Goal: Information Seeking & Learning: Find specific fact

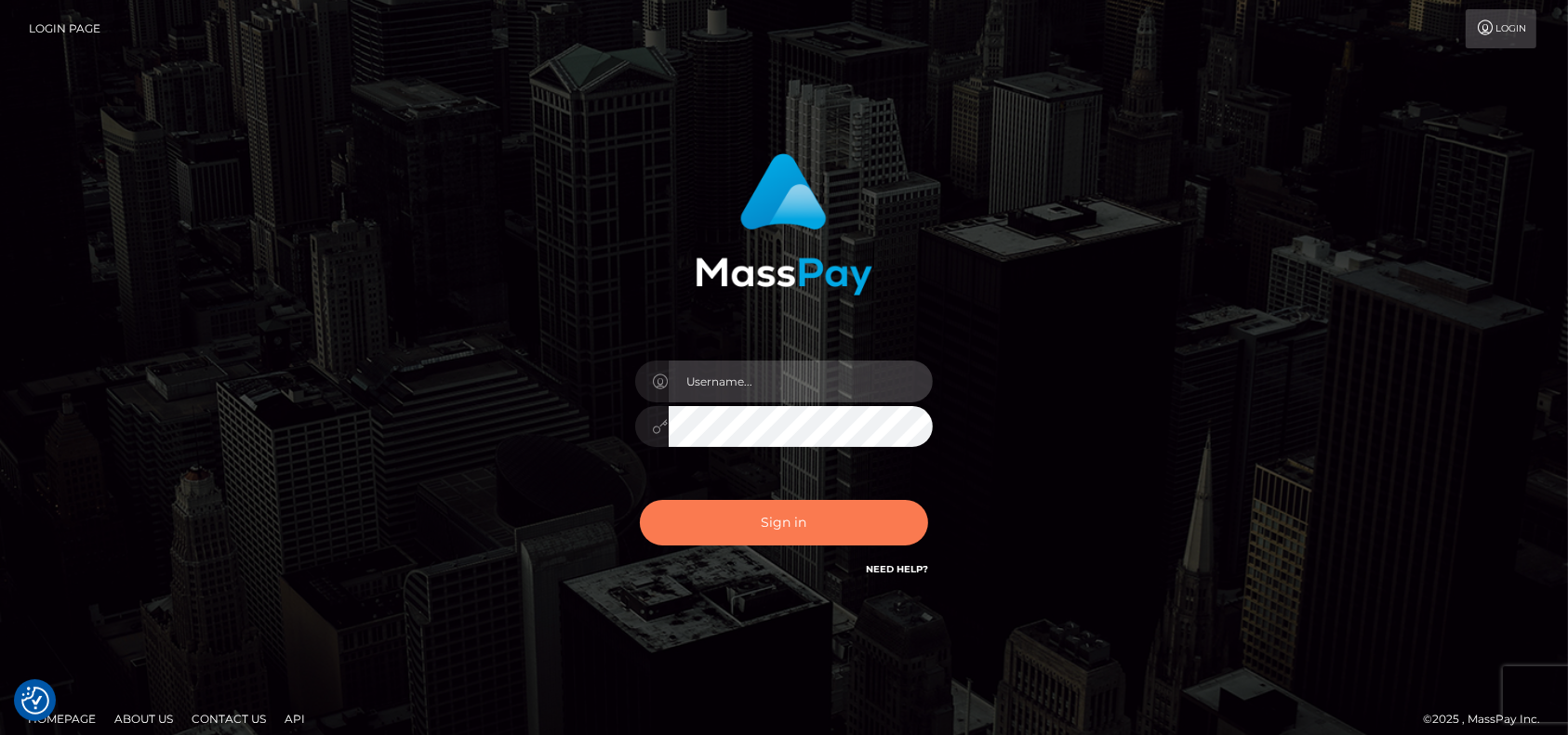
type input "pk.es"
click at [849, 521] on button "Sign in" at bounding box center [784, 523] width 288 height 46
type input "pk.es"
click at [785, 532] on button "Sign in" at bounding box center [784, 523] width 288 height 46
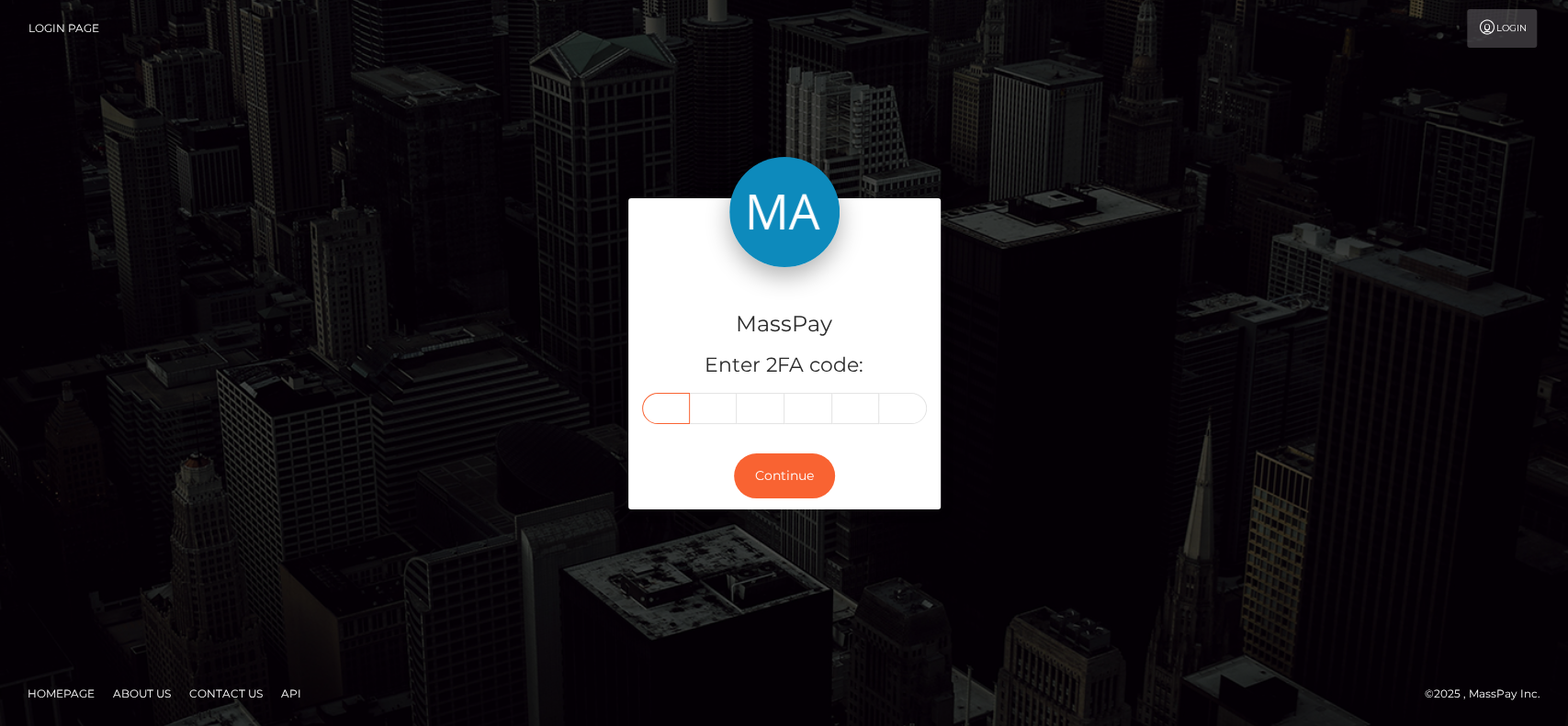
paste input "2"
type input "2"
type input "7"
type input "9"
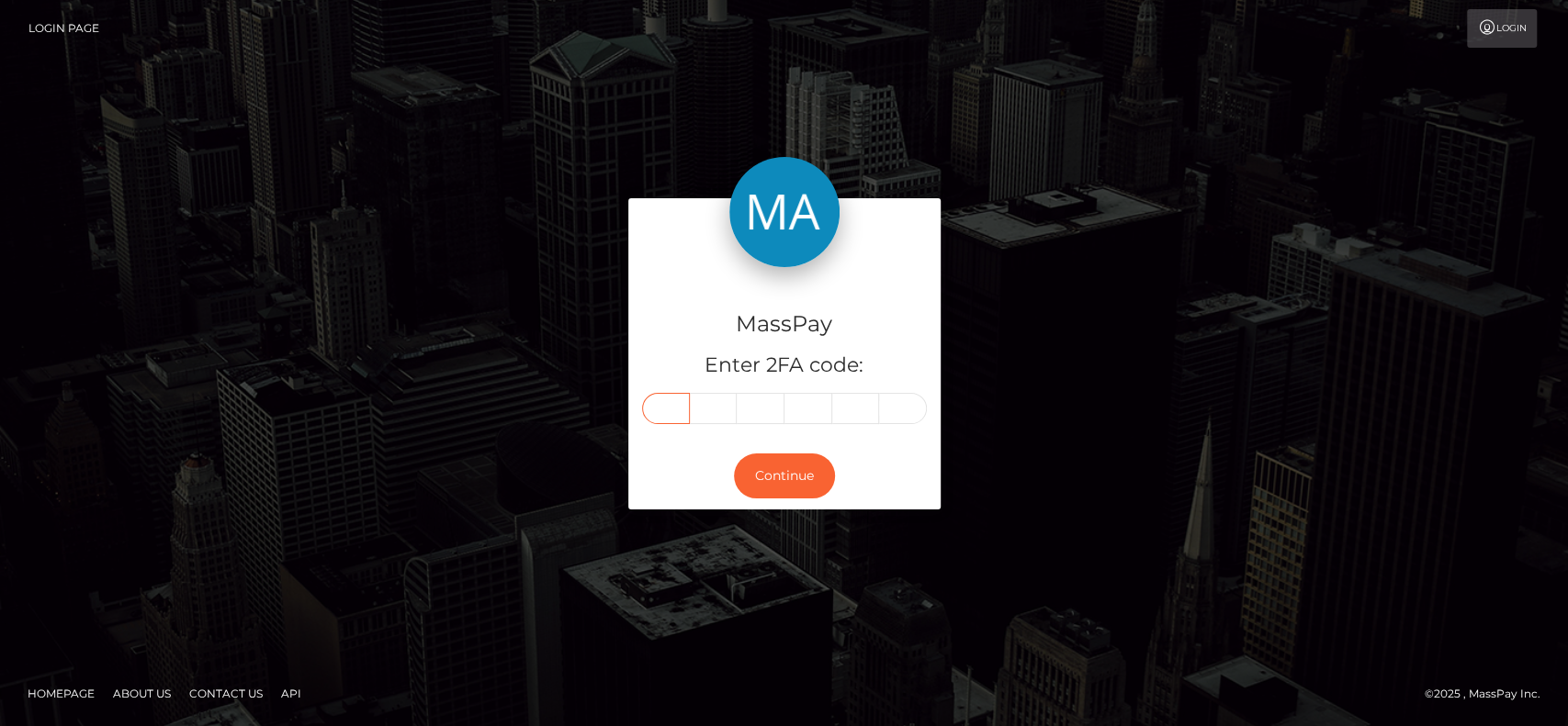
type input "3"
type input "1"
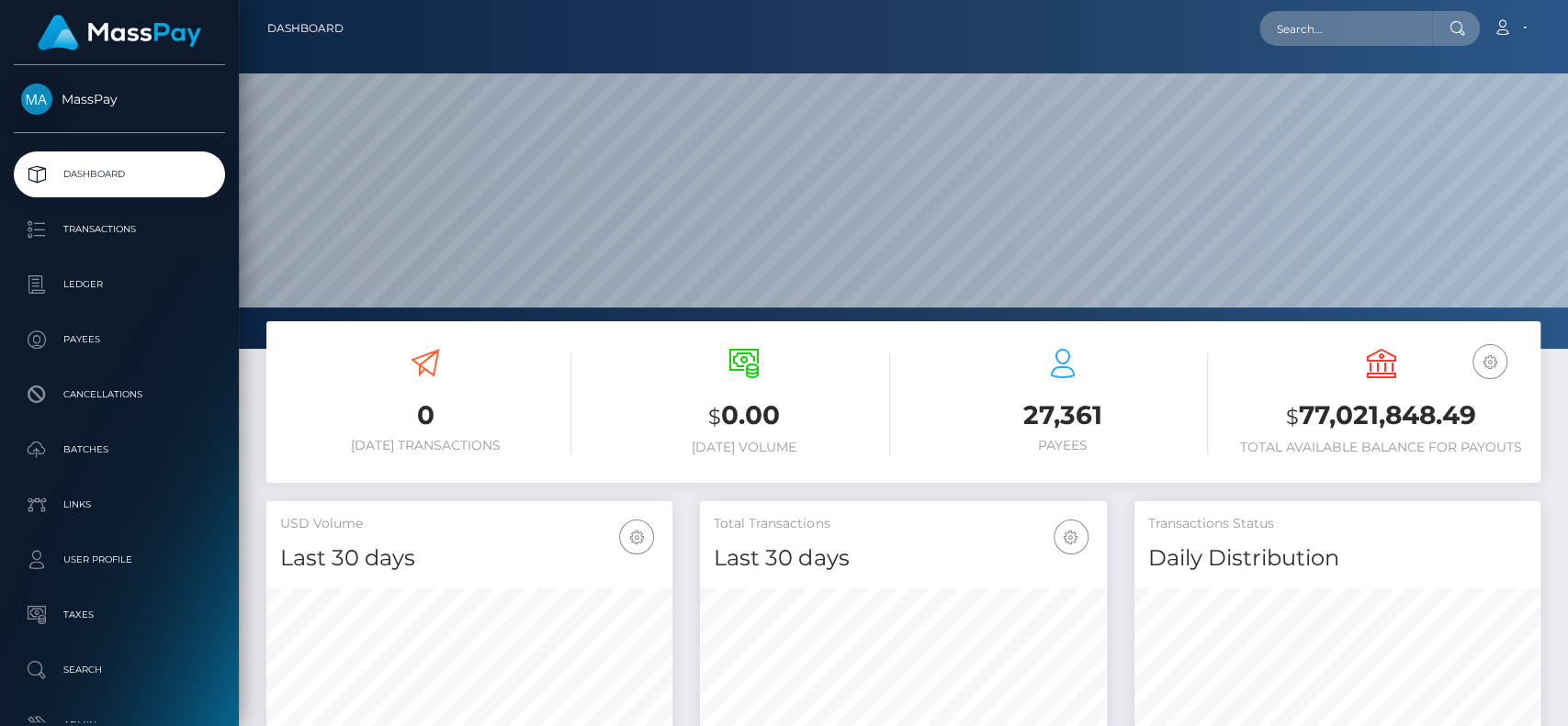
scroll to position [324, 406]
click at [1301, 28] on input "text" at bounding box center [1345, 29] width 173 height 35
paste input "[EMAIL_ADDRESS][DOMAIN_NAME]"
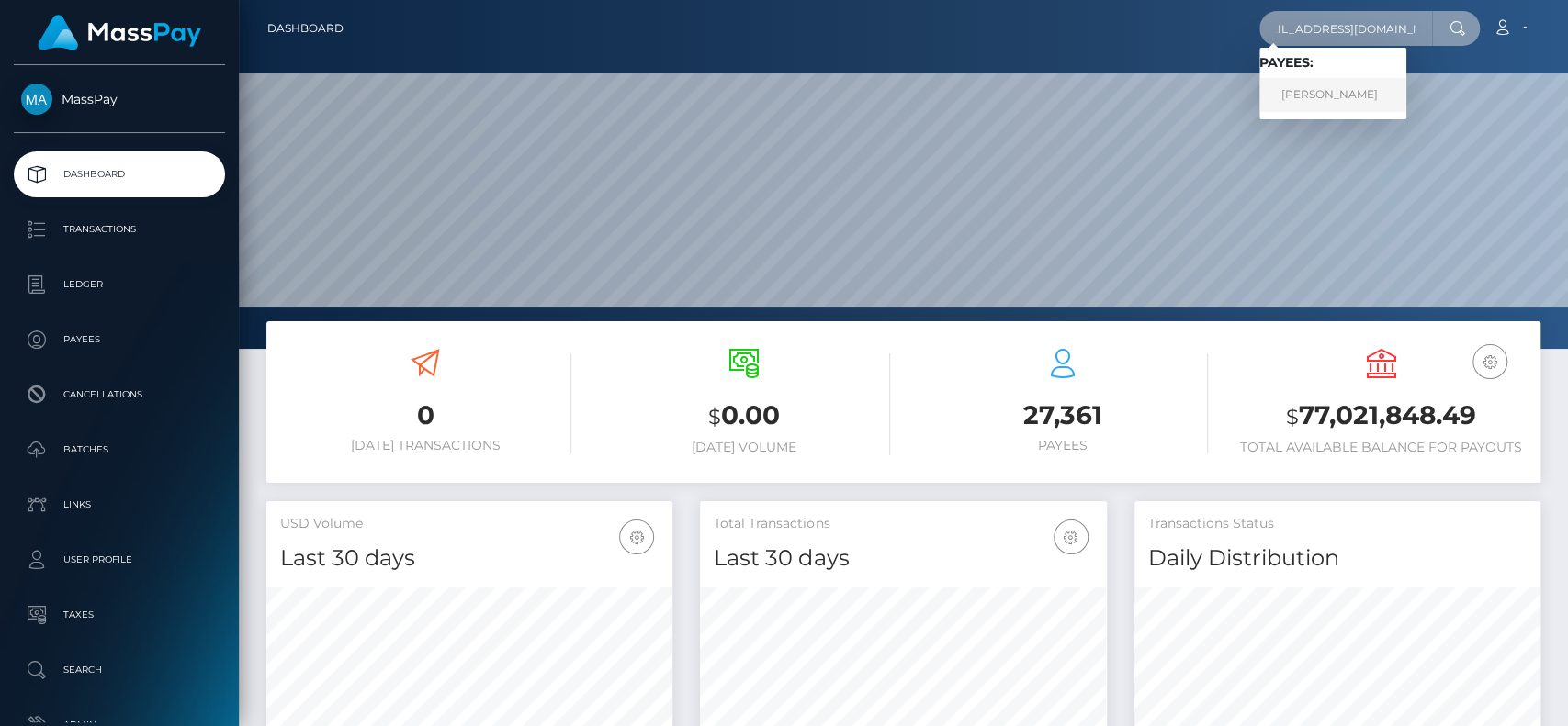
type input "[EMAIL_ADDRESS][DOMAIN_NAME]"
click at [1319, 101] on link "JULIE GORDON" at bounding box center [1332, 94] width 147 height 34
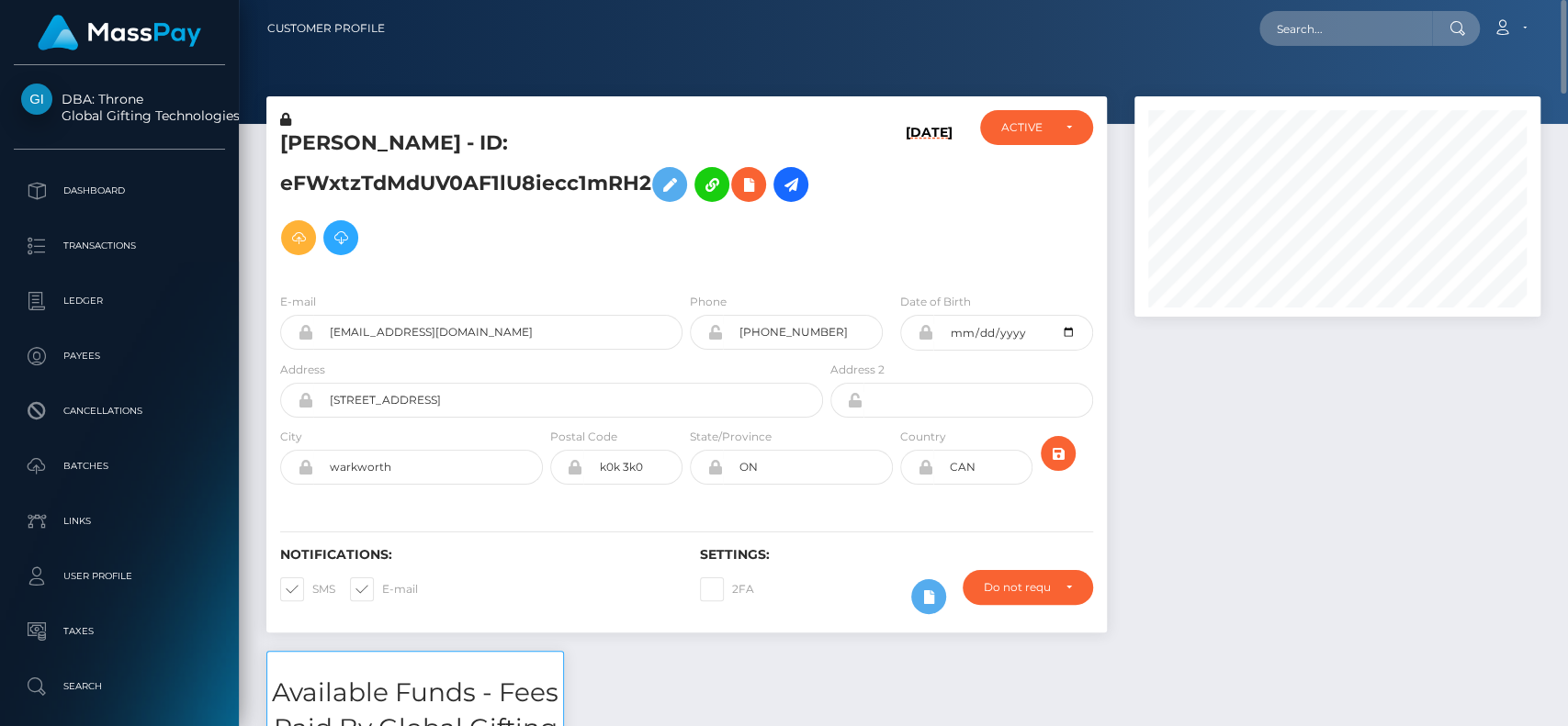
click at [322, 141] on h5 "[PERSON_NAME] - ID: eFWxtzTdMdUV0AF1lU8iecc1mRH2" at bounding box center [546, 197] width 533 height 135
click at [321, 140] on h5 "JULIE GORDON - ID: eFWxtzTdMdUV0AF1lU8iecc1mRH2" at bounding box center [546, 197] width 533 height 135
copy h5 "JULIE"
click at [1349, 40] on input "text" at bounding box center [1345, 29] width 173 height 35
paste input "cmb1740@gmail.com"
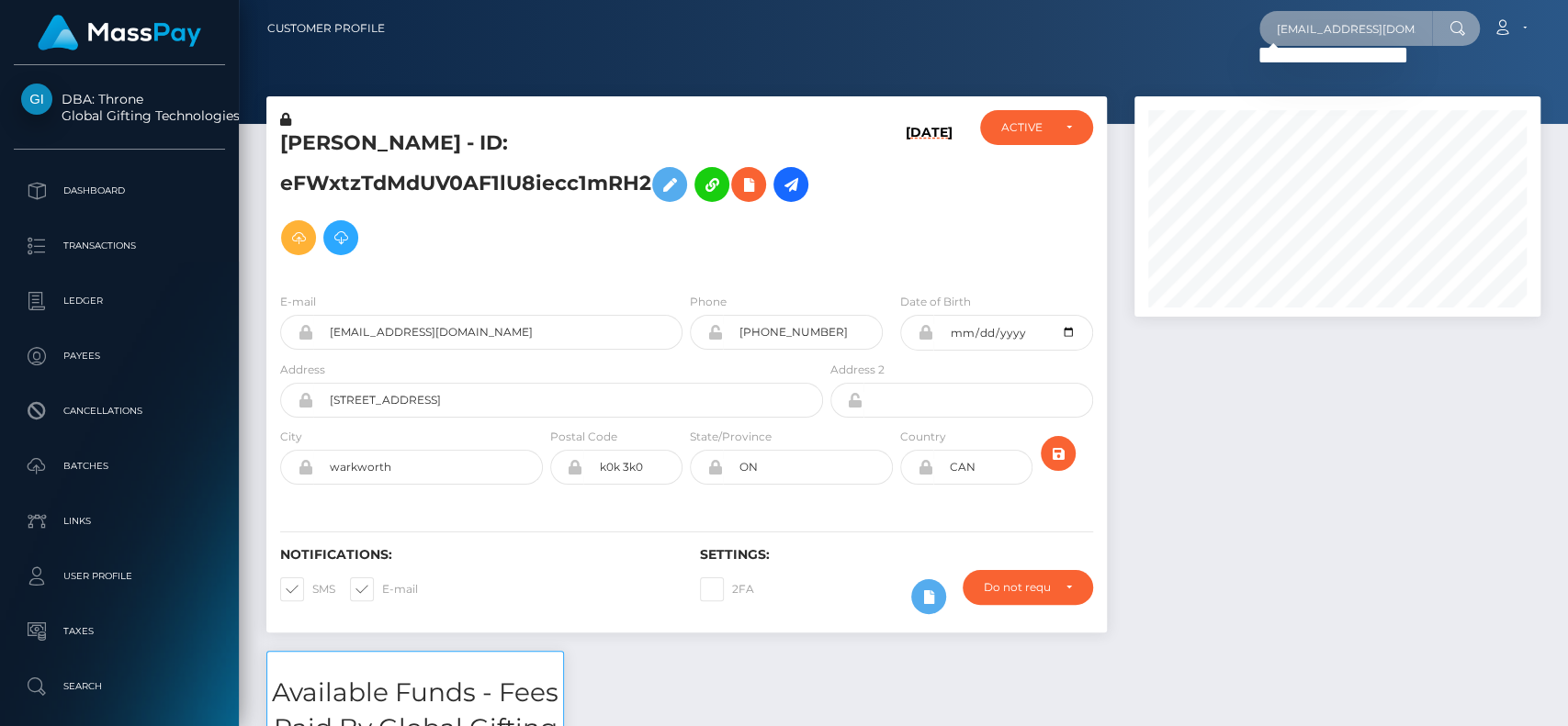
type input "cmb1740@gmail.com"
click at [1354, 21] on input "text" at bounding box center [1345, 29] width 173 height 35
paste input "[EMAIL_ADDRESS][DOMAIN_NAME]"
paste input "Cherie Bartley"
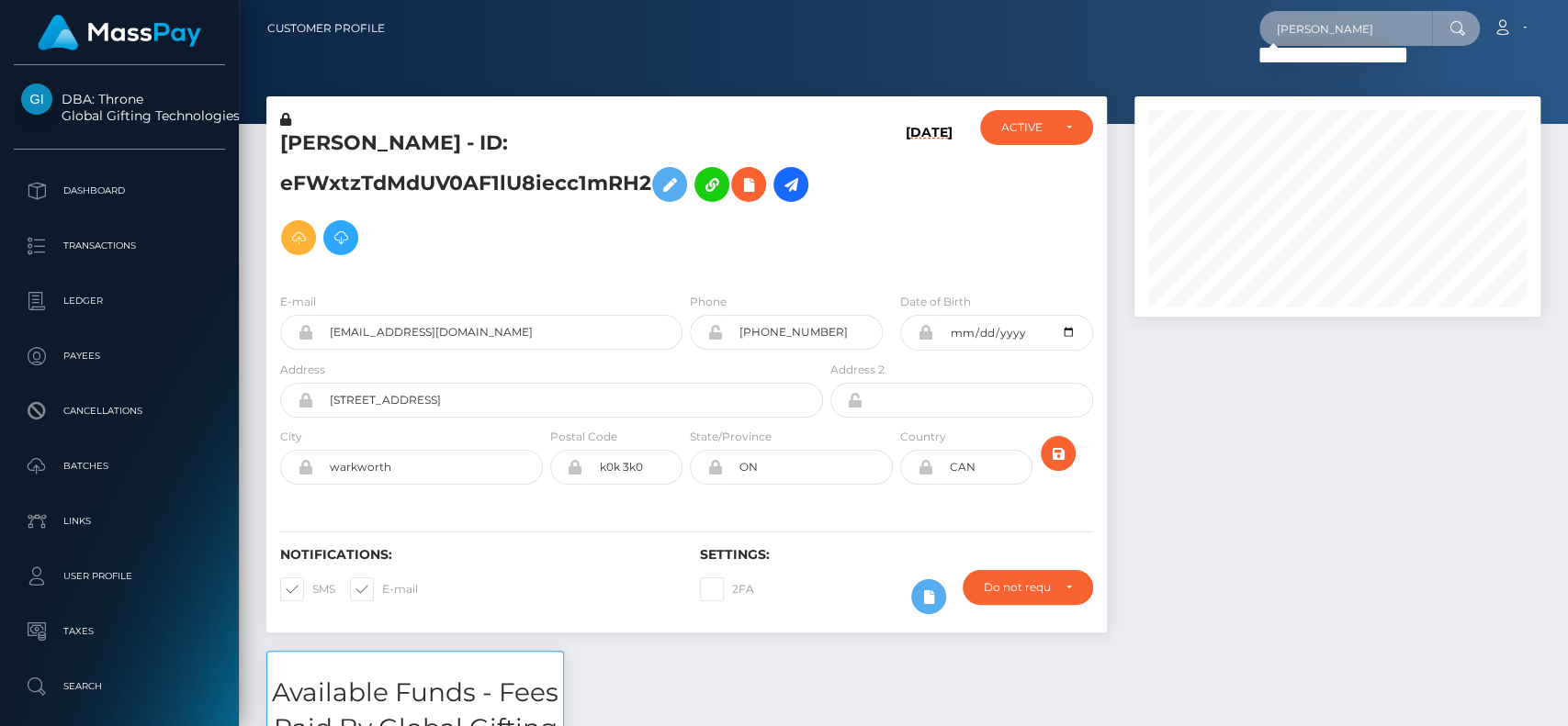
type input "Cherie Bartley"
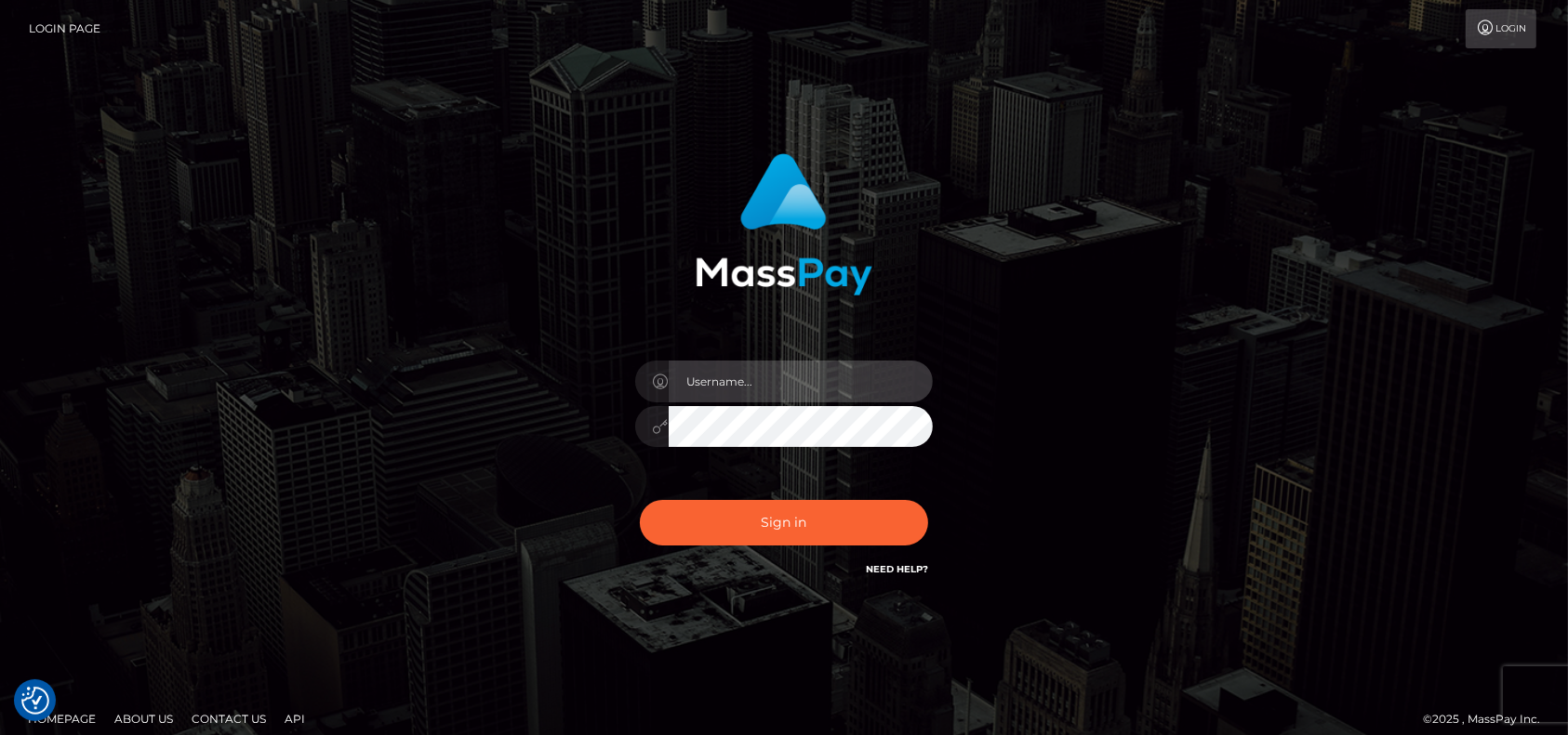
type input "pk.es"
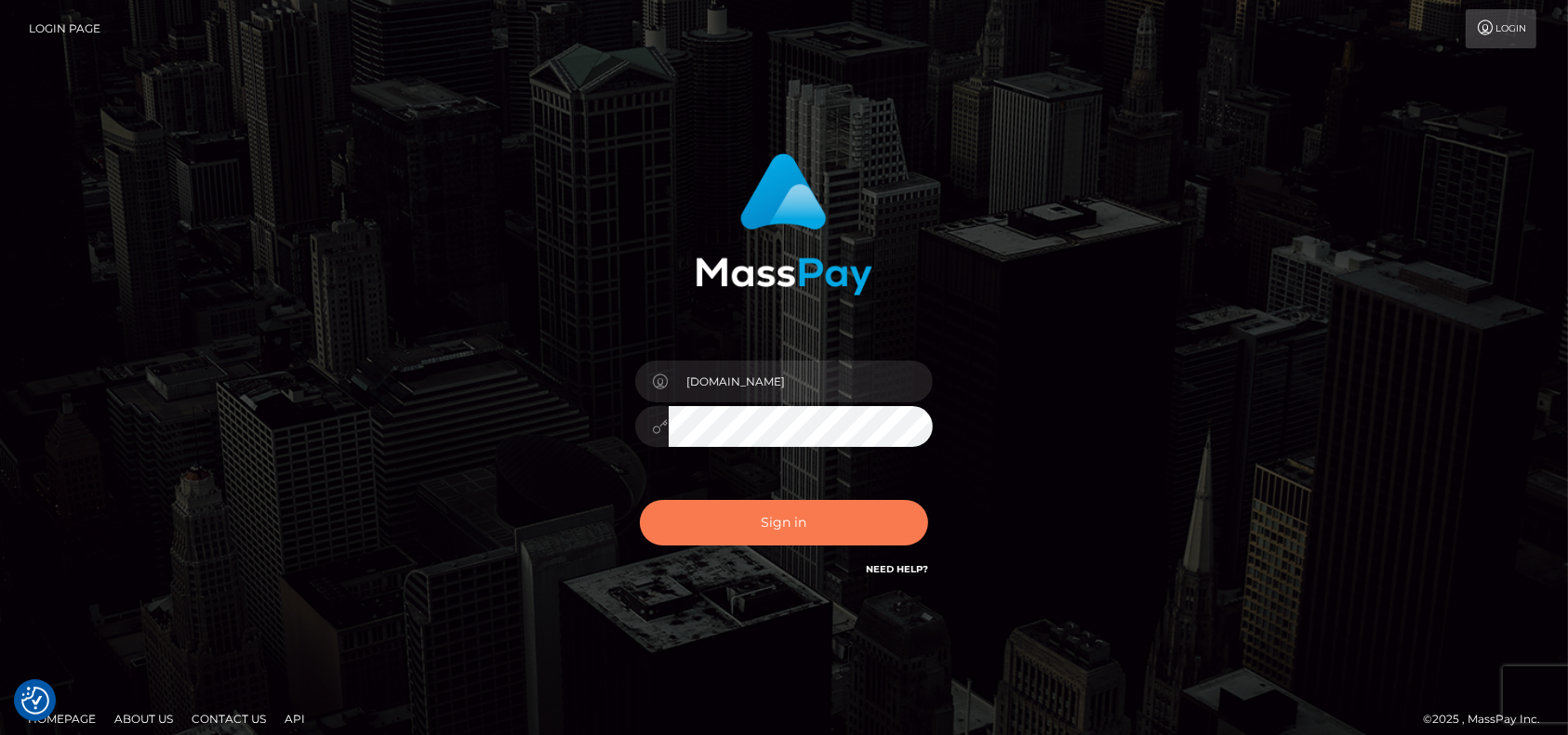
click at [726, 510] on button "Sign in" at bounding box center [784, 523] width 288 height 46
type input "pk.es"
click at [716, 522] on button "Sign in" at bounding box center [784, 523] width 288 height 46
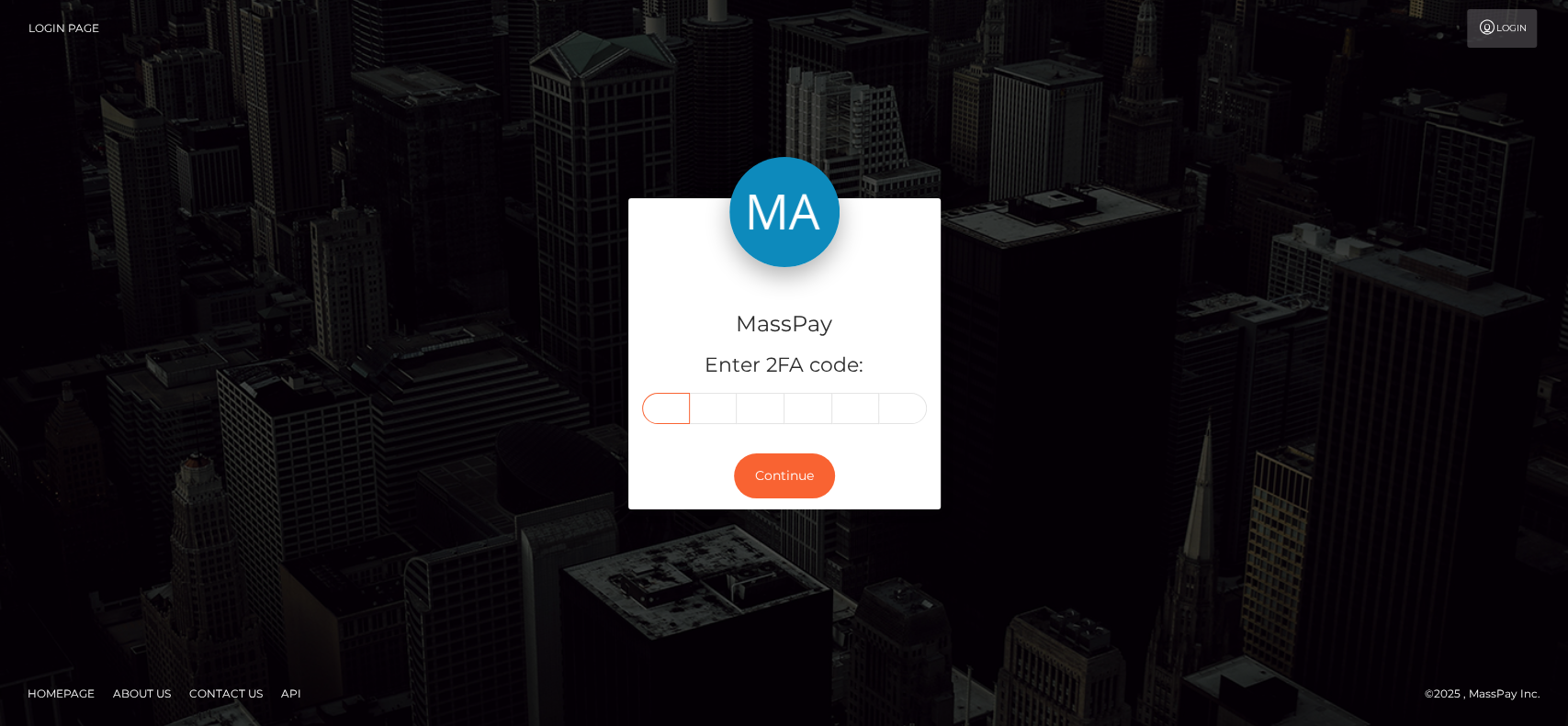
drag, startPoint x: 690, startPoint y: 394, endPoint x: 681, endPoint y: 405, distance: 14.2
paste input "5"
type input "5"
type input "0"
type input "2"
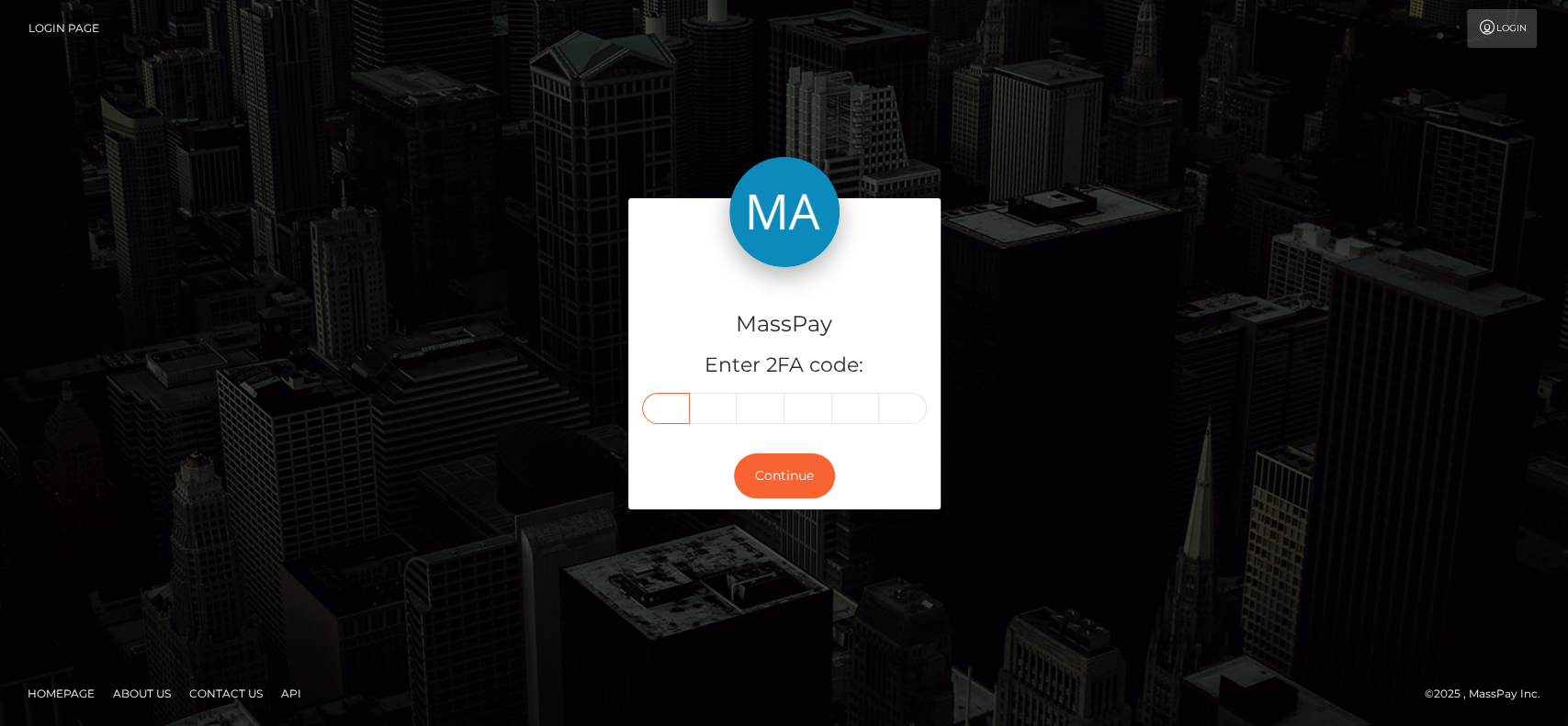
type input "4"
type input "3"
type input "9"
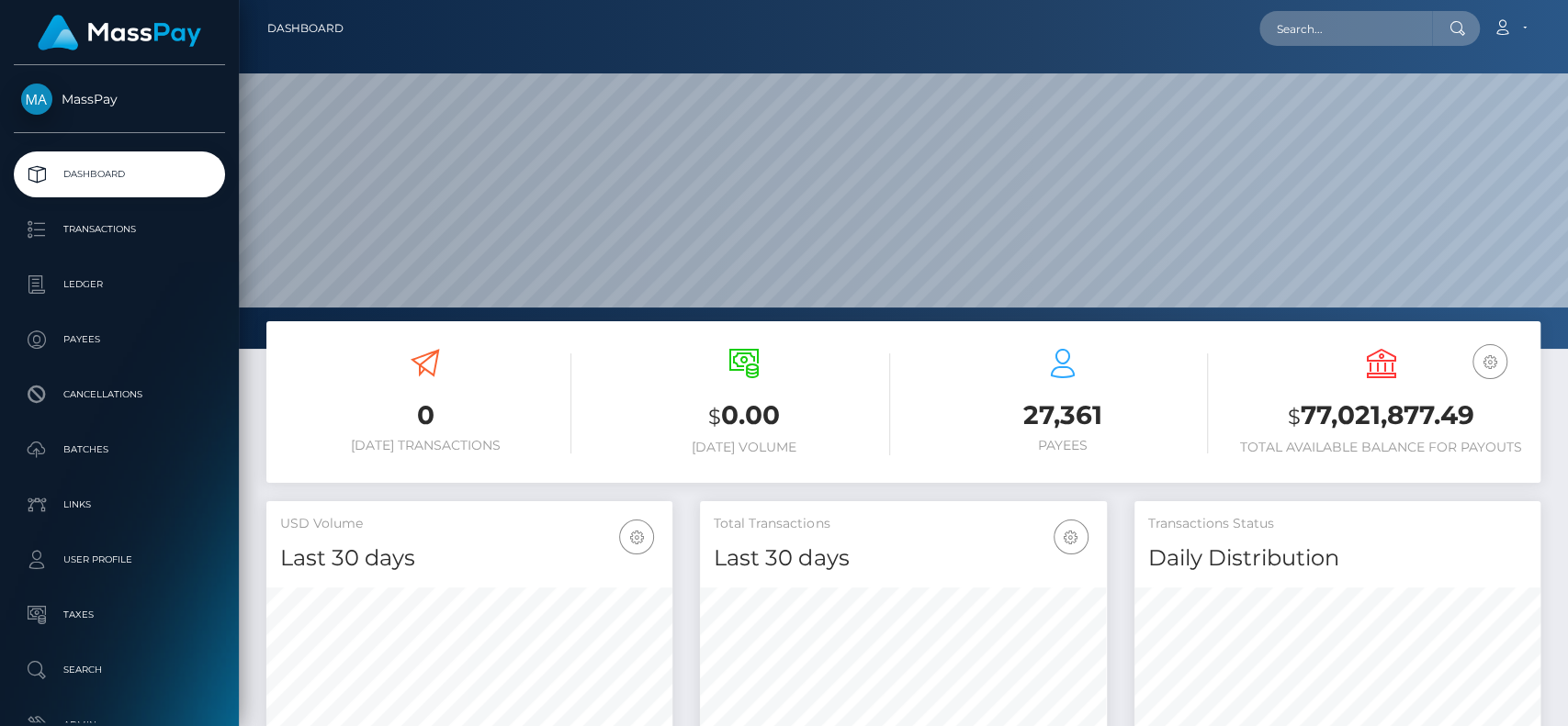
scroll to position [324, 406]
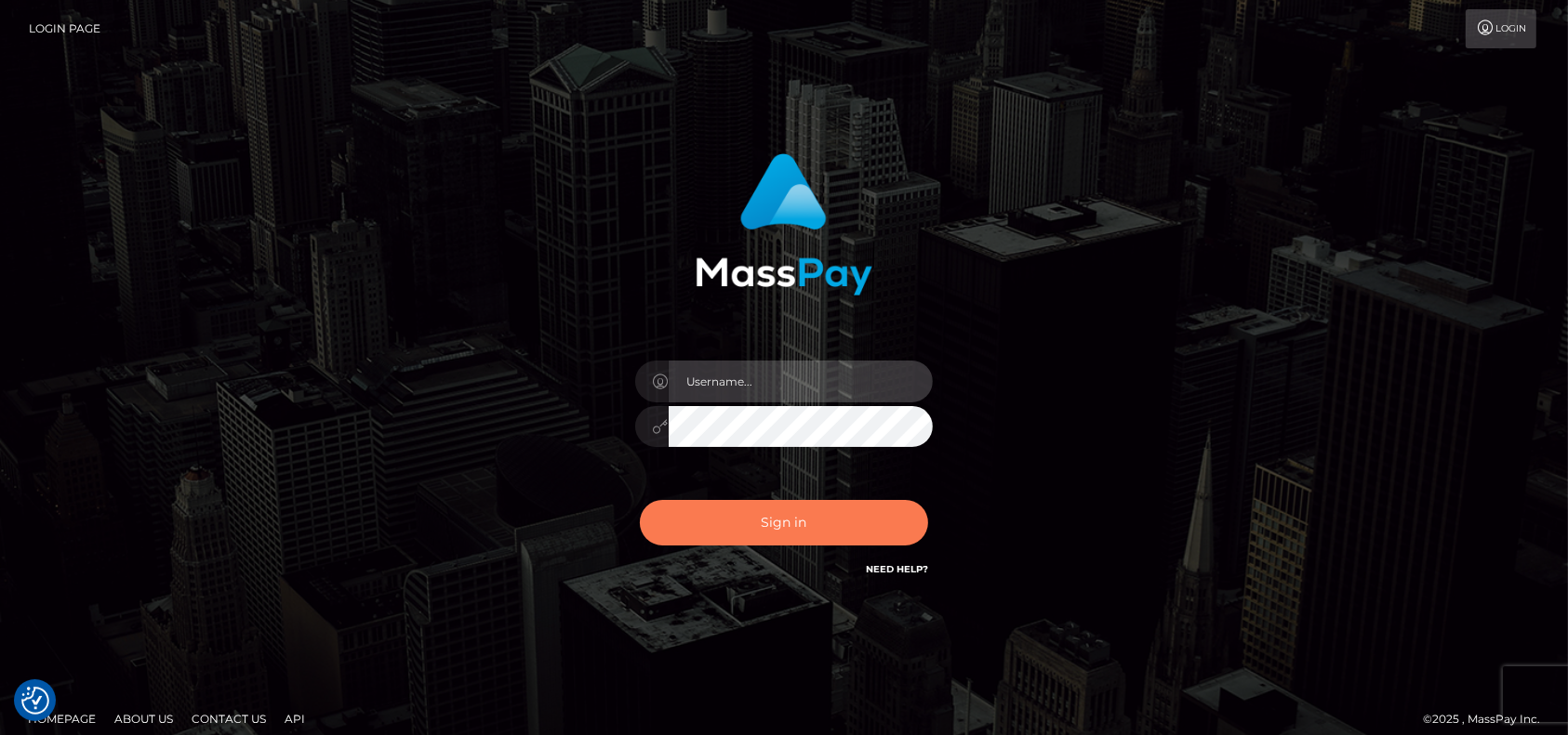
type input "pk.es"
click at [772, 529] on button "Sign in" at bounding box center [784, 523] width 288 height 46
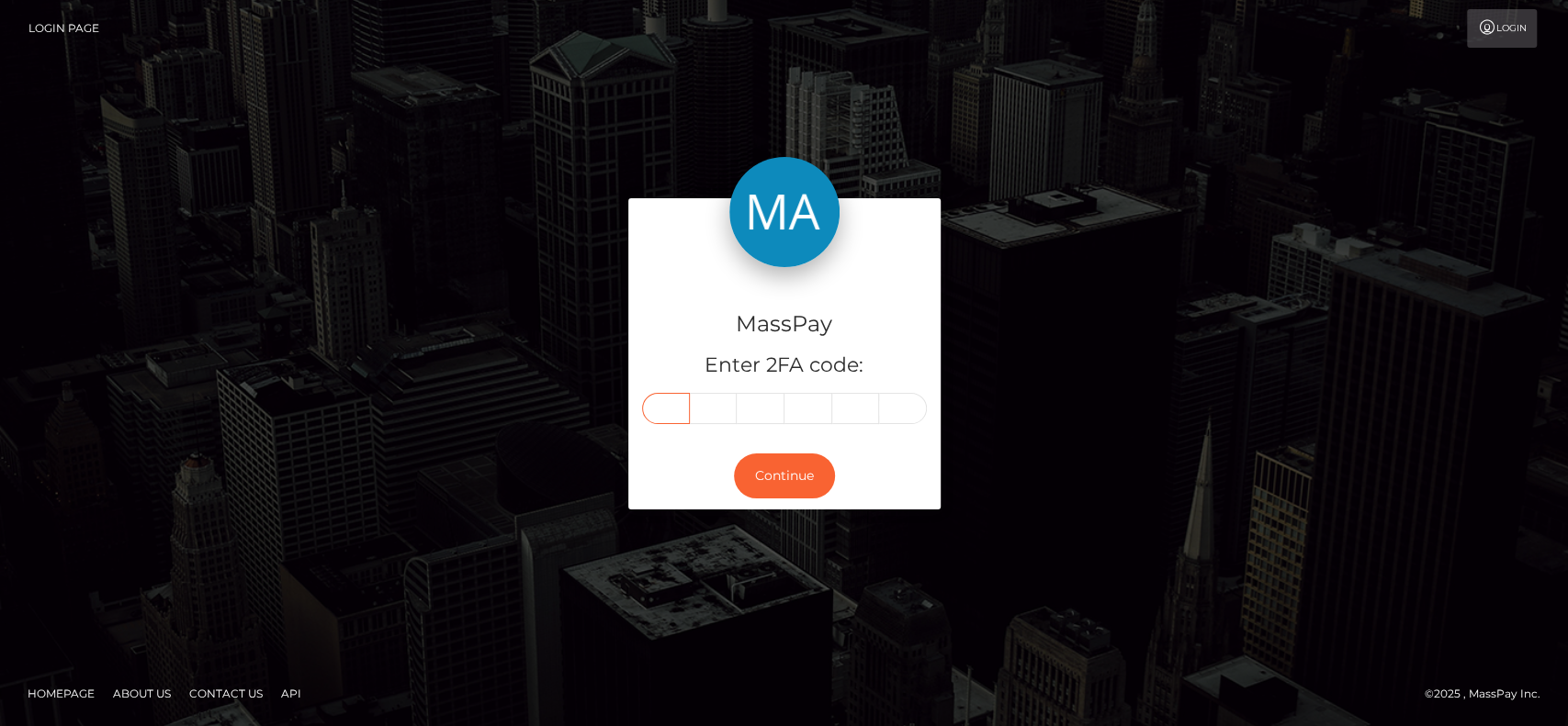
paste input "5"
type input "5"
type input "8"
type input "1"
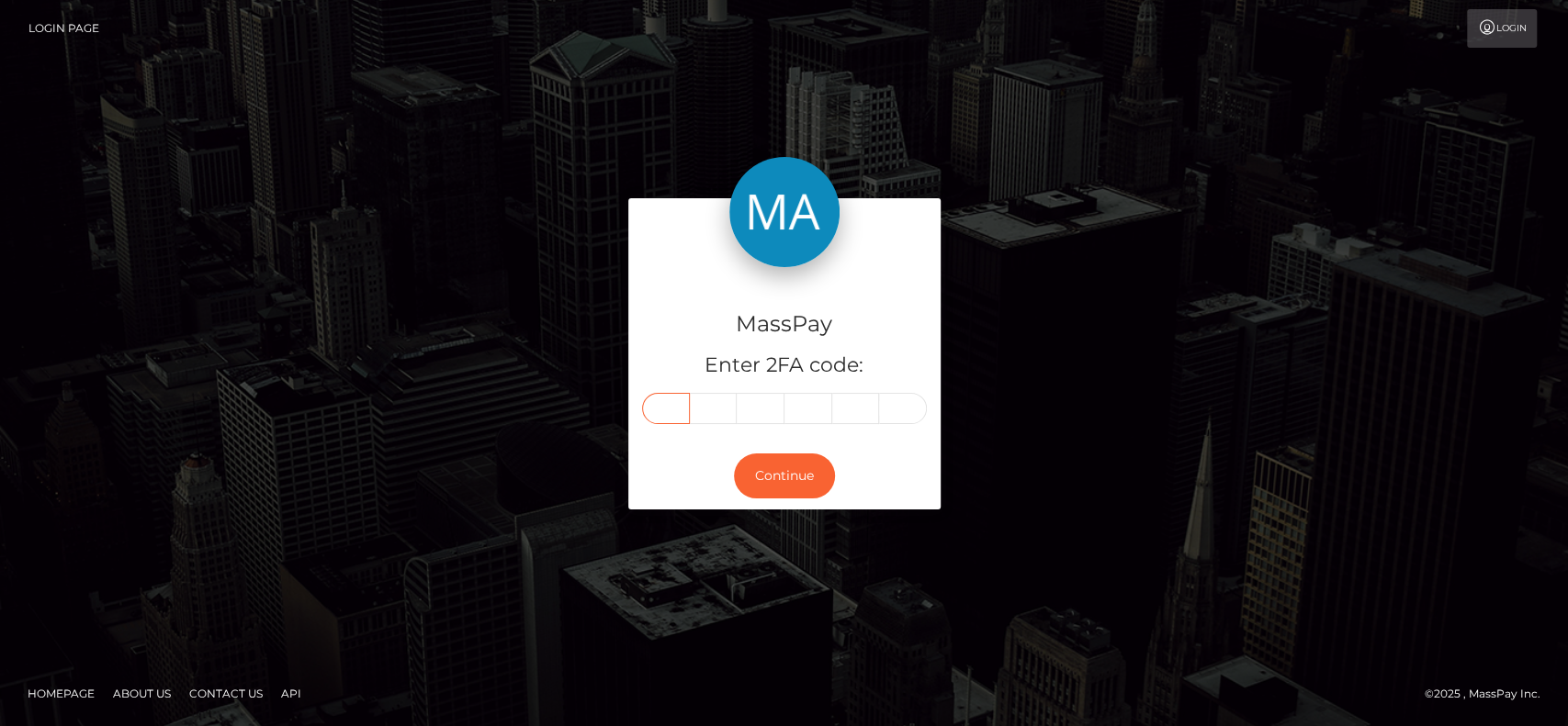
type input "4"
type input "2"
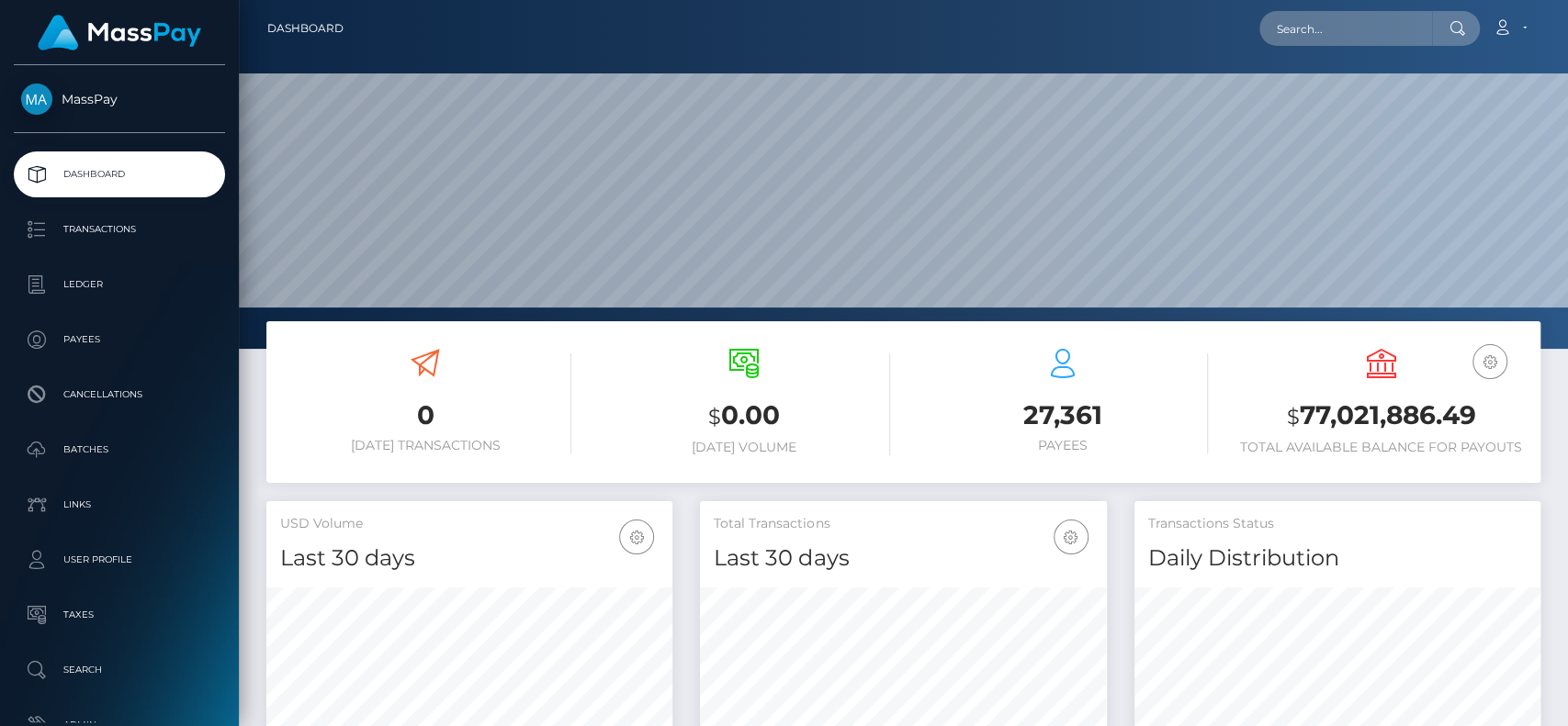
scroll to position [324, 406]
click at [1325, 26] on input "text" at bounding box center [1345, 29] width 173 height 35
paste input "ameliafei9@gmail.com"
type input "ameliafei9@gmail.com"
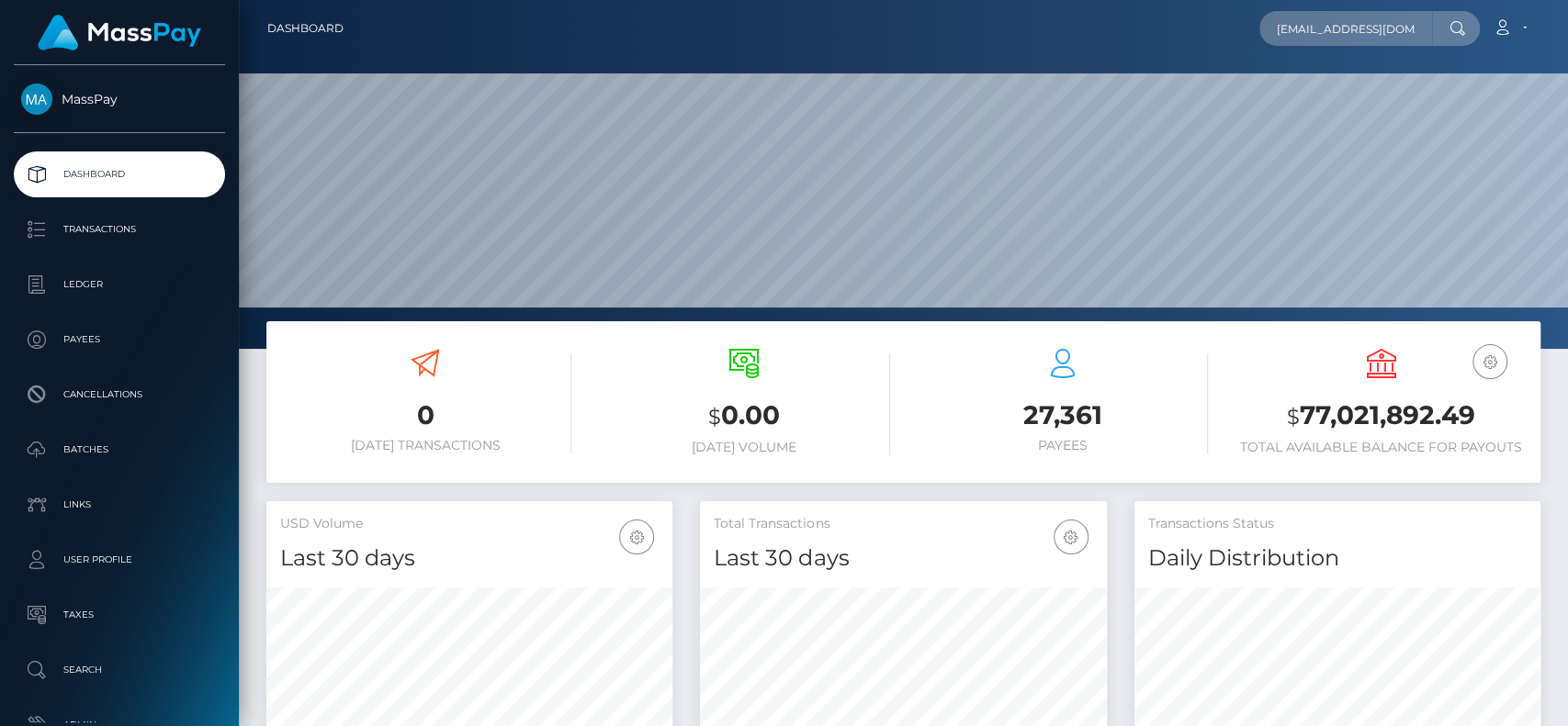
type input "[EMAIL_ADDRESS][DOMAIN_NAME]"
paste input "[EMAIL_ADDRESS][DOMAIN_NAME]"
type input "[EMAIL_ADDRESS][DOMAIN_NAME]"
click at [1241, 20] on div "ameliafei9@gmail.com Loading... Loading... Account Edit Profile Logout" at bounding box center [949, 29] width 1181 height 39
click at [1317, 30] on input "ameliafei9@gmail.com" at bounding box center [1345, 29] width 173 height 35
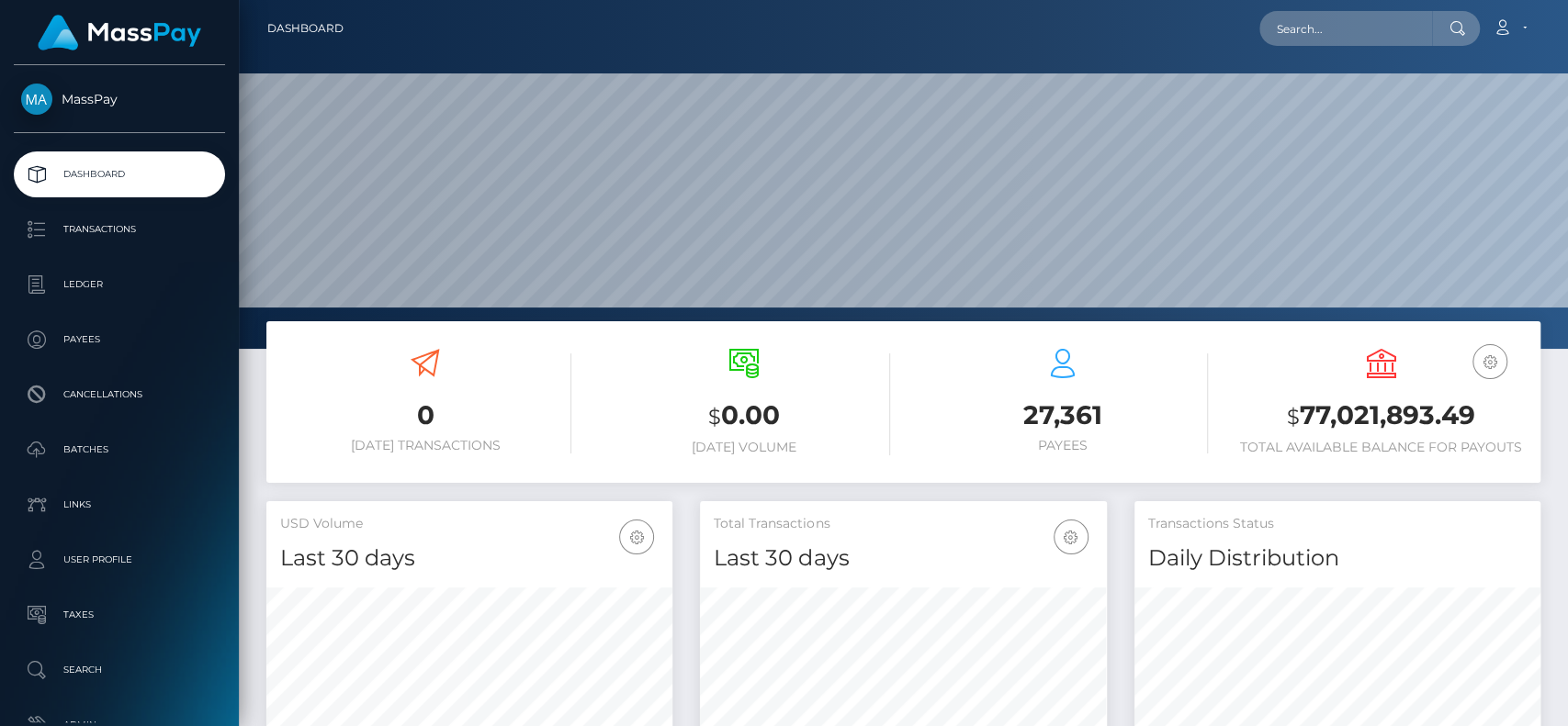
scroll to position [324, 406]
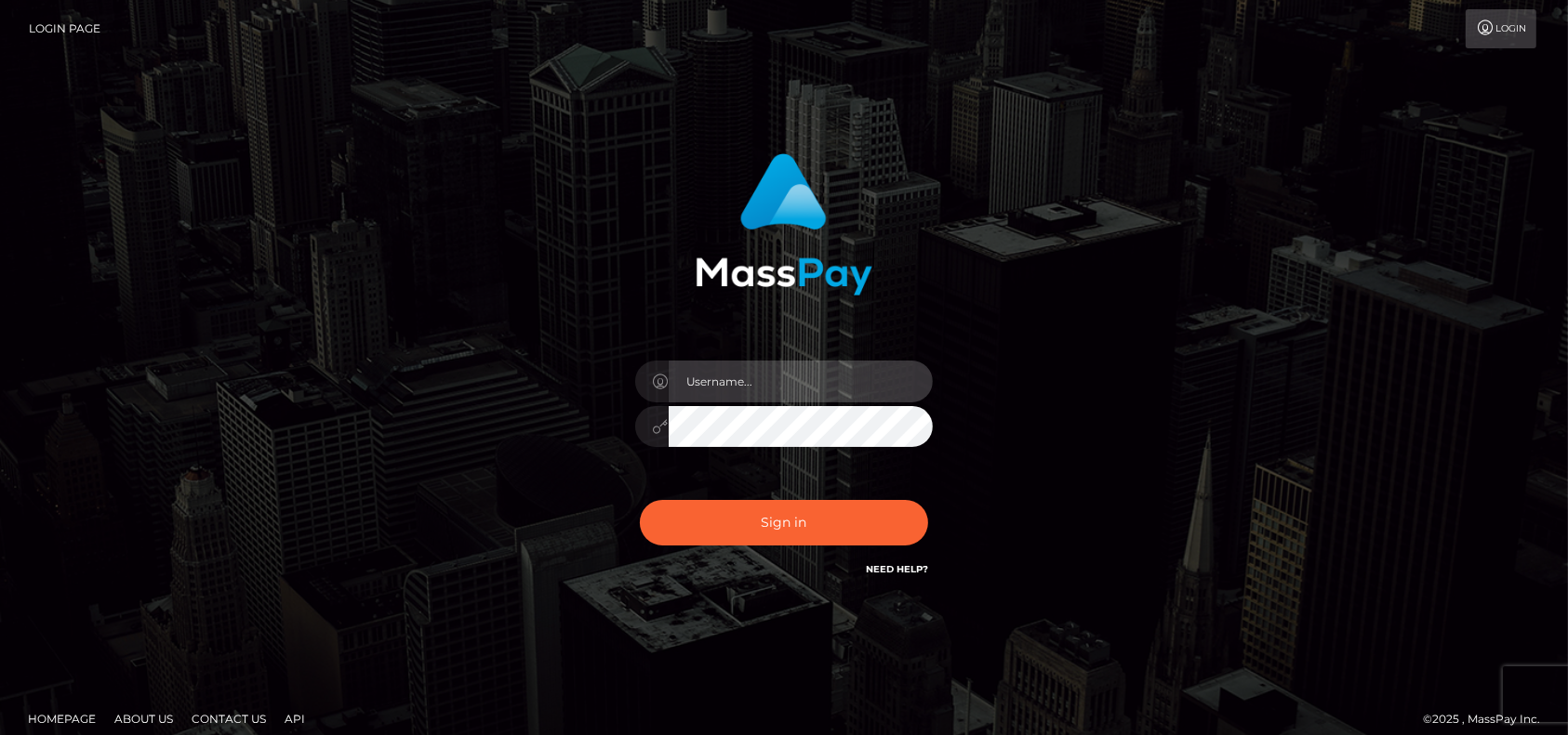
type input "[DOMAIN_NAME]"
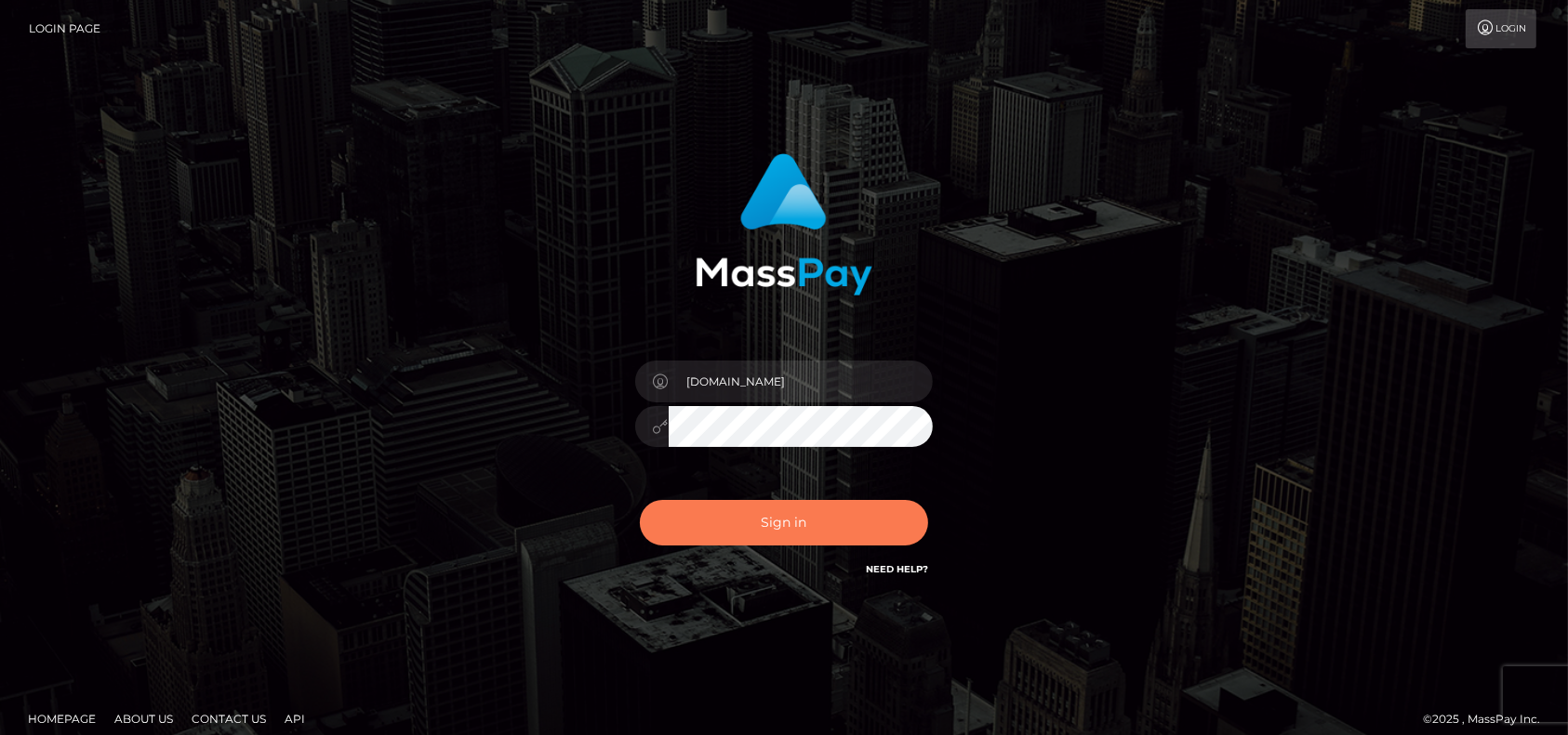
click at [809, 526] on button "Sign in" at bounding box center [784, 523] width 288 height 46
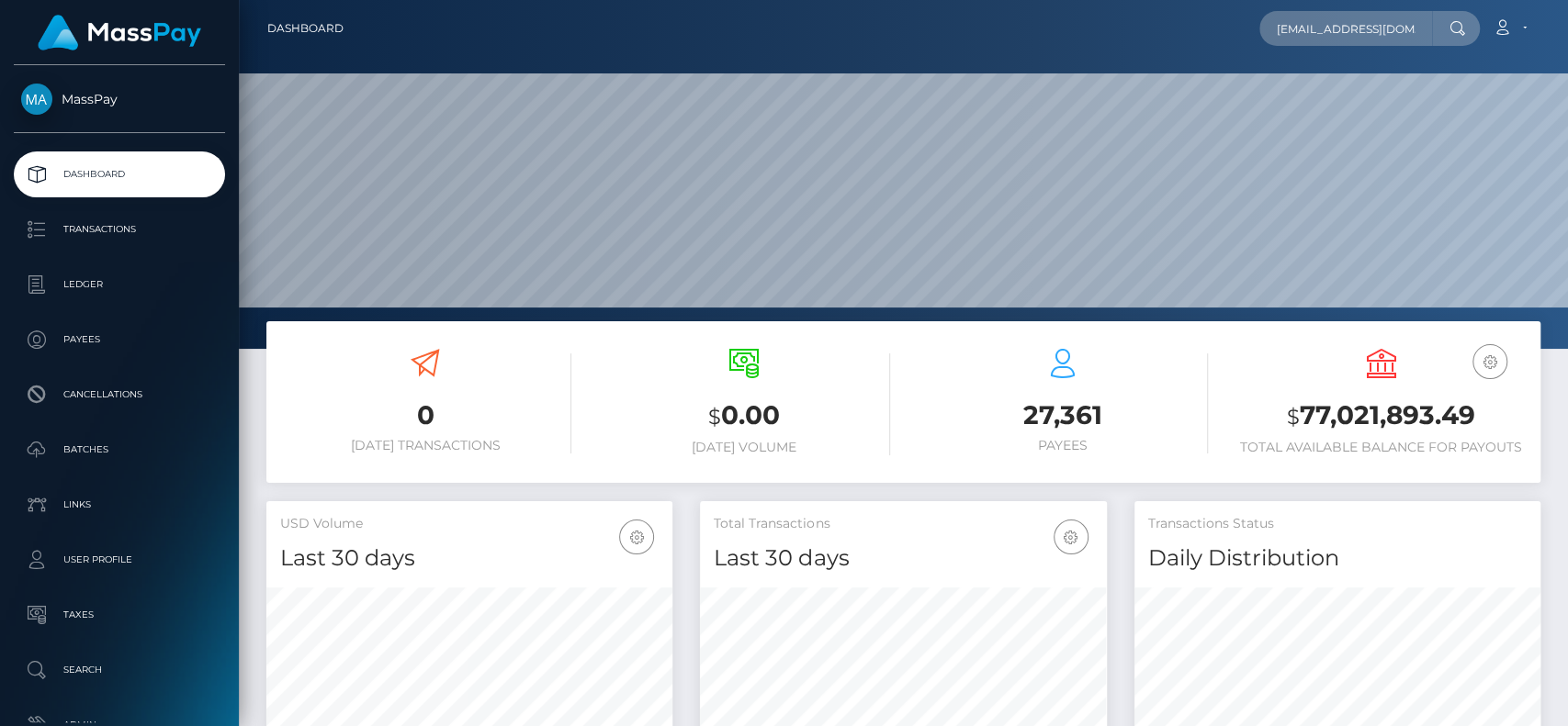
scroll to position [324, 406]
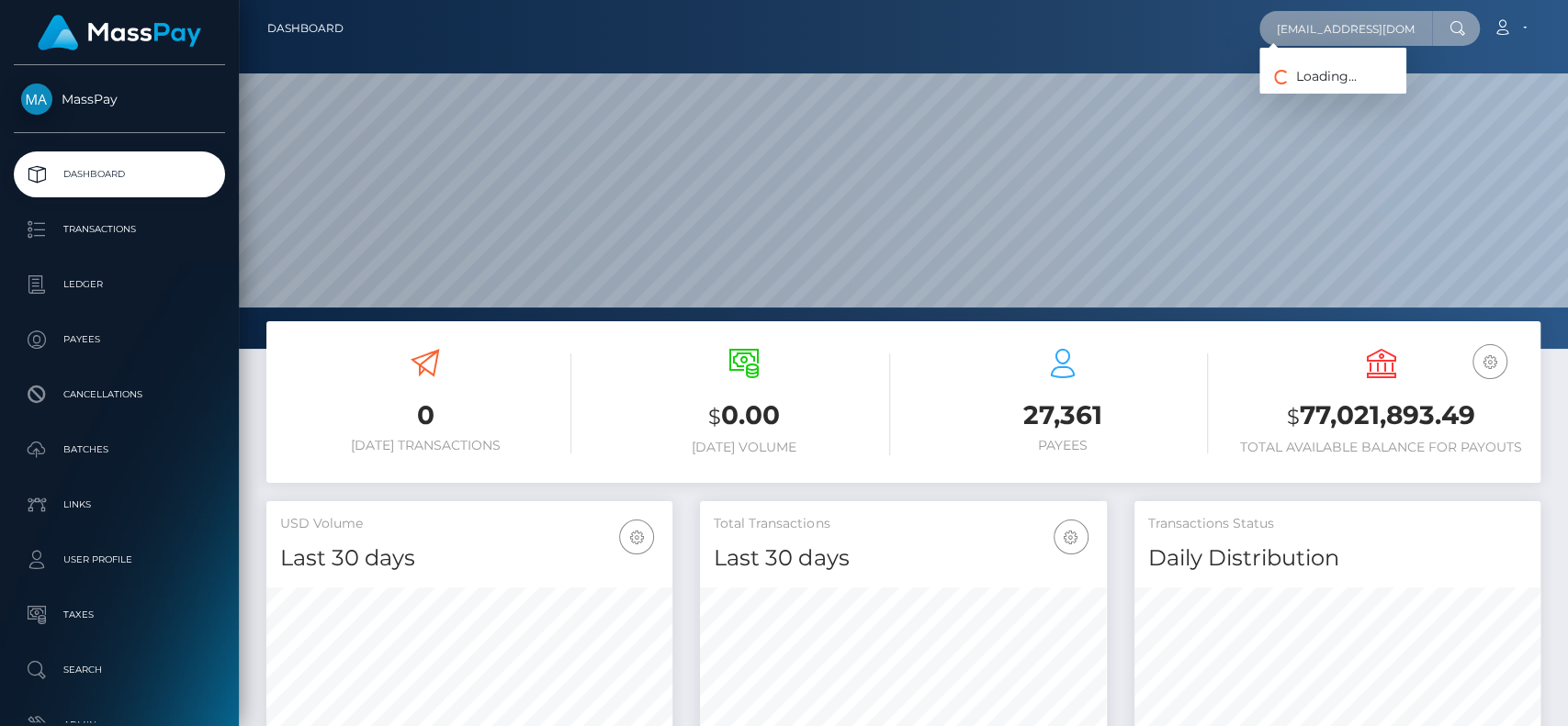
paste input "Amy Fei"
paste input "heenanivy@gmail.com"
type input "heenanivy@gmail.com"
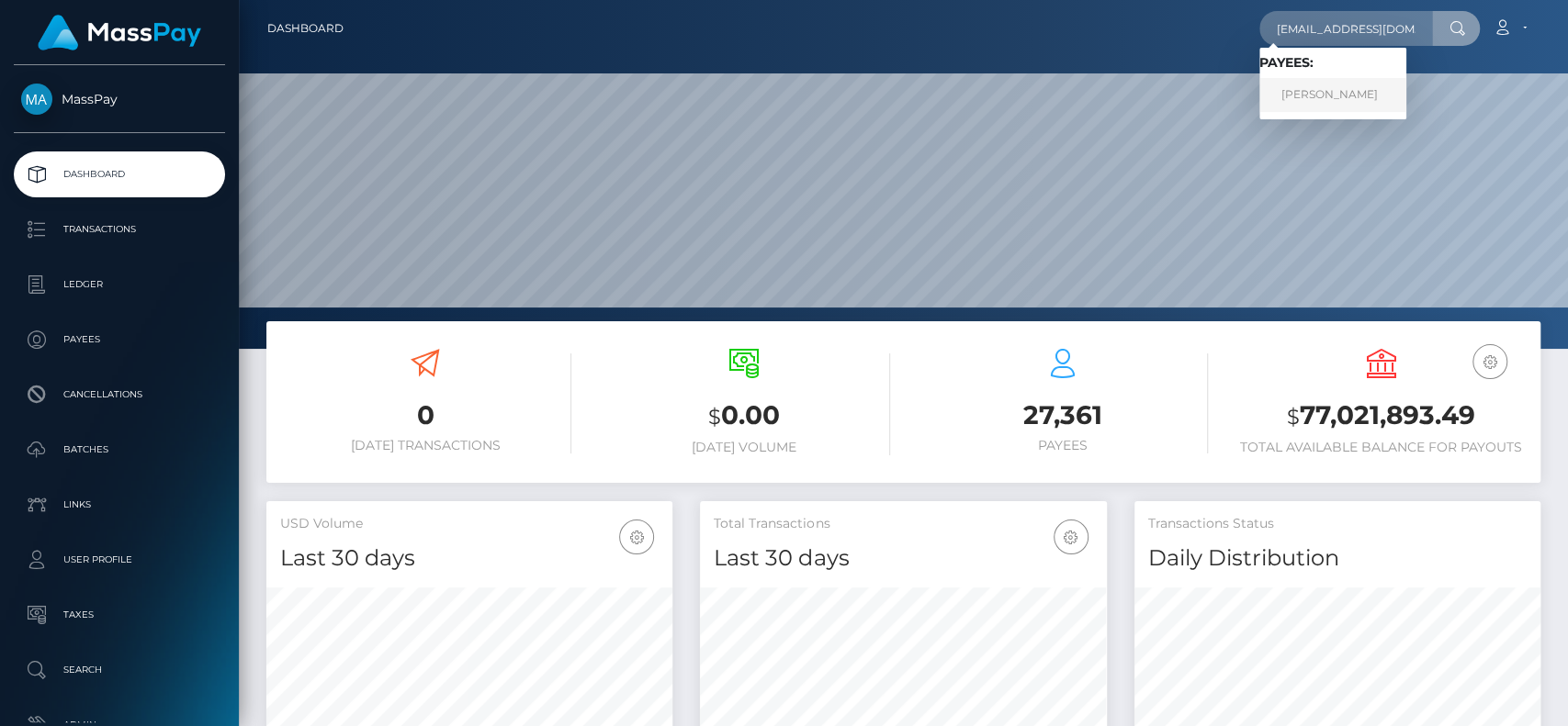
click at [1308, 99] on link "IVY MICHELLE HEENAN" at bounding box center [1332, 94] width 147 height 34
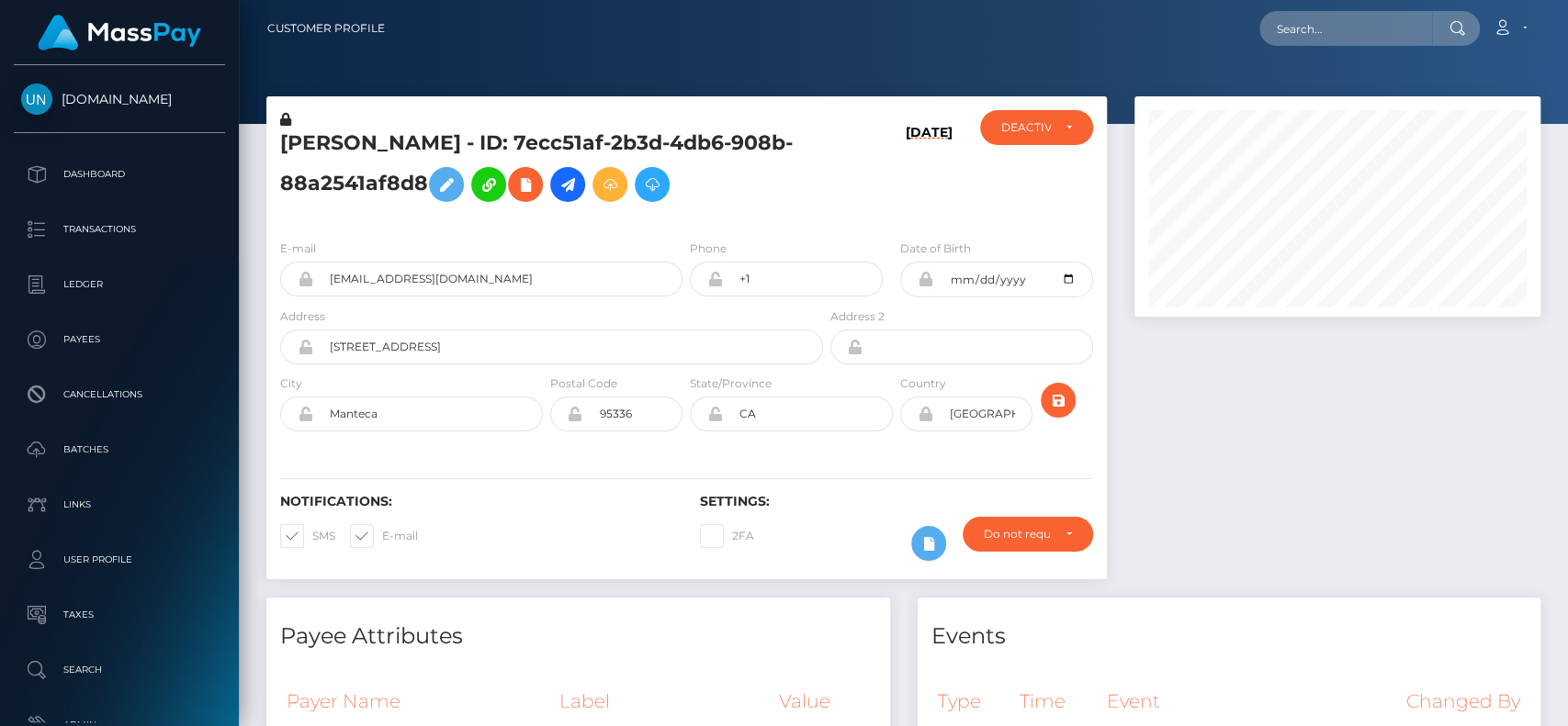
scroll to position [221, 406]
click at [1300, 32] on input "text" at bounding box center [1345, 29] width 173 height 35
paste input "alphaaxel10@gmail.com"
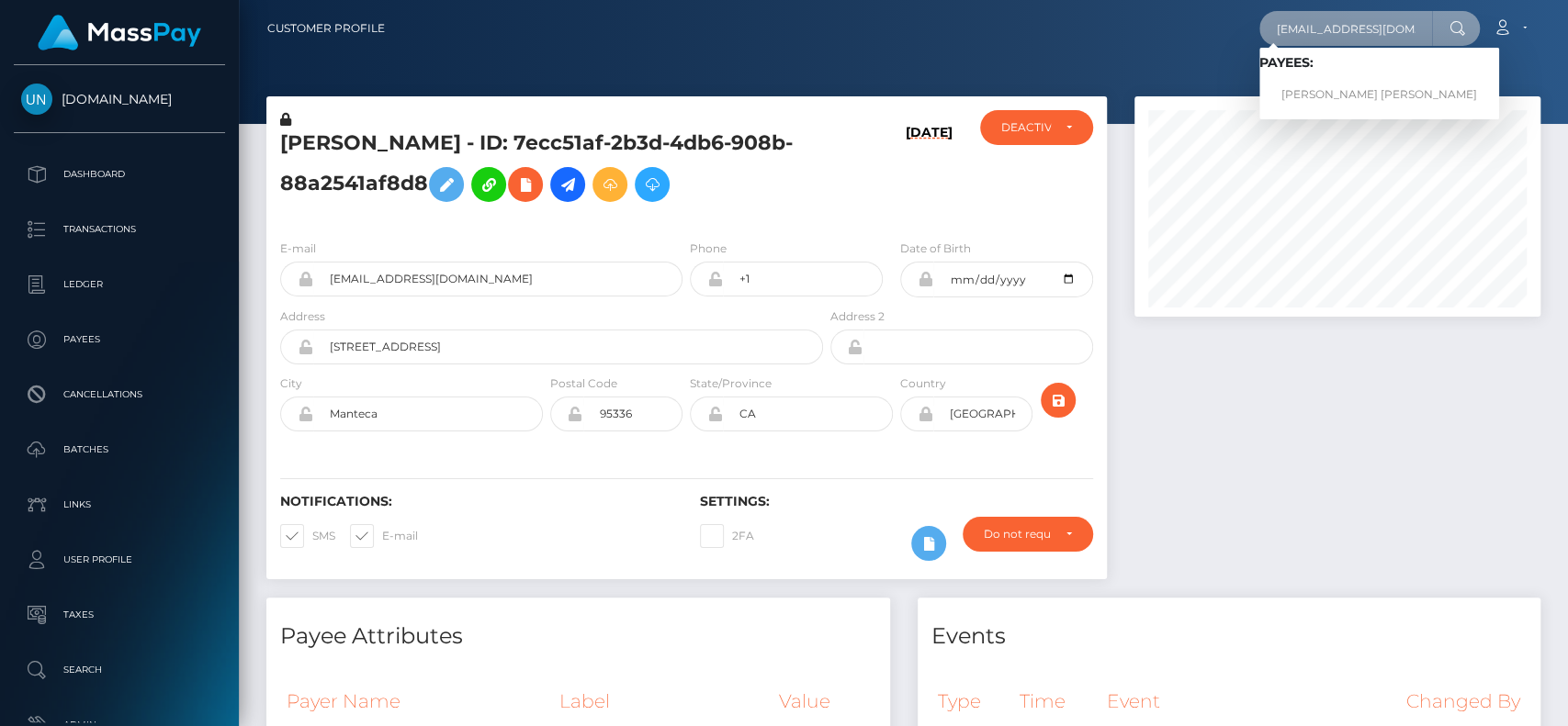
type input "alphaaxel10@gmail.com"
click at [1310, 79] on link "BLAKE ANTHONY LAMMERS" at bounding box center [1379, 94] width 239 height 34
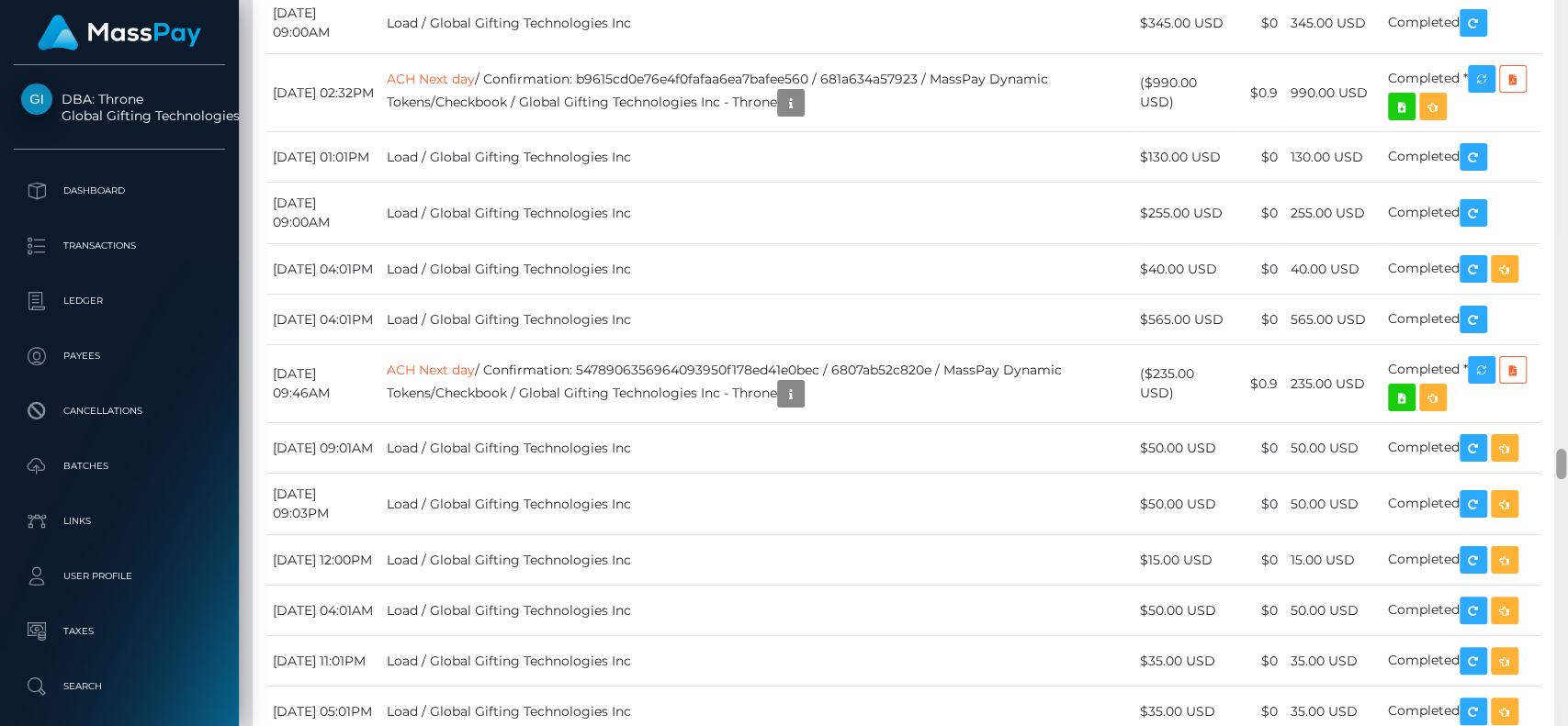
scroll to position [11323, 0]
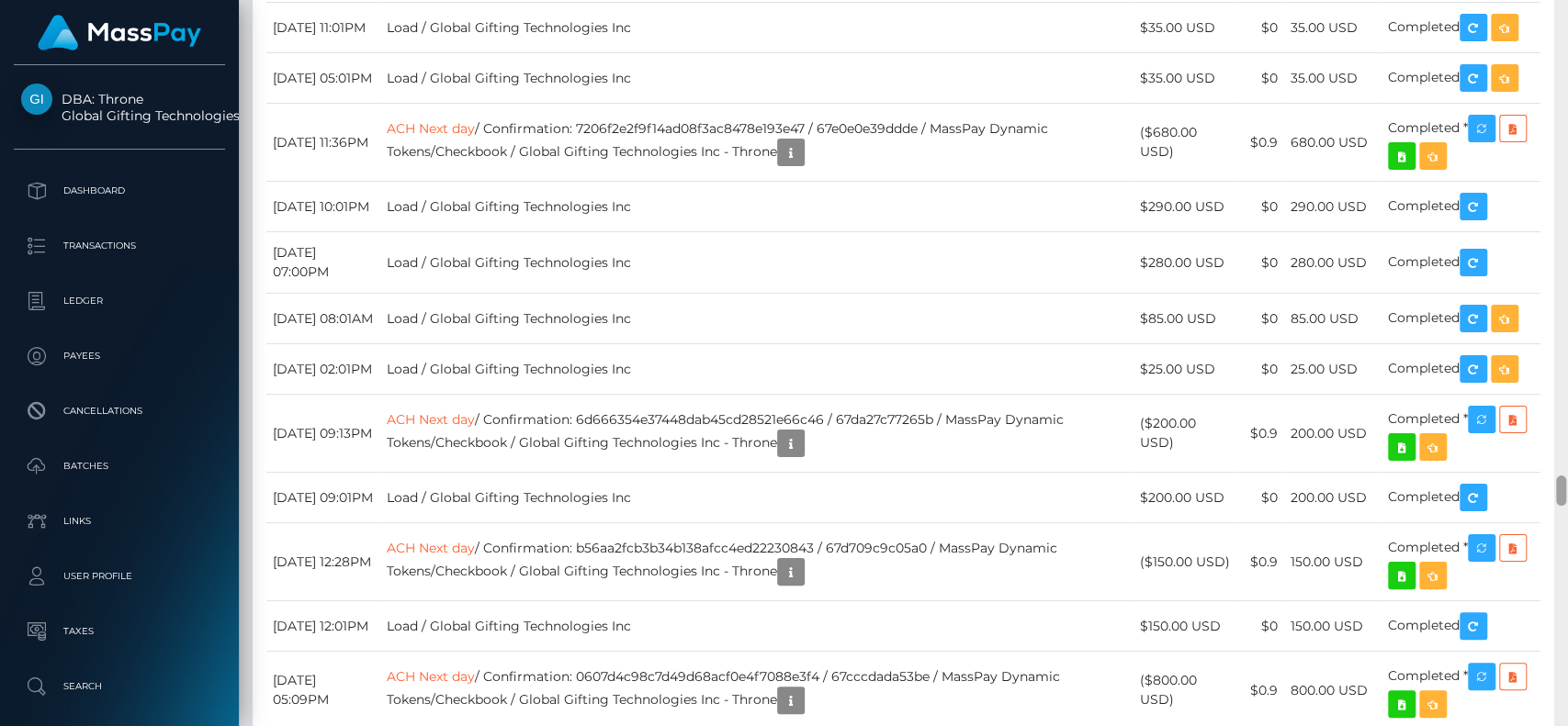
drag, startPoint x: 1561, startPoint y: 390, endPoint x: 1565, endPoint y: 481, distance: 91.1
click at [1565, 481] on div at bounding box center [1561, 363] width 14 height 727
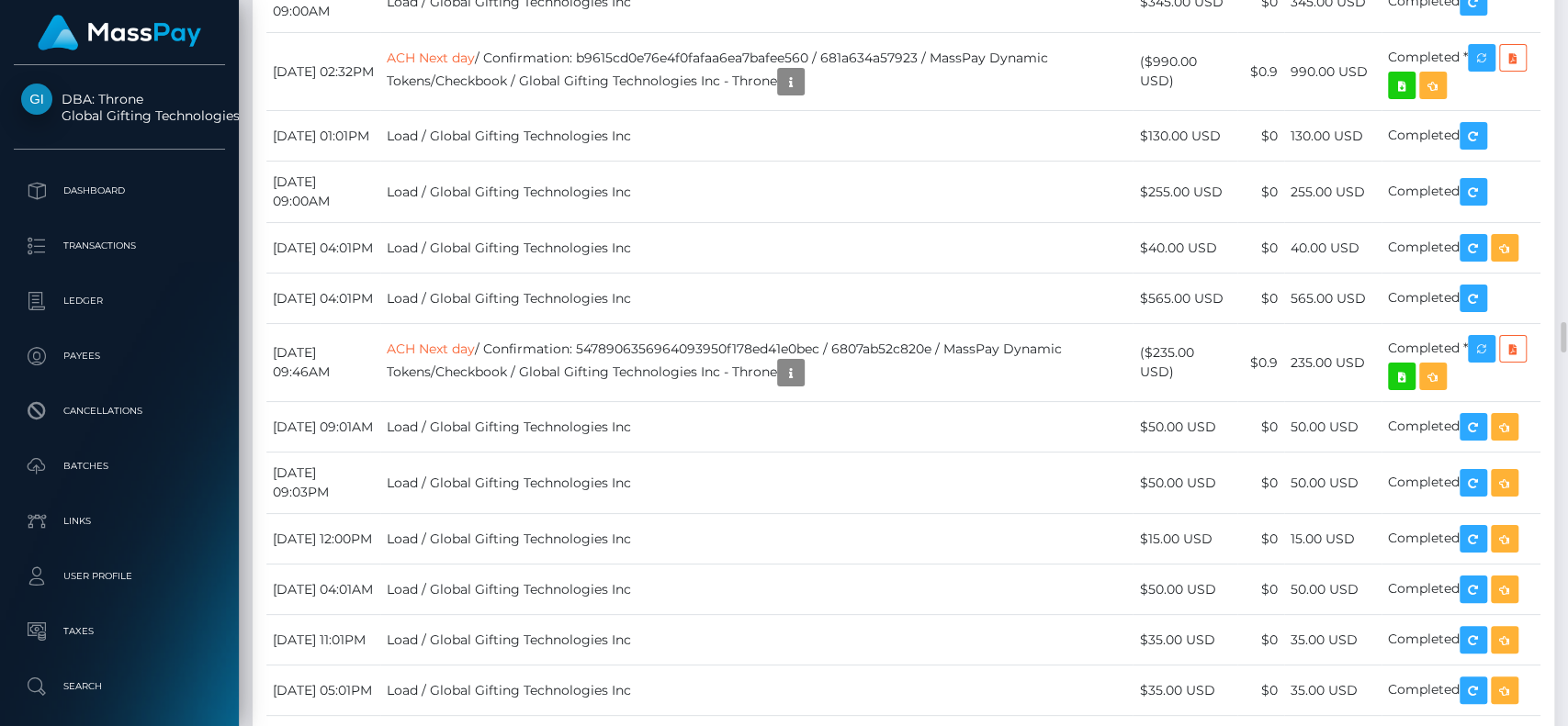
scroll to position [10466, 0]
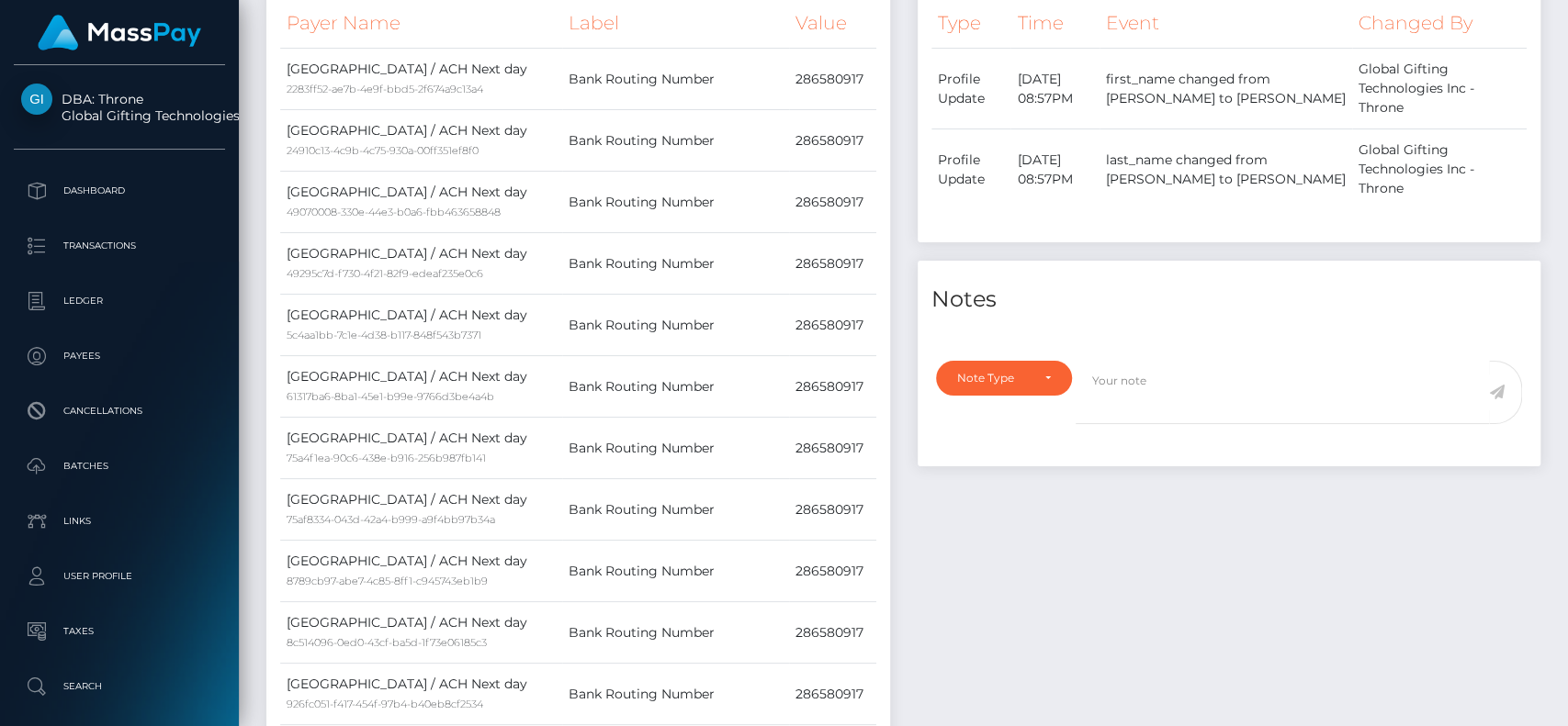
scroll to position [0, 0]
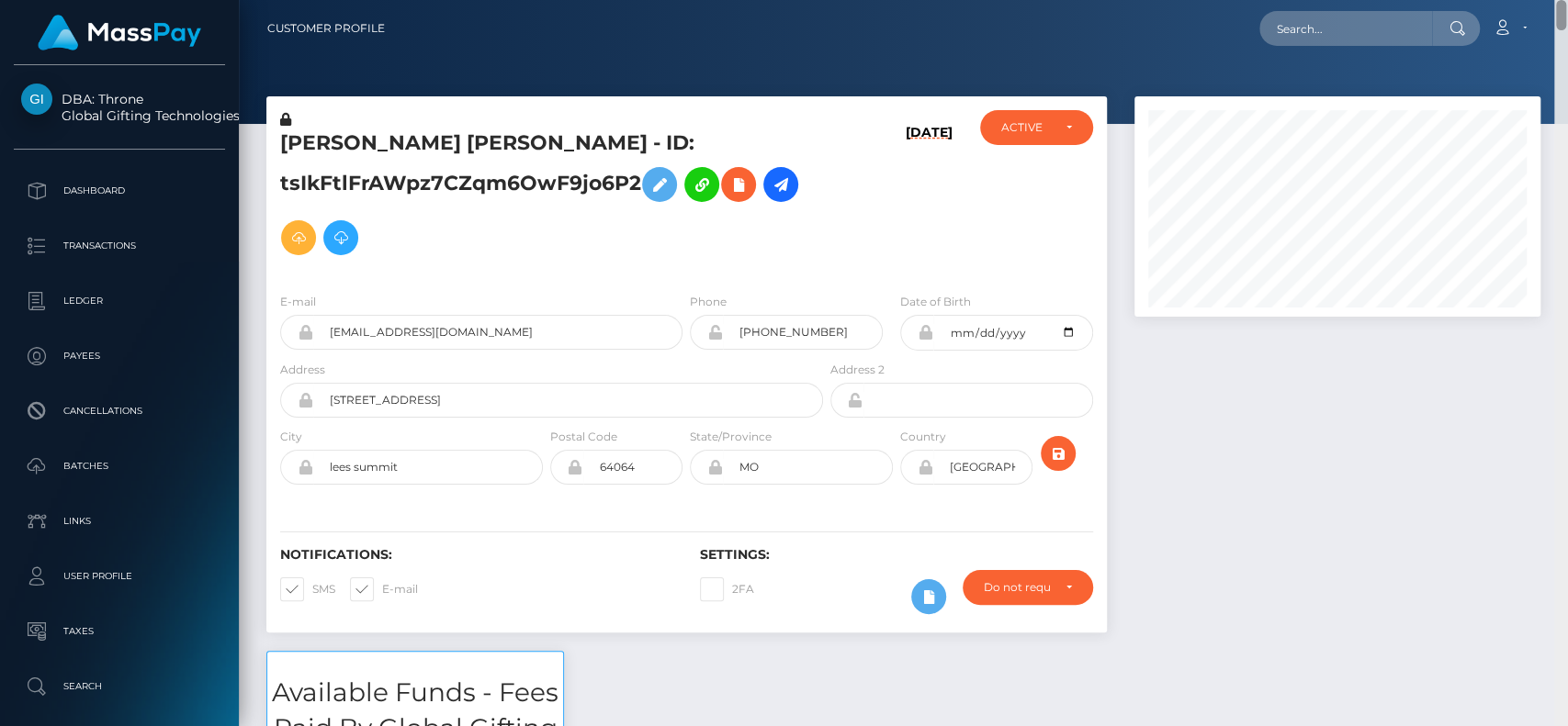
drag, startPoint x: 1562, startPoint y: 314, endPoint x: 1566, endPoint y: -40, distance: 354.0
click at [1566, 0] on html "DBA: Throne Global Gifting Technologies Inc Dashboard Transactions Ledger Payee…" at bounding box center [784, 363] width 1568 height 726
click at [1365, 11] on input "text" at bounding box center [1345, 29] width 173 height 35
paste input "kelseybott@outlook.com"
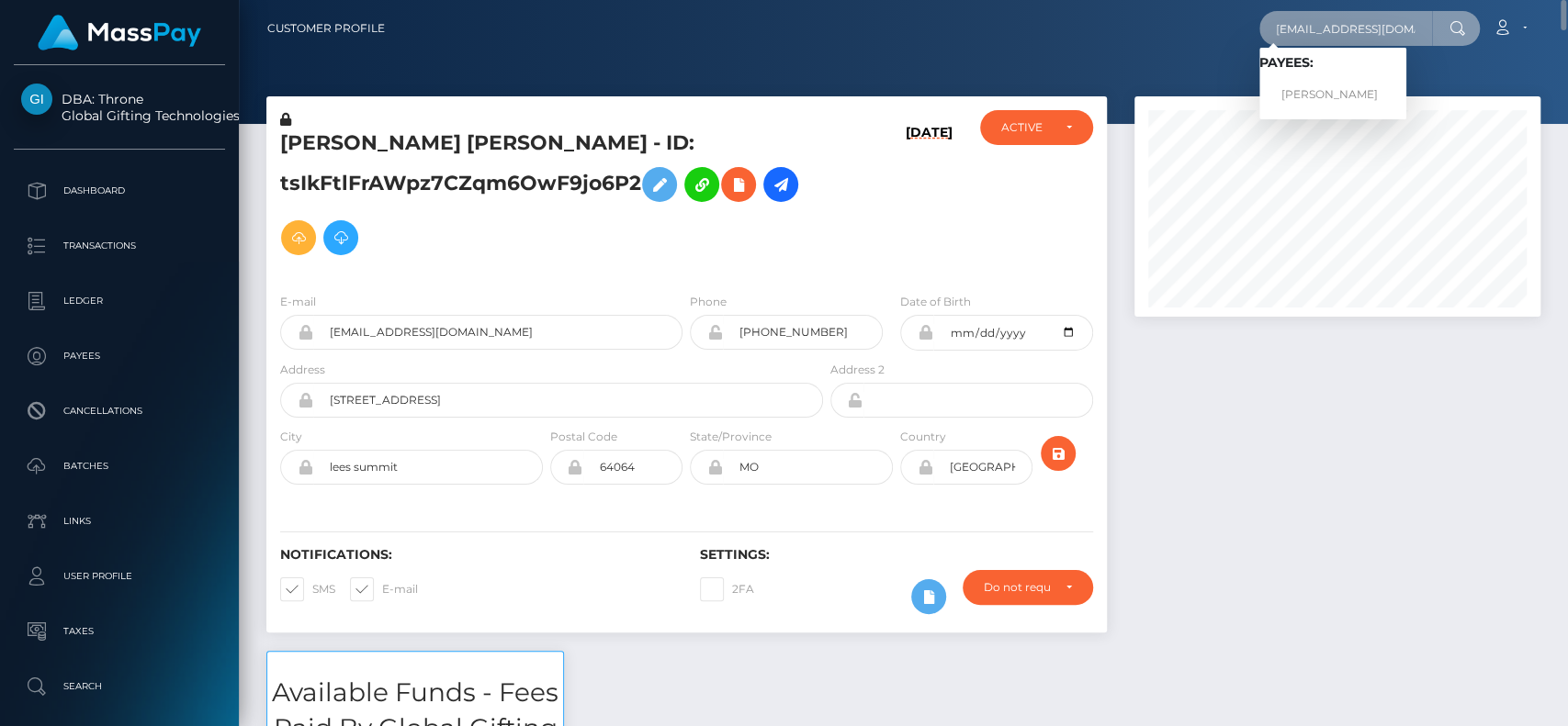
type input "kelseybott@outlook.com"
click at [1354, 80] on link "KIM HIGGINSON" at bounding box center [1332, 94] width 147 height 34
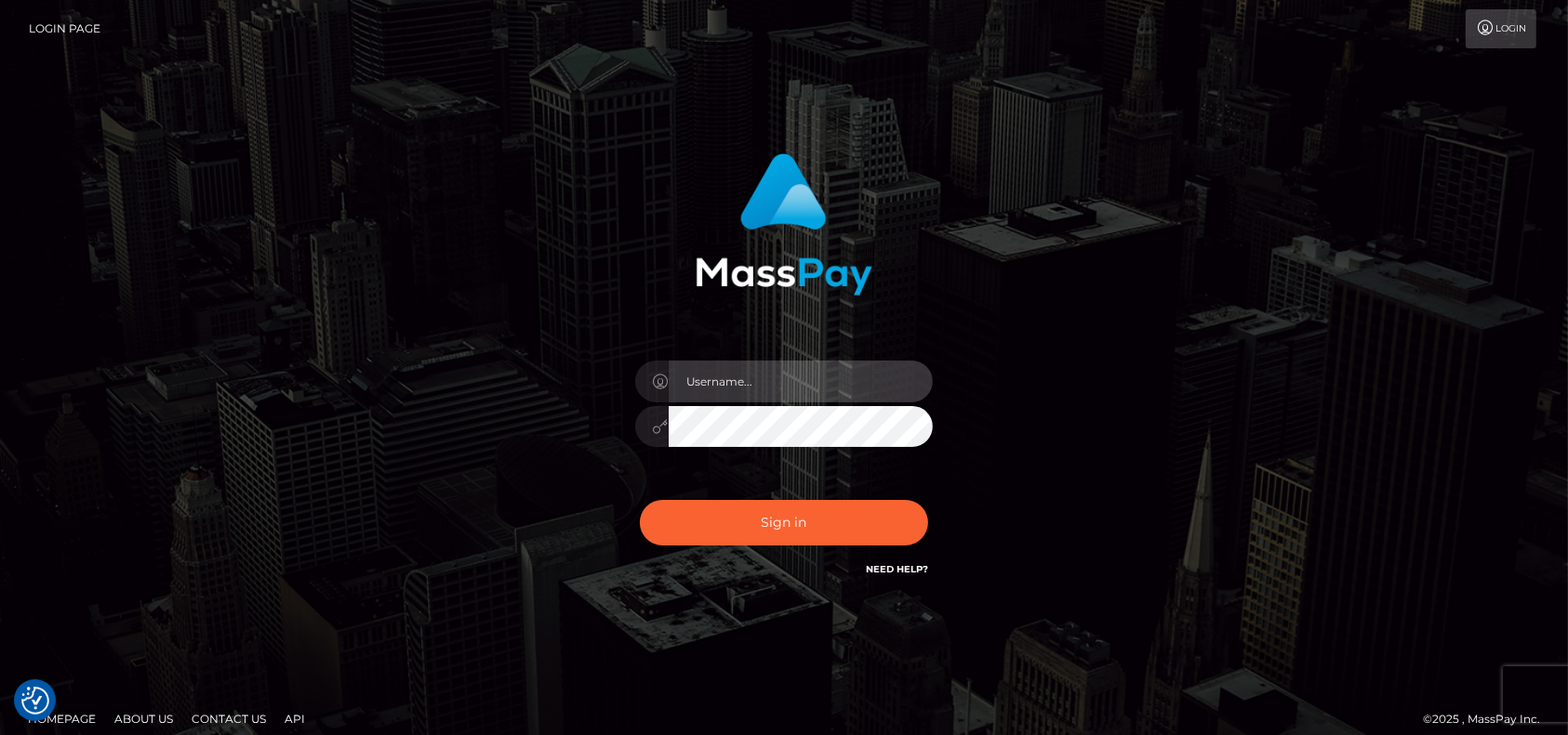
type input "[DOMAIN_NAME]"
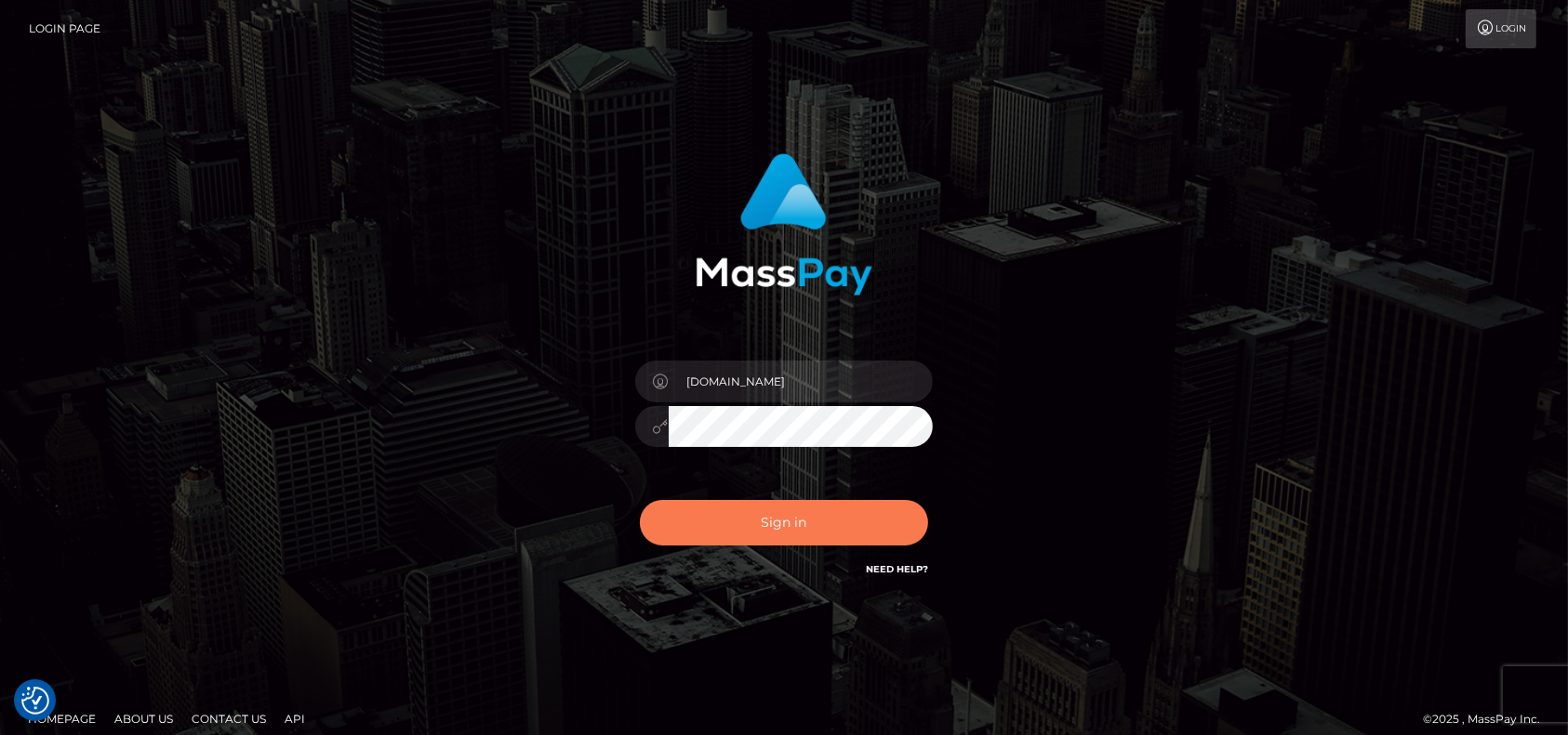
click at [739, 521] on button "Sign in" at bounding box center [784, 523] width 288 height 46
type input "[DOMAIN_NAME]"
click at [789, 527] on button "Sign in" at bounding box center [784, 523] width 288 height 46
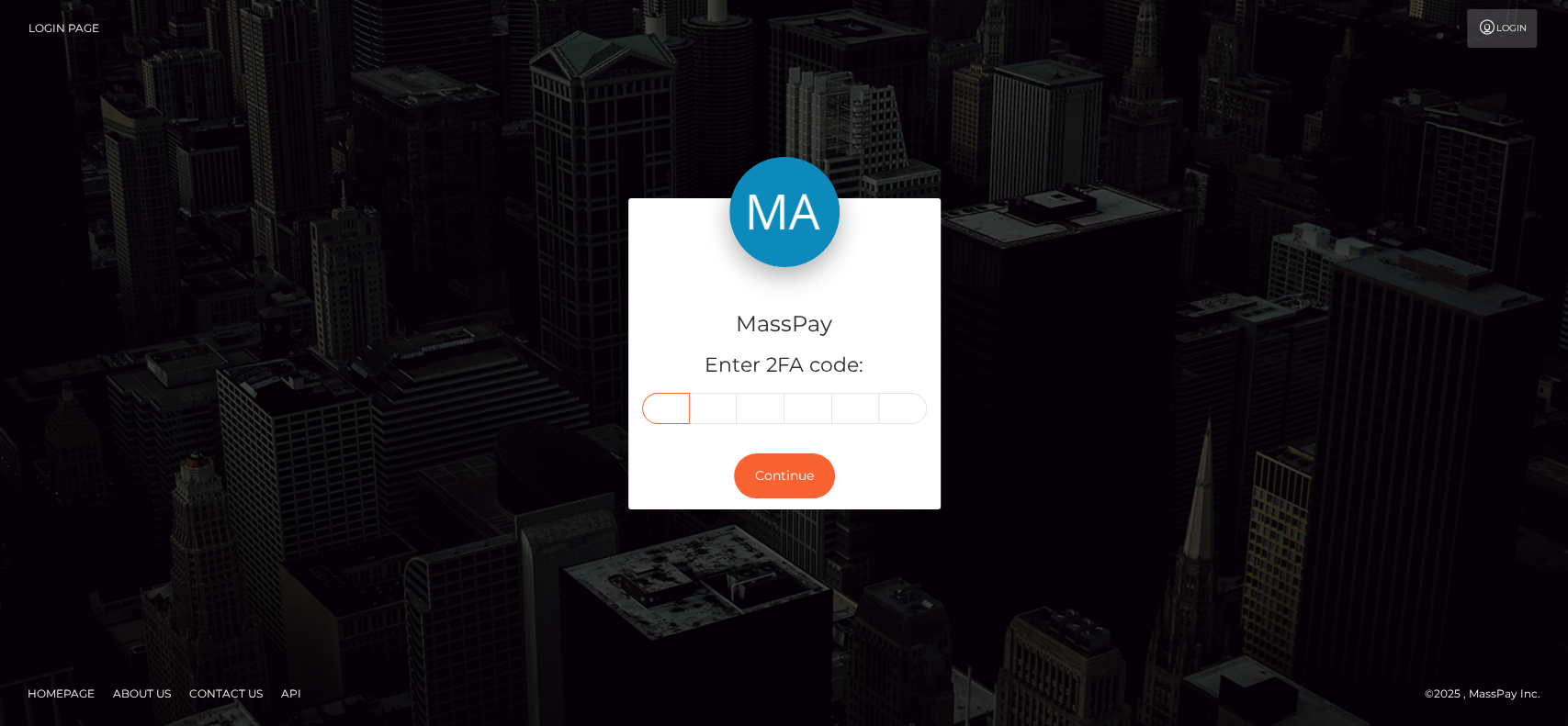
paste input "6"
type input "6"
type input "8"
type input "1"
type input "0"
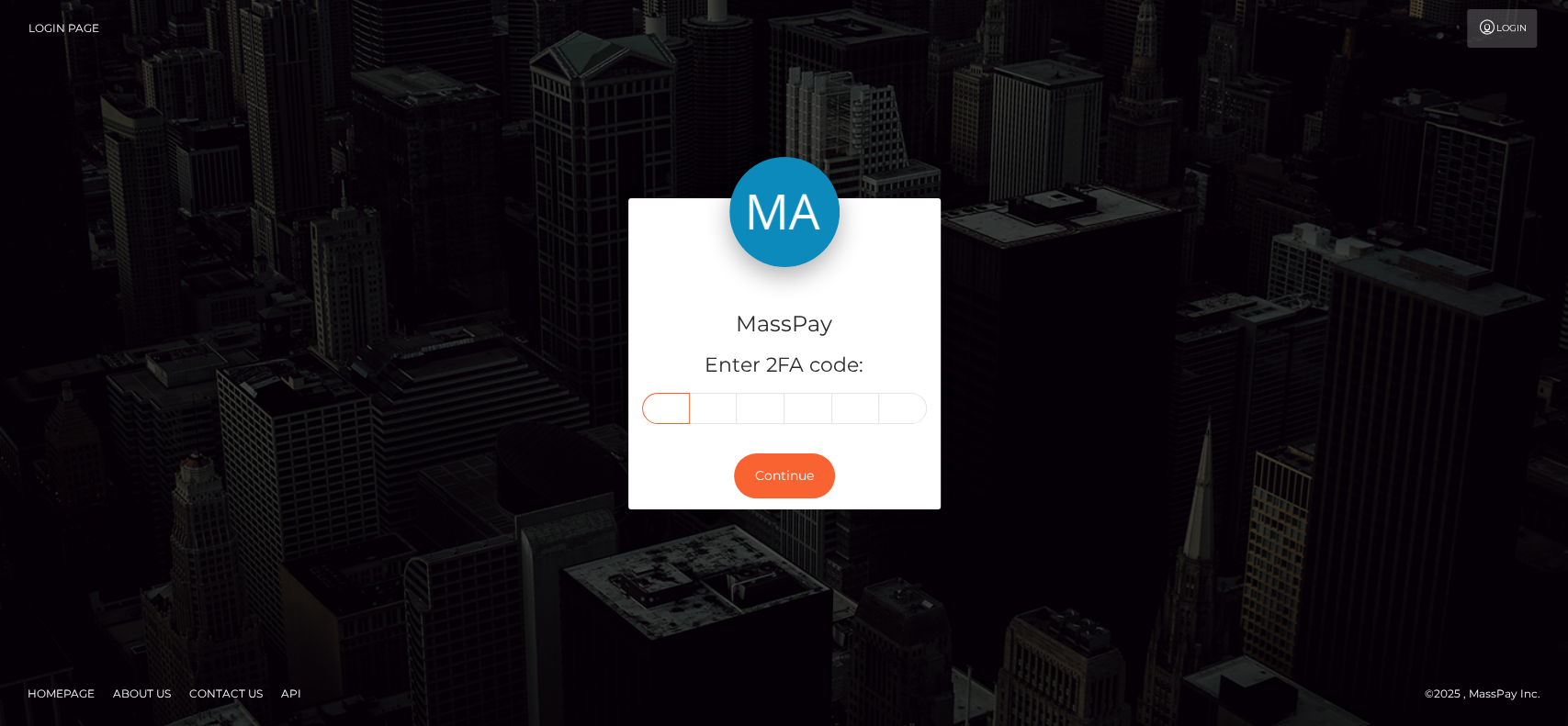
type input "3"
type input "4"
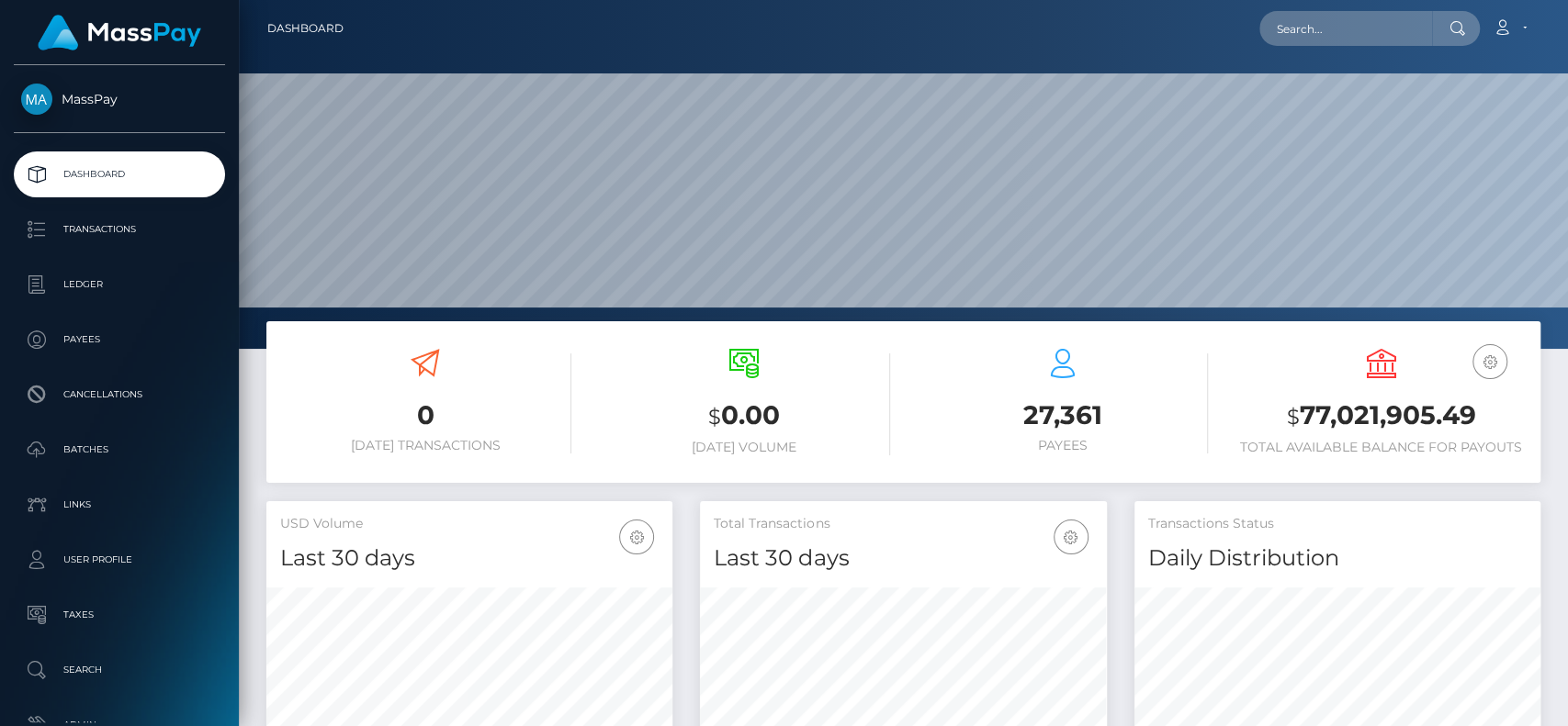
scroll to position [324, 406]
click at [1334, 28] on input "text" at bounding box center [1345, 29] width 173 height 35
paste input "nhatdai.omega99@gmail.com"
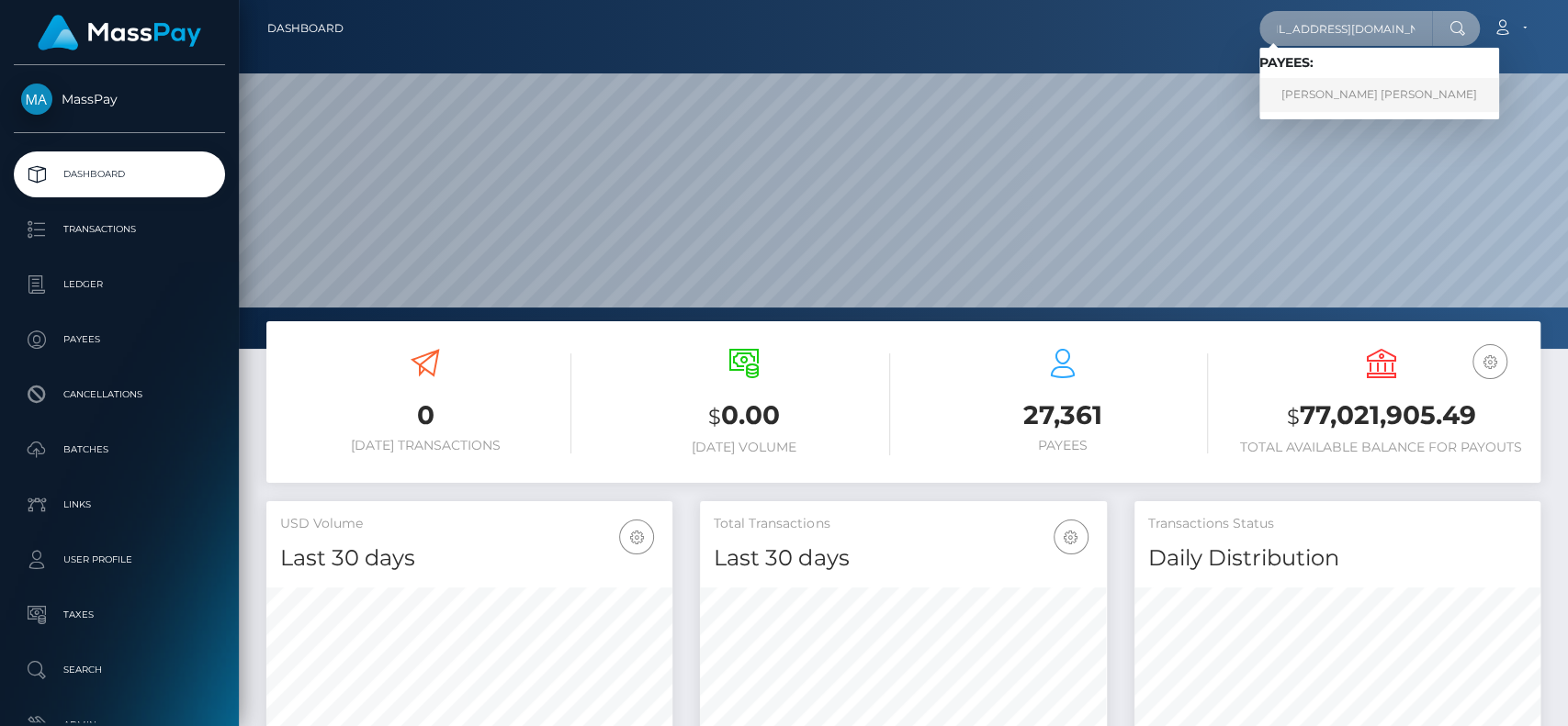
type input "[EMAIL_ADDRESS][DOMAIN_NAME]"
click at [1332, 94] on link "THU THỦY TRẦN" at bounding box center [1379, 94] width 239 height 34
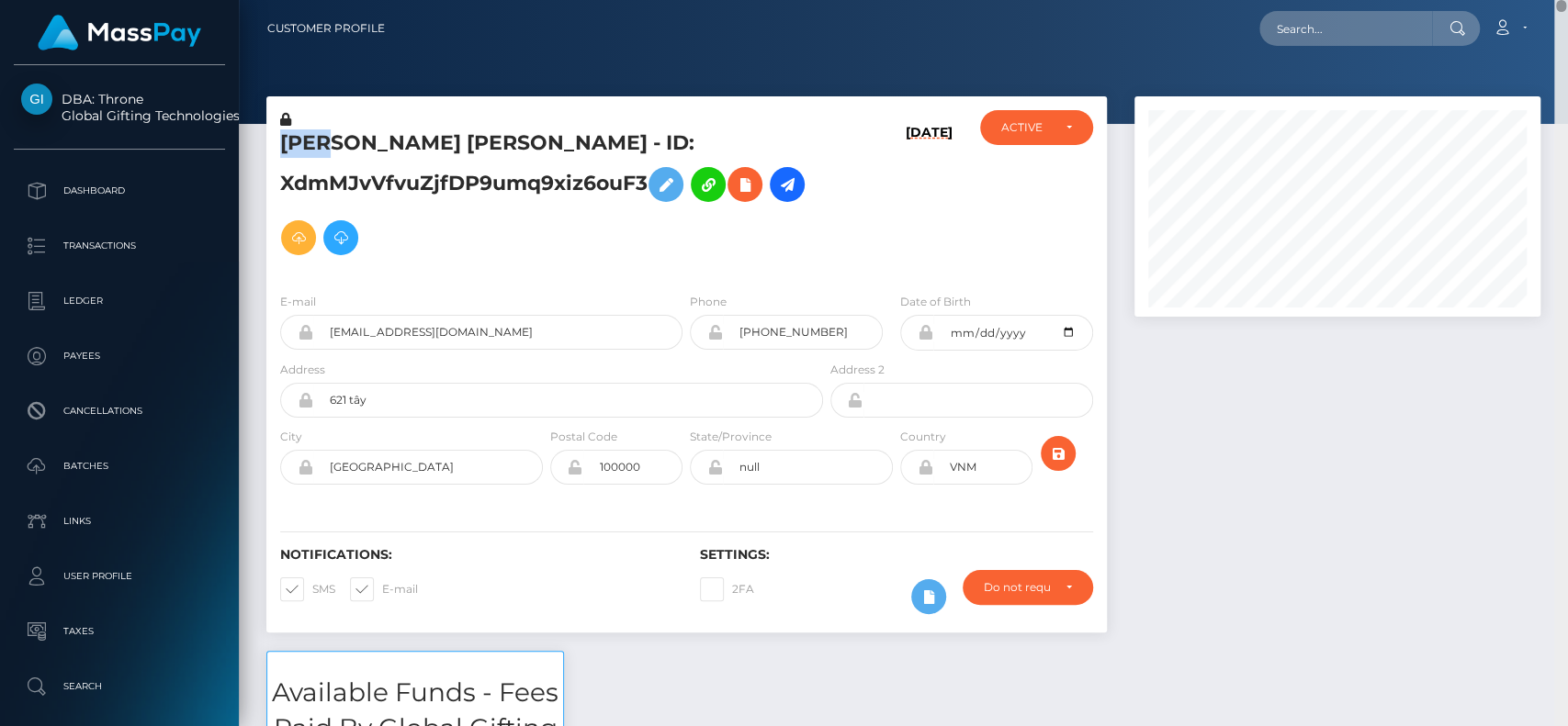
drag, startPoint x: 1562, startPoint y: 235, endPoint x: 1564, endPoint y: -12, distance: 247.0
click at [1564, 0] on html "DBA: Throne Global Gifting Technologies Inc Dashboard Transactions Ledger Payee…" at bounding box center [784, 363] width 1568 height 726
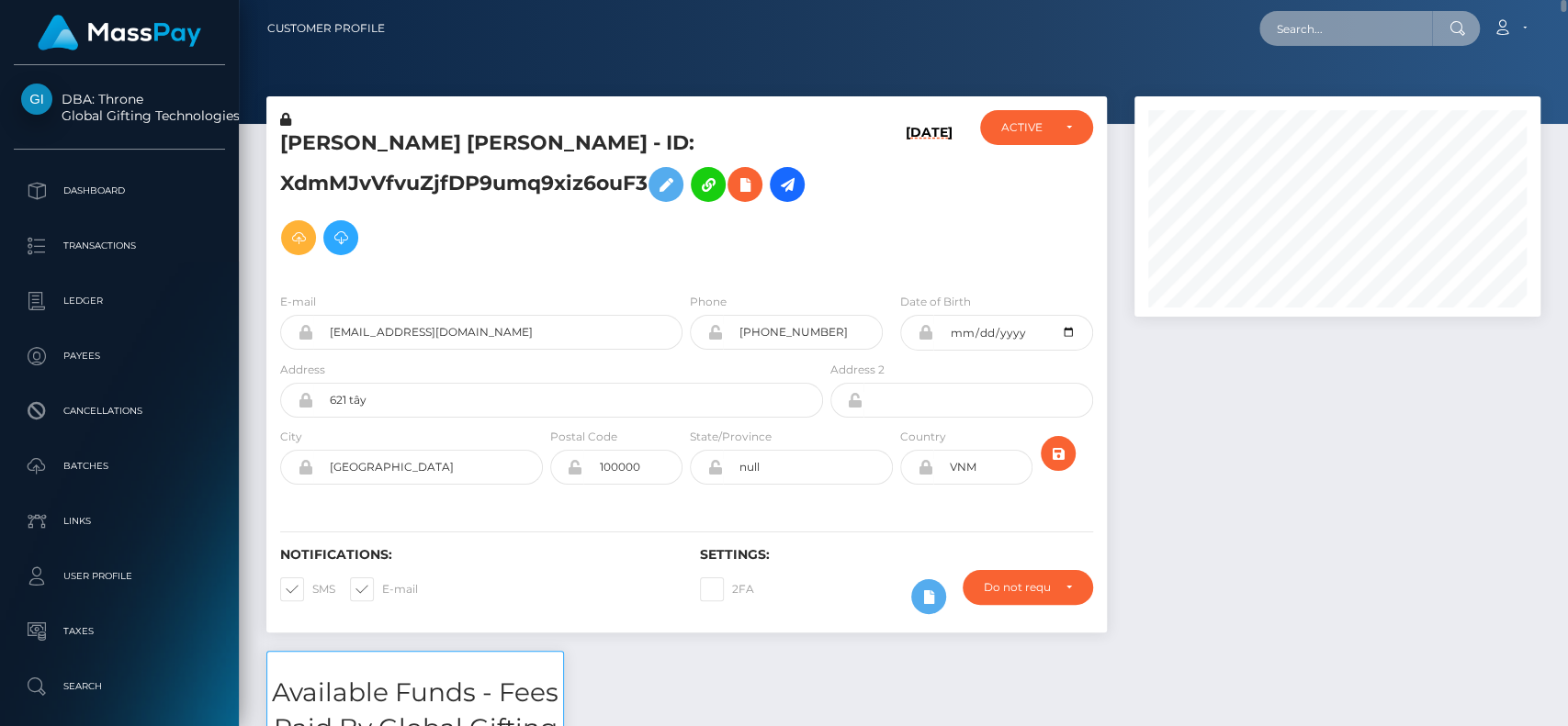
click at [1376, 42] on input "text" at bounding box center [1345, 29] width 173 height 35
paste input "ievastraksyte@gmail.com"
type input "ievastraksyte@gmail.com"
paste input "babygurlmiau@gmail.com."
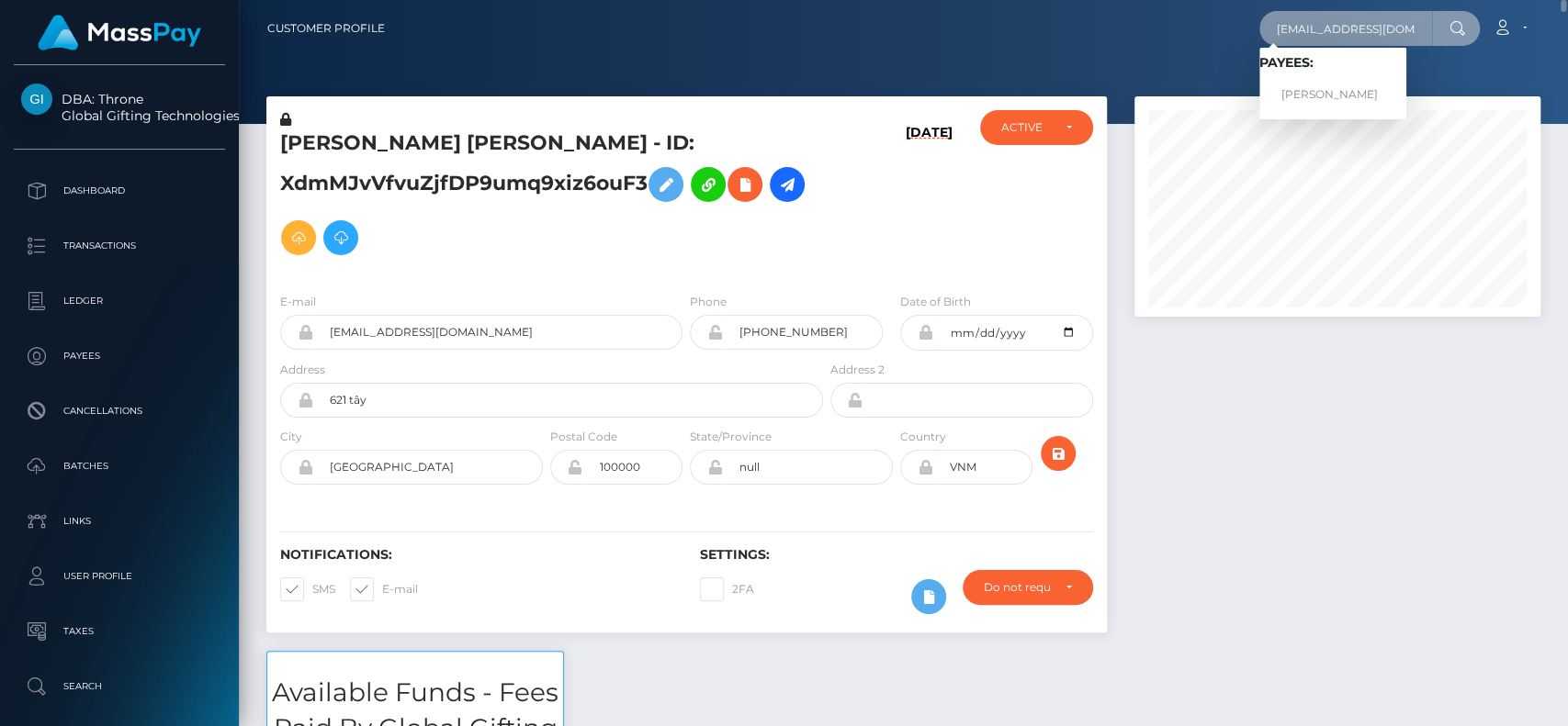
type input "babygurlmiau@gmail.com"
click at [1319, 78] on link "IEVA STRAKŠYTĖ" at bounding box center [1332, 94] width 147 height 34
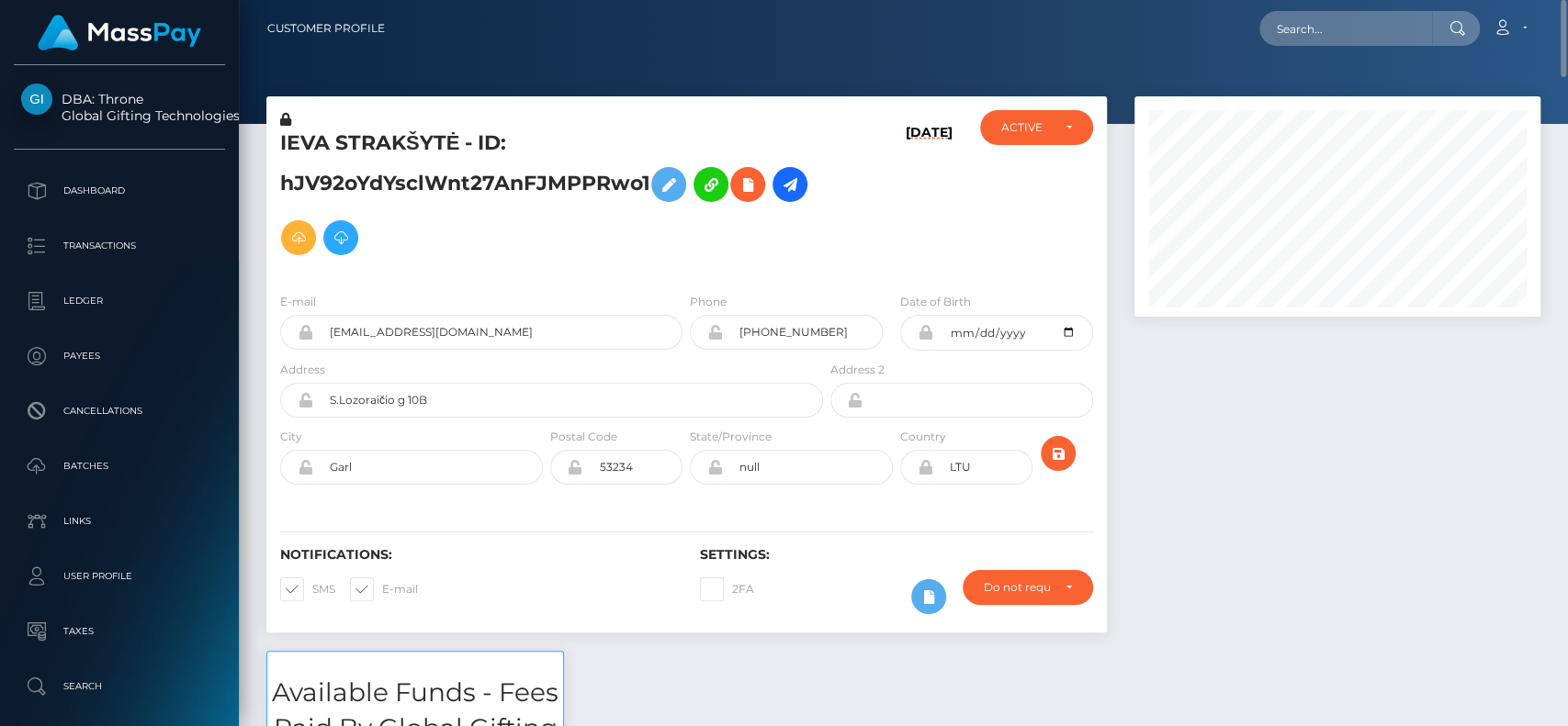
click at [314, 139] on h5 "IEVA STRAKŠYTĖ - ID: hJV92oYdYsclWnt27AnFJMPPRwo1" at bounding box center [546, 197] width 533 height 135
copy h5 "IEVA"
click at [1286, 14] on input "text" at bounding box center [1345, 29] width 173 height 35
paste input "emailforthestreams@gmail.com"
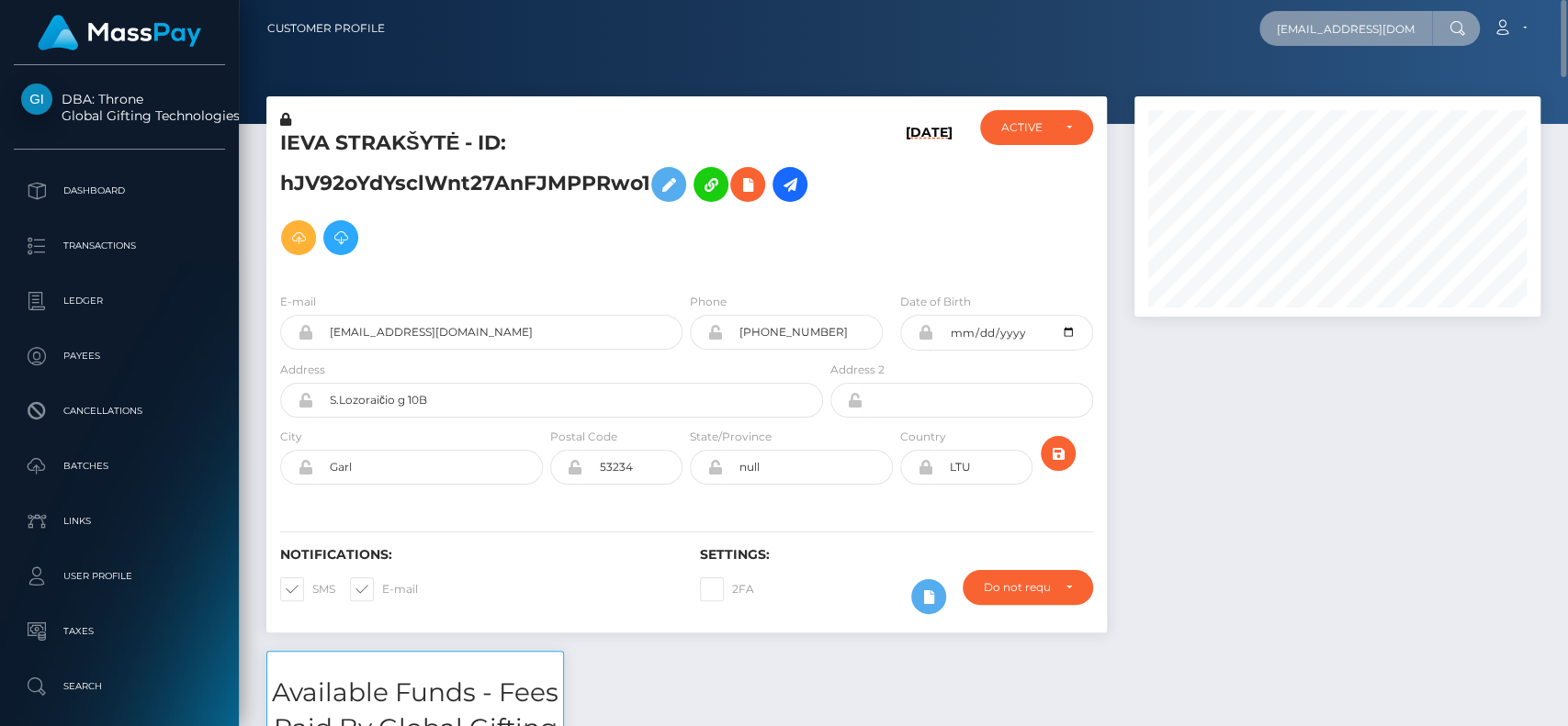
scroll to position [0, 43]
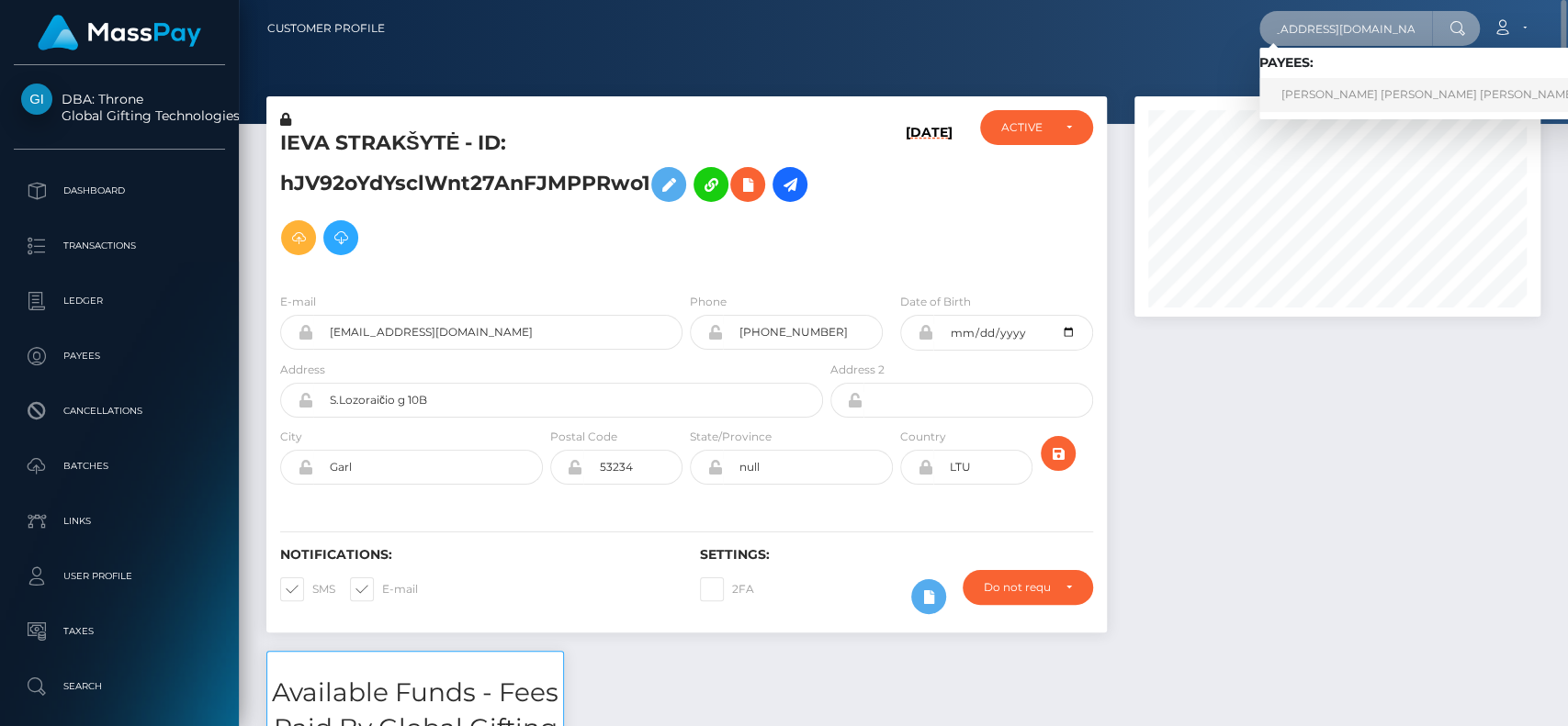
type input "emailforthestreams@gmail.com"
click at [1330, 98] on link "CAROLINA PASSOS CORREIA VILAS BOAS" at bounding box center [1428, 94] width 339 height 34
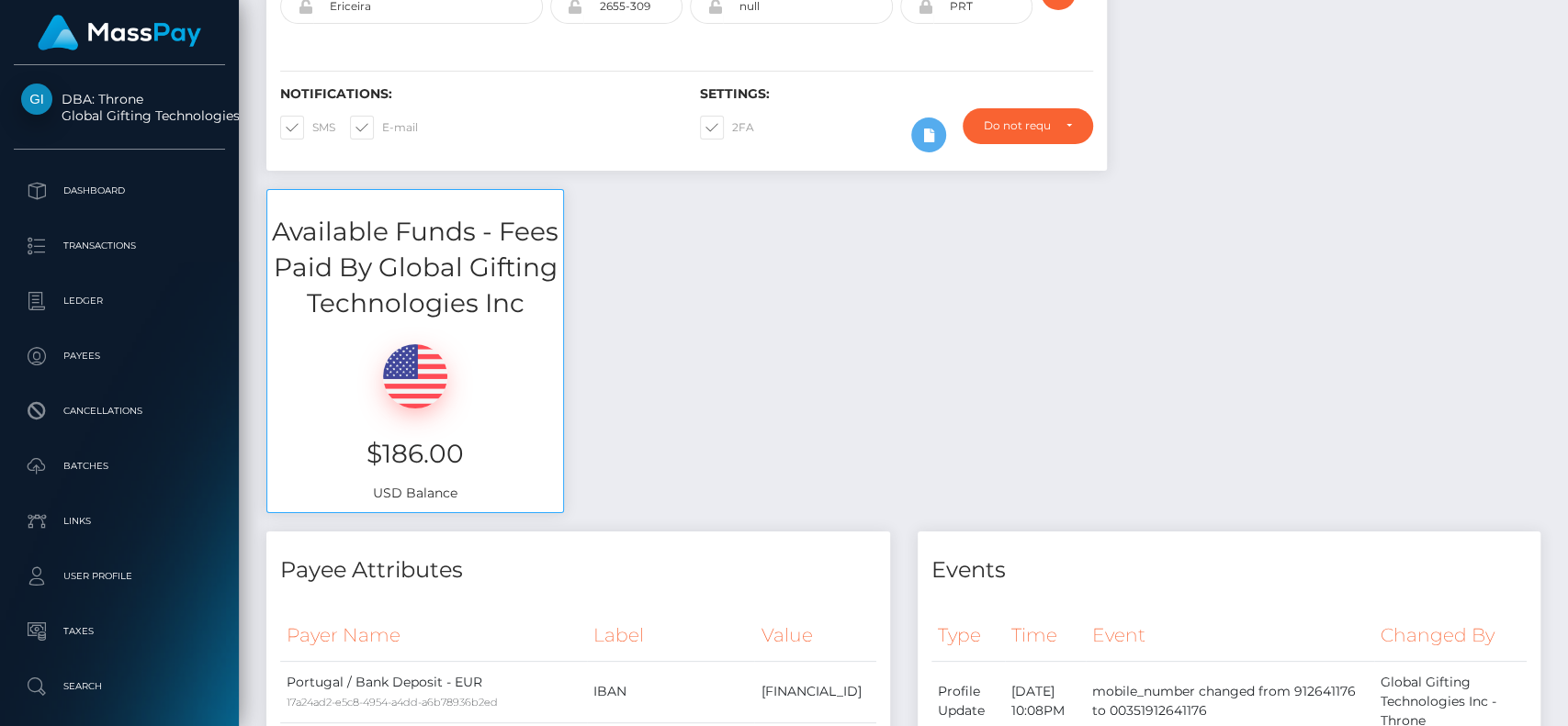
scroll to position [734, 0]
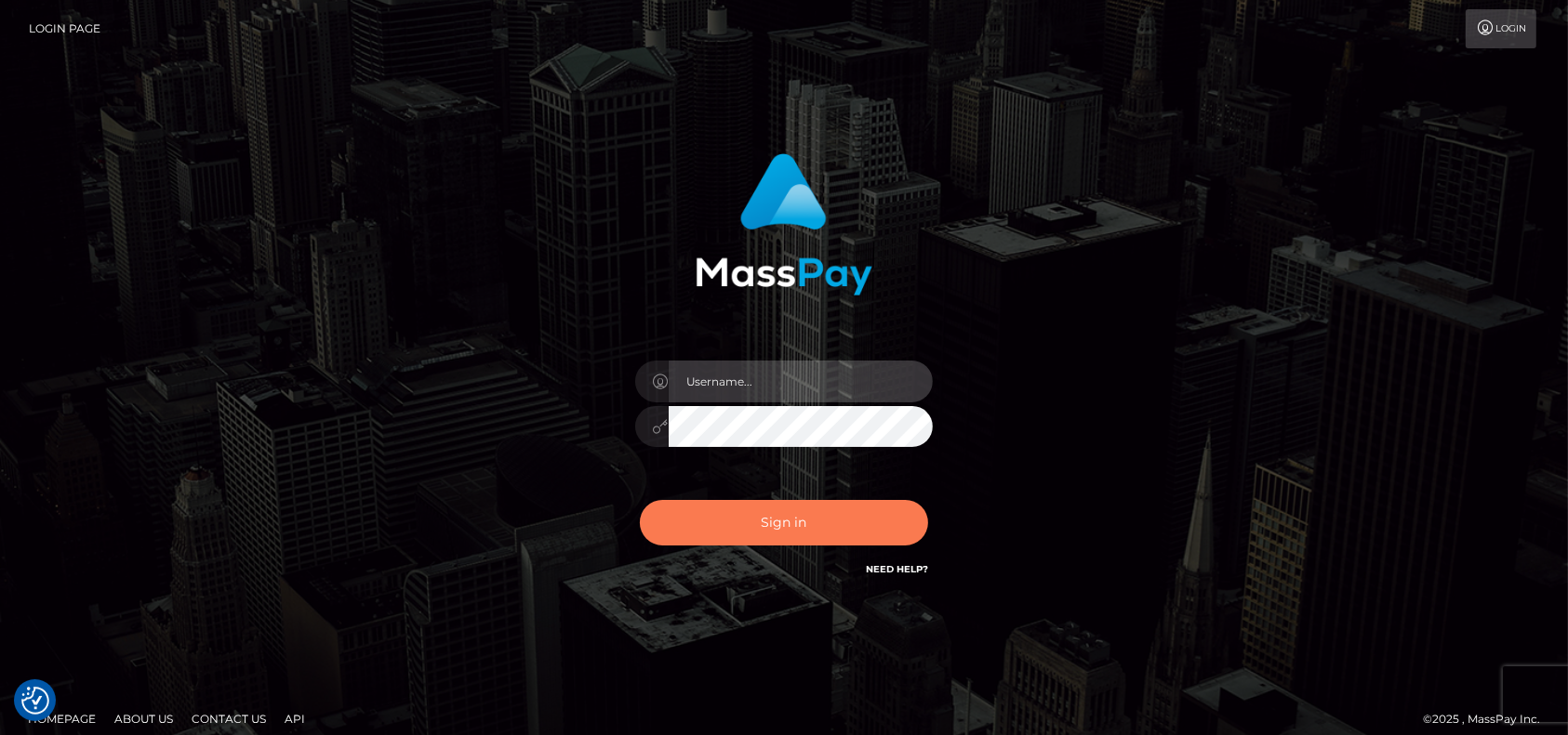
type input "pk.es"
click at [766, 545] on button "Sign in" at bounding box center [784, 523] width 288 height 46
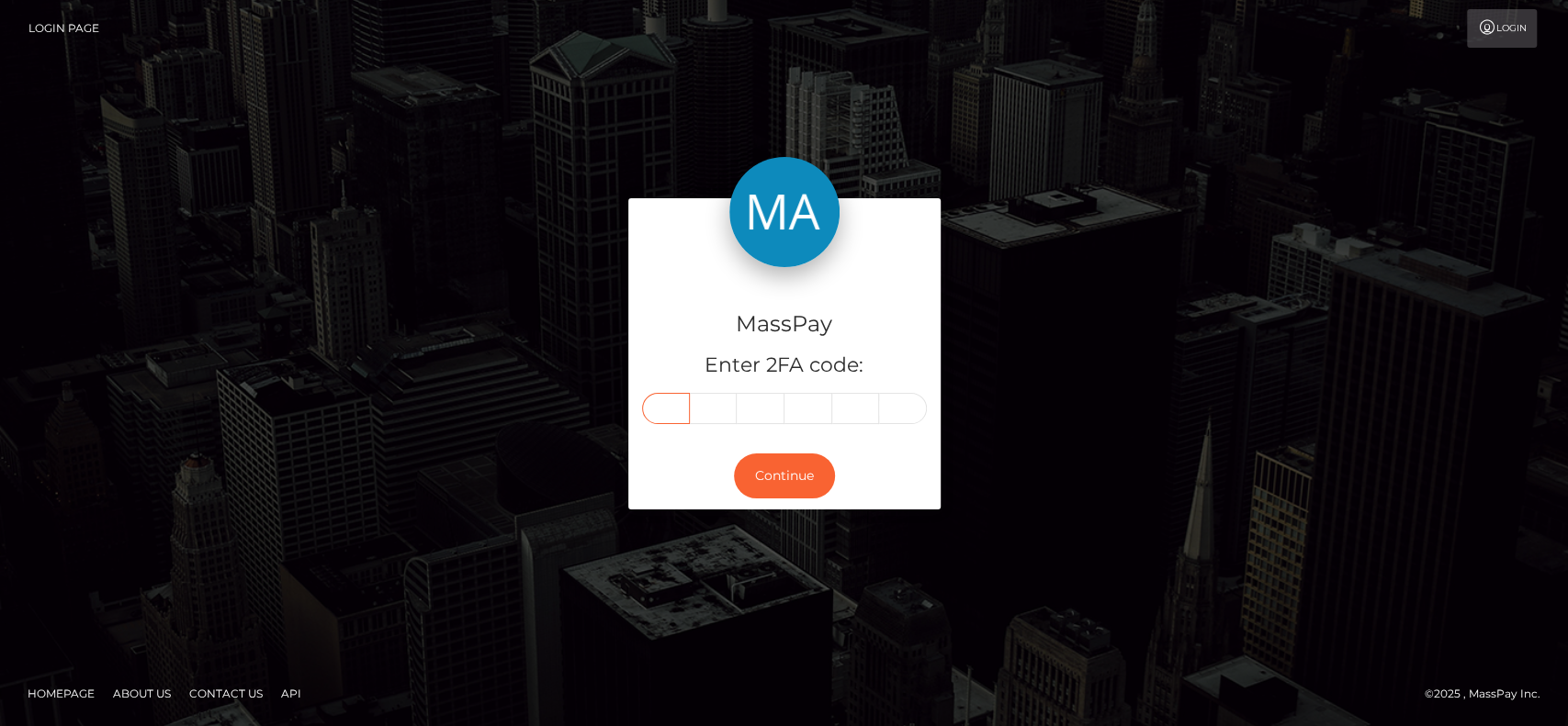
paste input "6"
type input "6"
type input "8"
type input "6"
type input "8"
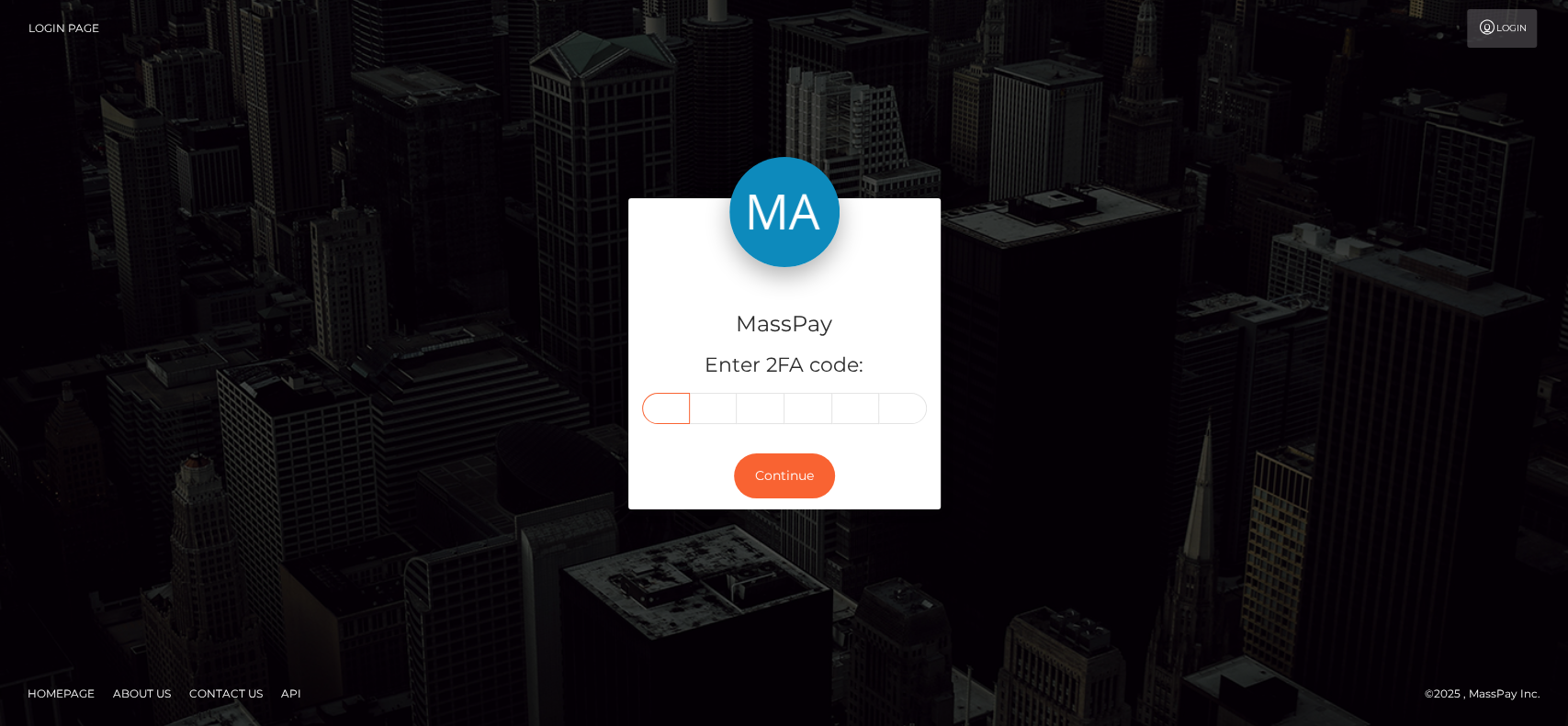
type input "0"
type input "3"
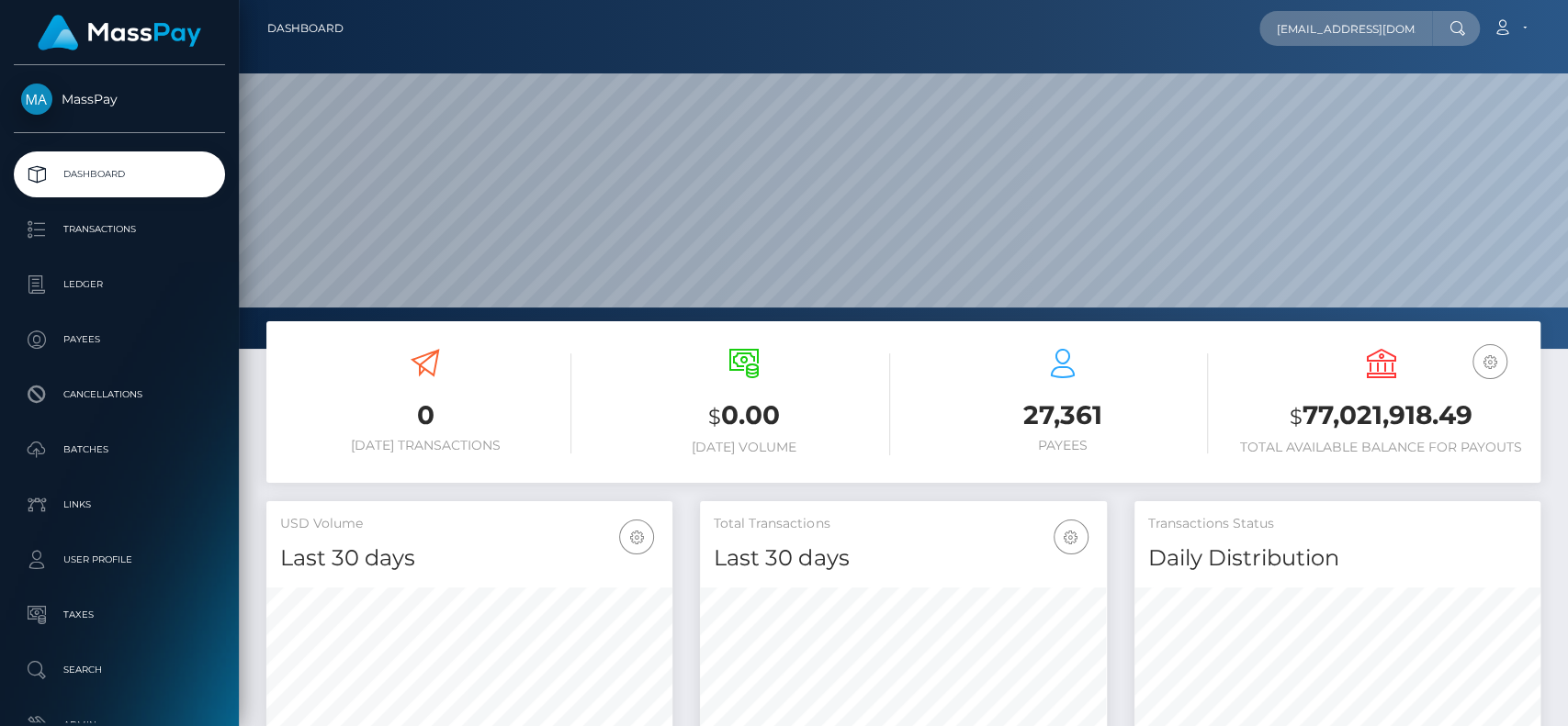
scroll to position [324, 406]
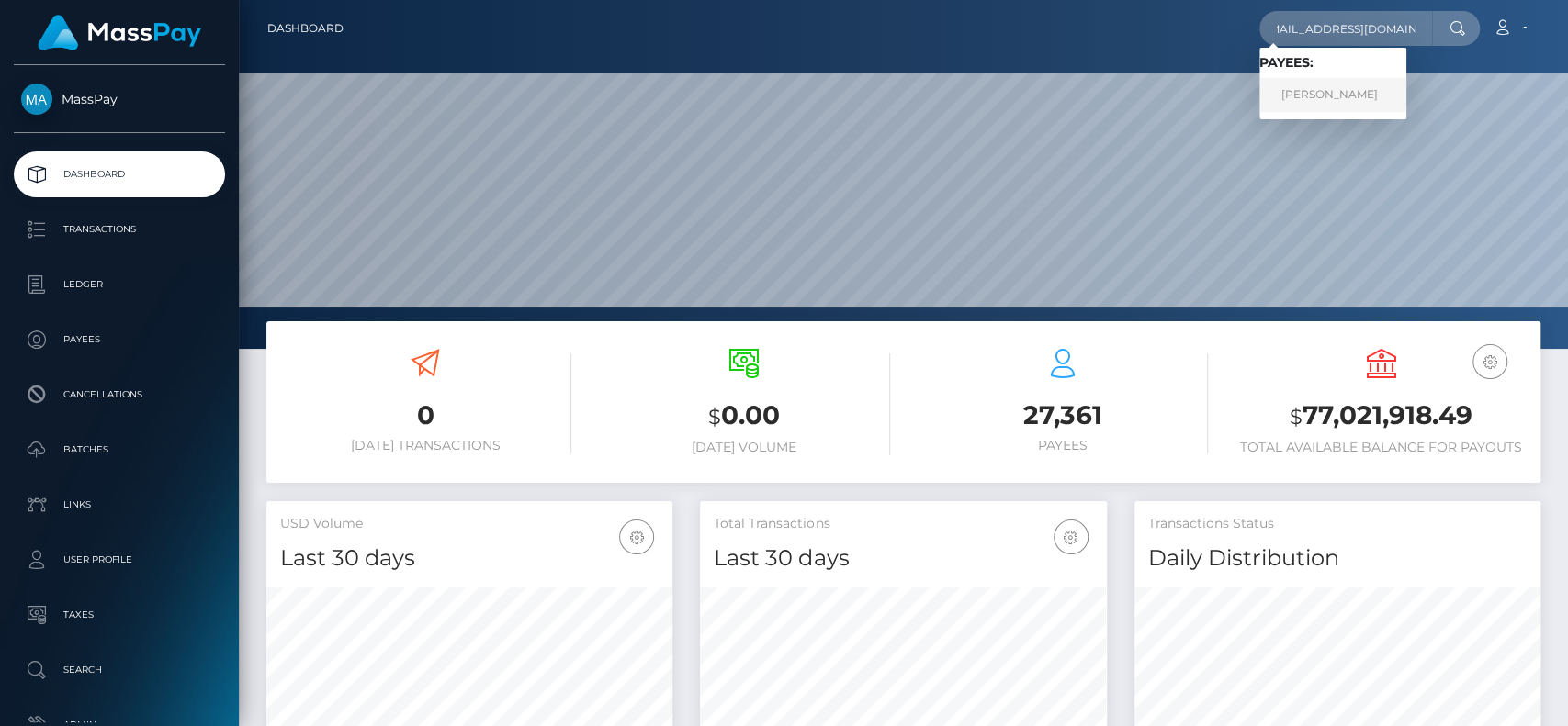
type input "[EMAIL_ADDRESS][DOMAIN_NAME]"
click at [1393, 97] on link "AL HASAN ABDURASID SUMAMPIL" at bounding box center [1332, 94] width 147 height 34
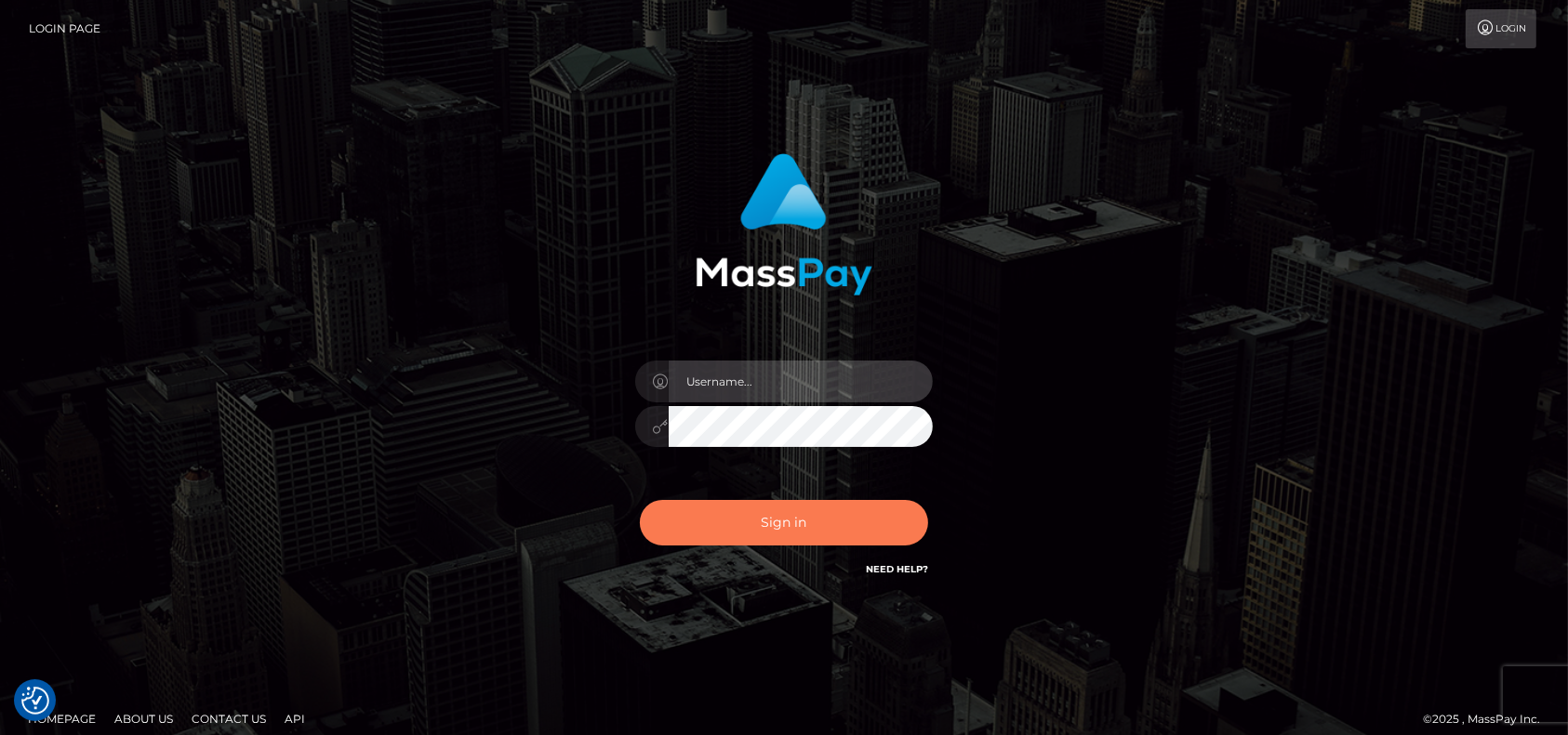
type input "pk.es"
click at [708, 502] on button "Sign in" at bounding box center [784, 523] width 288 height 46
type input "pk.es"
click at [715, 532] on button "Sign in" at bounding box center [784, 523] width 288 height 46
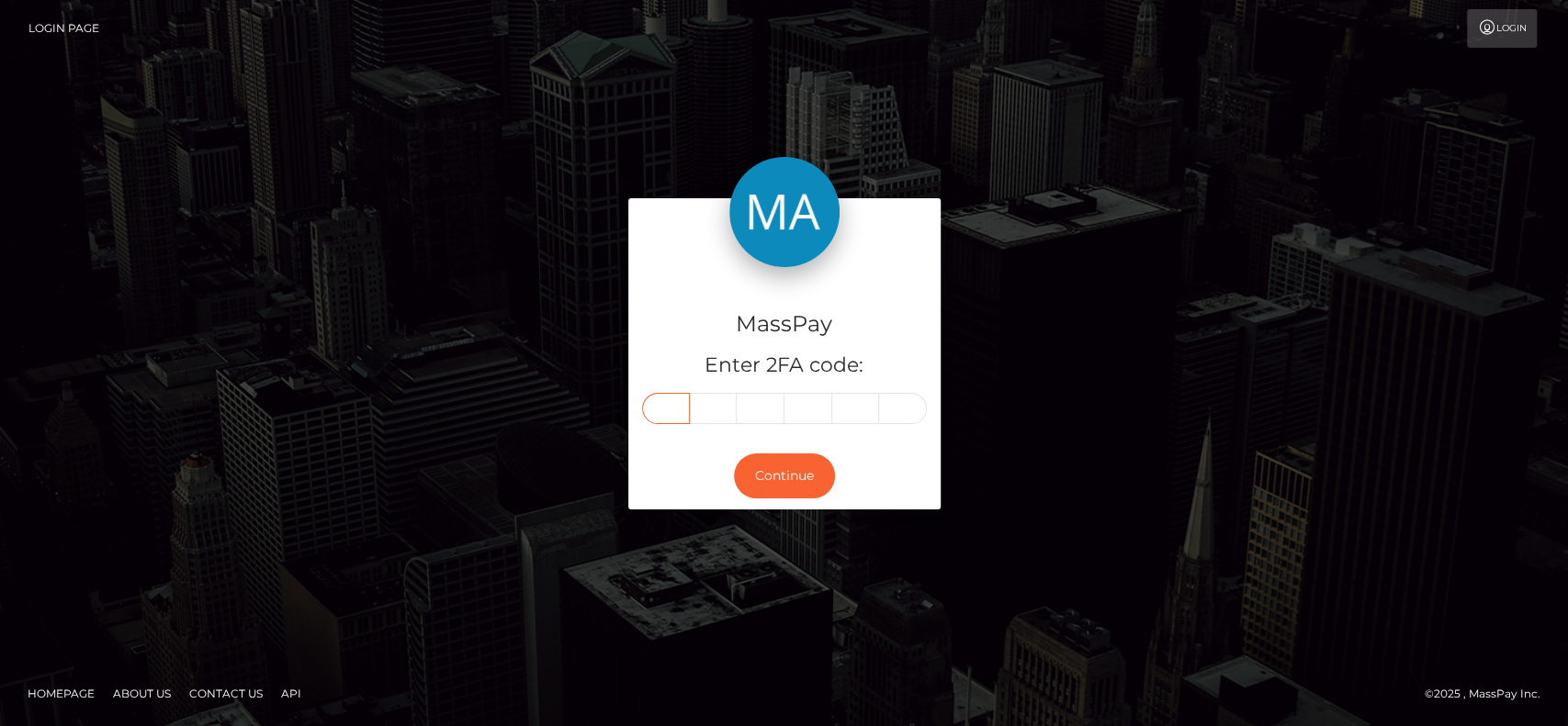
click at [668, 413] on input "text" at bounding box center [666, 408] width 48 height 31
type input "5"
type input "1"
type input "6"
type input "0"
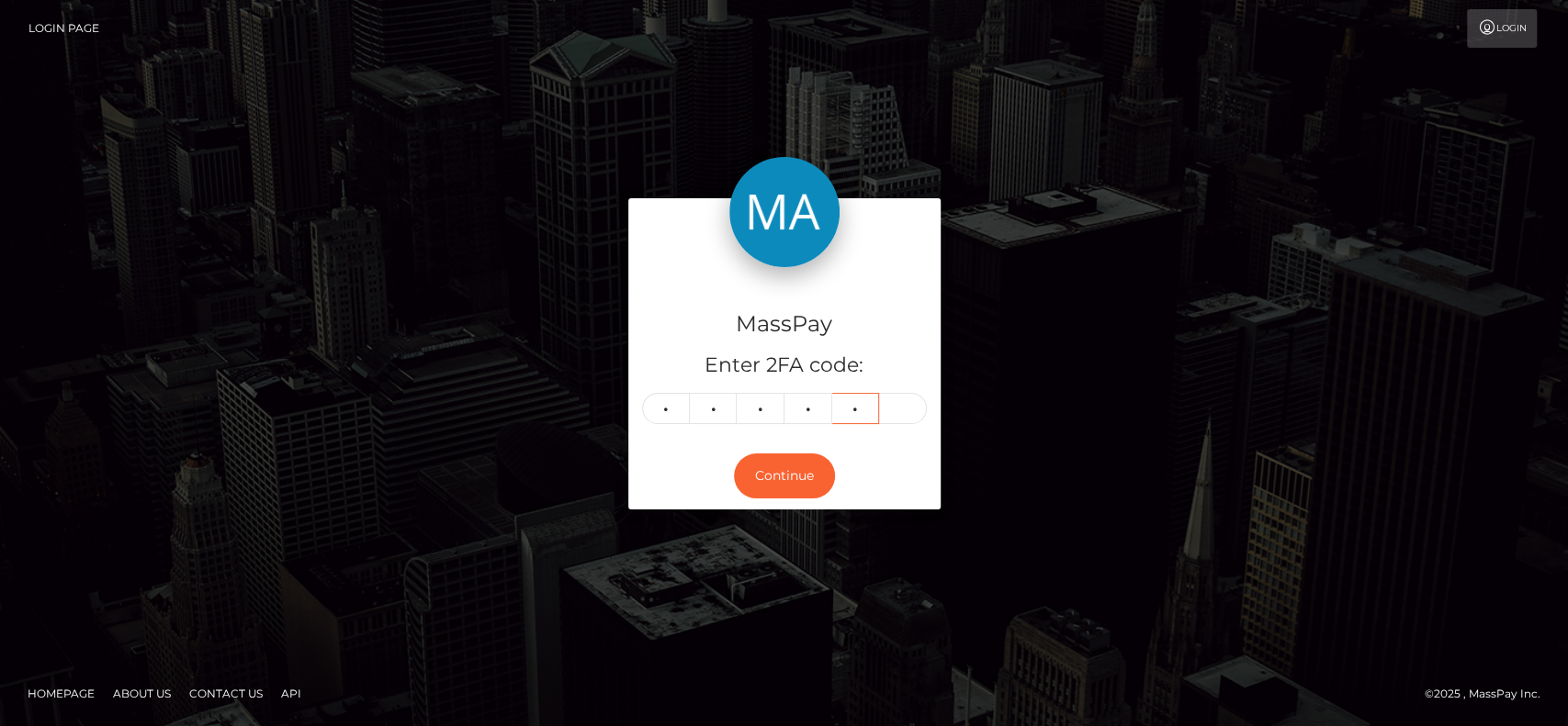
type input "9"
type input "2"
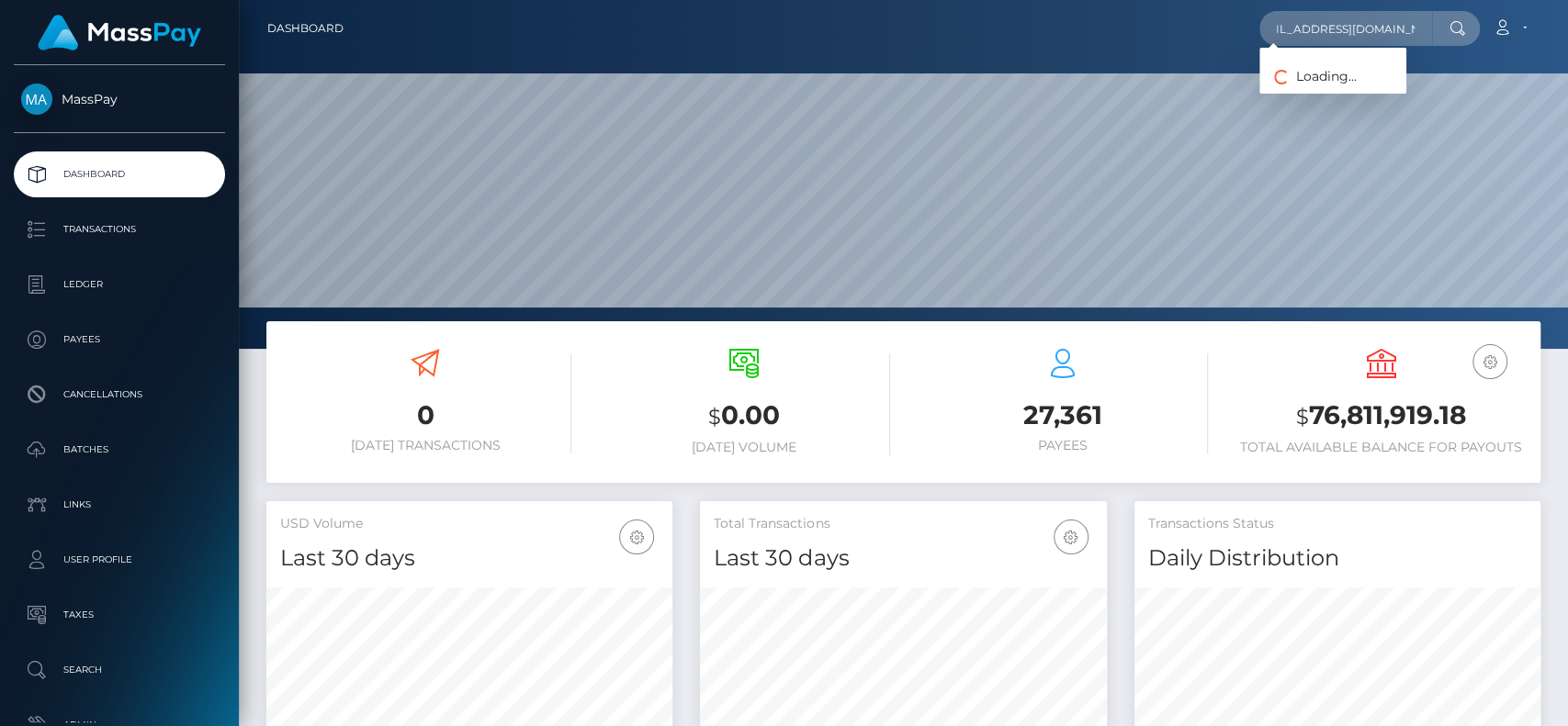
scroll to position [324, 406]
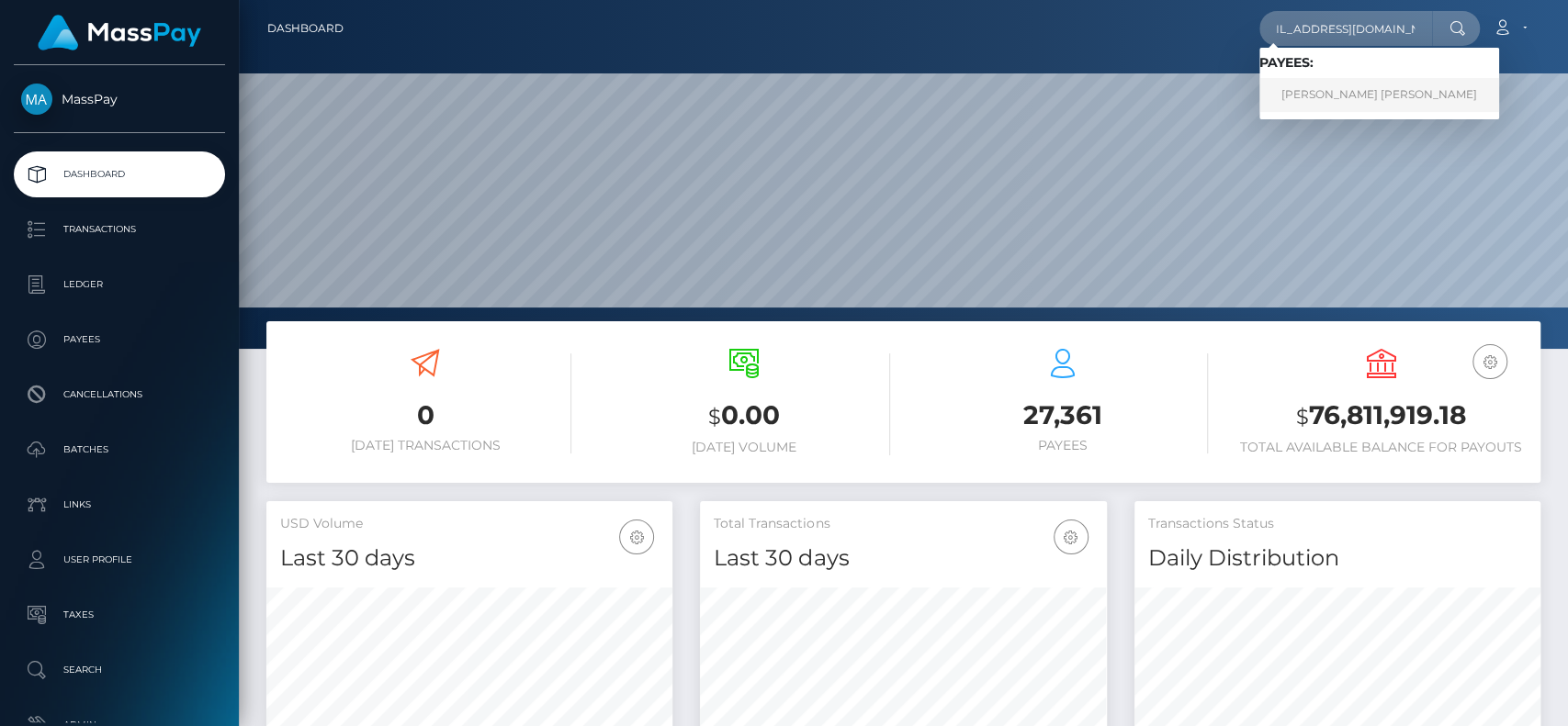
type input "[EMAIL_ADDRESS][DOMAIN_NAME]"
click at [1309, 94] on link "Kamil Grzegorz Nowacki" at bounding box center [1379, 94] width 239 height 34
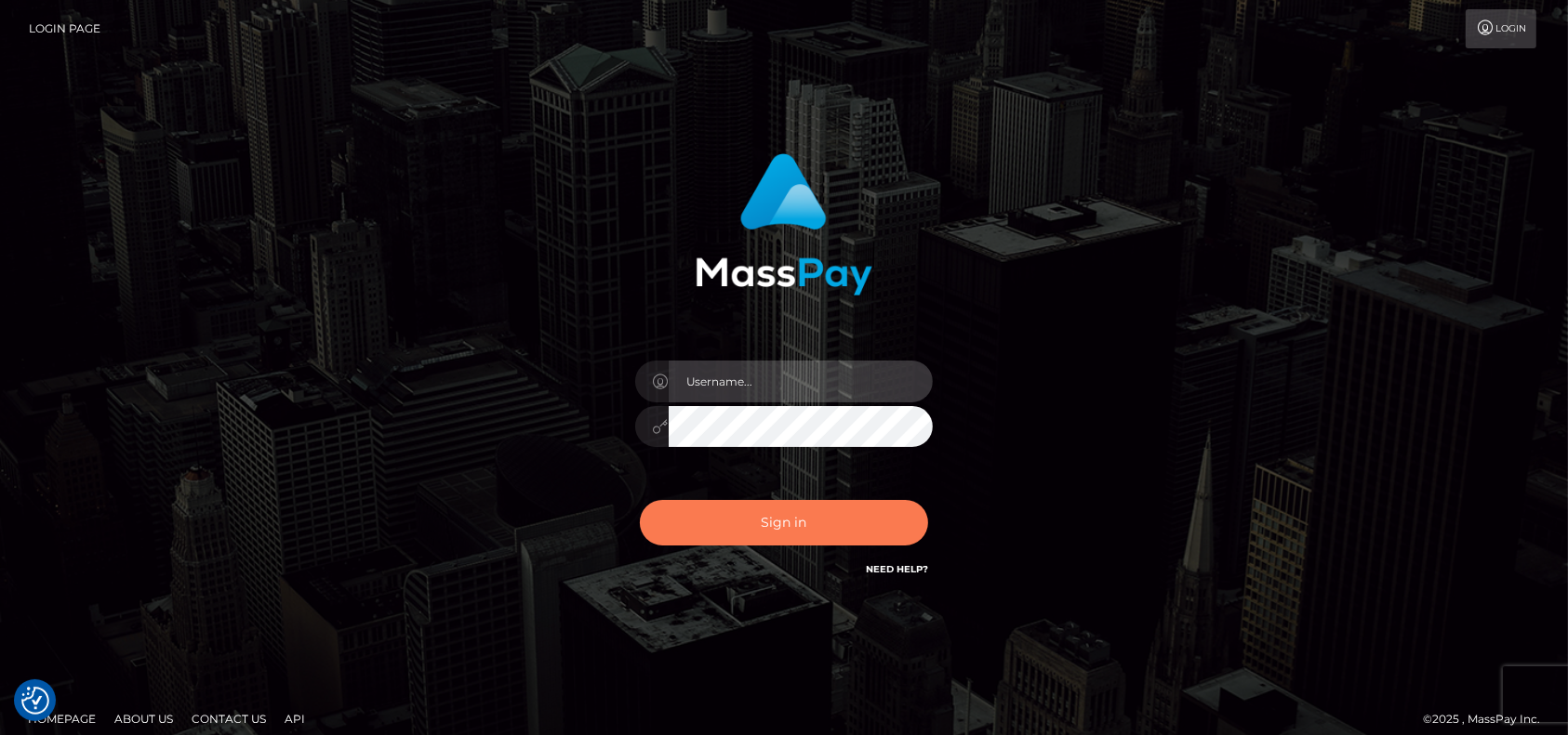
type input "pk.es"
click at [745, 514] on button "Sign in" at bounding box center [784, 523] width 288 height 46
type input "pk.es"
click at [725, 509] on button "Sign in" at bounding box center [784, 523] width 288 height 46
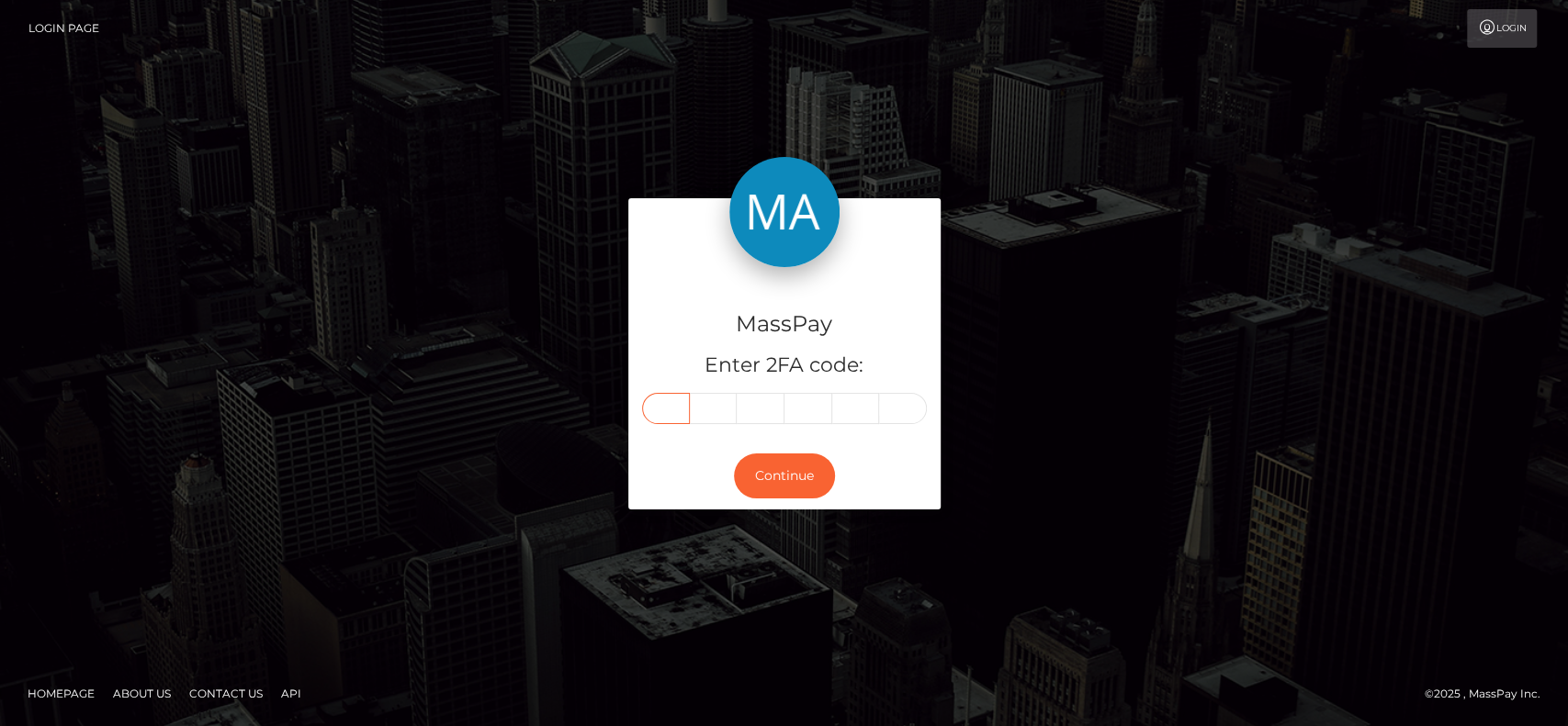
paste input "5"
type input "5"
type input "3"
type input "5"
type input "1"
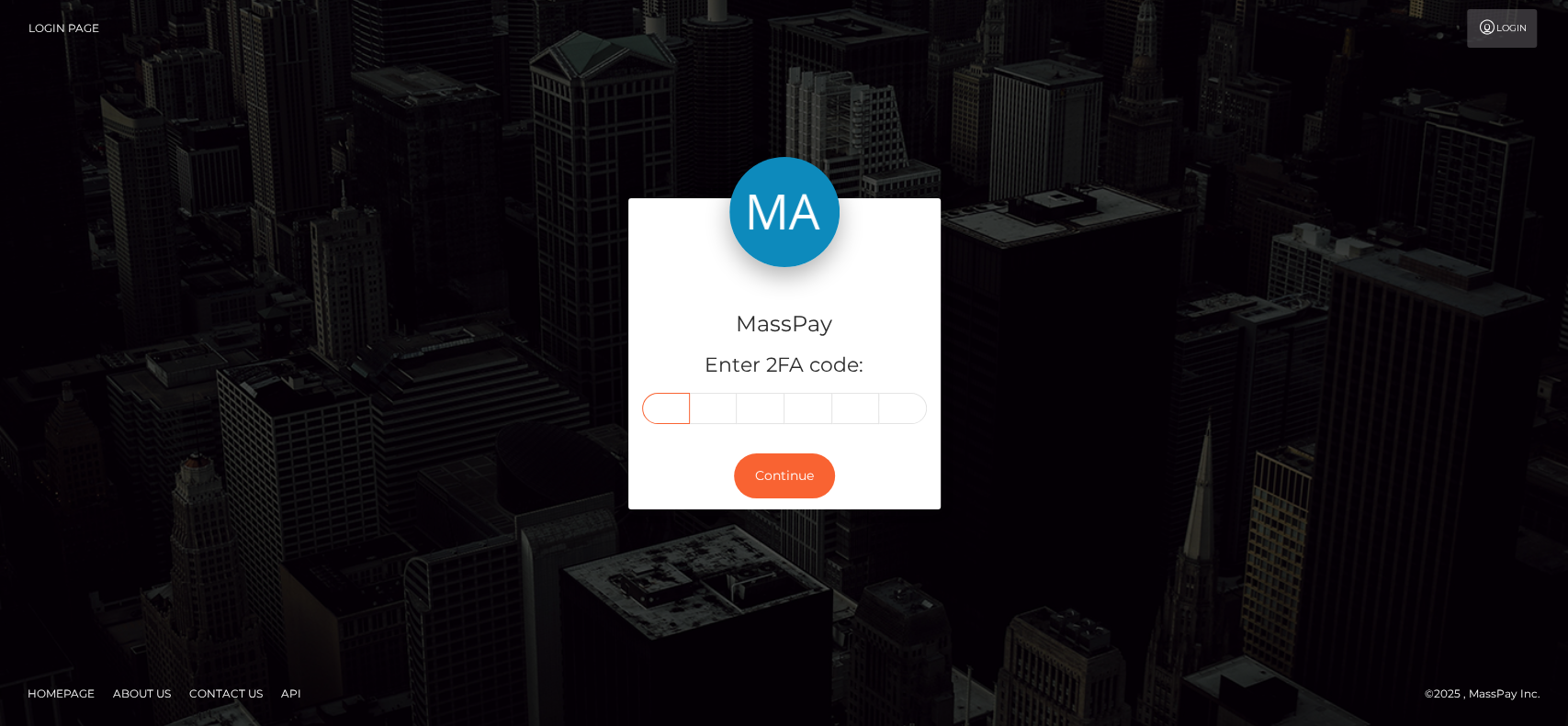
type input "7"
type input "6"
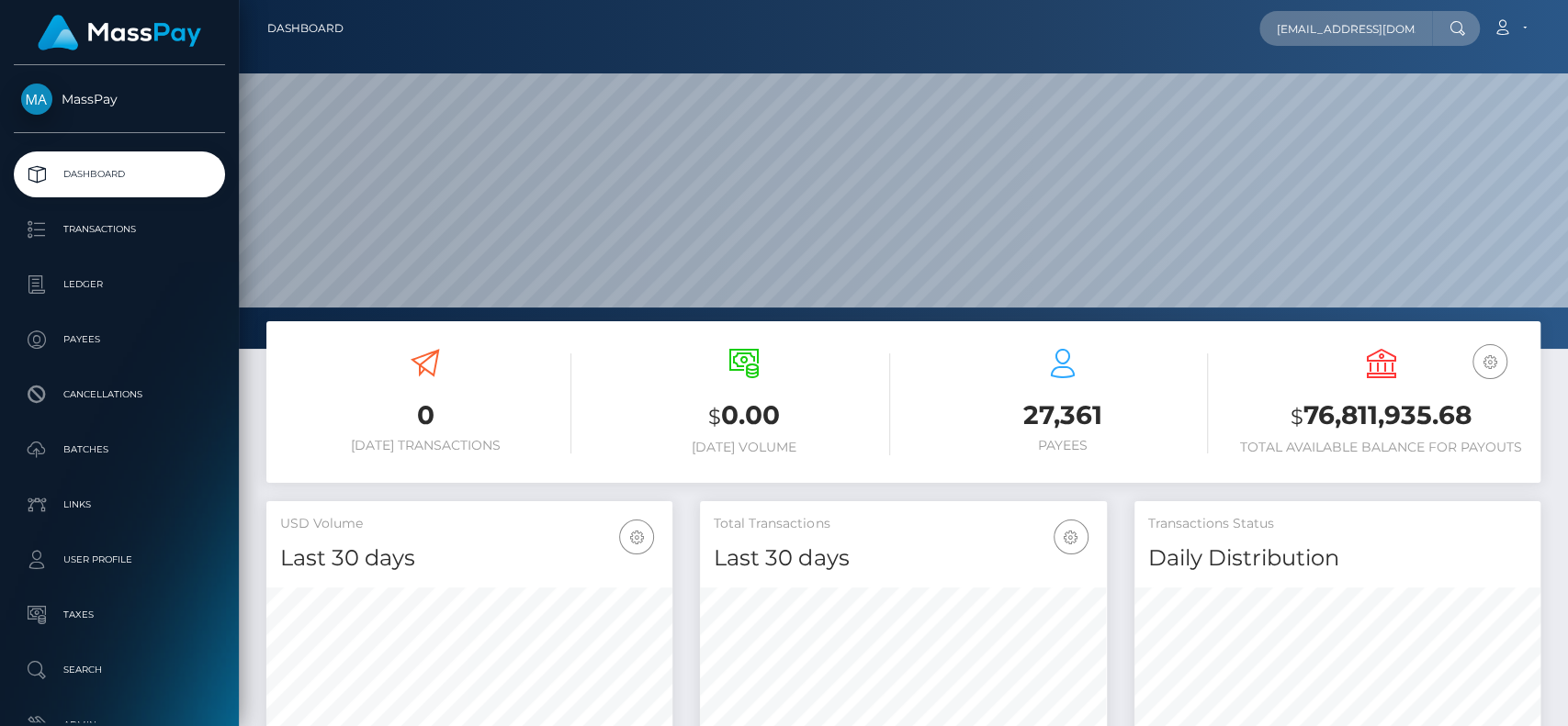
scroll to position [0, 19]
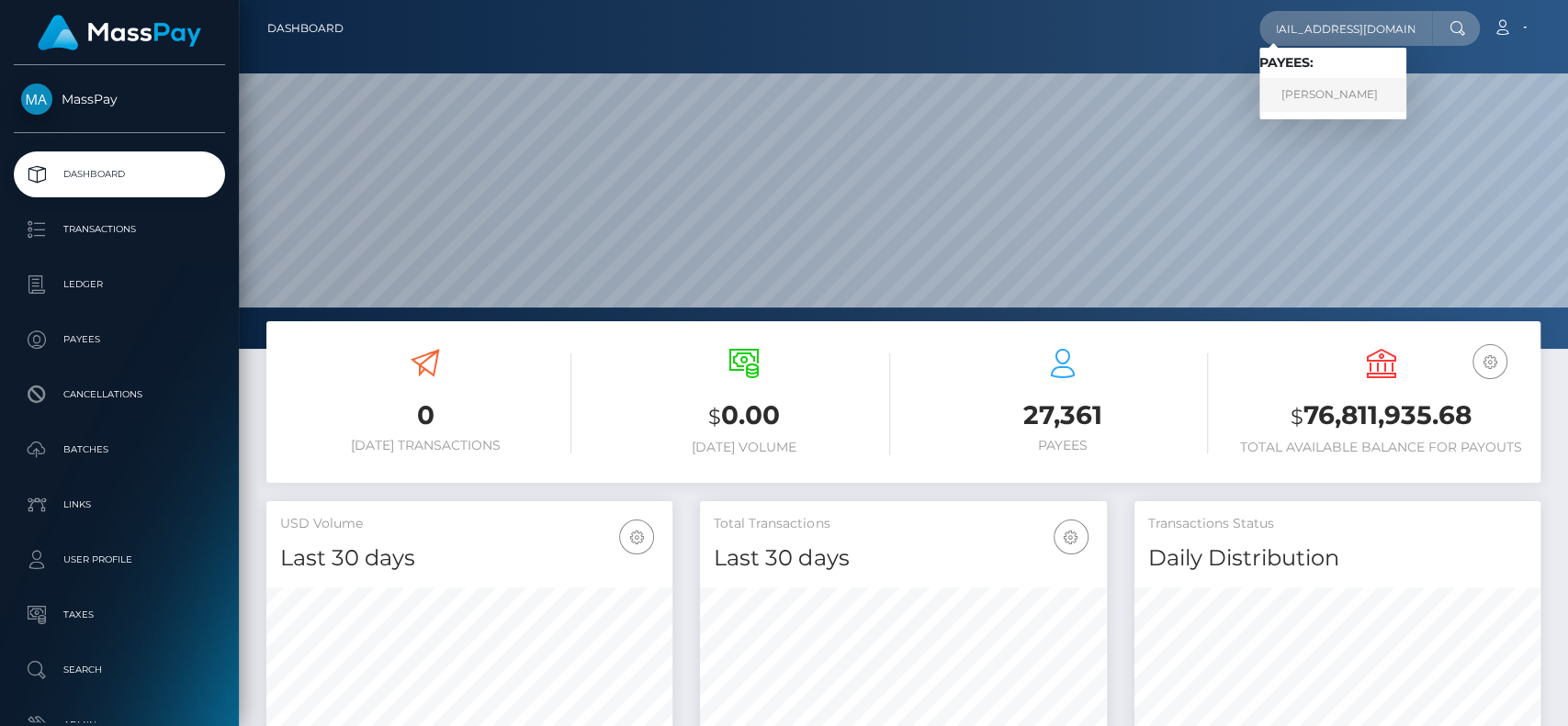
type input "[EMAIL_ADDRESS][DOMAIN_NAME]"
click at [1355, 84] on link "[PERSON_NAME]" at bounding box center [1332, 94] width 147 height 34
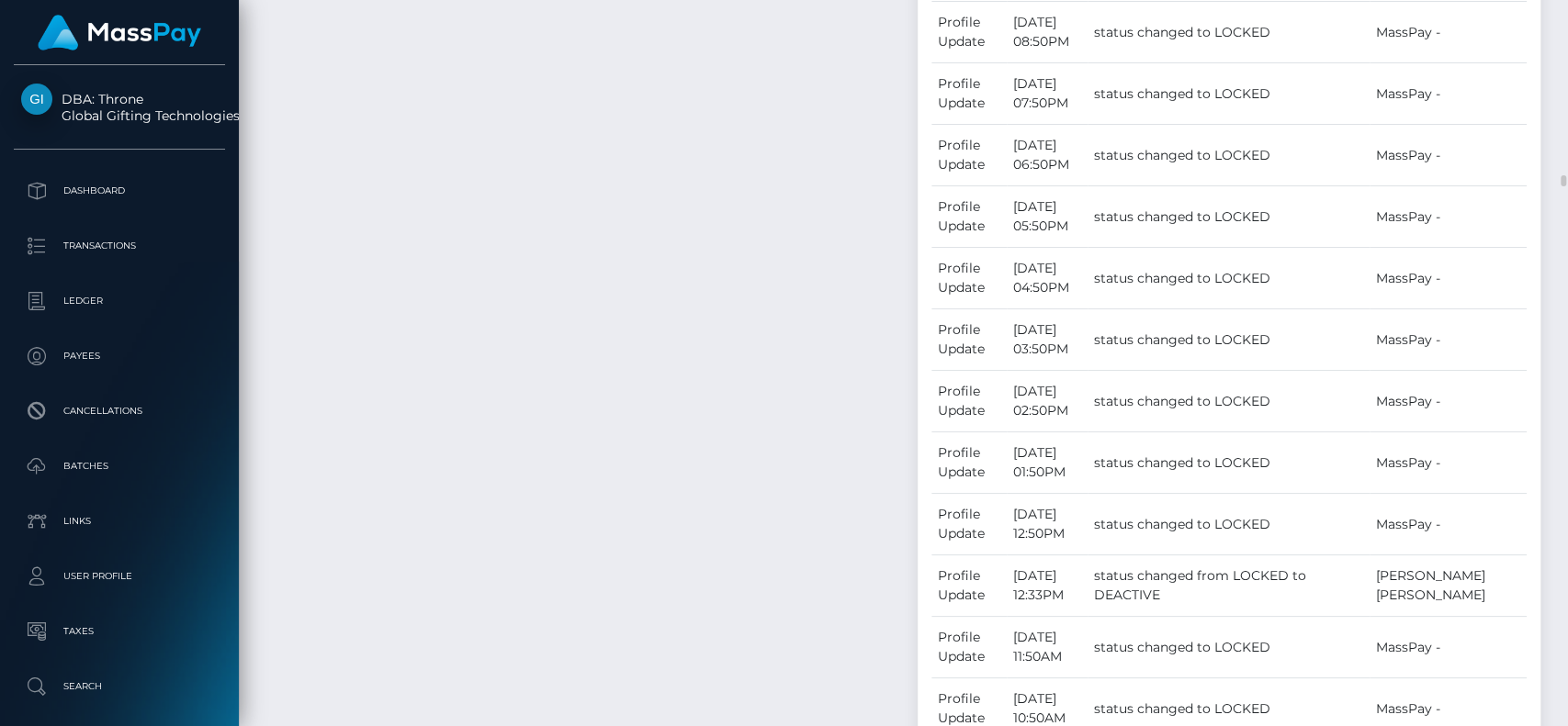
scroll to position [11508, 0]
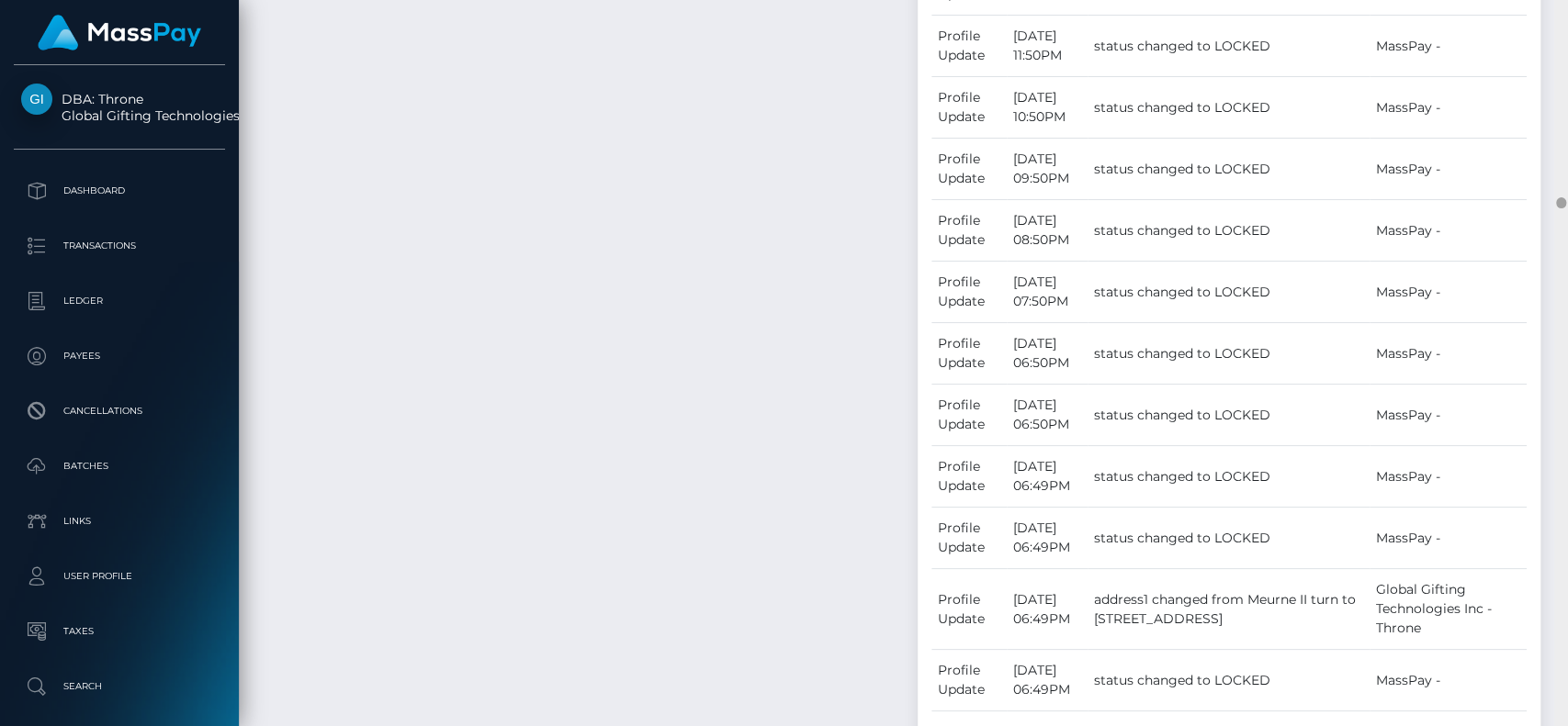
drag, startPoint x: 1566, startPoint y: 190, endPoint x: 1565, endPoint y: 221, distance: 31.0
click at [1565, 221] on div at bounding box center [1561, 363] width 14 height 727
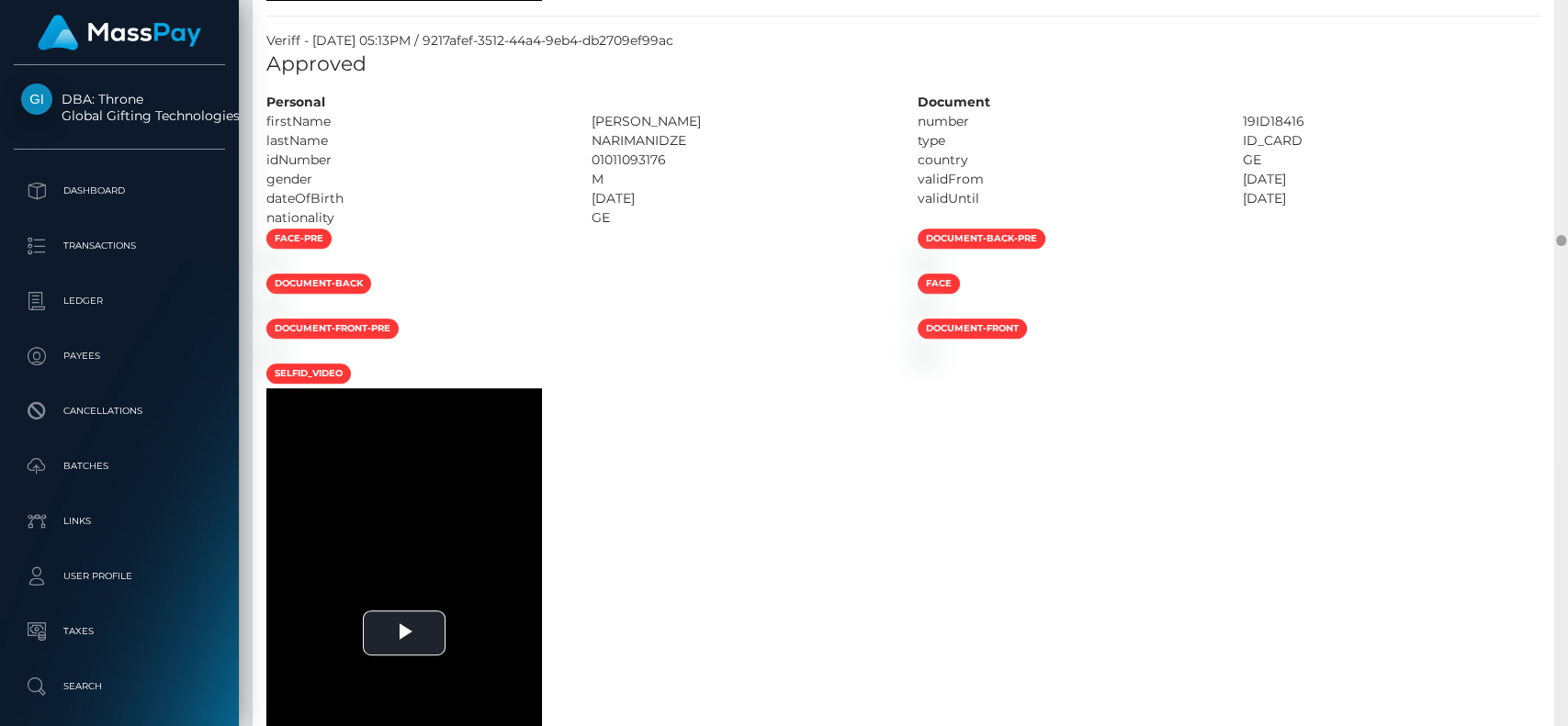
click at [1566, 237] on div at bounding box center [1561, 363] width 14 height 727
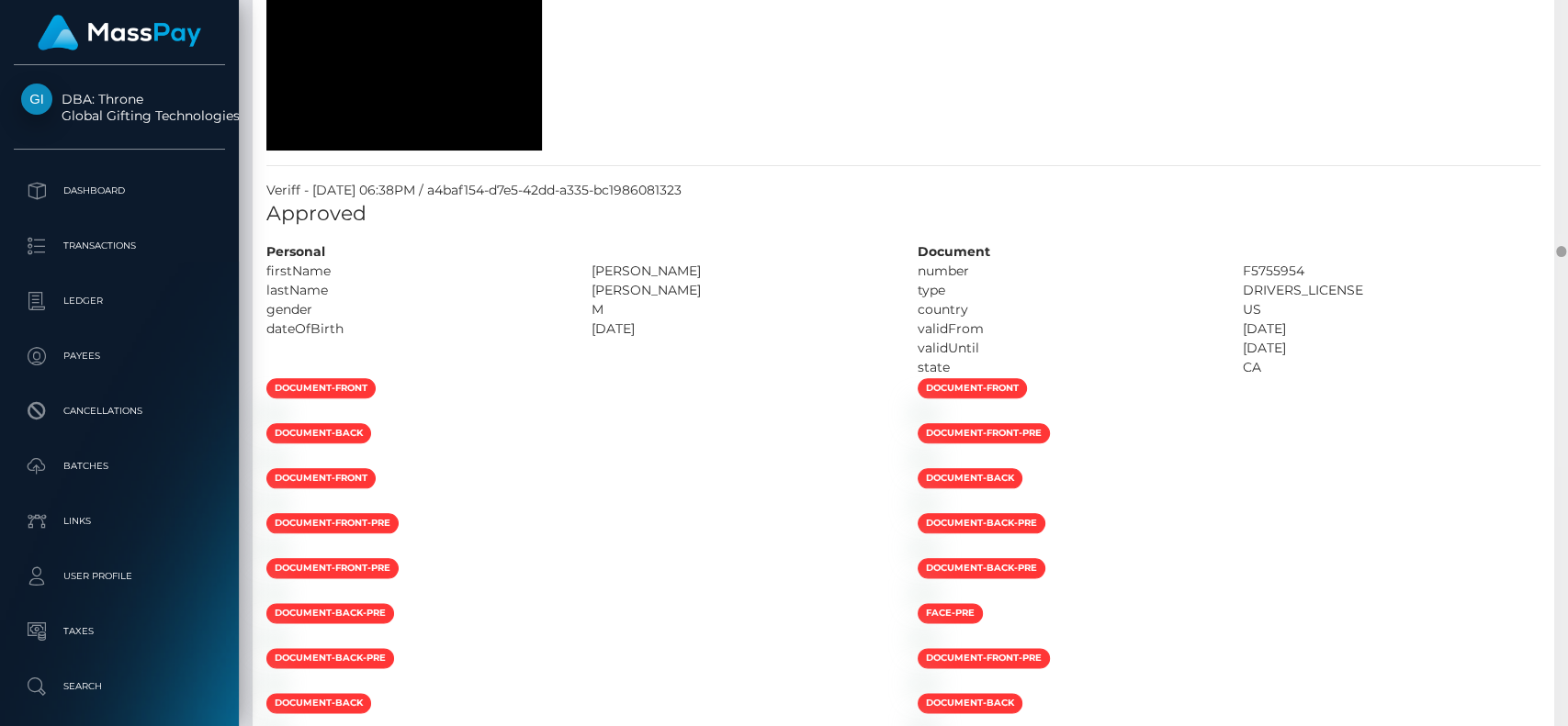
click at [1566, 237] on div at bounding box center [1561, 363] width 14 height 727
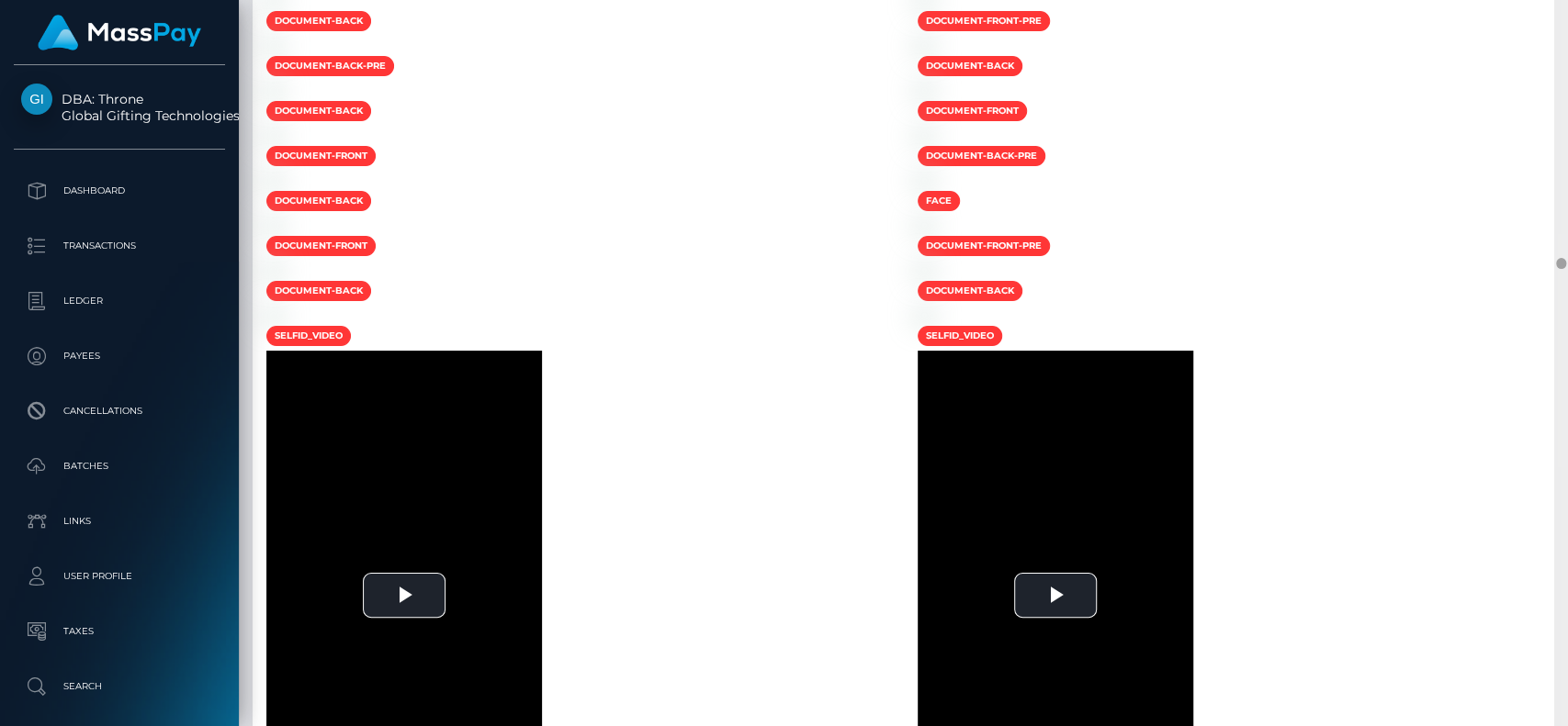
click at [1566, 281] on div at bounding box center [1561, 363] width 14 height 727
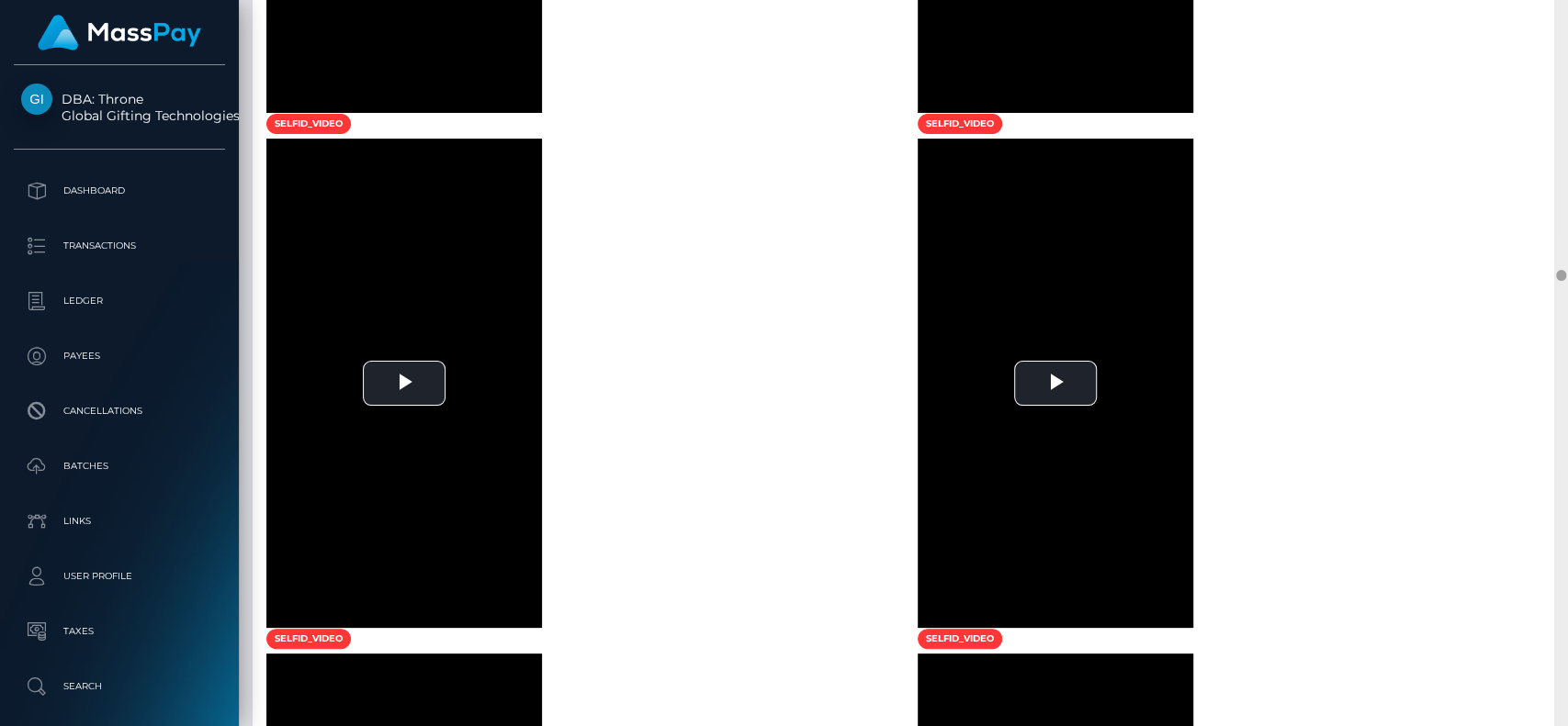
scroll to position [16008, 0]
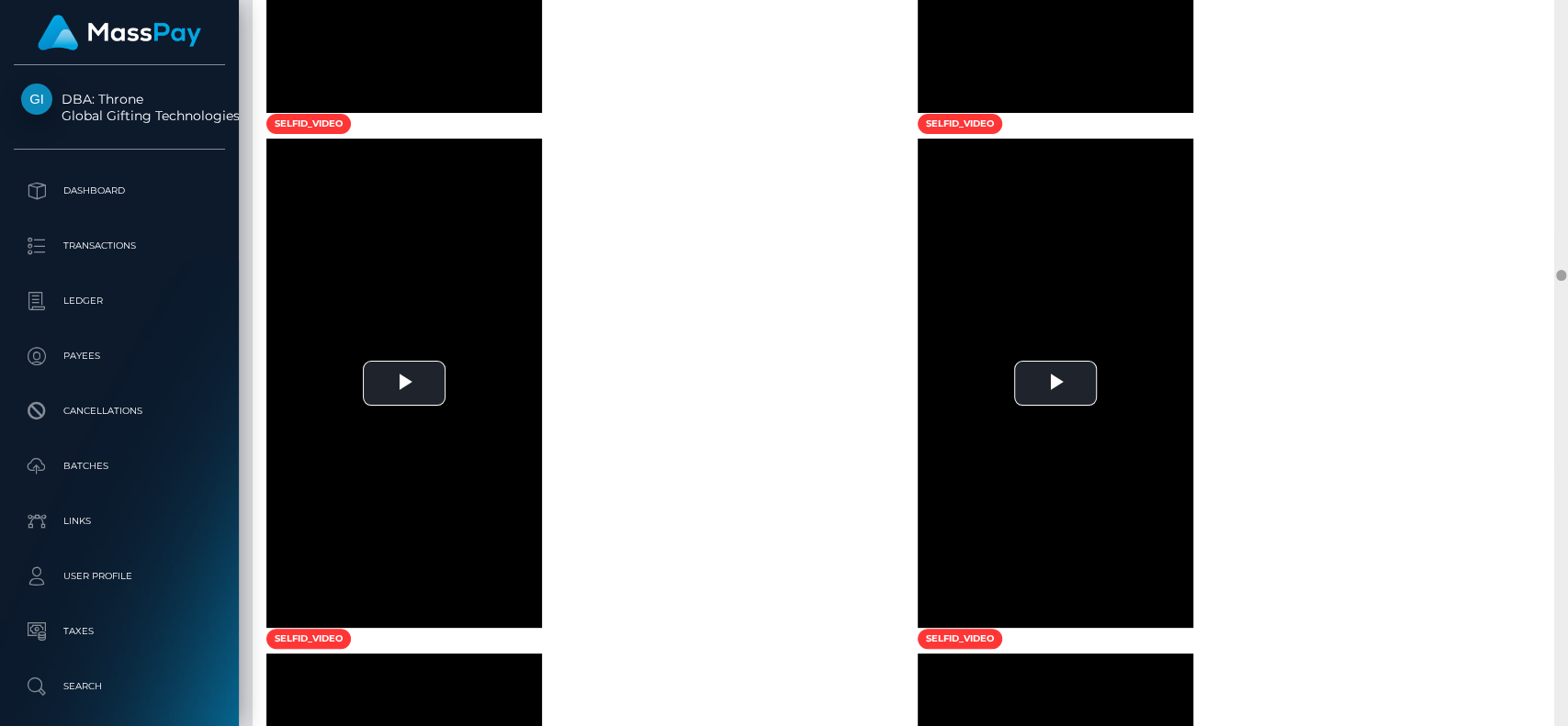
click at [1566, 273] on div at bounding box center [1561, 363] width 14 height 727
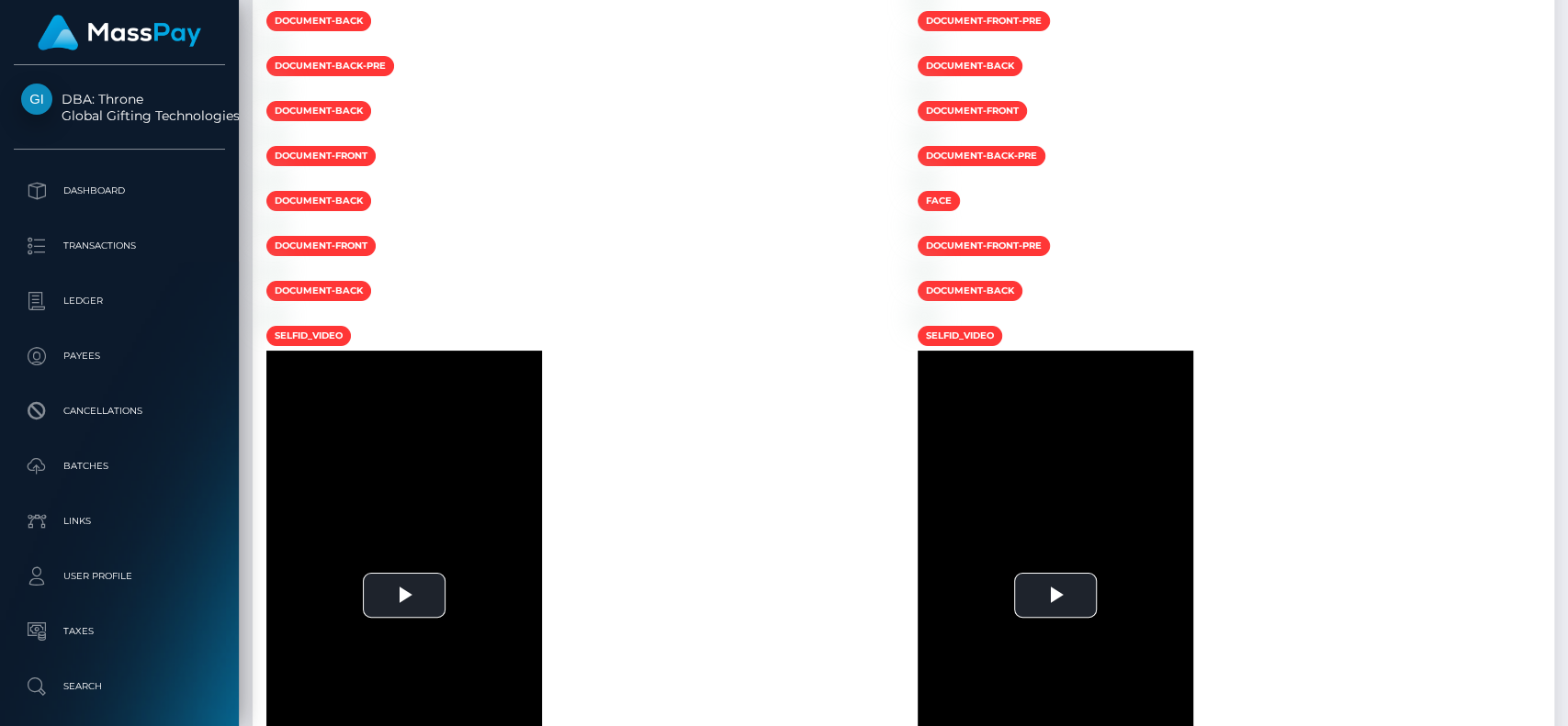
click at [1566, 173] on div at bounding box center [1561, 363] width 14 height 727
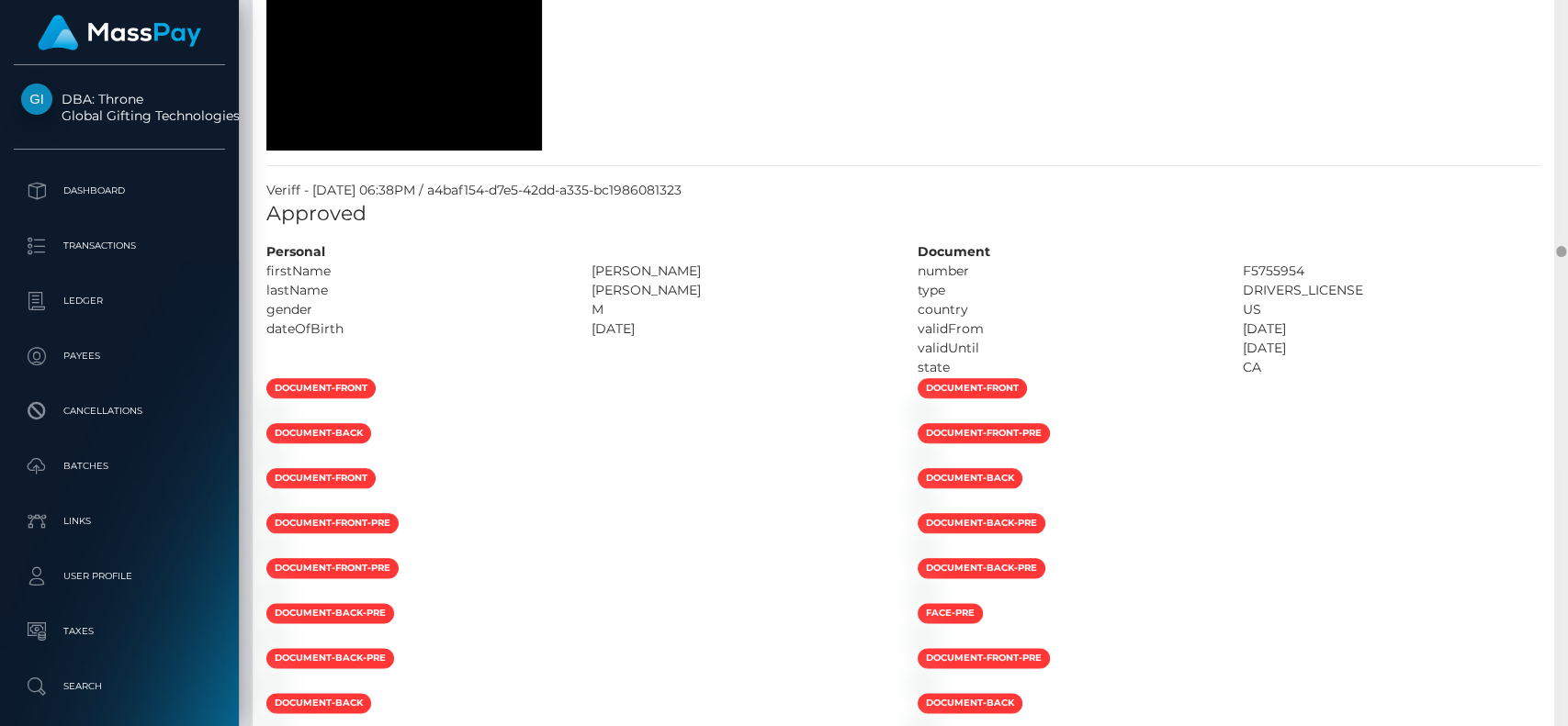
click at [1566, 173] on div at bounding box center [1561, 363] width 14 height 727
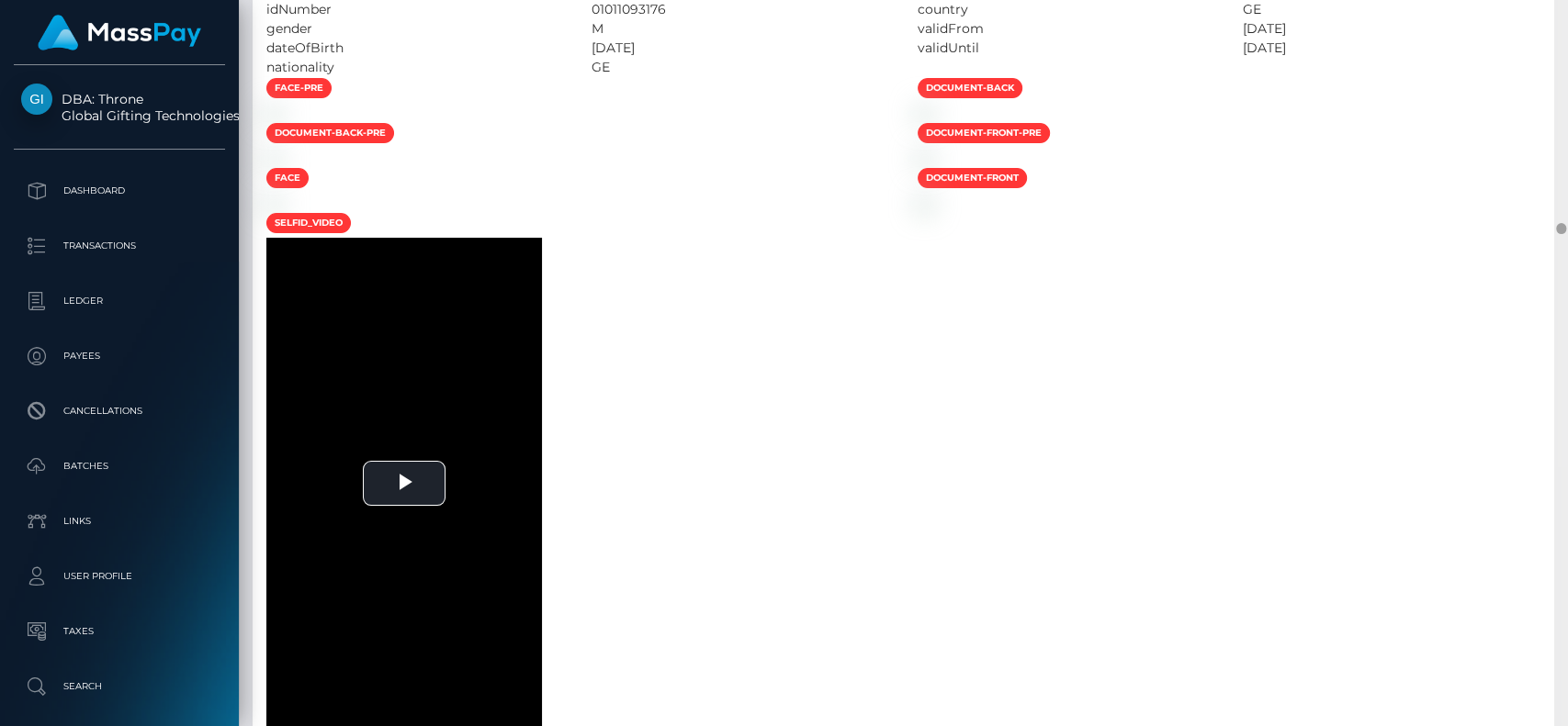
click at [1566, 173] on div at bounding box center [1561, 363] width 14 height 727
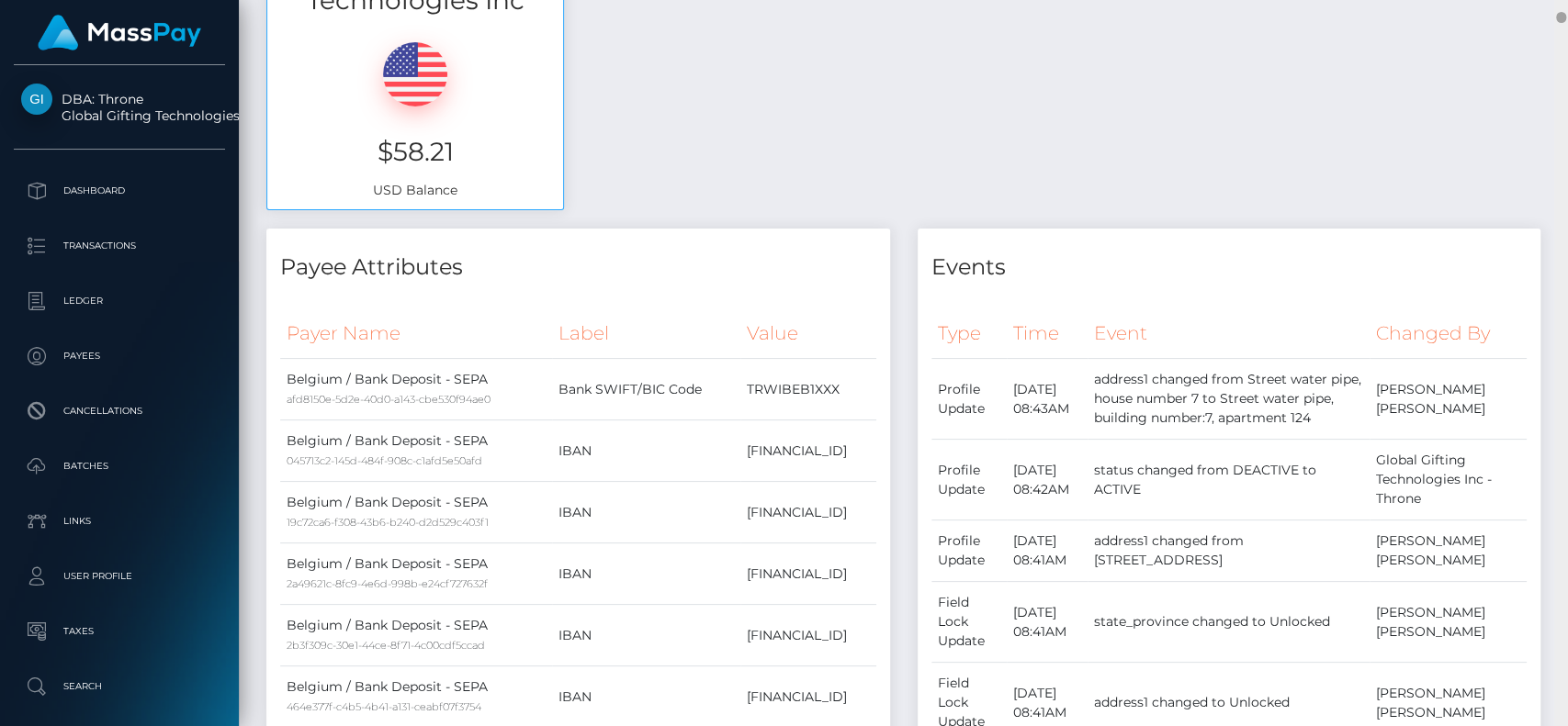
scroll to position [0, 0]
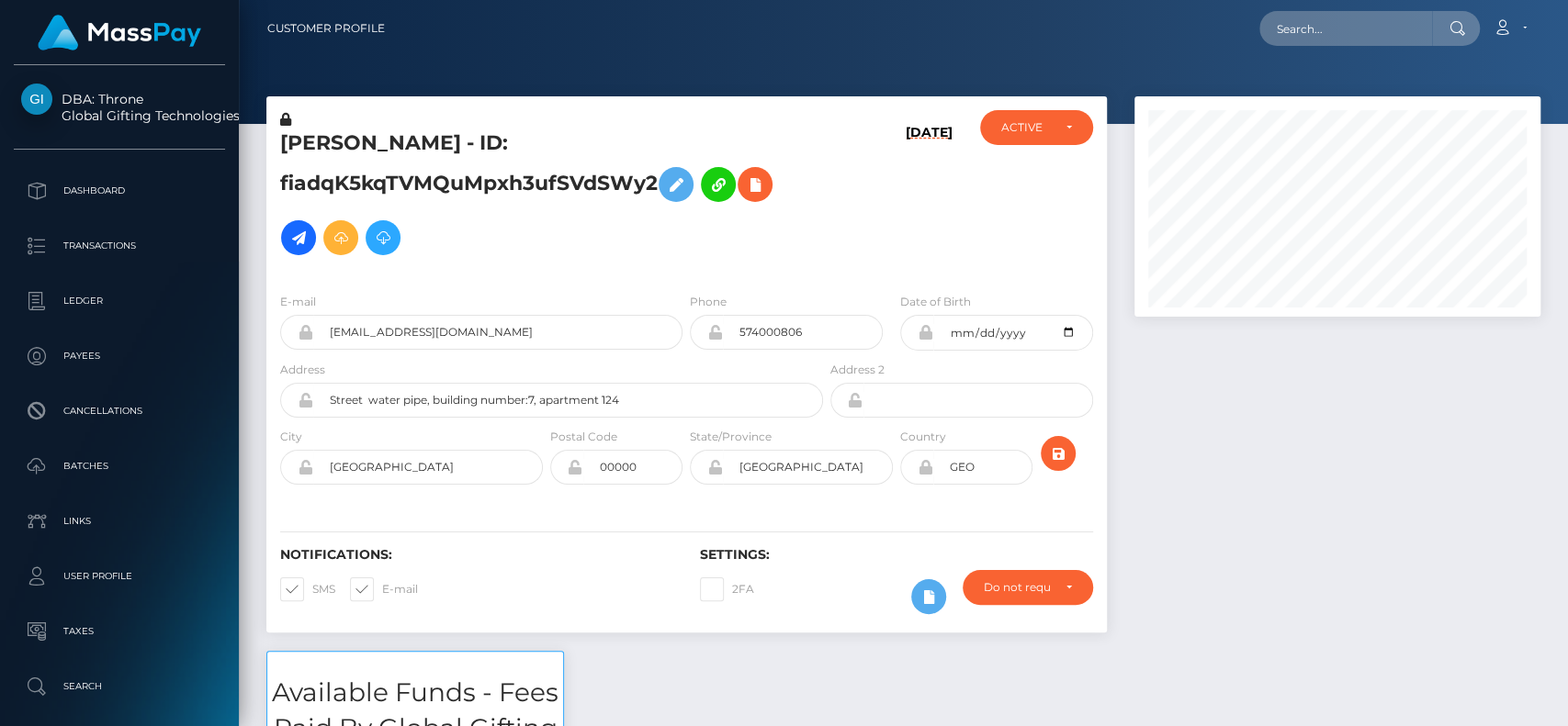
drag, startPoint x: 1558, startPoint y: 216, endPoint x: 1566, endPoint y: -1, distance: 217.1
click at [1566, 0] on div "Customer Profile Loading... Loading..." at bounding box center [903, 363] width 1329 height 726
click at [1308, 39] on input "text" at bounding box center [1345, 29] width 173 height 35
paste input "yourgoodgirlgracie@gmail.com"
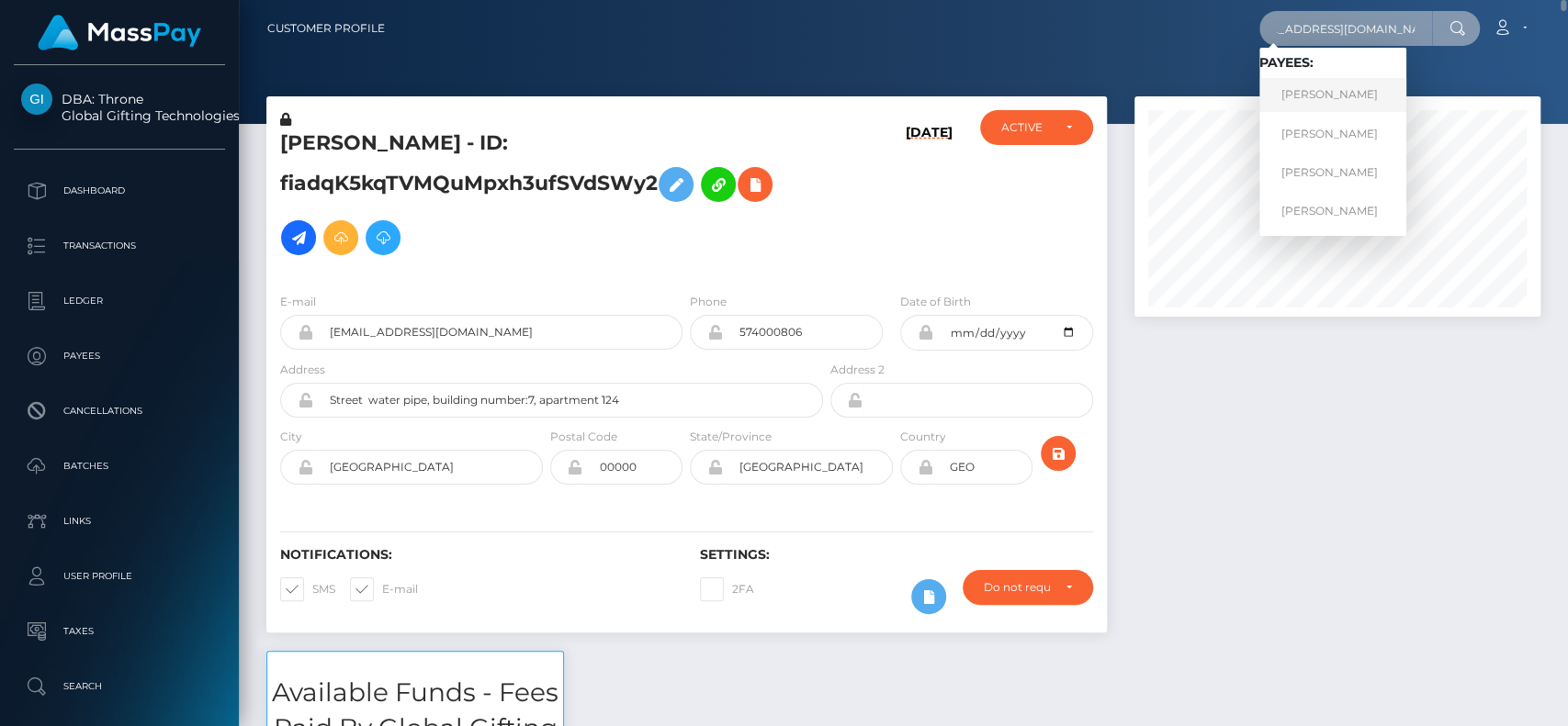
type input "yourgoodgirlgracie@gmail.com"
click at [1343, 93] on link "AIMEE CAROLE THOMPSON" at bounding box center [1332, 94] width 147 height 34
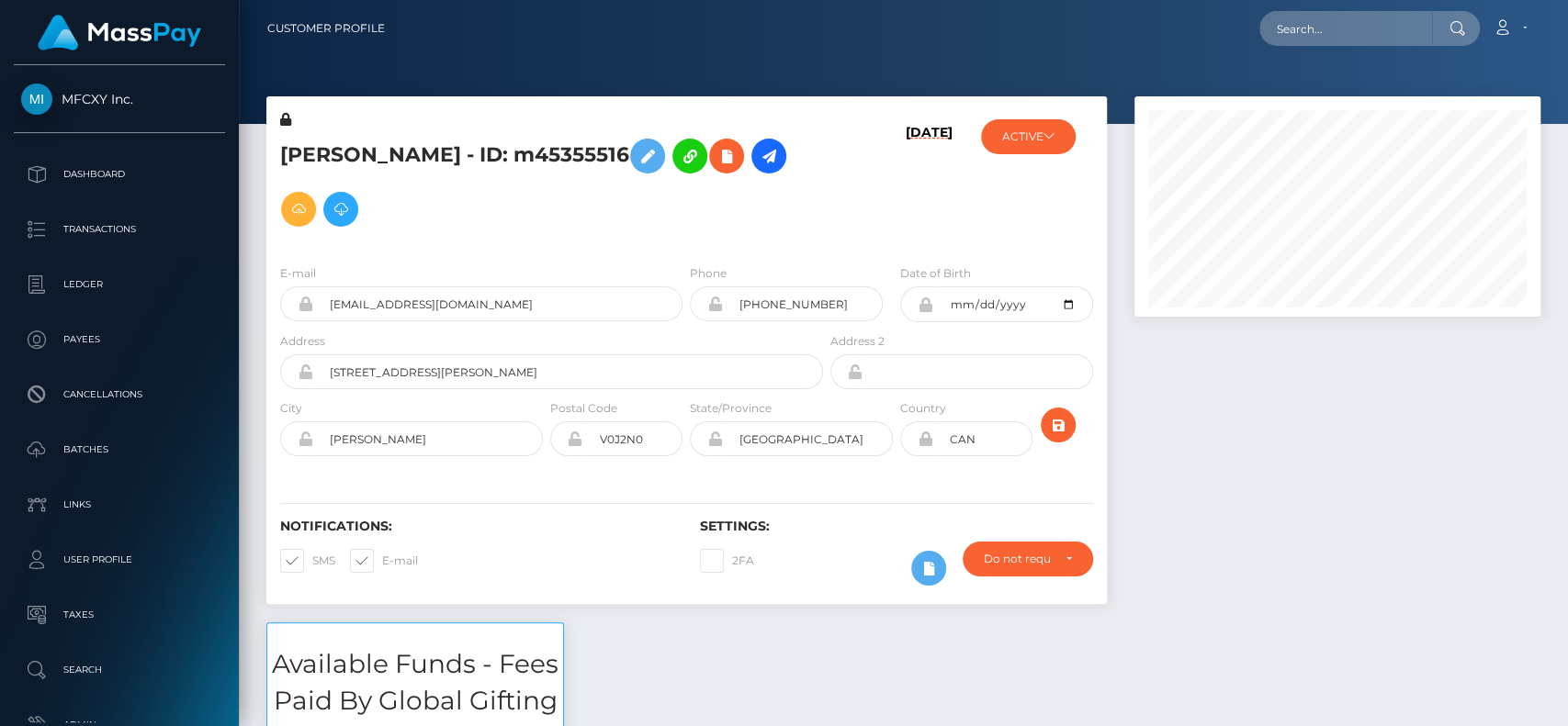
scroll to position [221, 406]
click at [309, 145] on h5 "AIMEE CAROLE THOMPSON - ID: m45355516" at bounding box center [546, 182] width 533 height 106
copy h5 "AIMEE"
click at [546, 228] on h5 "AIMEE CAROLE THOMPSON - ID: m45355516" at bounding box center [546, 182] width 533 height 106
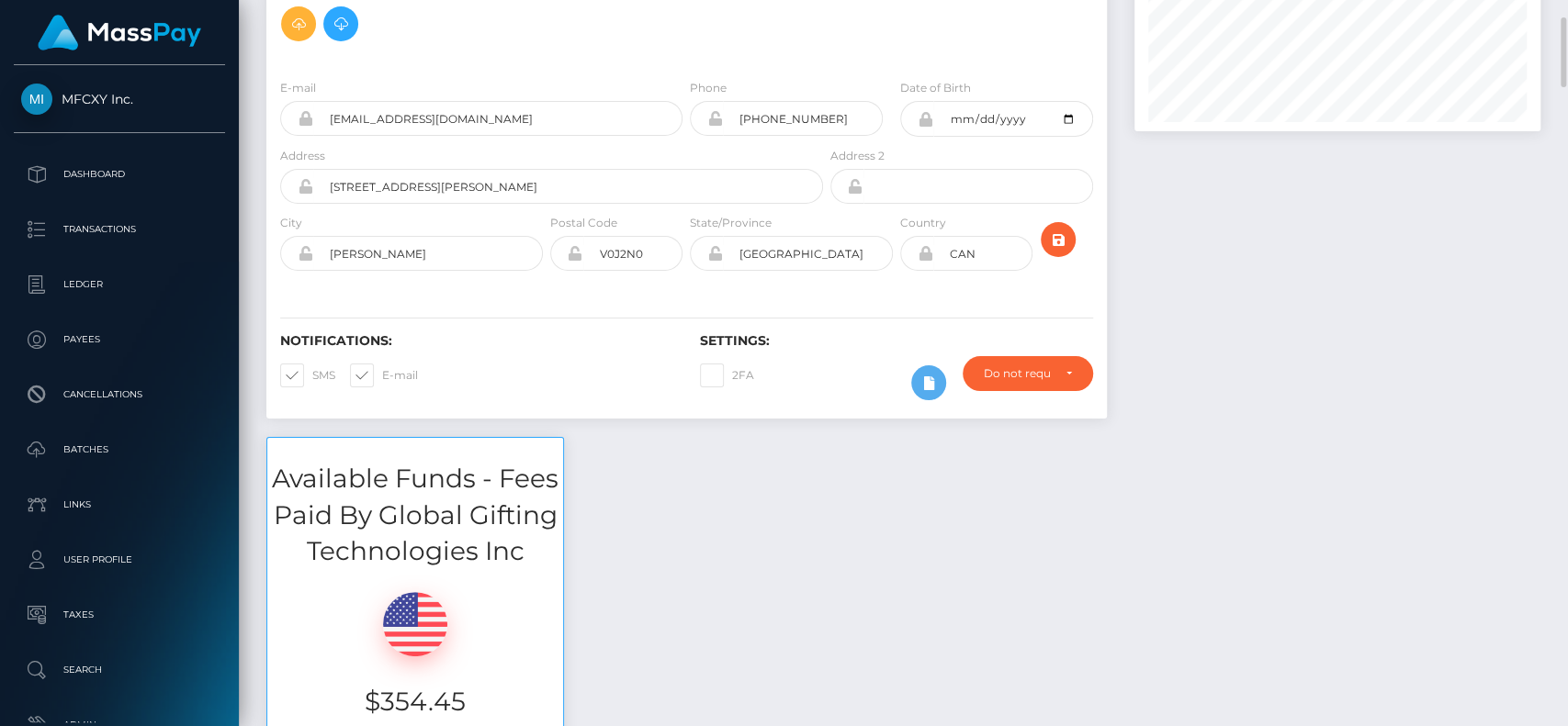
scroll to position [0, 0]
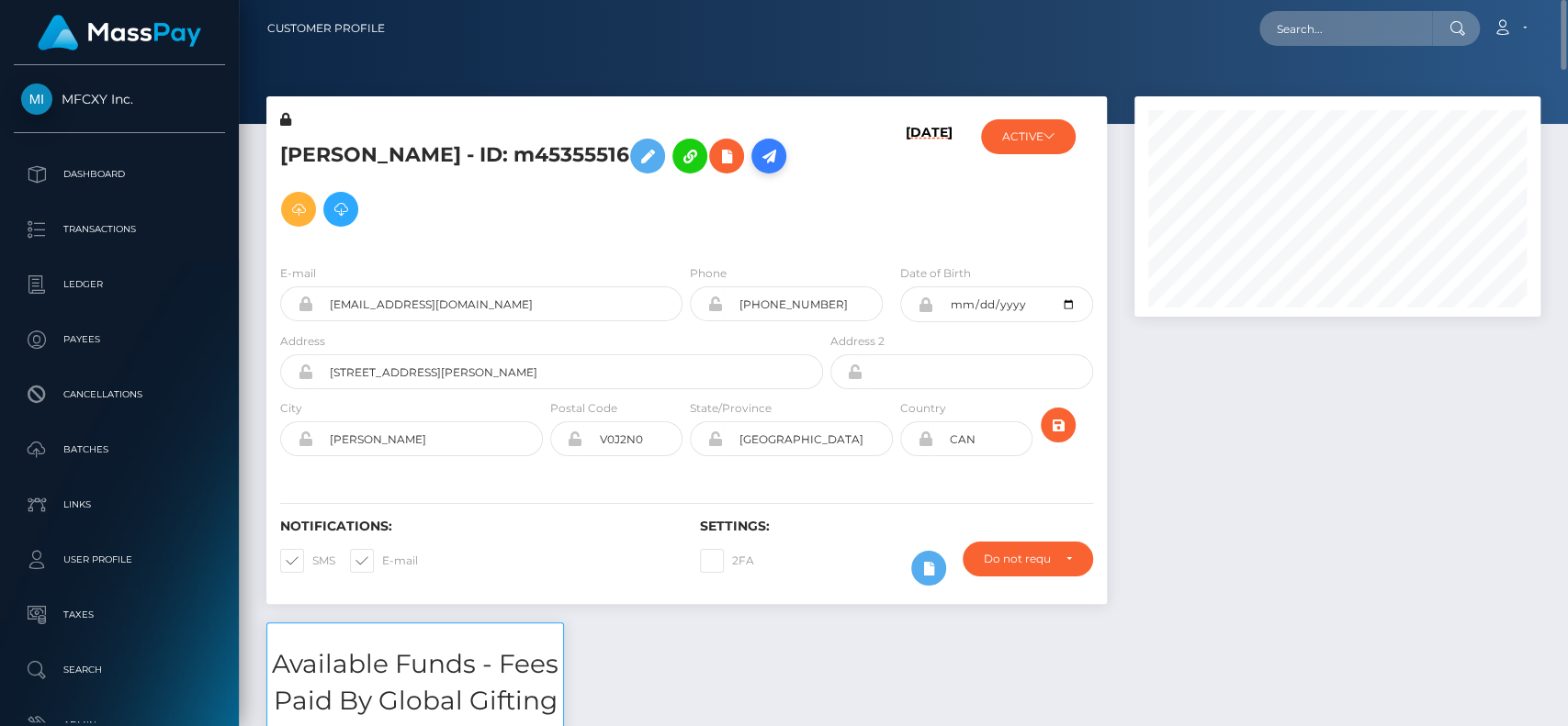
click at [758, 168] on icon at bounding box center [769, 156] width 22 height 23
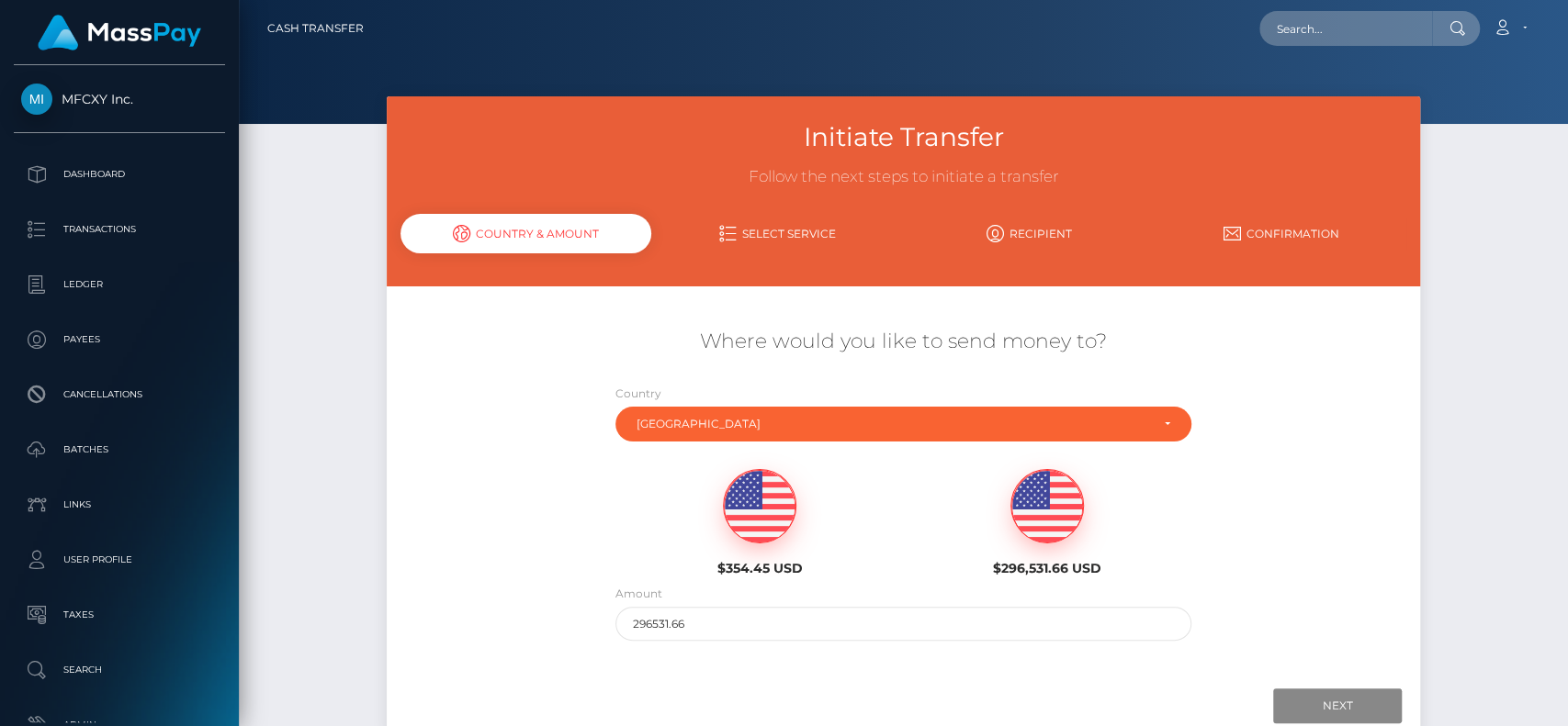
click at [799, 491] on div "$354.45 USD" at bounding box center [760, 523] width 260 height 107
type input "354.45"
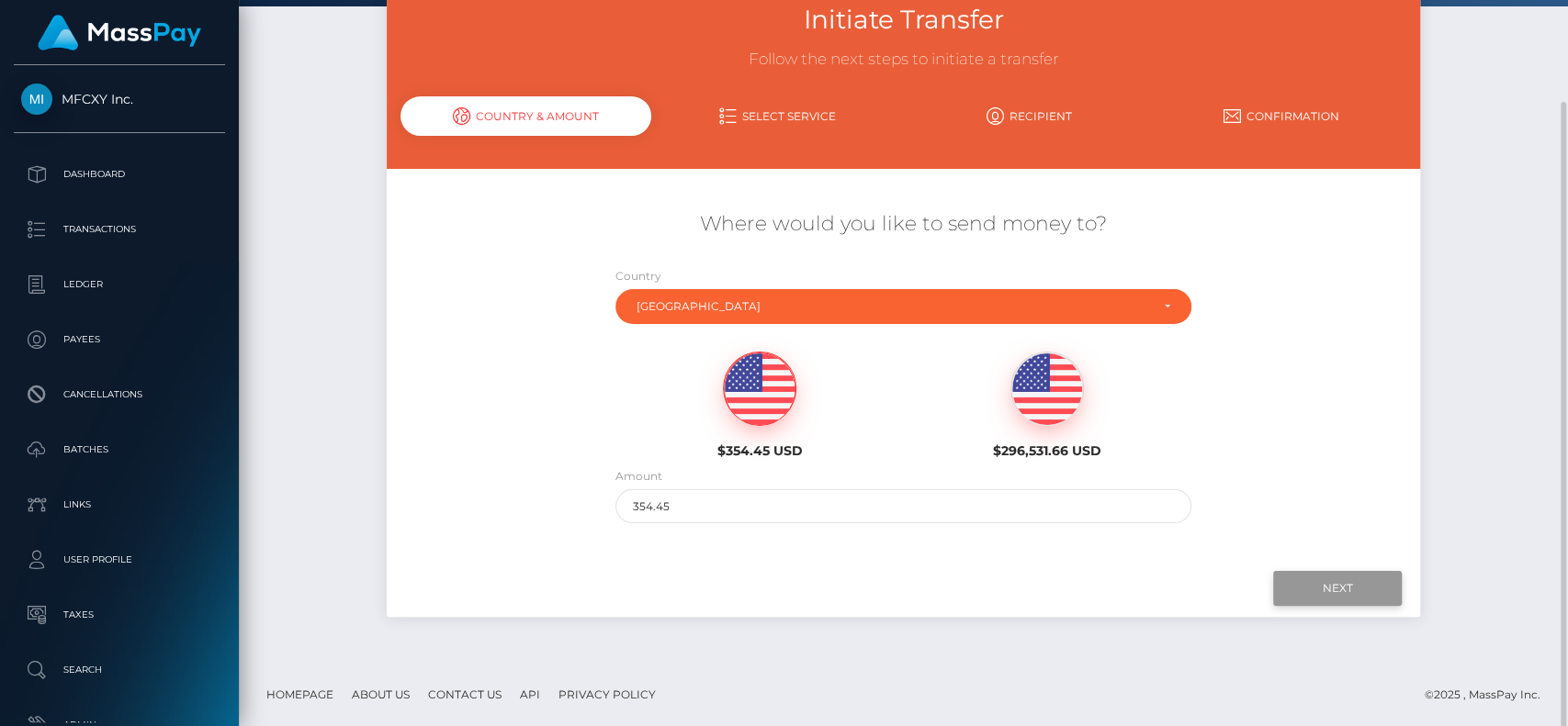
click at [1322, 587] on input "Next" at bounding box center [1337, 588] width 128 height 35
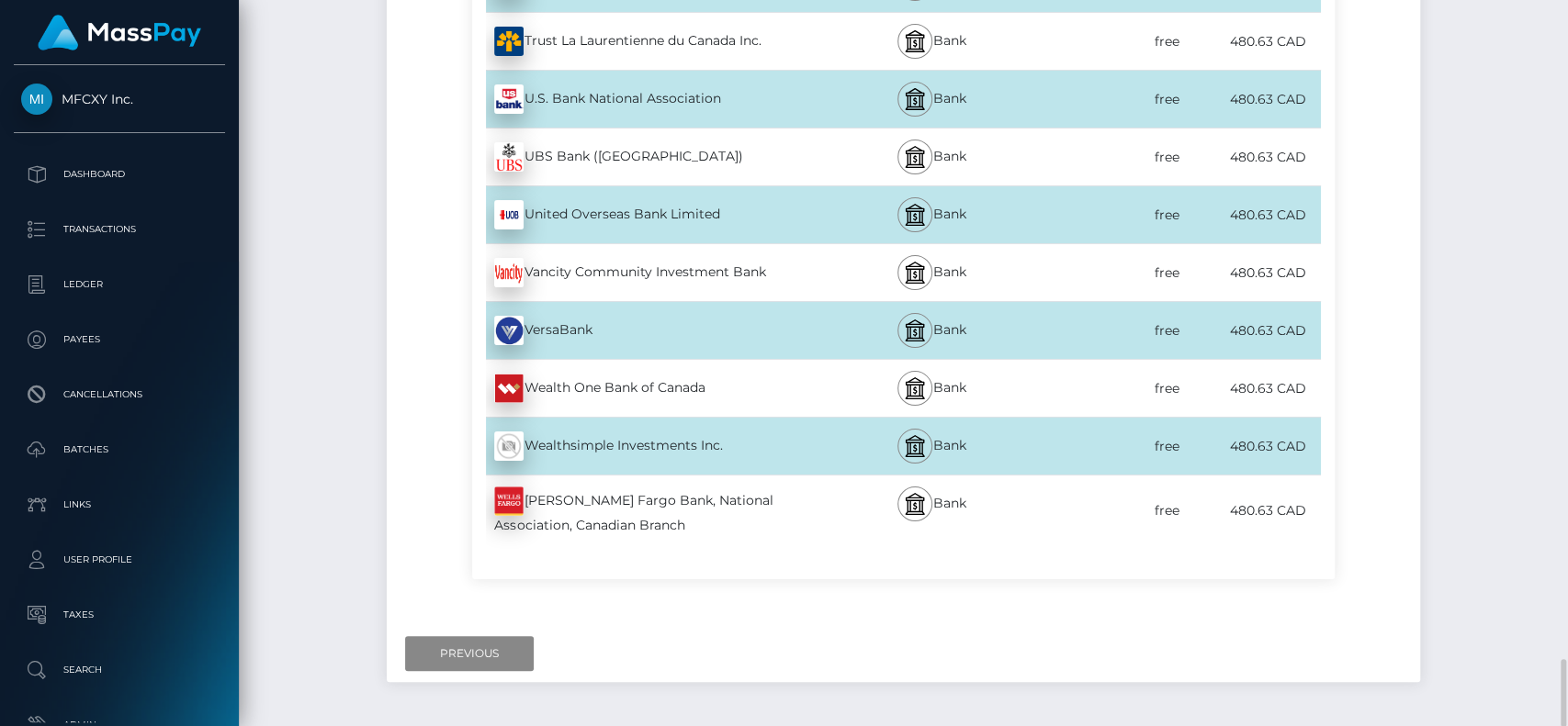
scroll to position [7052, 0]
click at [486, 636] on input "Previous" at bounding box center [468, 654] width 128 height 35
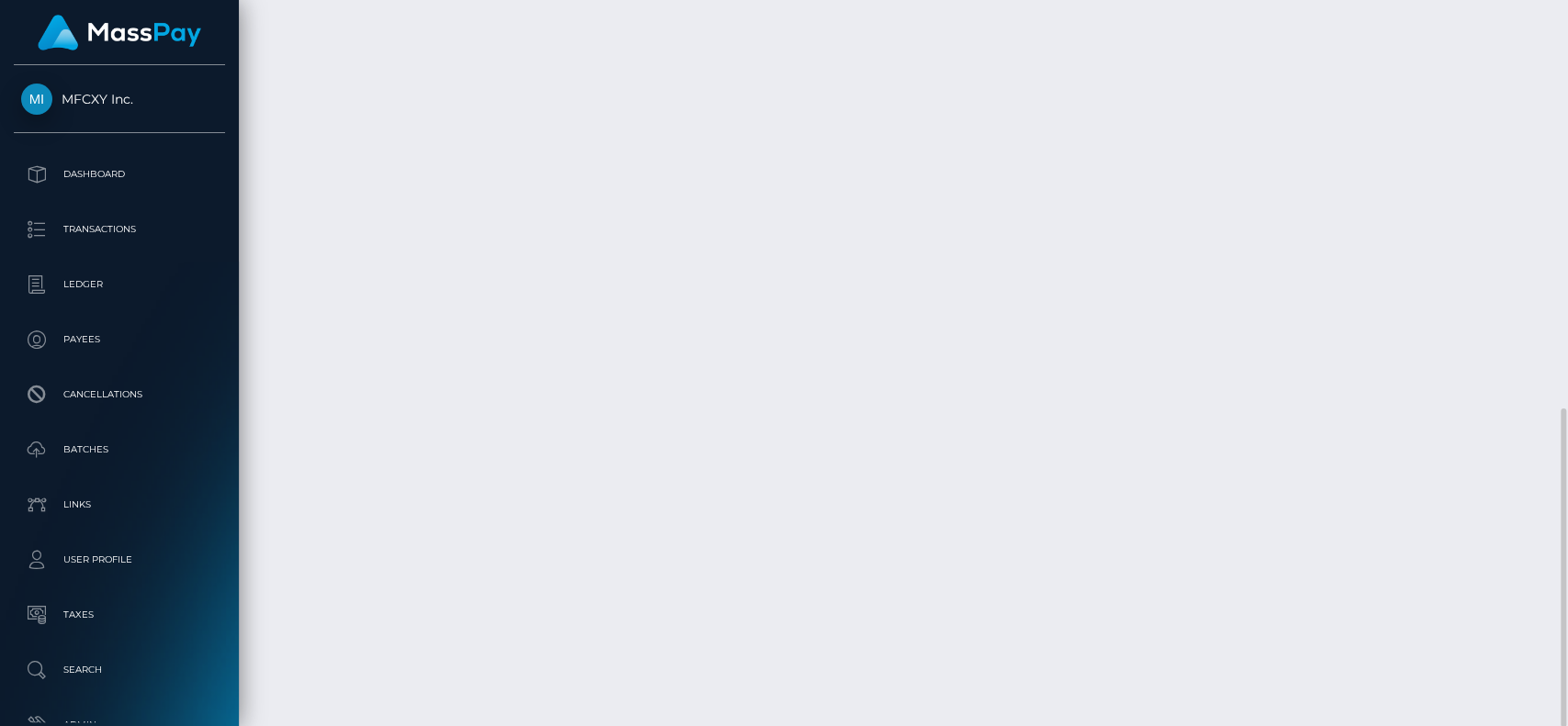
scroll to position [0, 0]
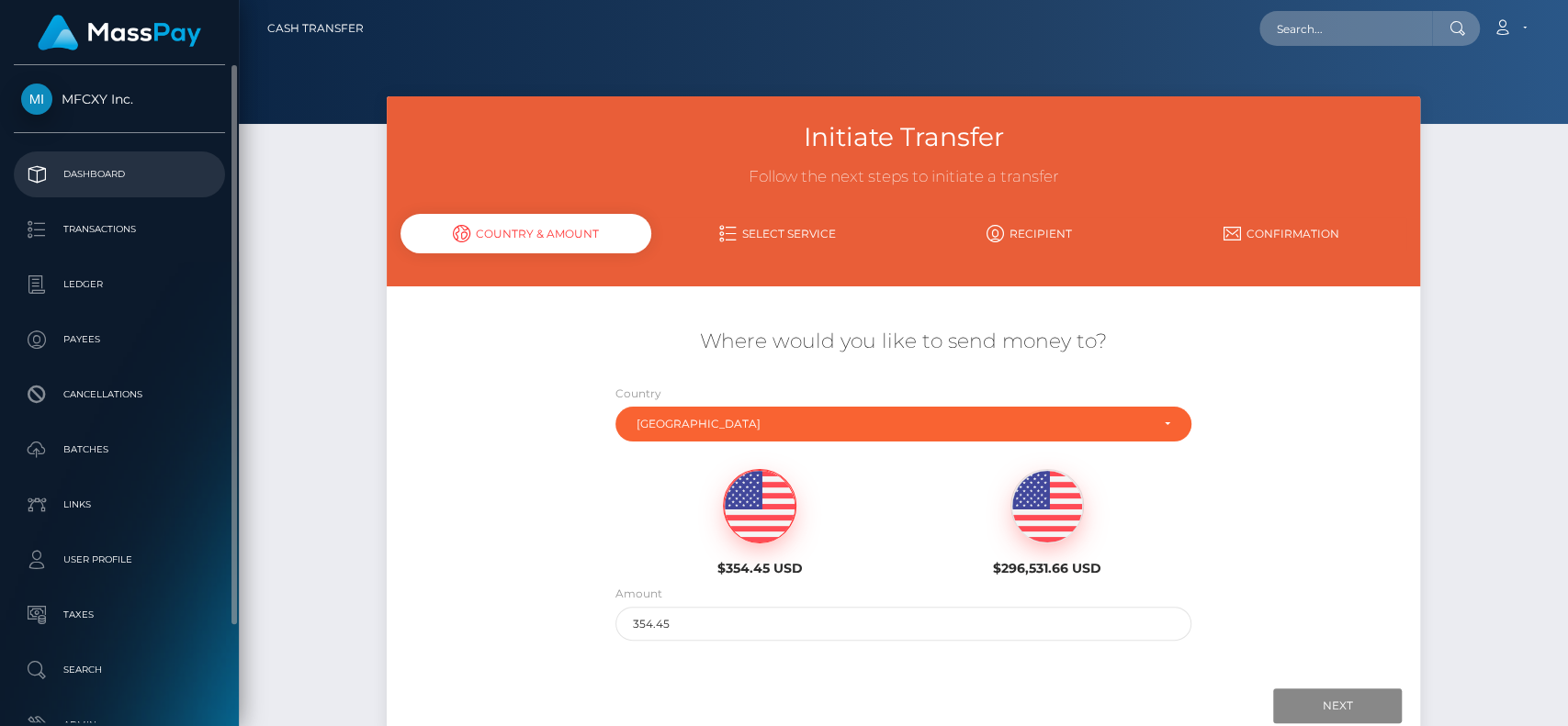
click at [75, 172] on p "Dashboard" at bounding box center [119, 175] width 197 height 28
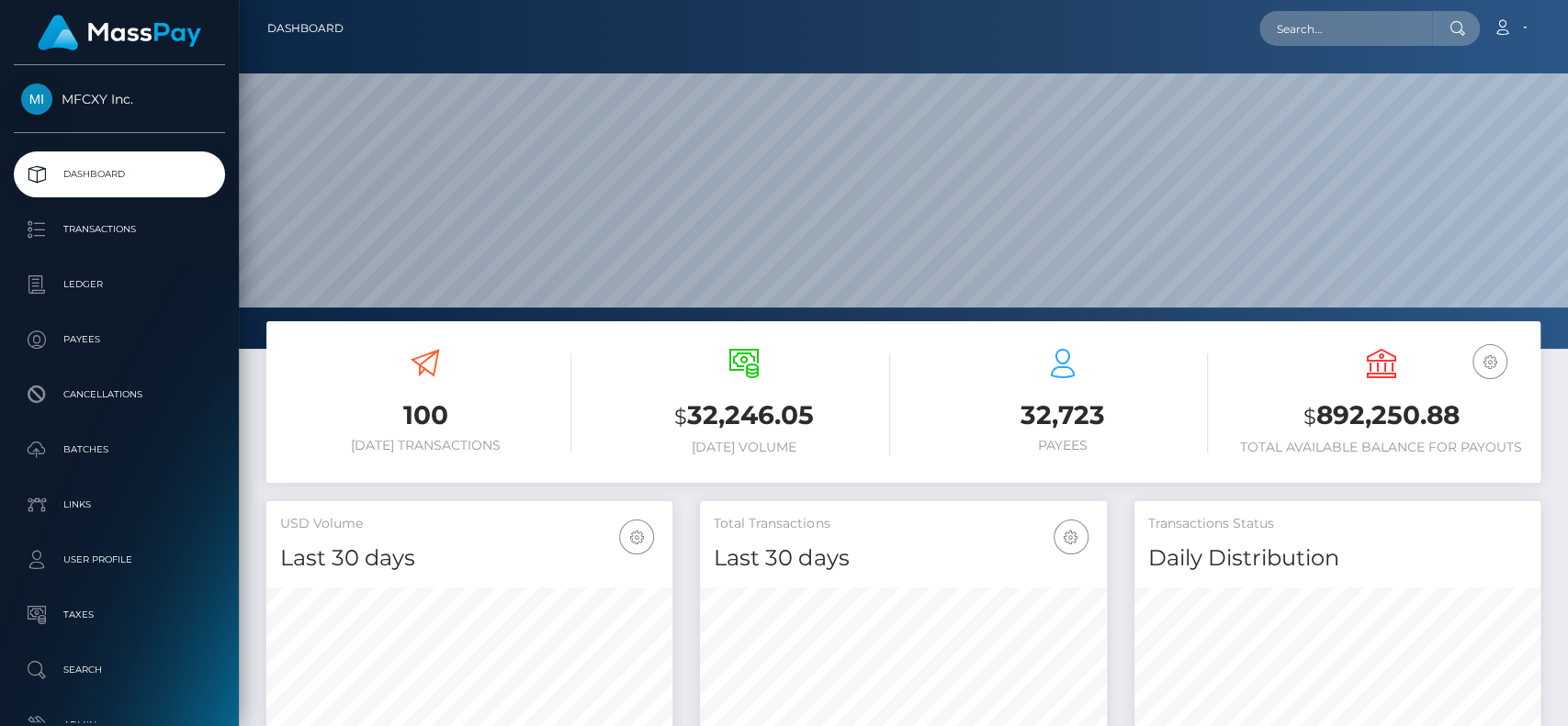
scroll to position [324, 406]
click at [1396, 24] on input "text" at bounding box center [1345, 29] width 173 height 35
paste input "[EMAIL_ADDRESS][DOMAIN_NAME]"
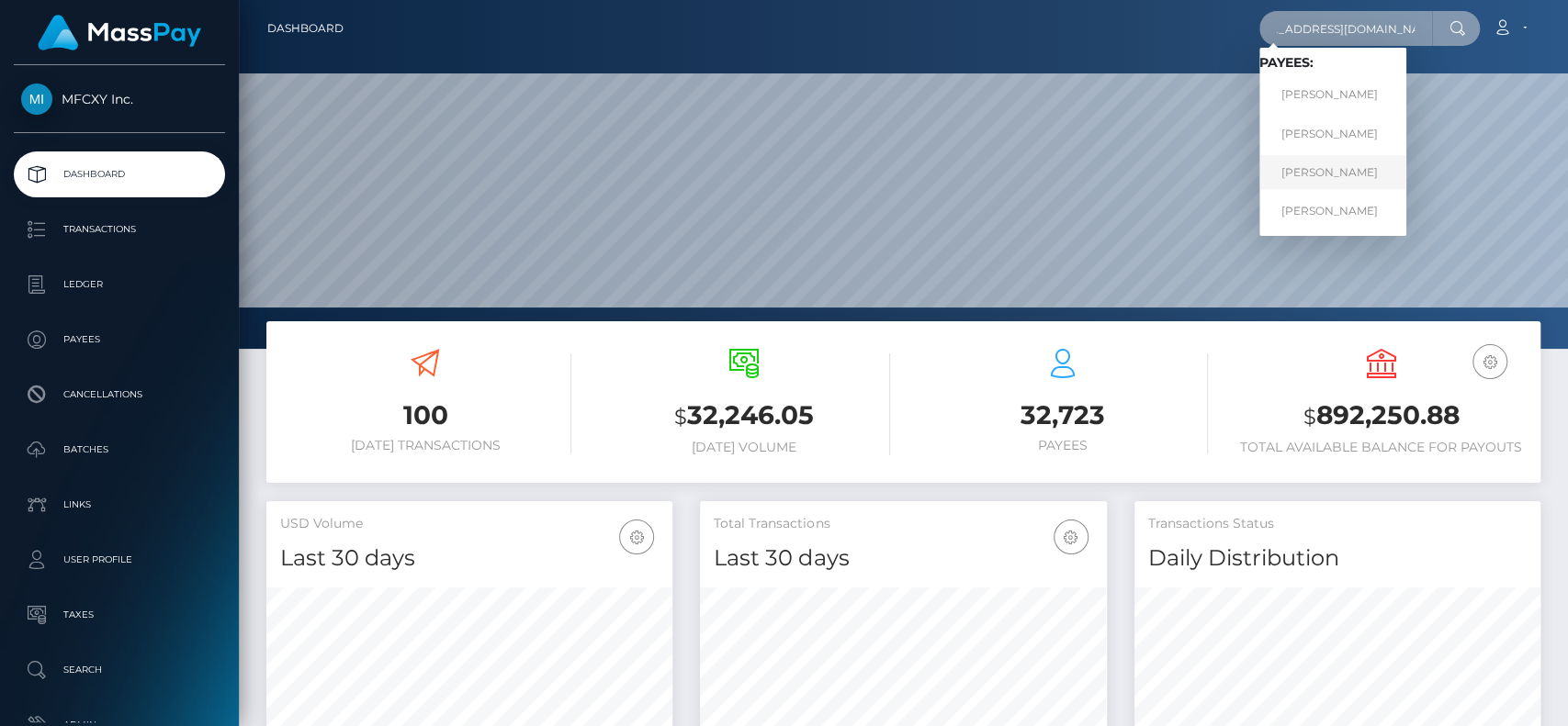
type input "[EMAIL_ADDRESS][DOMAIN_NAME]"
click at [1323, 164] on link "[PERSON_NAME]" at bounding box center [1332, 172] width 147 height 34
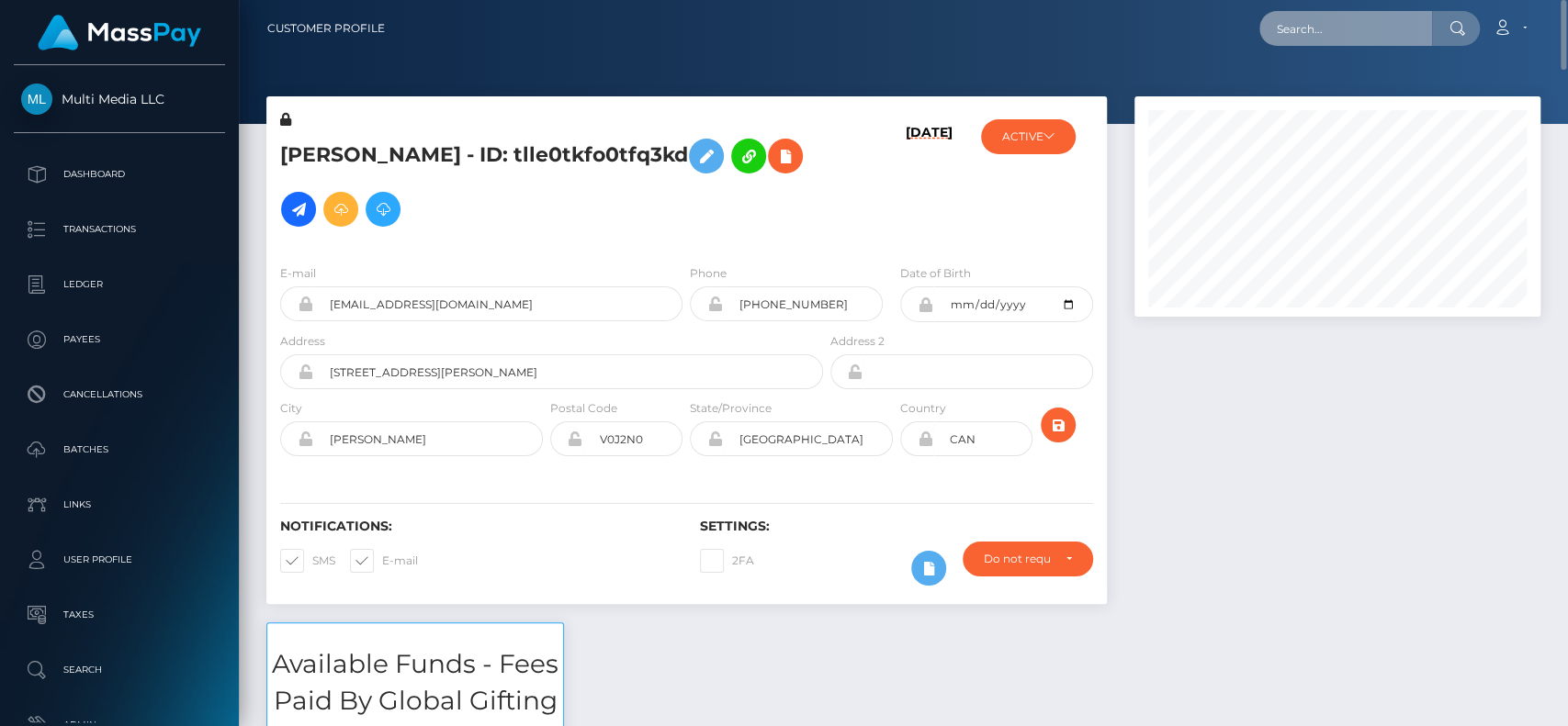
click at [1345, 33] on input "text" at bounding box center [1345, 29] width 173 height 35
paste input "yourgoodgirlgracie@gmail.com"
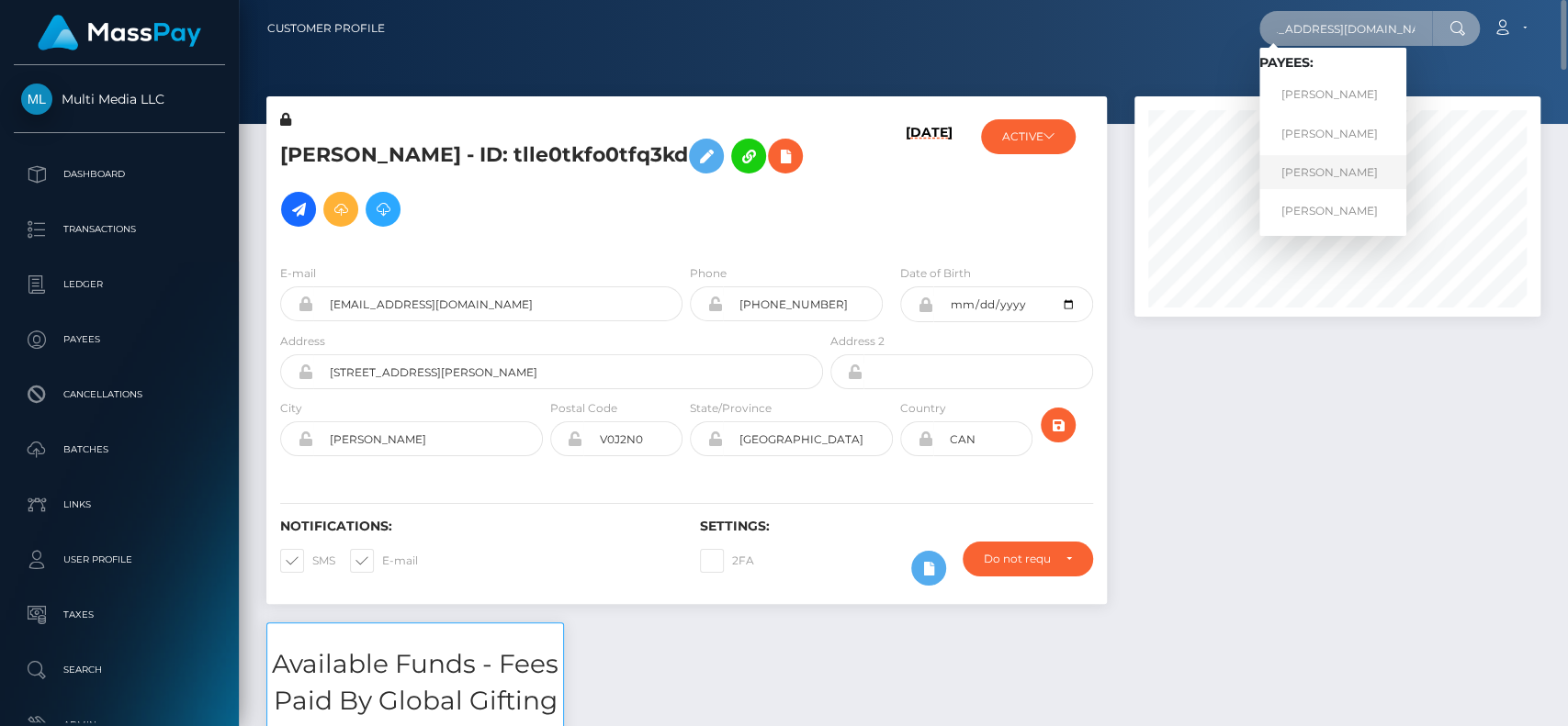
type input "yourgoodgirlgracie@gmail.com"
click at [1344, 188] on link "AIMEE CAROLE THOMPSON" at bounding box center [1332, 172] width 147 height 34
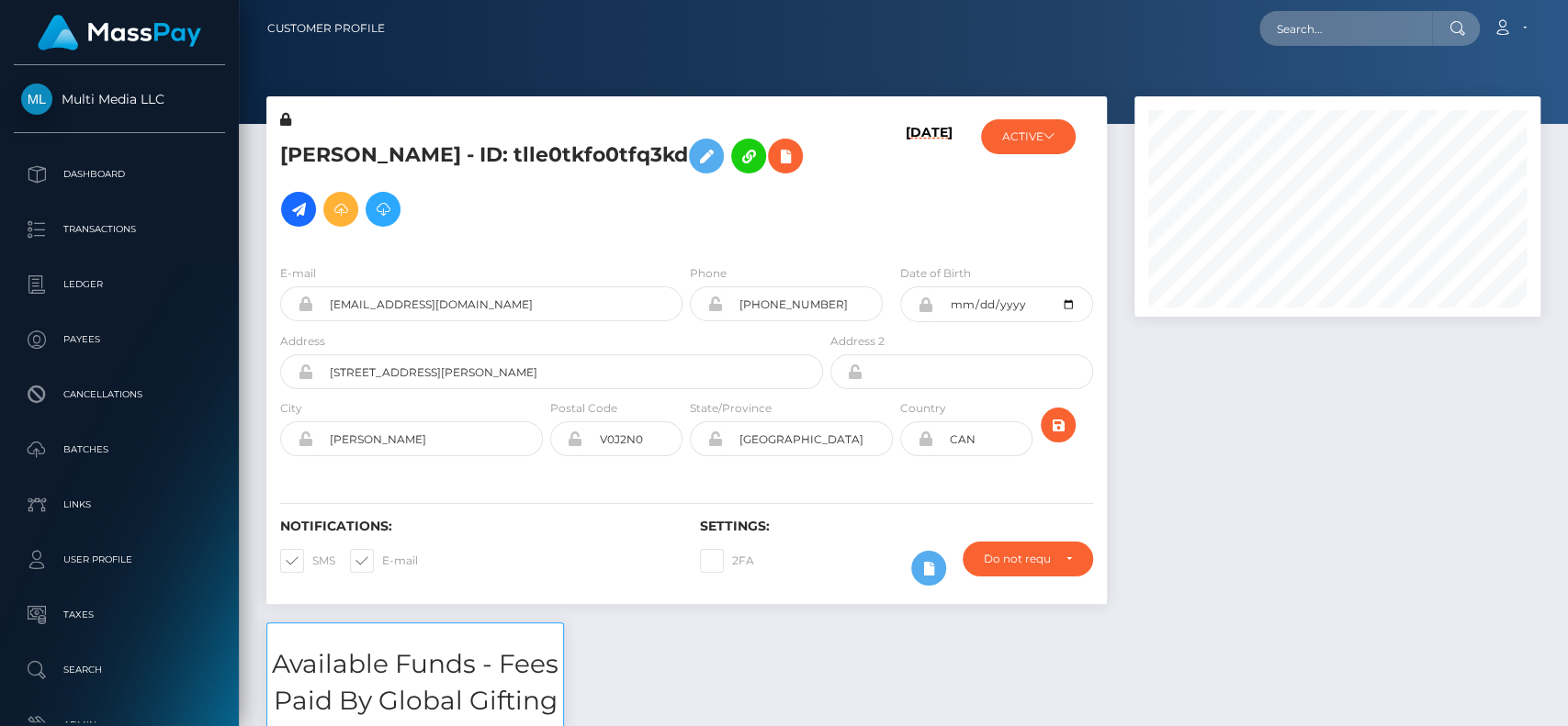
scroll to position [1470, 0]
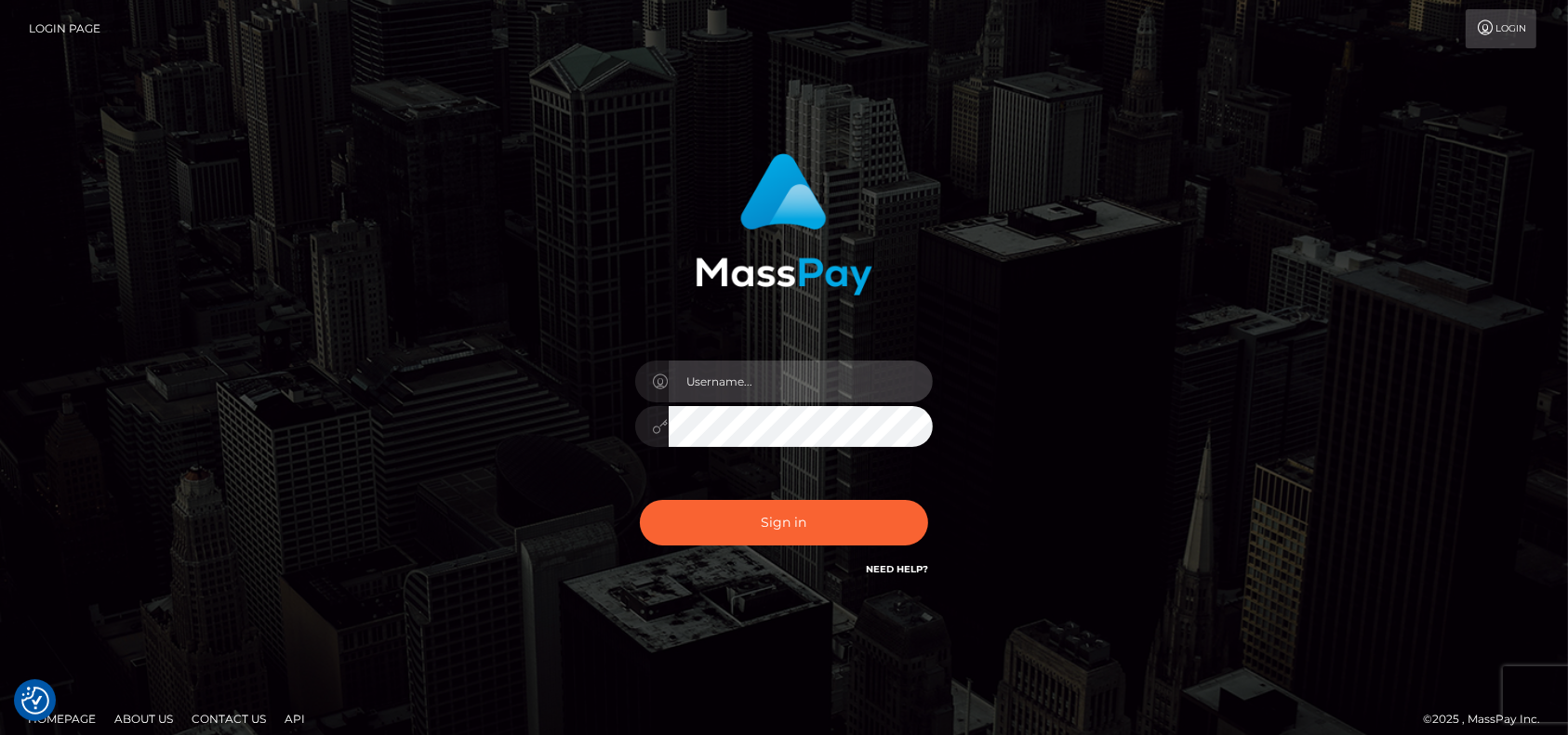
type input "pk.es"
click at [781, 572] on div "pk.es Sign in" at bounding box center [785, 367] width 488 height 454
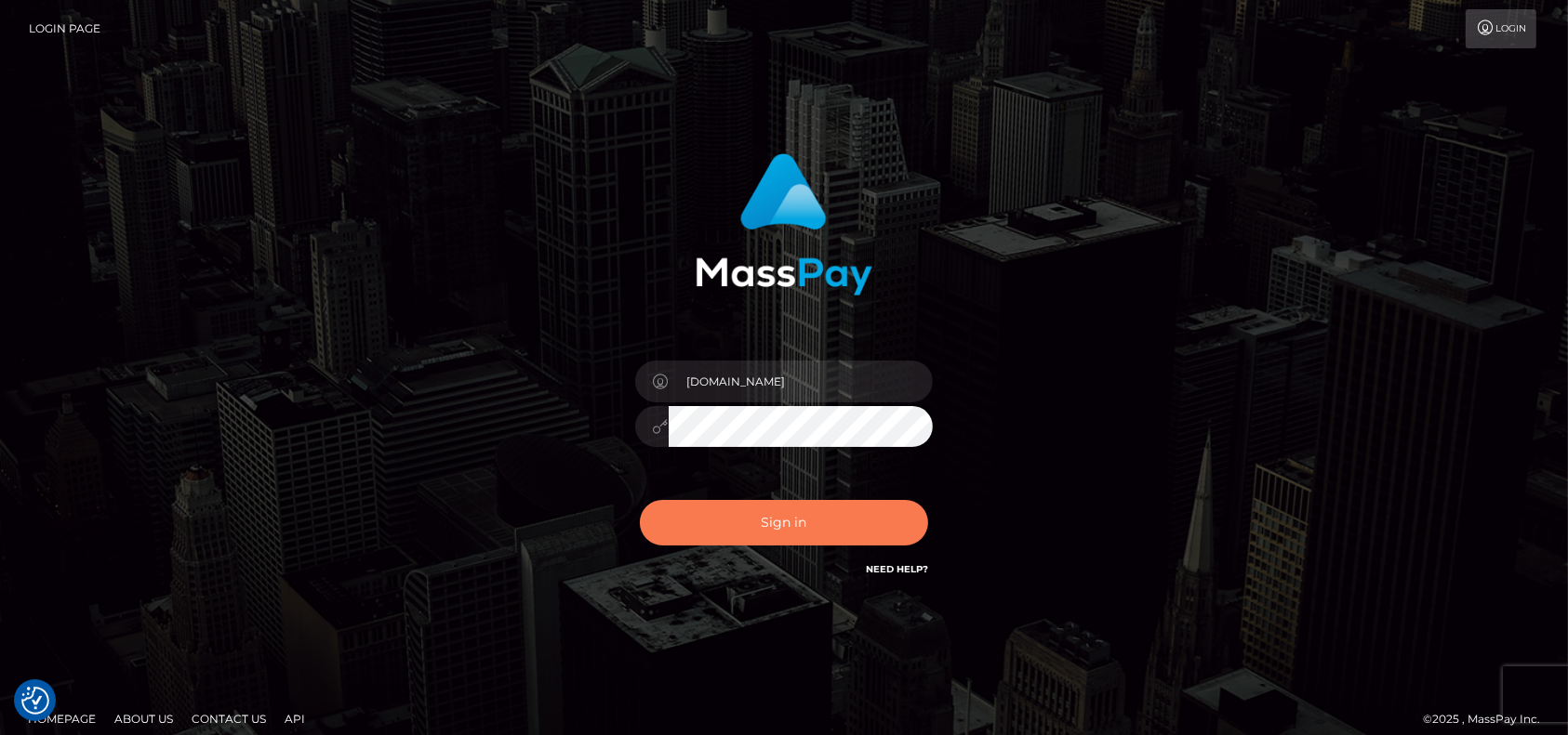
click at [772, 535] on button "Sign in" at bounding box center [784, 523] width 288 height 46
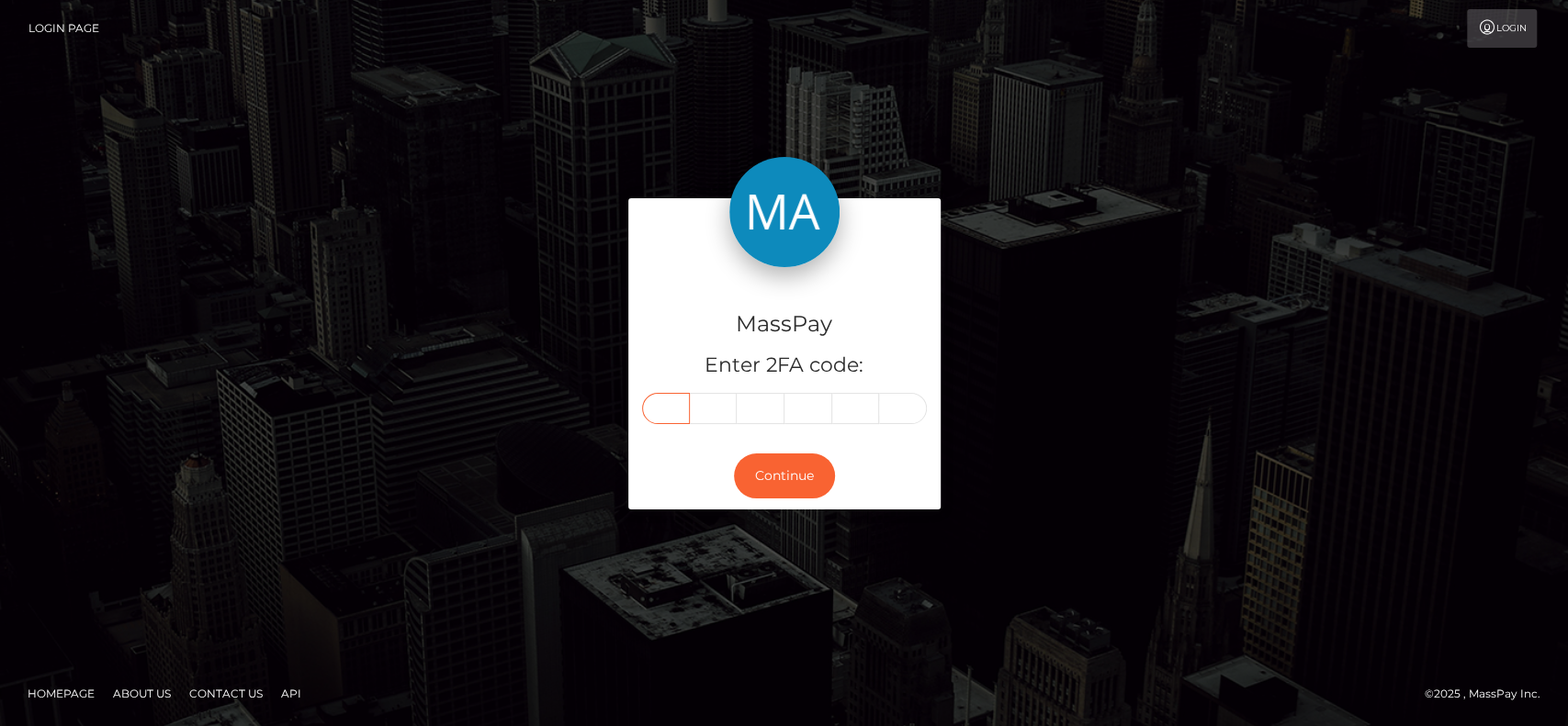
paste input "8"
type input "8"
type input "1"
type input "5"
type input "2"
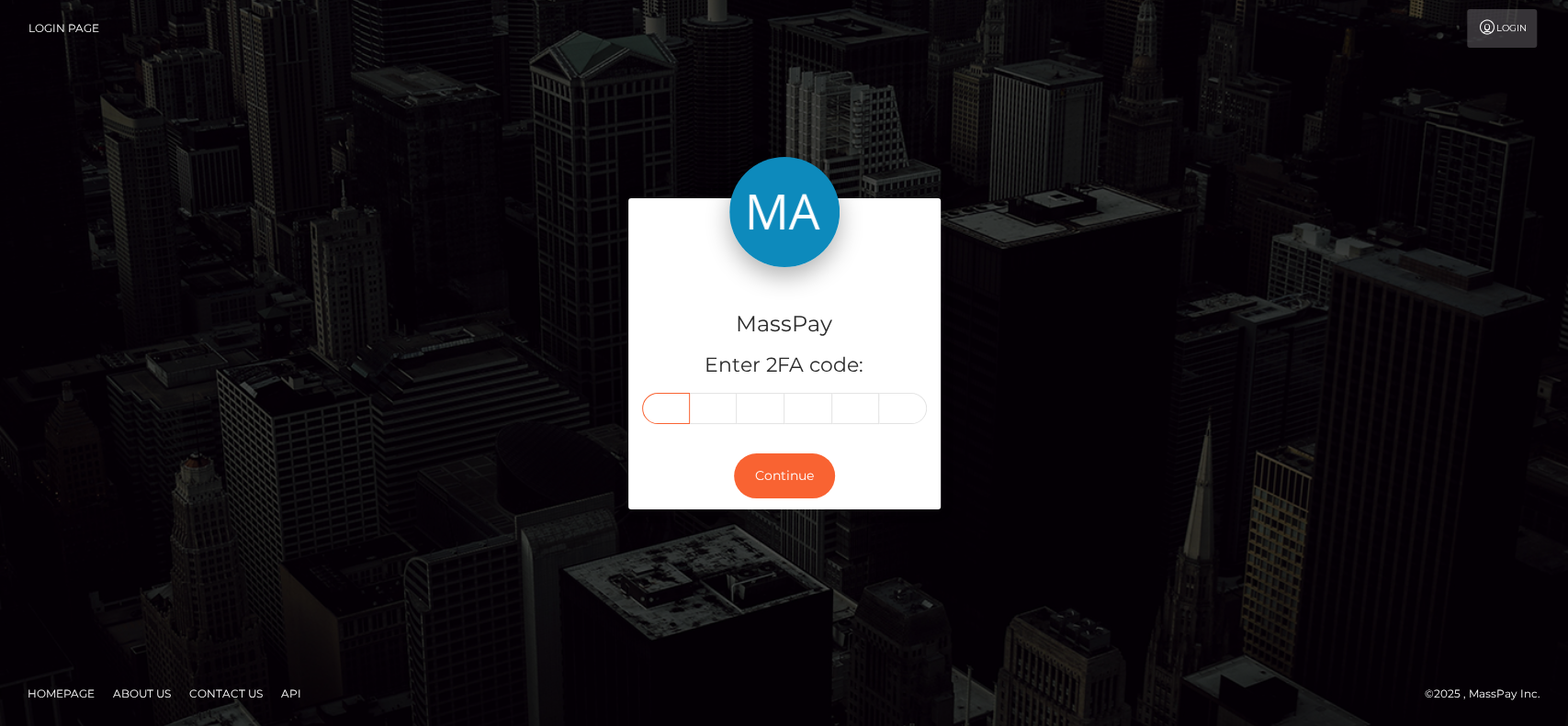
type input "8"
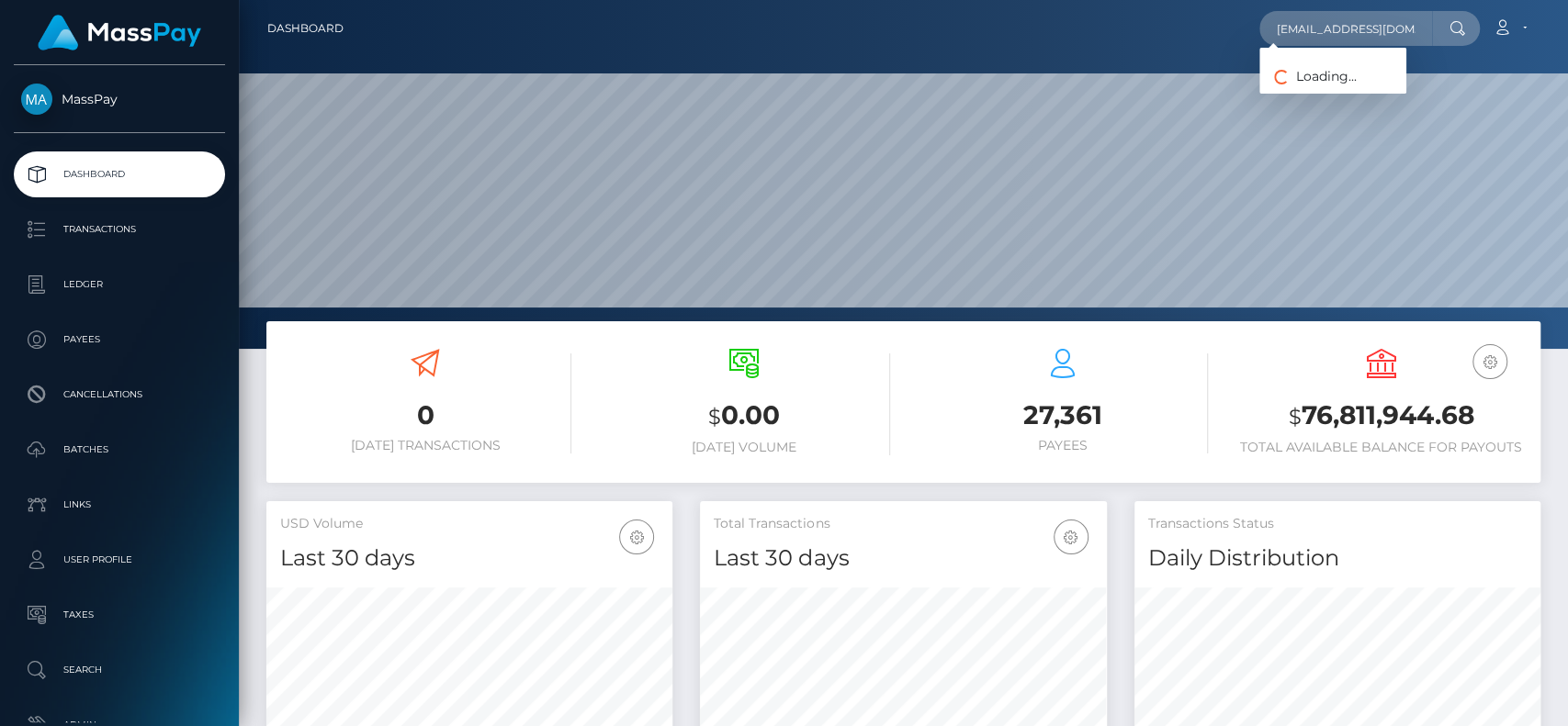
scroll to position [324, 406]
type input "[EMAIL_ADDRESS][DOMAIN_NAME]"
click at [1348, 84] on link "LYNZIE GAYLE KEEFER" at bounding box center [1332, 94] width 147 height 34
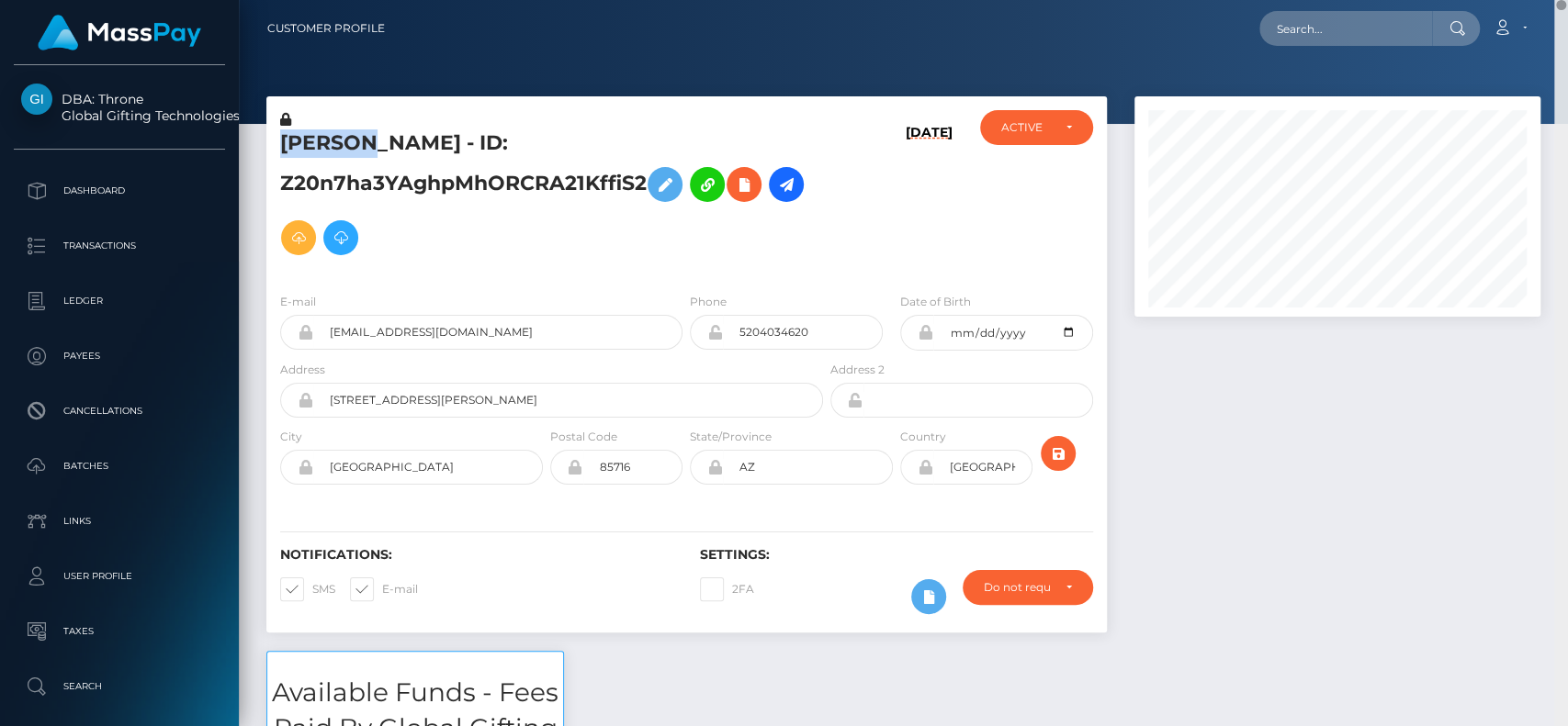
drag, startPoint x: 1562, startPoint y: 462, endPoint x: 1553, endPoint y: -75, distance: 537.1
click at [1553, 0] on html "DBA: Throne Global Gifting Technologies Inc Dashboard Transactions Ledger Payee…" at bounding box center [784, 363] width 1568 height 726
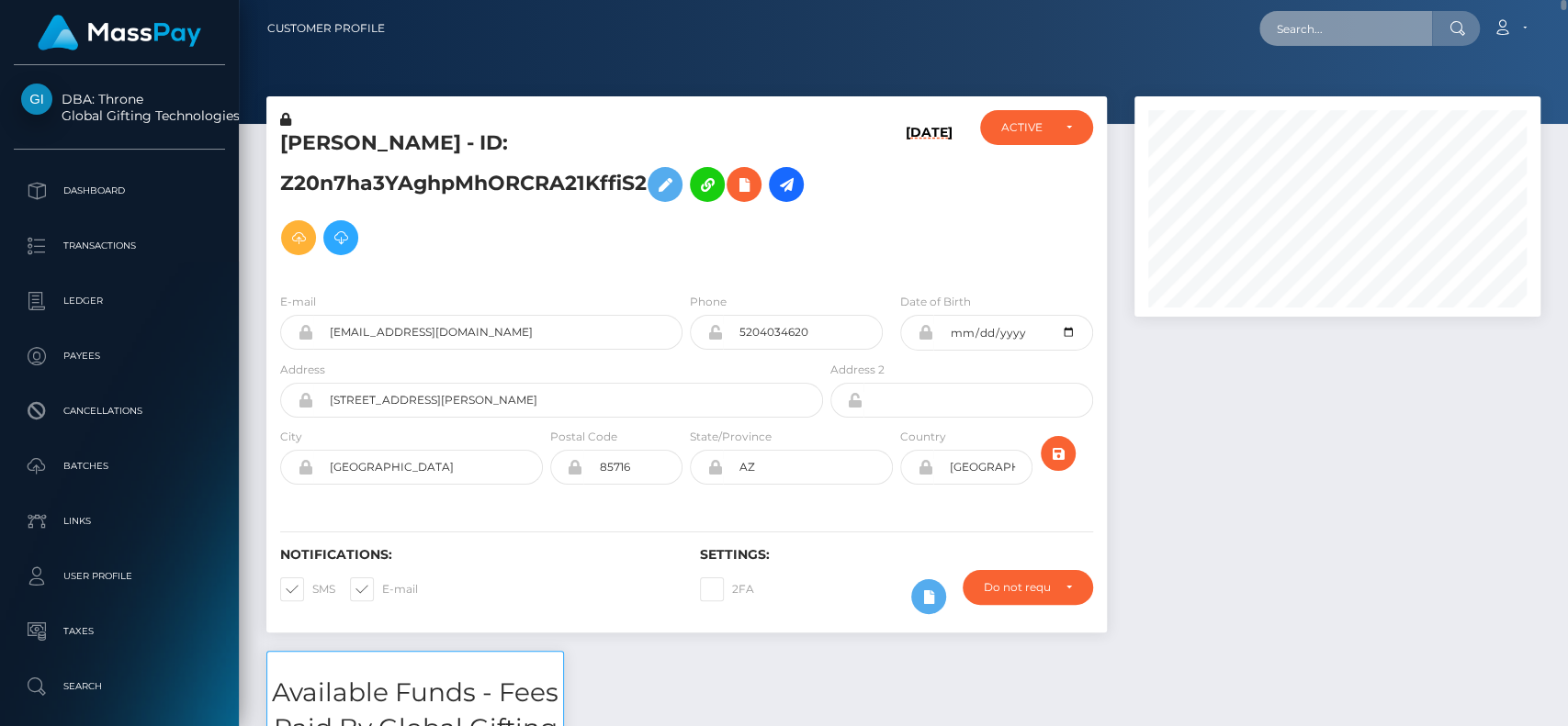
click at [1303, 39] on input "text" at bounding box center [1345, 29] width 173 height 35
paste input "breonnaleiby@gmail.com"
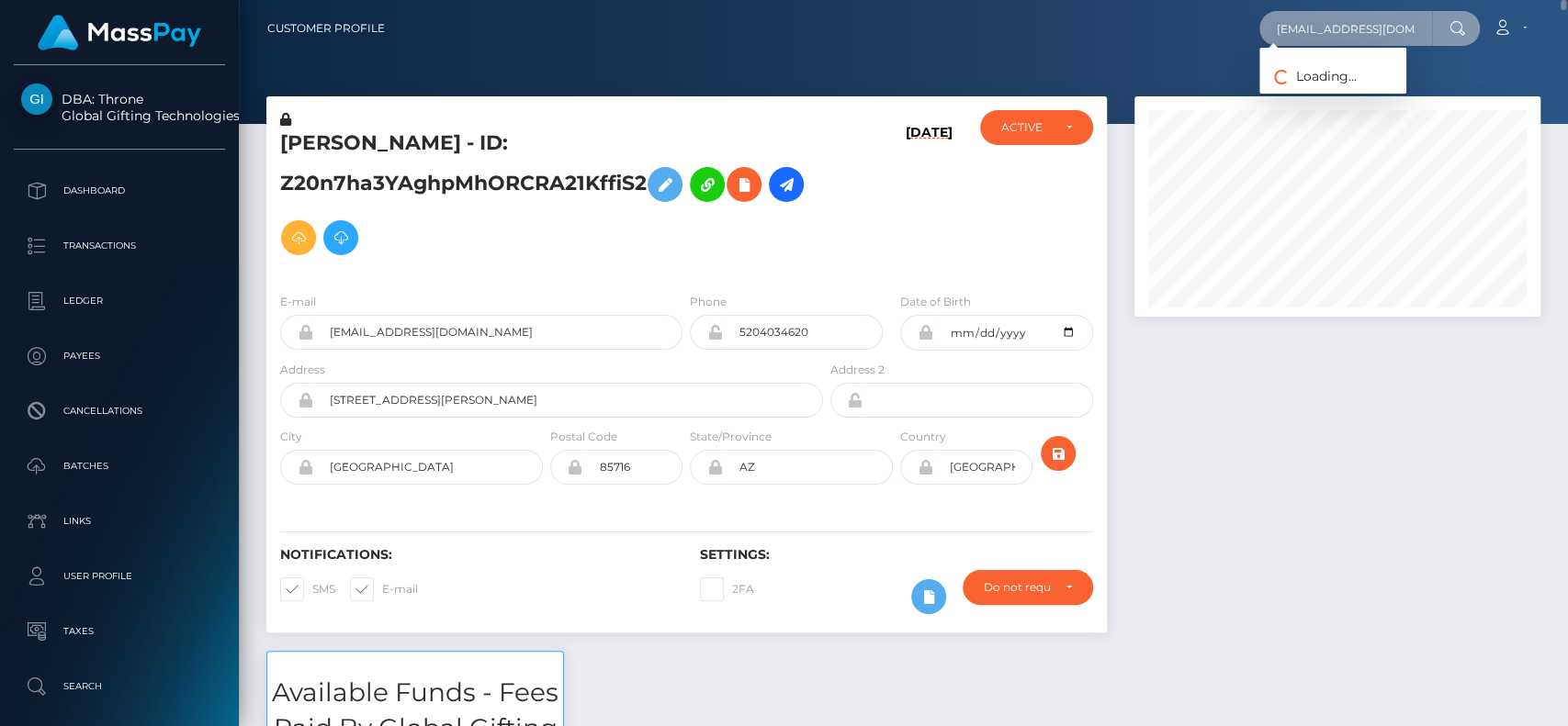
scroll to position [0, 6]
type input "breonnaleiby@gmail.com"
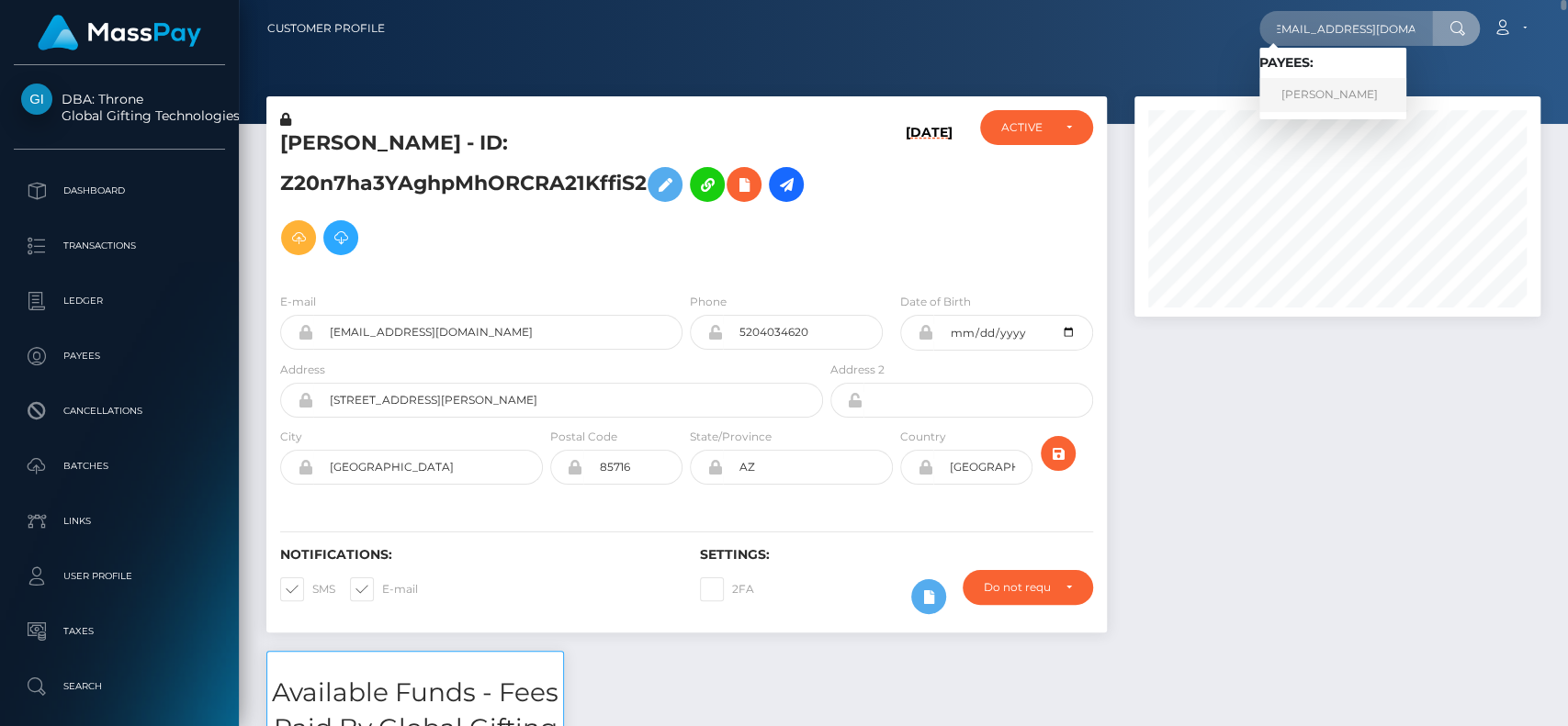
click at [1315, 99] on link "BREONNA RAELINDA LEIBY" at bounding box center [1332, 94] width 147 height 34
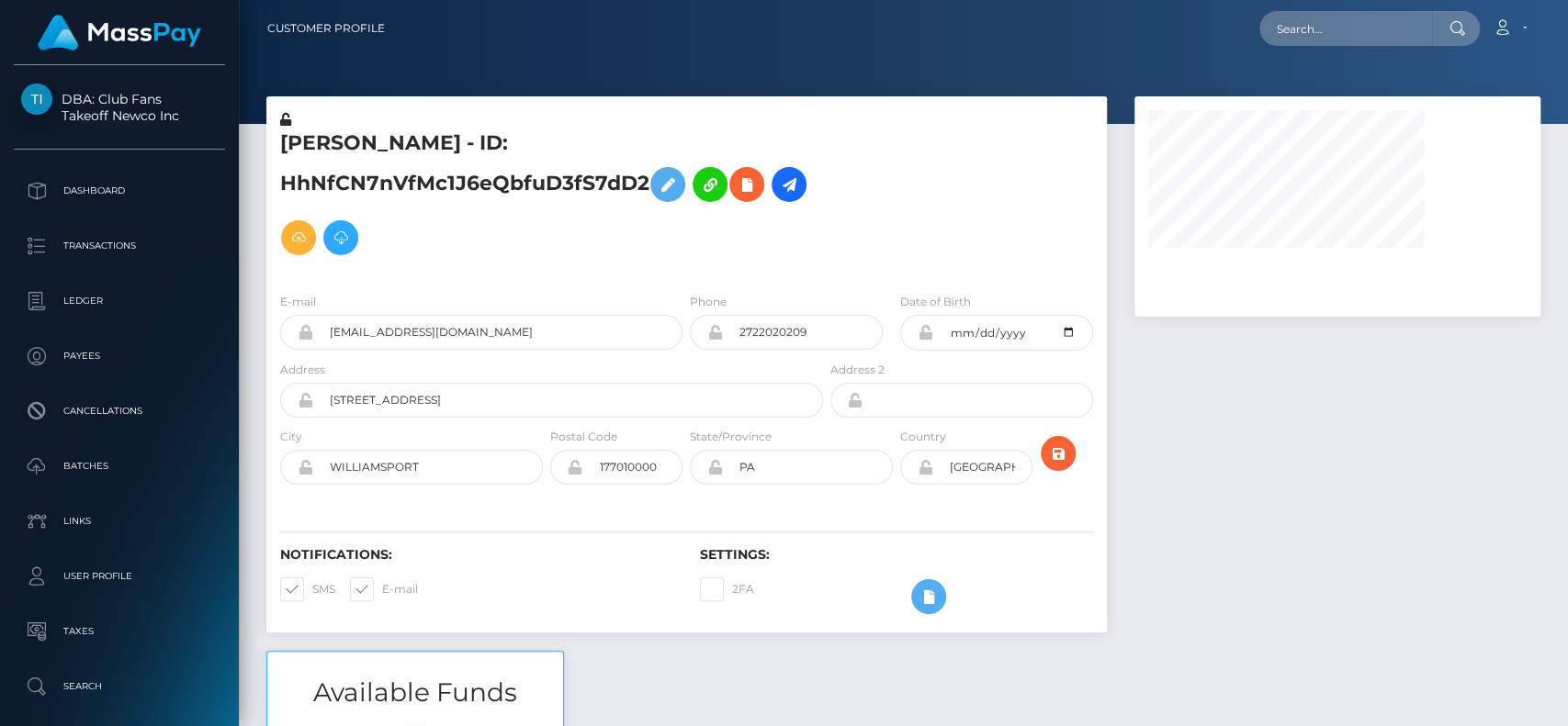
click at [290, 136] on h5 "BREONNA RAELINDA LEIBY - ID: HhNfCN7nVfMc1J6eQbfuD3fS7dD2" at bounding box center [546, 197] width 533 height 135
click at [517, 151] on h5 "BREONNA RAELINDA LEIBY - ID: HhNfCN7nVfMc1J6eQbfuD3fS7dD2" at bounding box center [546, 197] width 533 height 135
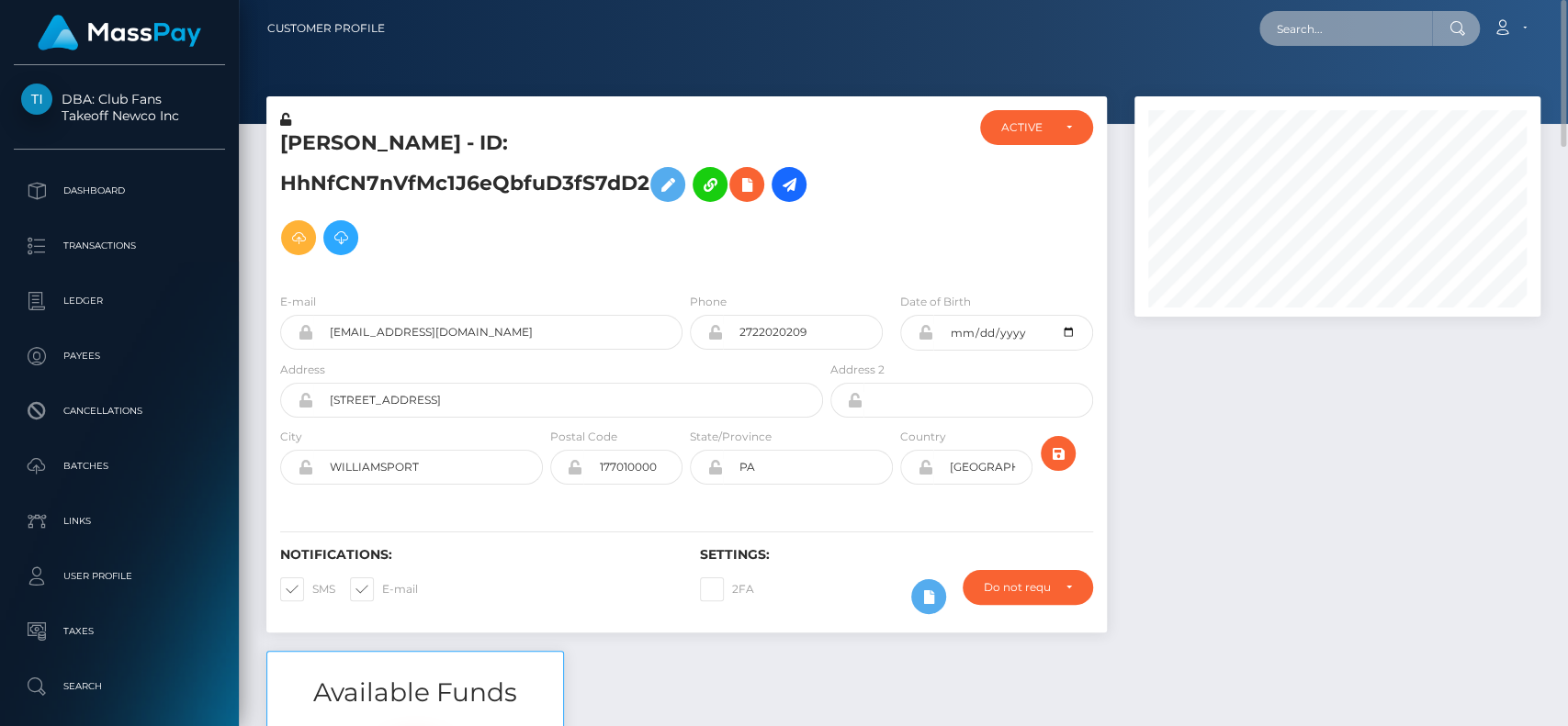
click at [1358, 17] on input "text" at bounding box center [1345, 29] width 173 height 35
paste input "luxurystudioweb@gmail.com"
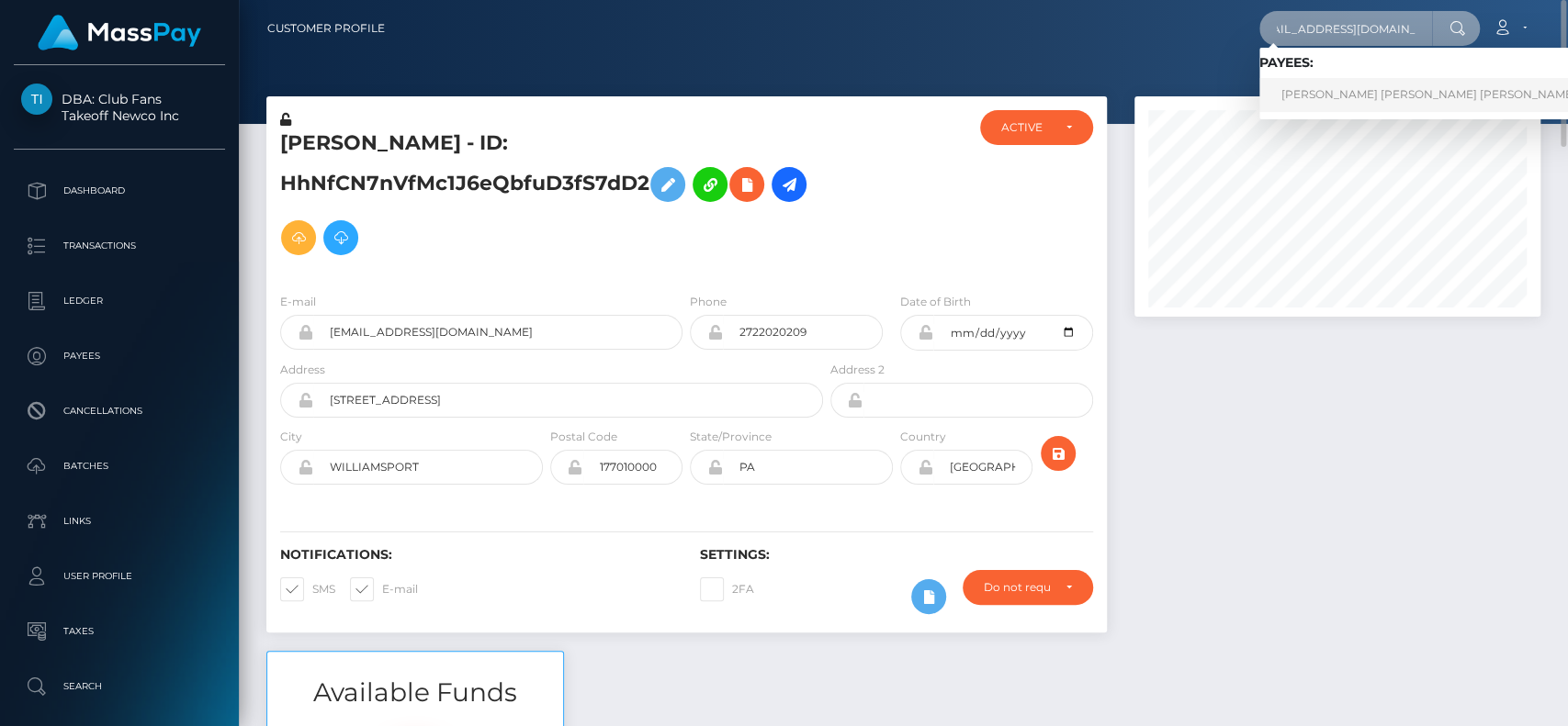
type input "[EMAIL_ADDRESS][DOMAIN_NAME]"
click at [1307, 78] on link "Luis Fernando Lujan Garcia" at bounding box center [1428, 94] width 339 height 34
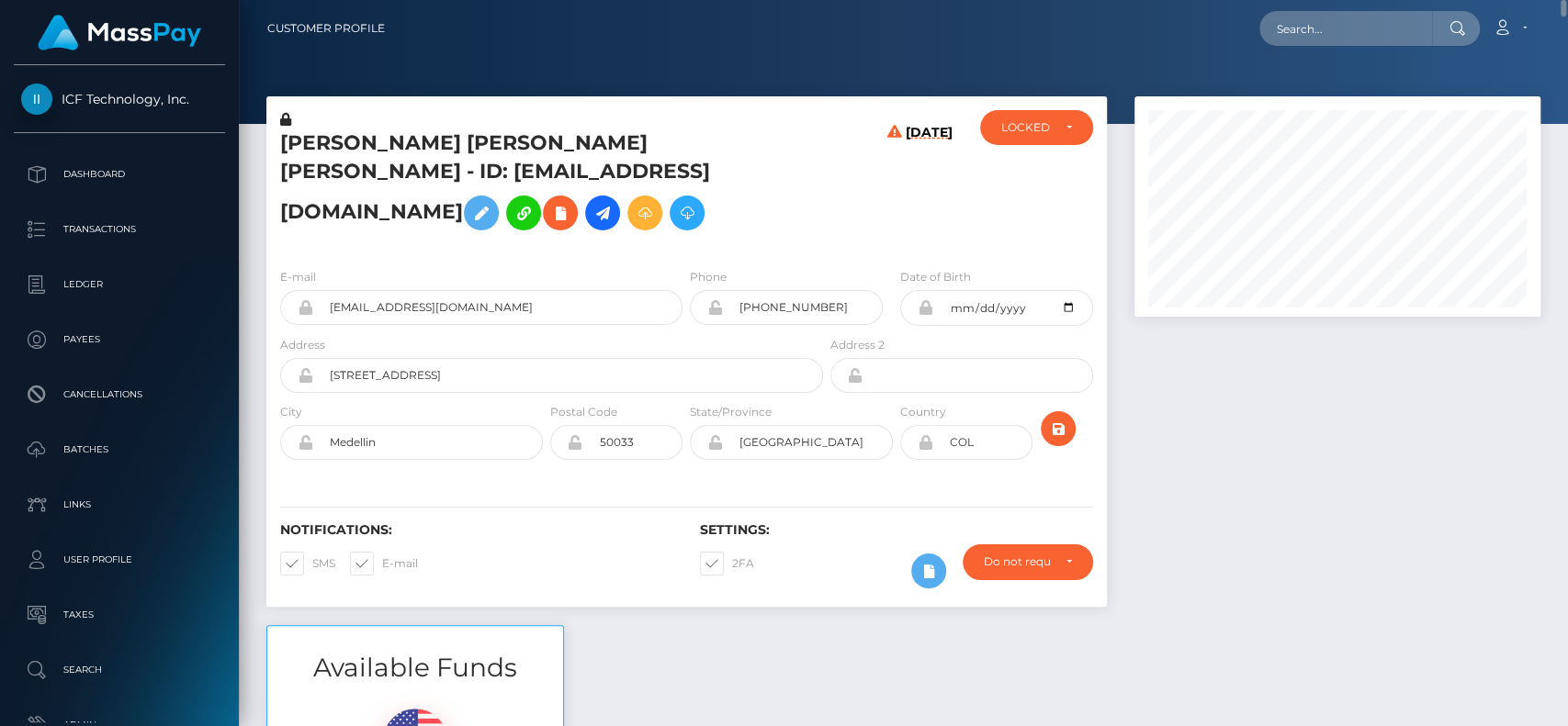
click at [306, 145] on h5 "[PERSON_NAME] [PERSON_NAME] [PERSON_NAME] - ID: [EMAIL_ADDRESS][DOMAIN_NAME]" at bounding box center [546, 184] width 533 height 110
copy h5 "Luis"
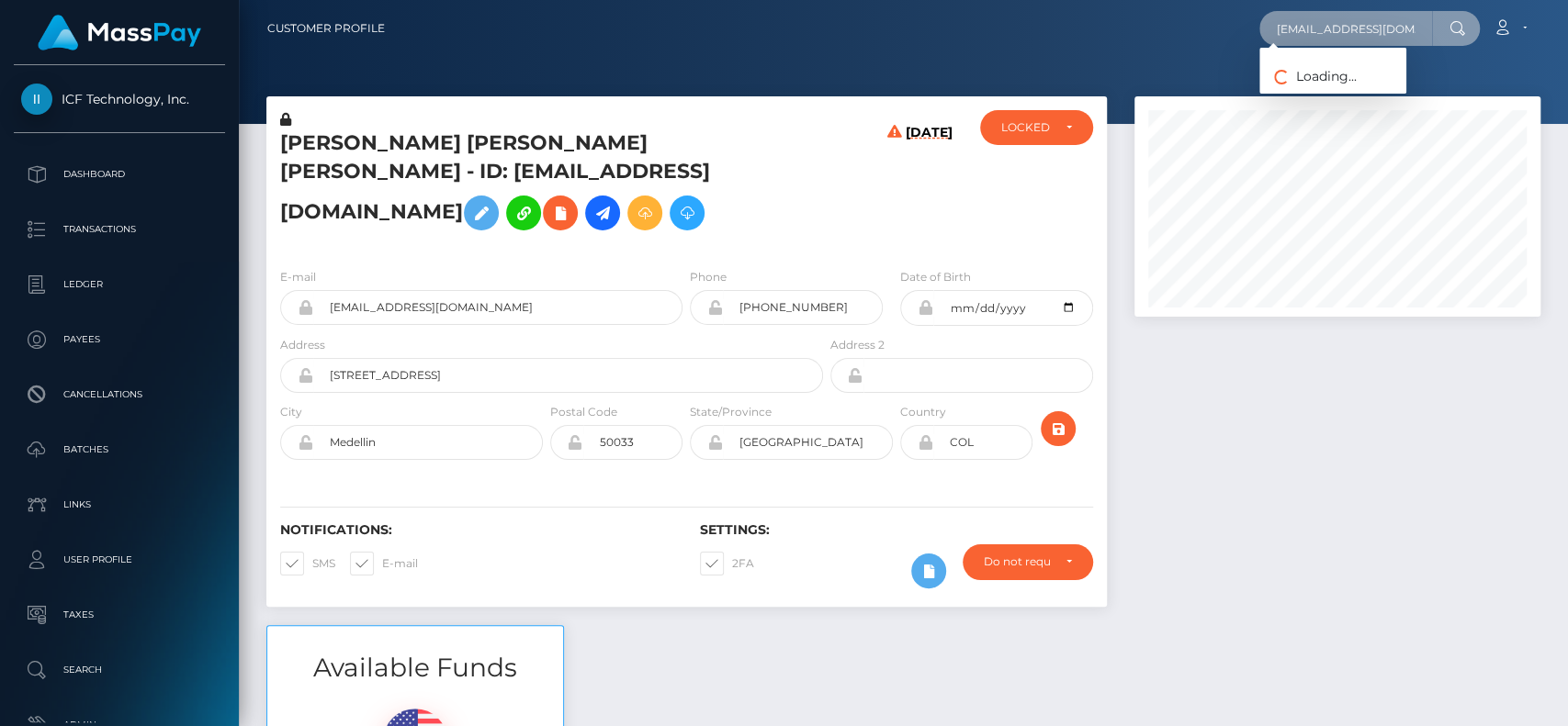
paste input "[EMAIL_ADDRESS][DOMAIN_NAME]"
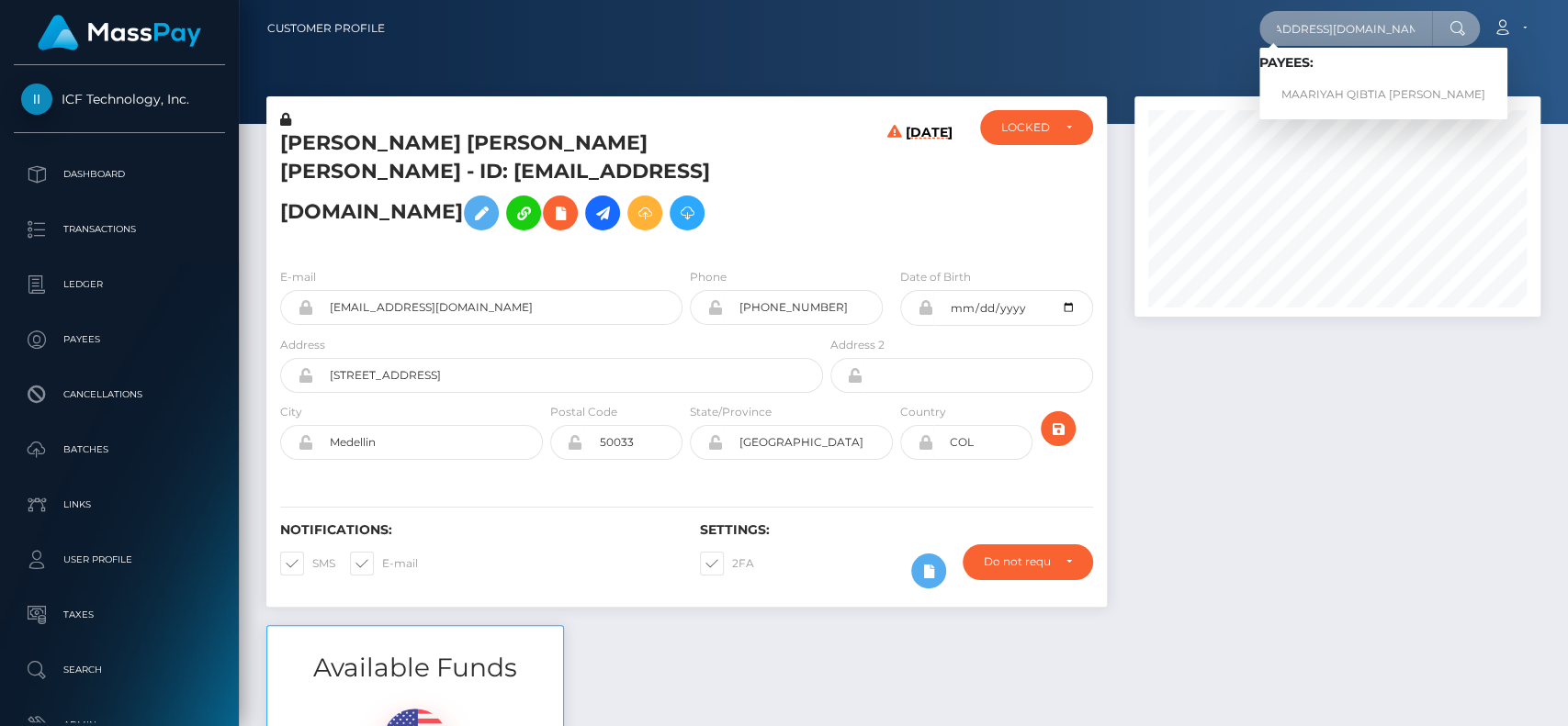
type input "[EMAIL_ADDRESS][DOMAIN_NAME]"
click at [1319, 85] on link "MAARIYAH QIBTIA [PERSON_NAME]" at bounding box center [1383, 94] width 248 height 34
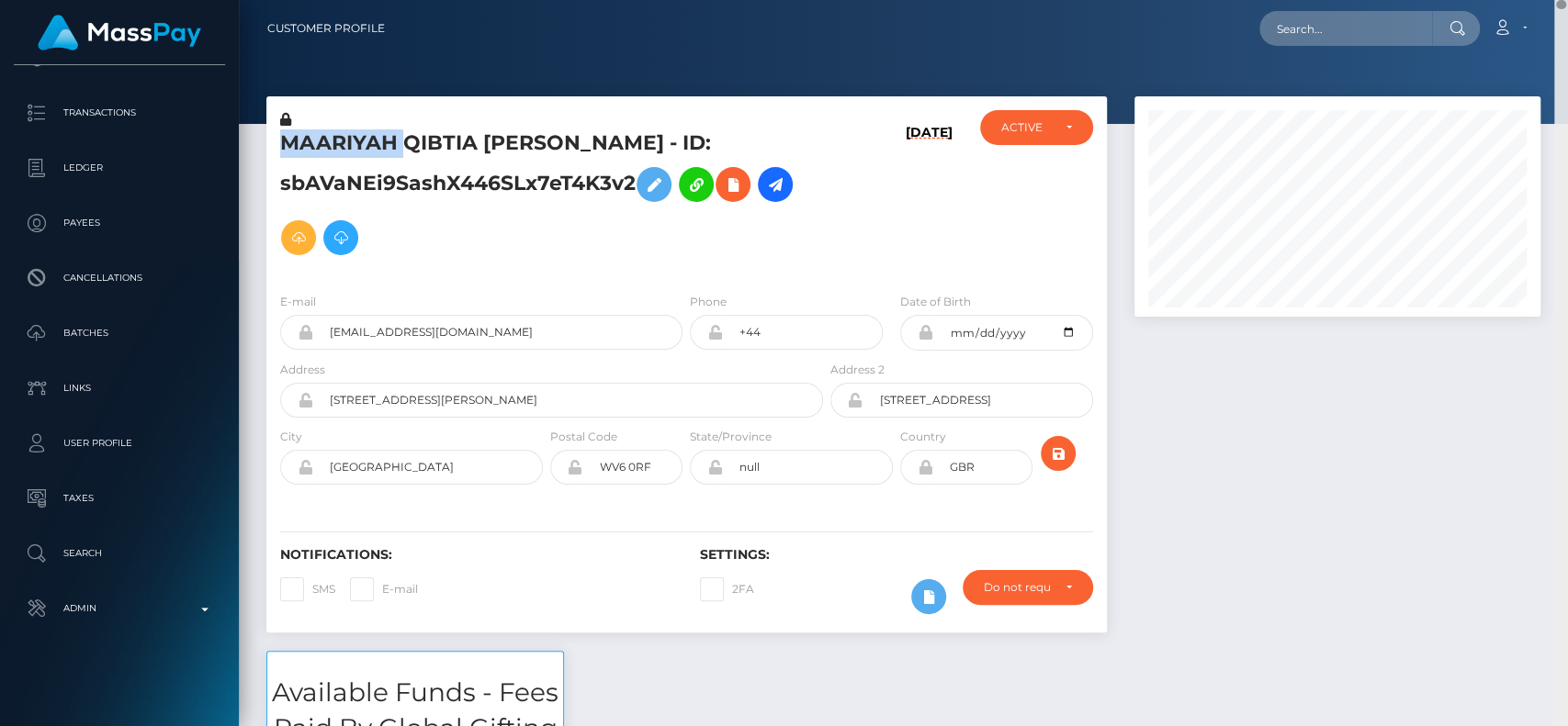
drag, startPoint x: 1559, startPoint y: 384, endPoint x: 1566, endPoint y: -63, distance: 447.1
click at [1566, 0] on html "DBA: Throne Global Gifting Technologies Inc Dashboard Transactions Ledger Payee…" at bounding box center [784, 363] width 1568 height 726
drag, startPoint x: 481, startPoint y: 266, endPoint x: 468, endPoint y: 262, distance: 13.6
click at [482, 266] on div "MAARIYAH QIBTIA KHUSHAL - ID: sbAVaNEi9SashX446SLx7eT4K3v2" at bounding box center [546, 194] width 560 height 168
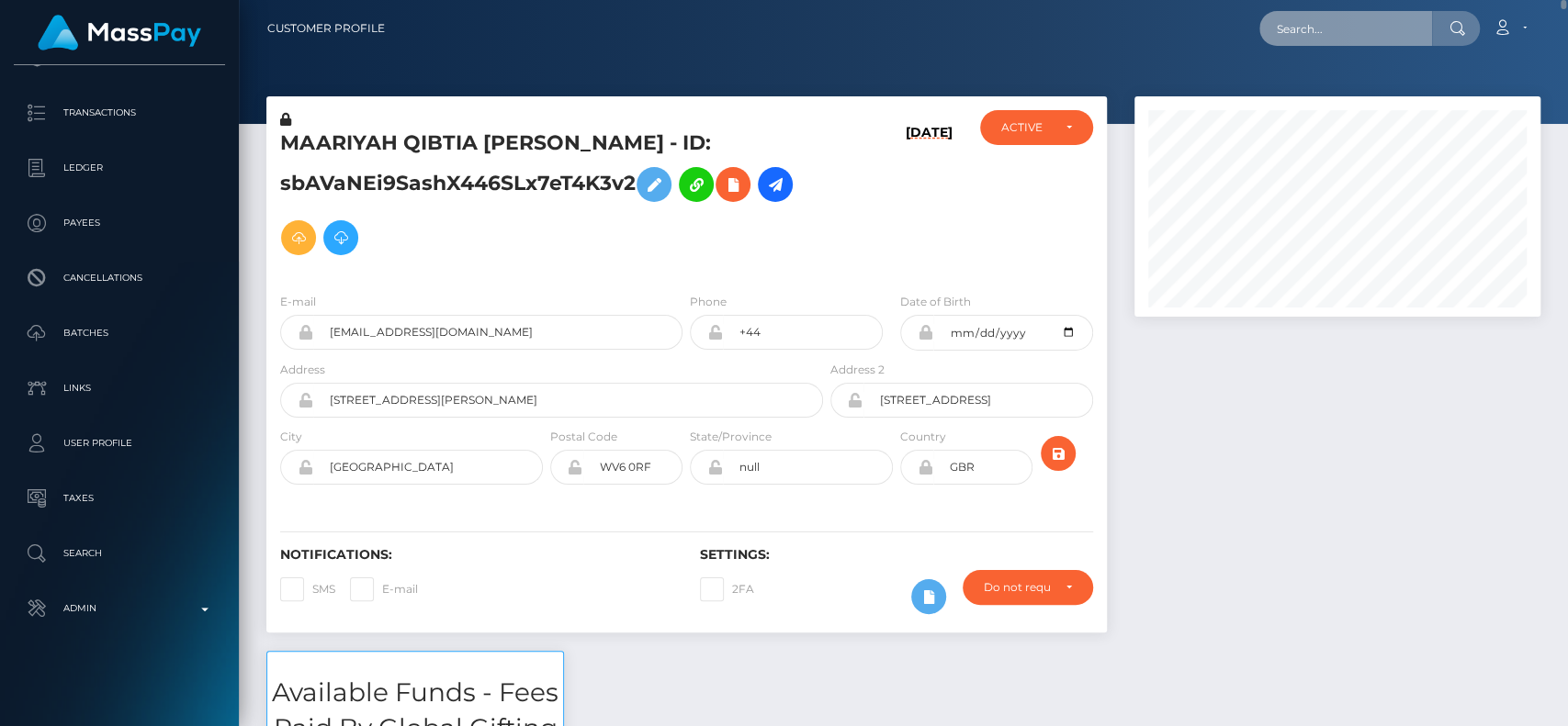
click at [1283, 30] on input "text" at bounding box center [1345, 29] width 173 height 35
paste input "naeyeol02@gmail.com"
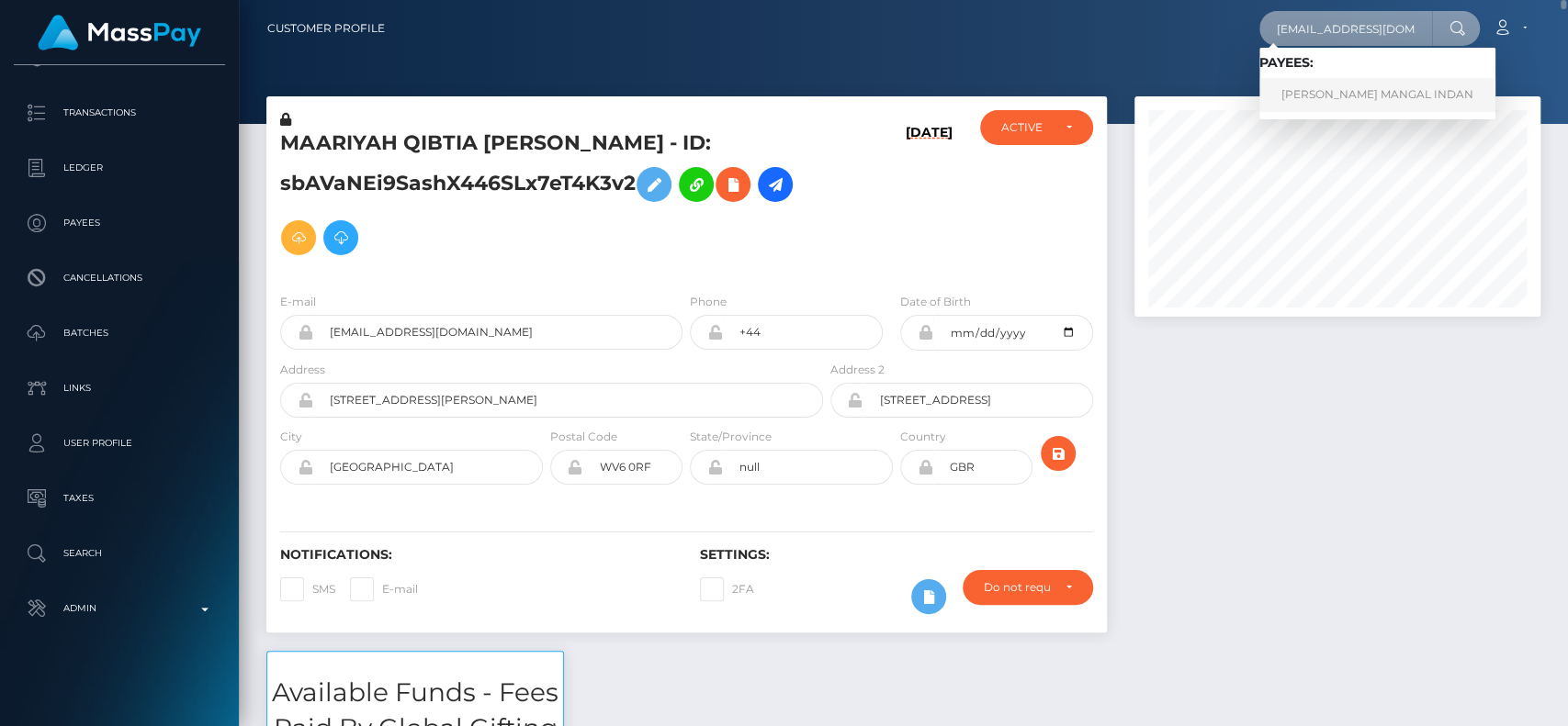
type input "naeyeol02@gmail.com"
click at [1336, 86] on link "AMIRA NHEYHOL MANGAL INDAN" at bounding box center [1377, 94] width 236 height 34
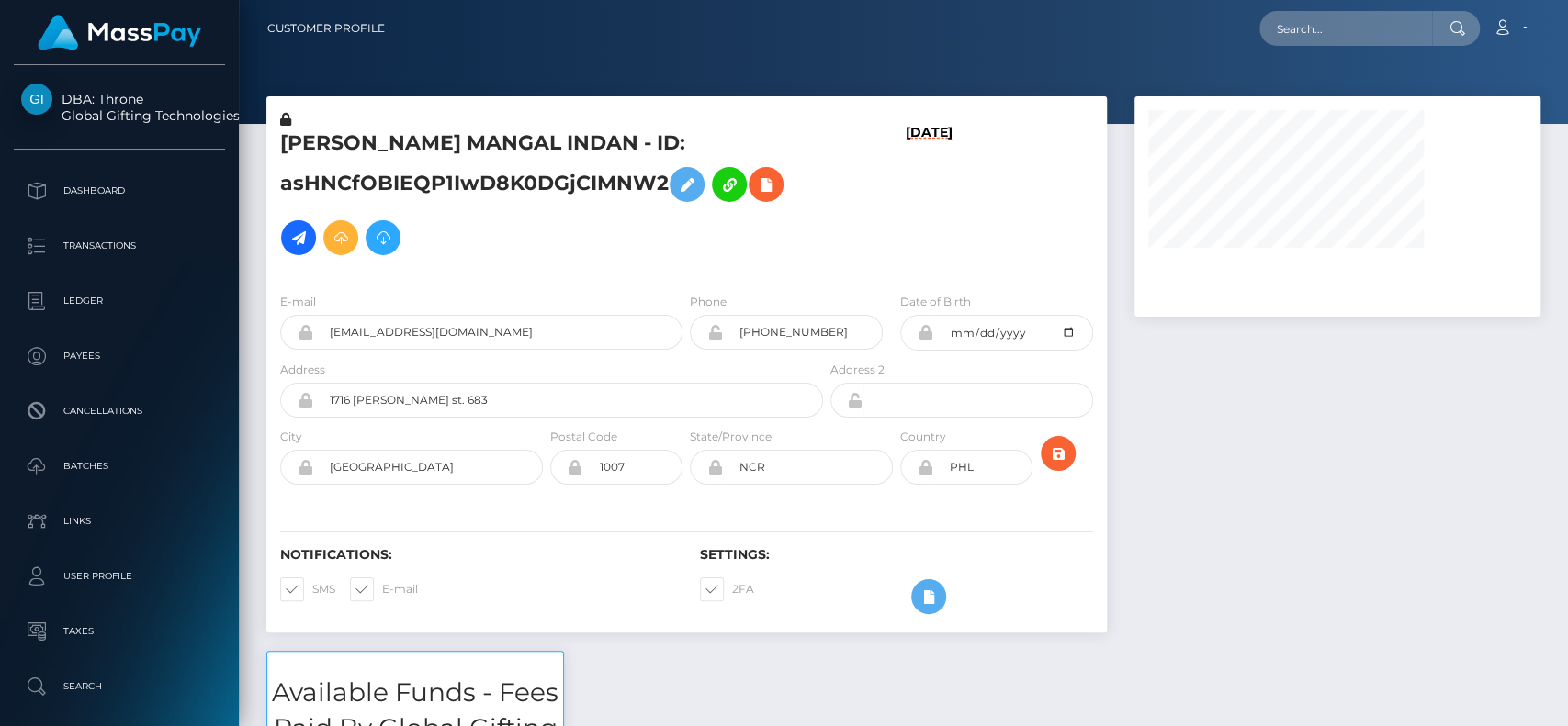
click at [330, 155] on h5 "[PERSON_NAME] MANGAL INDAN - ID: asHNCfOBIEQP1IwD8K0DGjCIMNW2" at bounding box center [546, 197] width 533 height 135
click at [330, 155] on h5 "AMIRA NHEYHOL MANGAL INDAN - ID: asHNCfOBIEQP1IwD8K0DGjCIMNW2" at bounding box center [546, 197] width 533 height 135
copy h5 "AMIRA"
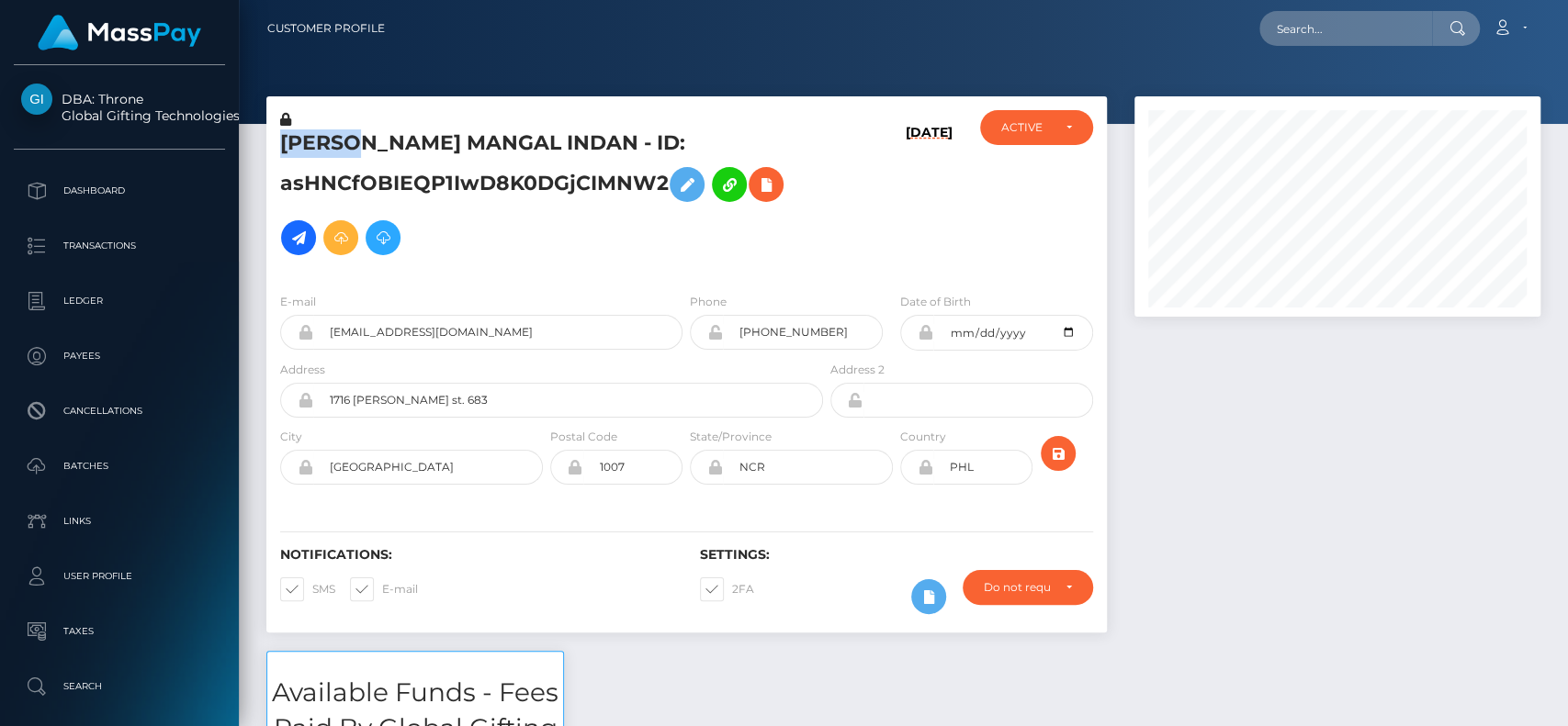
scroll to position [221, 406]
click at [522, 220] on h5 "AMIRA NHEYHOL MANGAL INDAN - ID: asHNCfOBIEQP1IwD8K0DGjCIMNW2" at bounding box center [546, 197] width 533 height 135
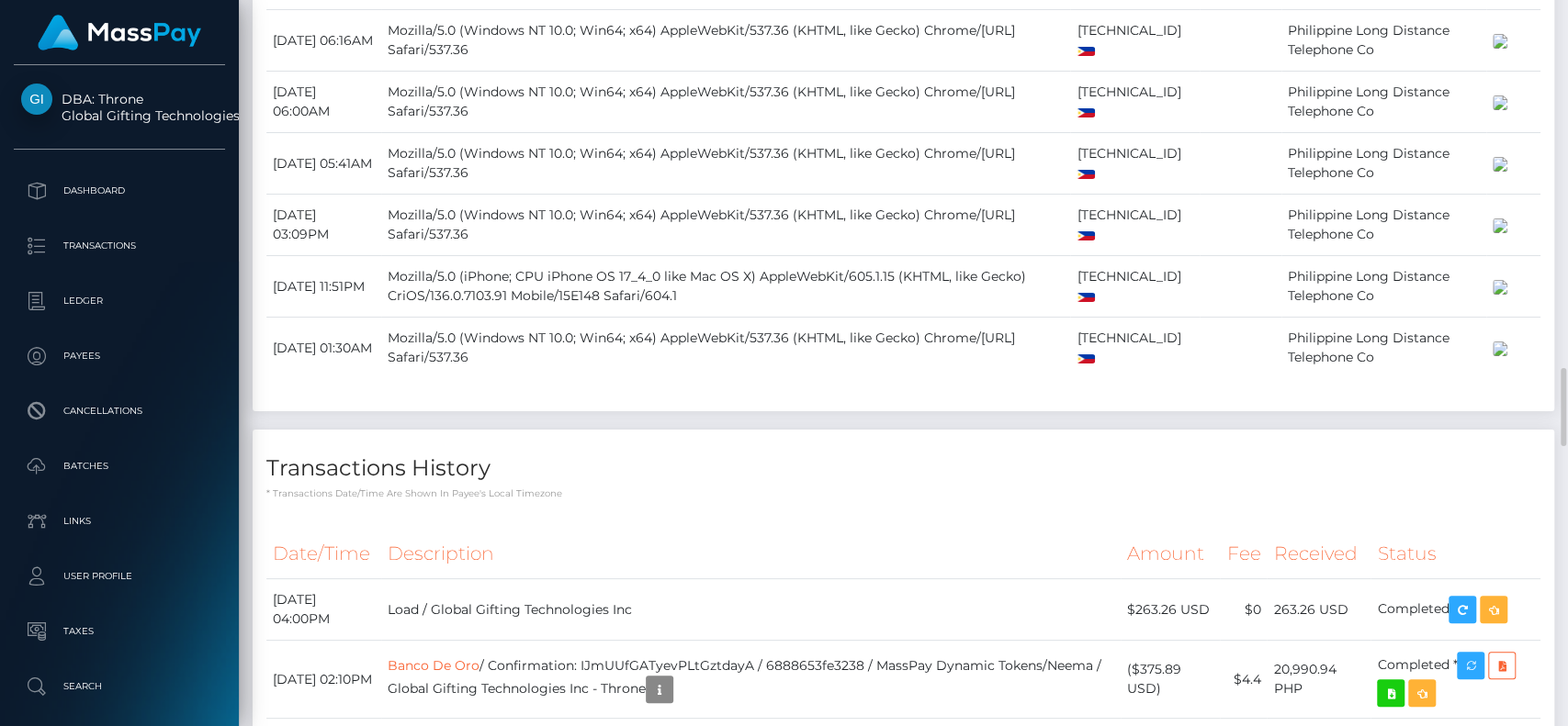
scroll to position [4040, 0]
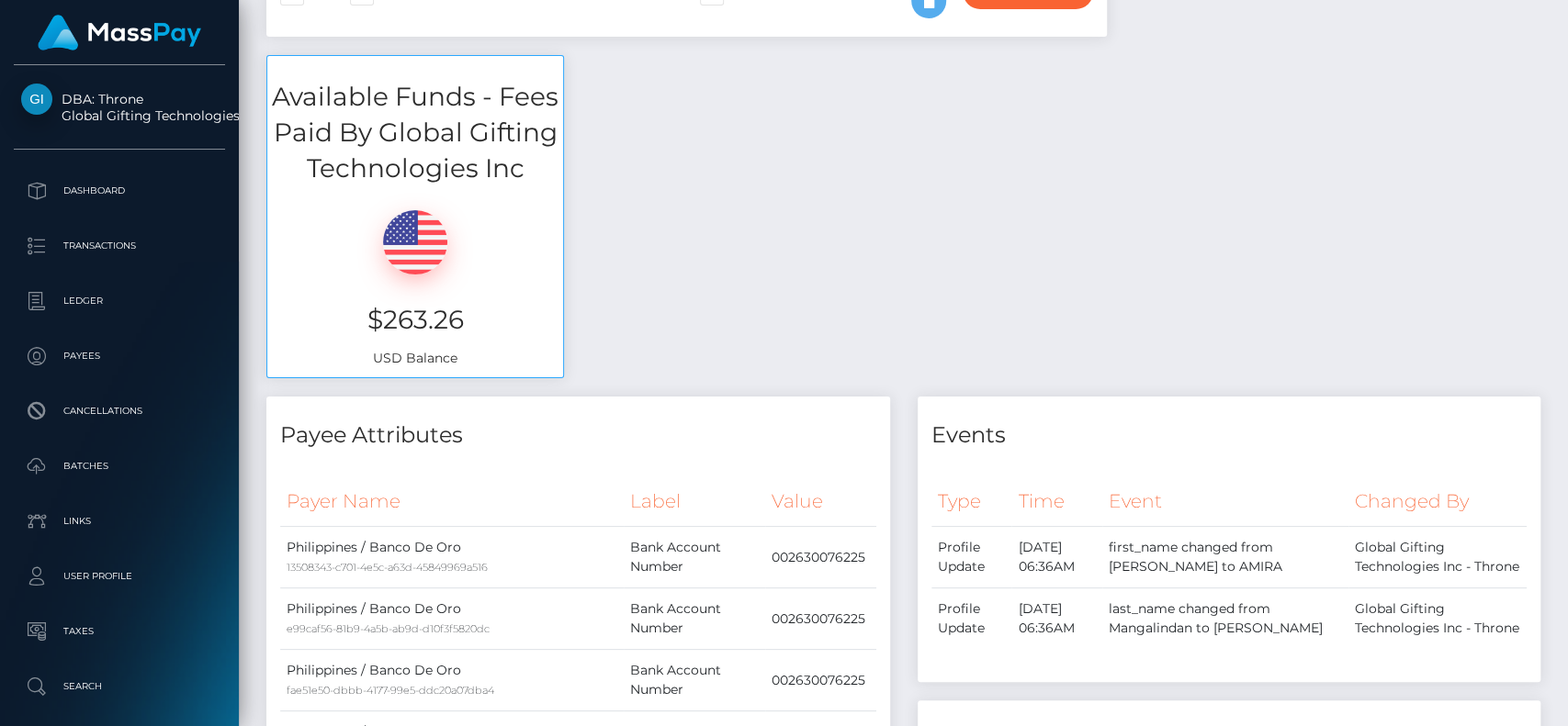
scroll to position [0, 0]
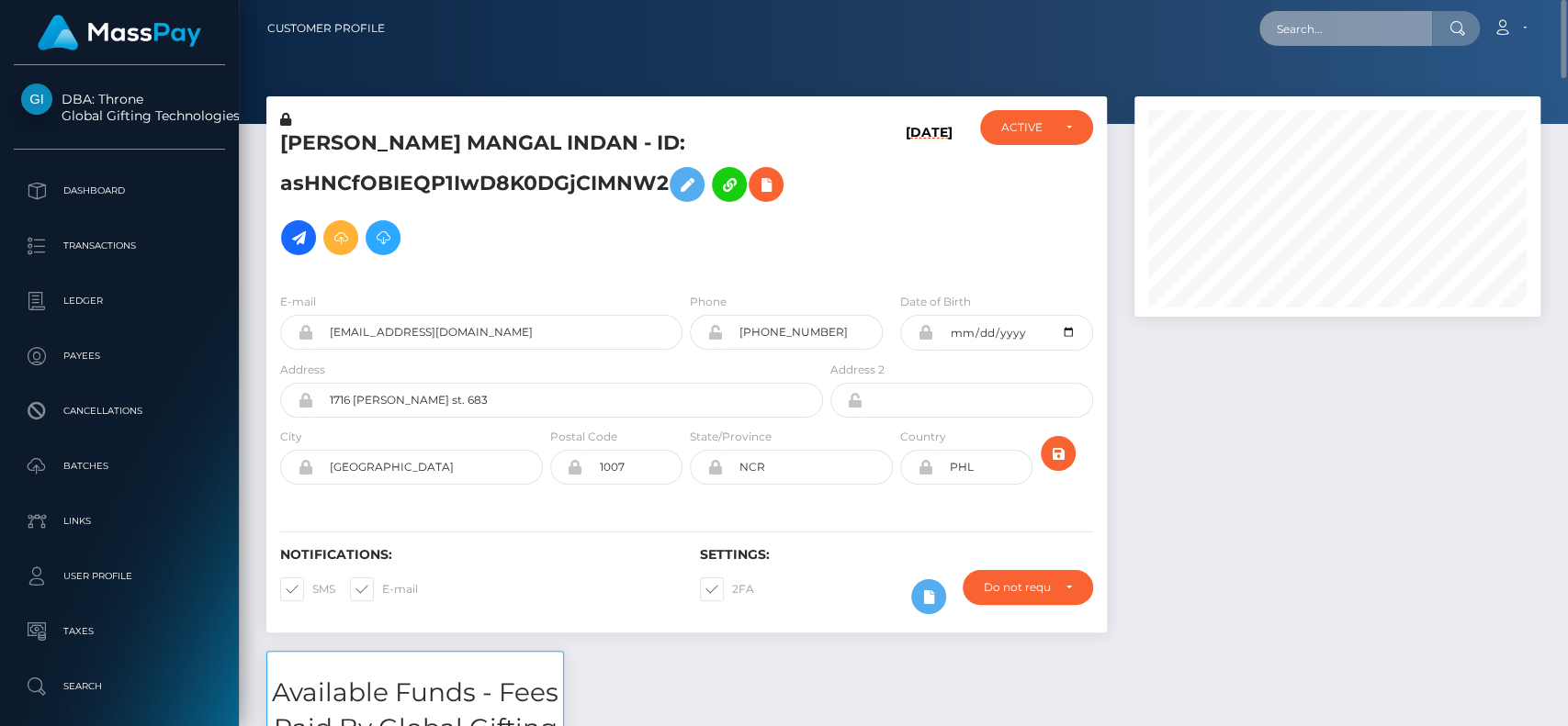
click at [1301, 37] on input "text" at bounding box center [1345, 29] width 173 height 35
paste input "[EMAIL_ADDRESS][DOMAIN_NAME]"
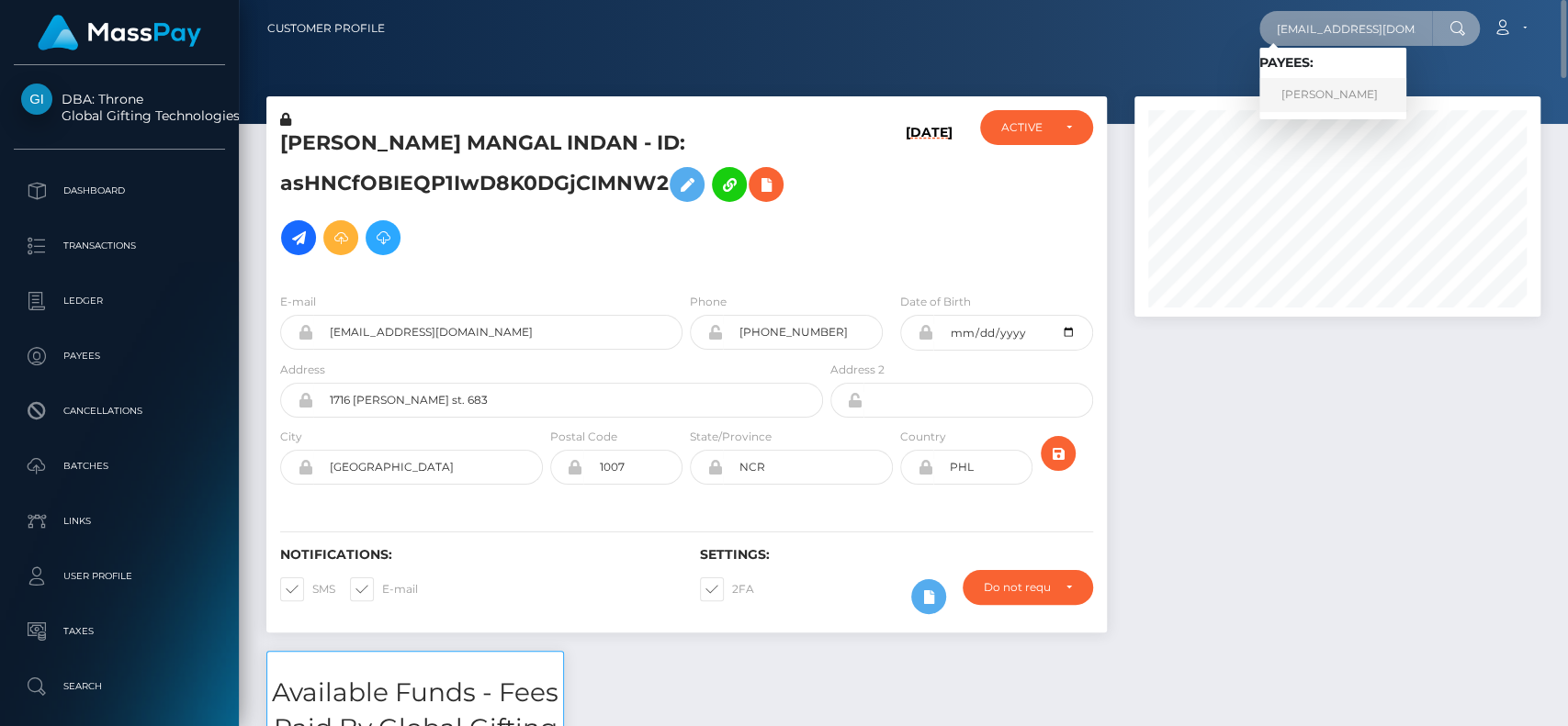
type input "[EMAIL_ADDRESS][DOMAIN_NAME]"
click at [1329, 84] on link "ILIAS ILIOPOULOS" at bounding box center [1332, 94] width 147 height 34
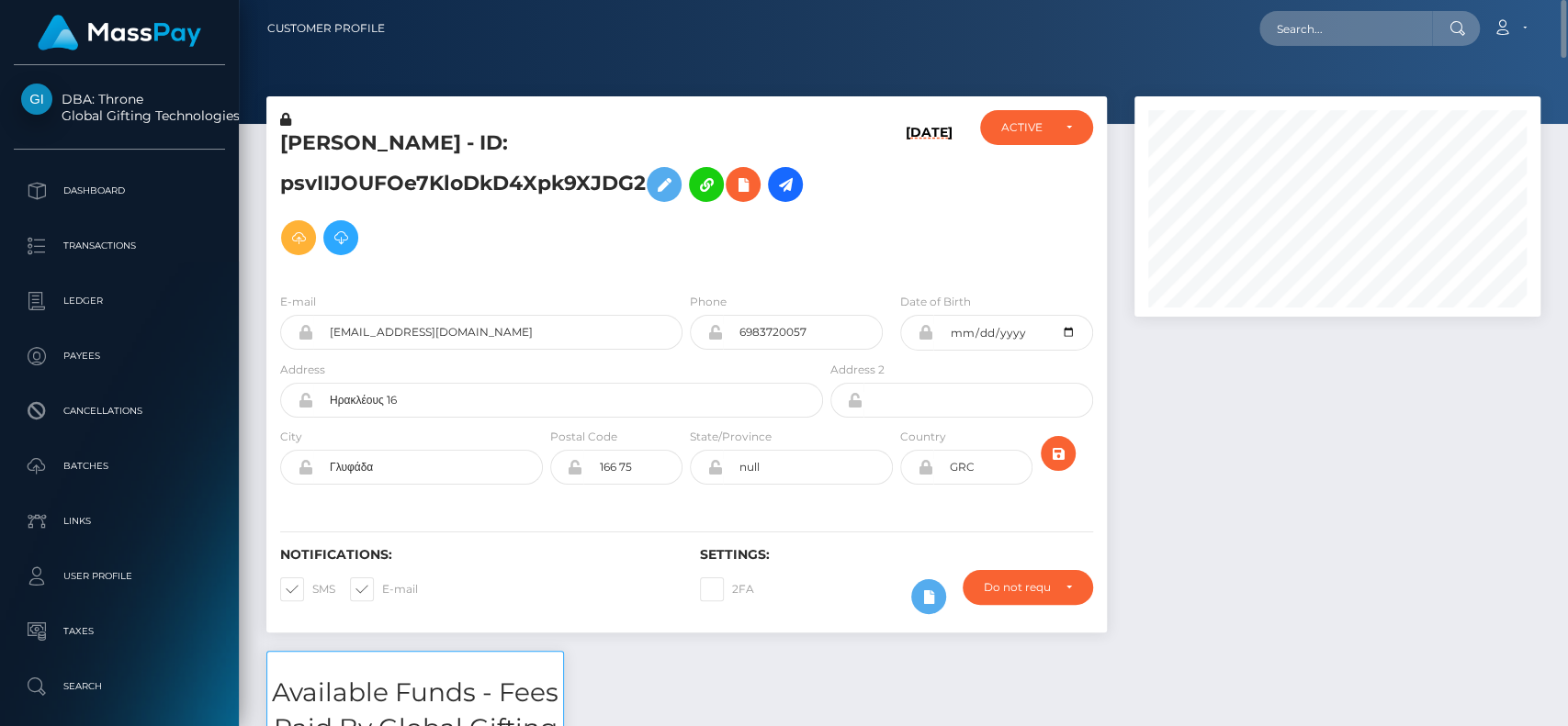
click at [301, 147] on h5 "[PERSON_NAME] - ID: psvIIJOUFOe7KloDkD4Xpk9XJDG2" at bounding box center [546, 197] width 533 height 135
copy h5 "ILIAS"
click at [1300, 26] on input "text" at bounding box center [1345, 29] width 173 height 35
paste input "[DOMAIN_NAME][EMAIL_ADDRESS][DOMAIN_NAME]"
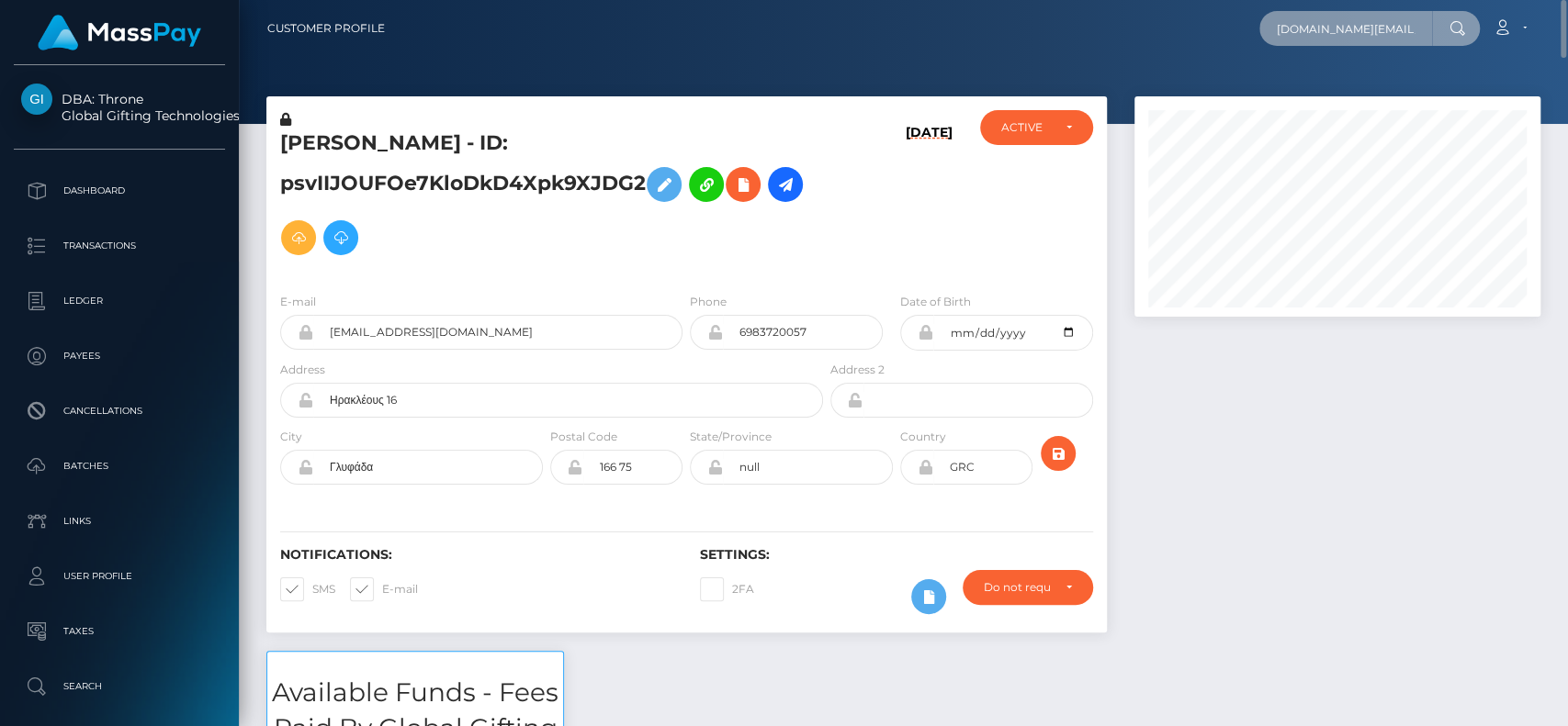
scroll to position [0, 54]
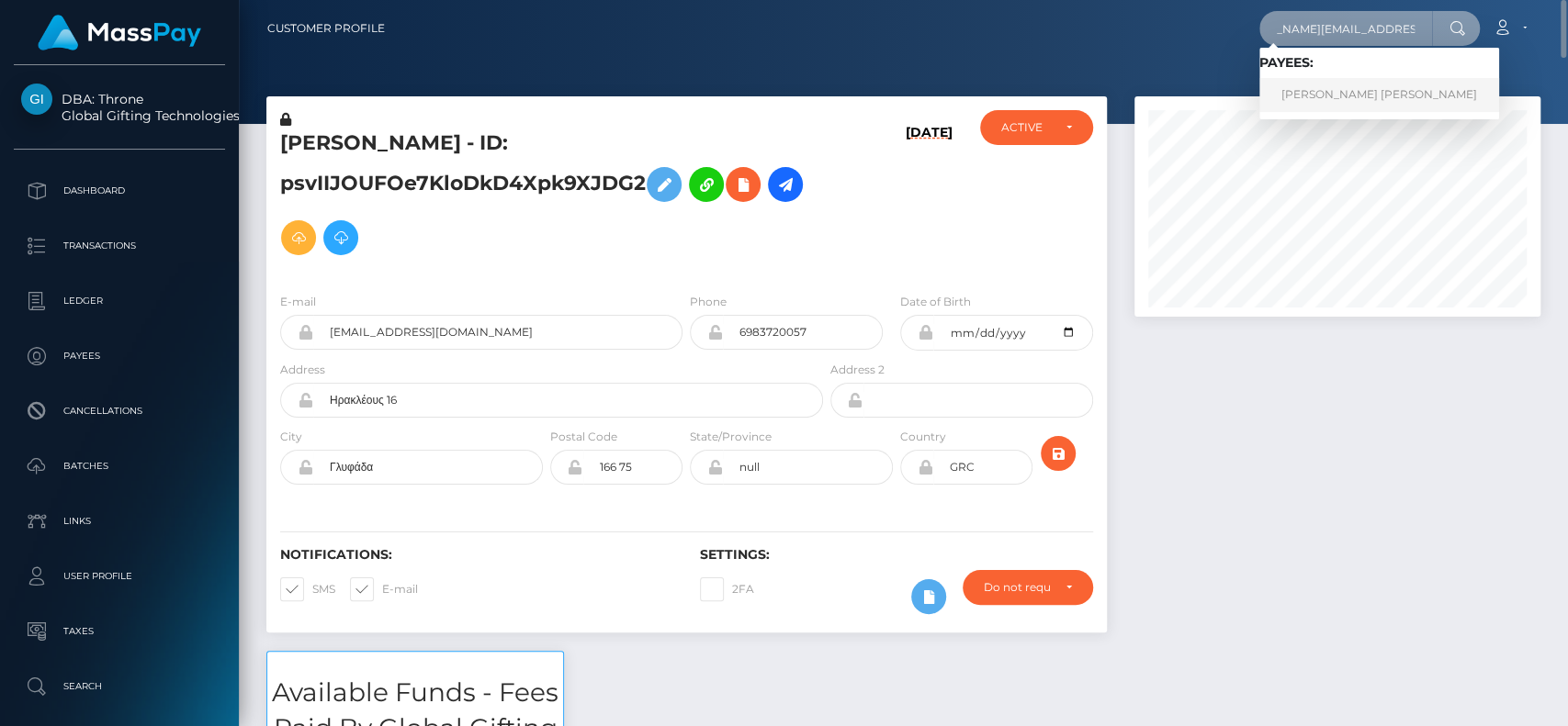
type input "[DOMAIN_NAME][EMAIL_ADDRESS][DOMAIN_NAME]"
click at [1343, 99] on link "[PERSON_NAME] [PERSON_NAME]" at bounding box center [1379, 94] width 239 height 34
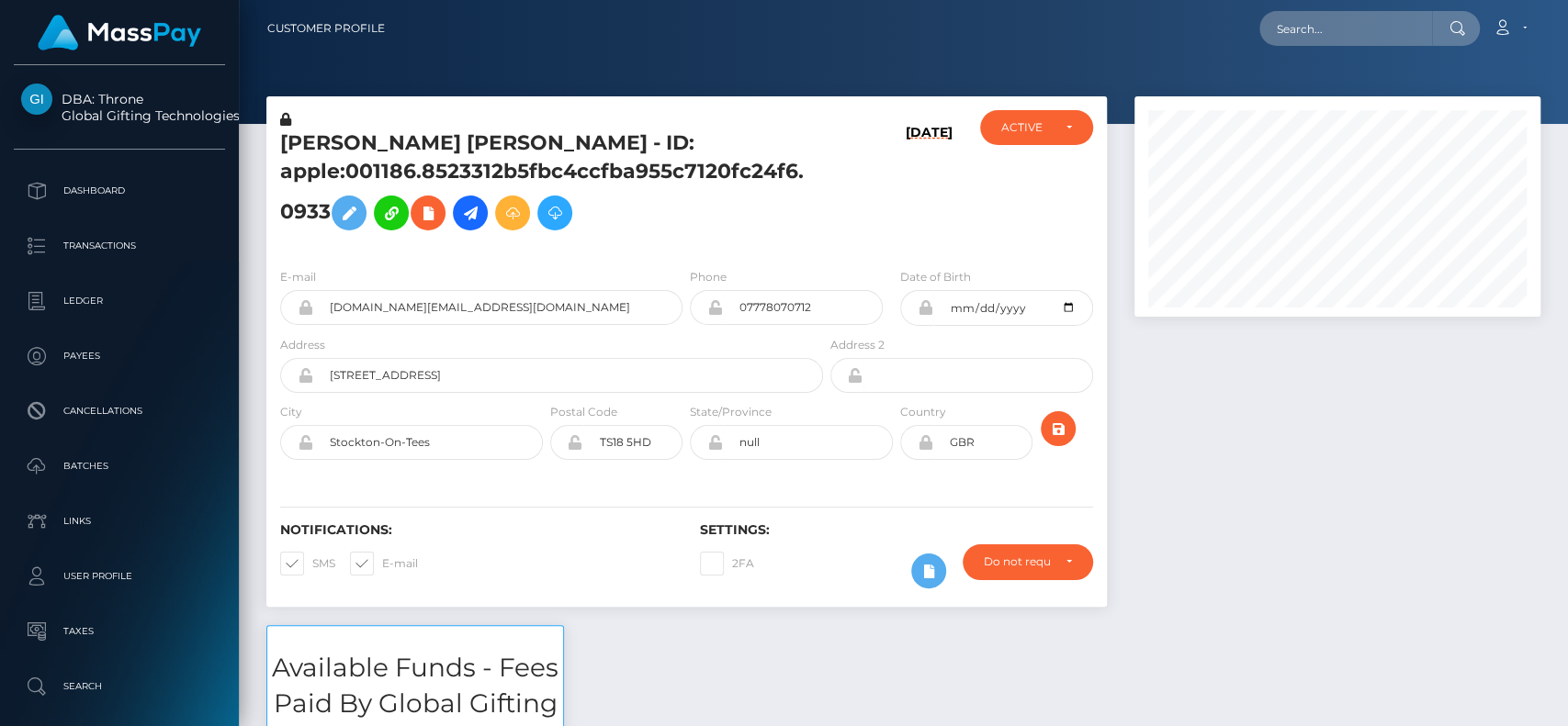
scroll to position [221, 406]
click at [1394, 41] on input "text" at bounding box center [1345, 29] width 173 height 35
paste input "[EMAIL_ADDRESS][DOMAIN_NAME]"
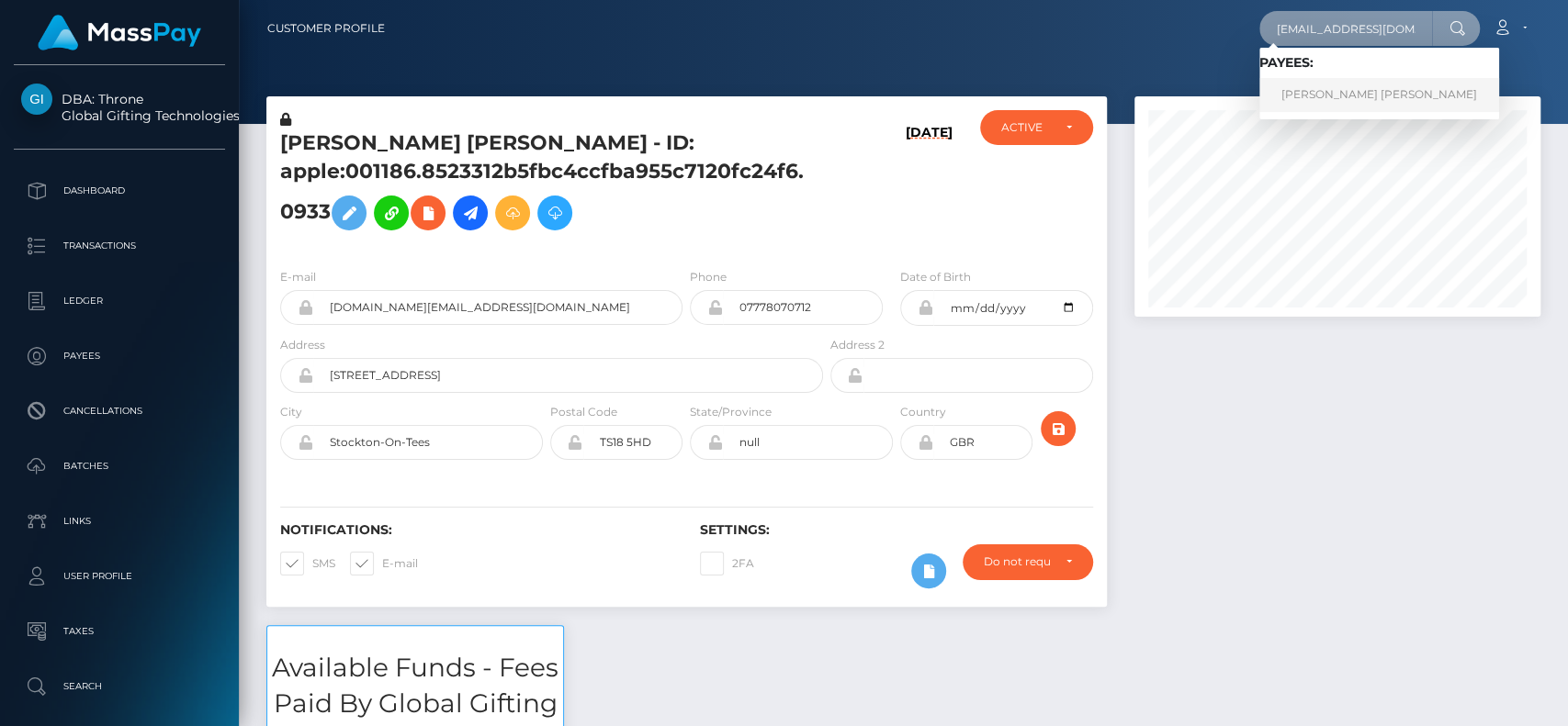
type input "[EMAIL_ADDRESS][DOMAIN_NAME]"
click at [1324, 110] on link "ASHLEY NOELLE HORN" at bounding box center [1379, 94] width 239 height 34
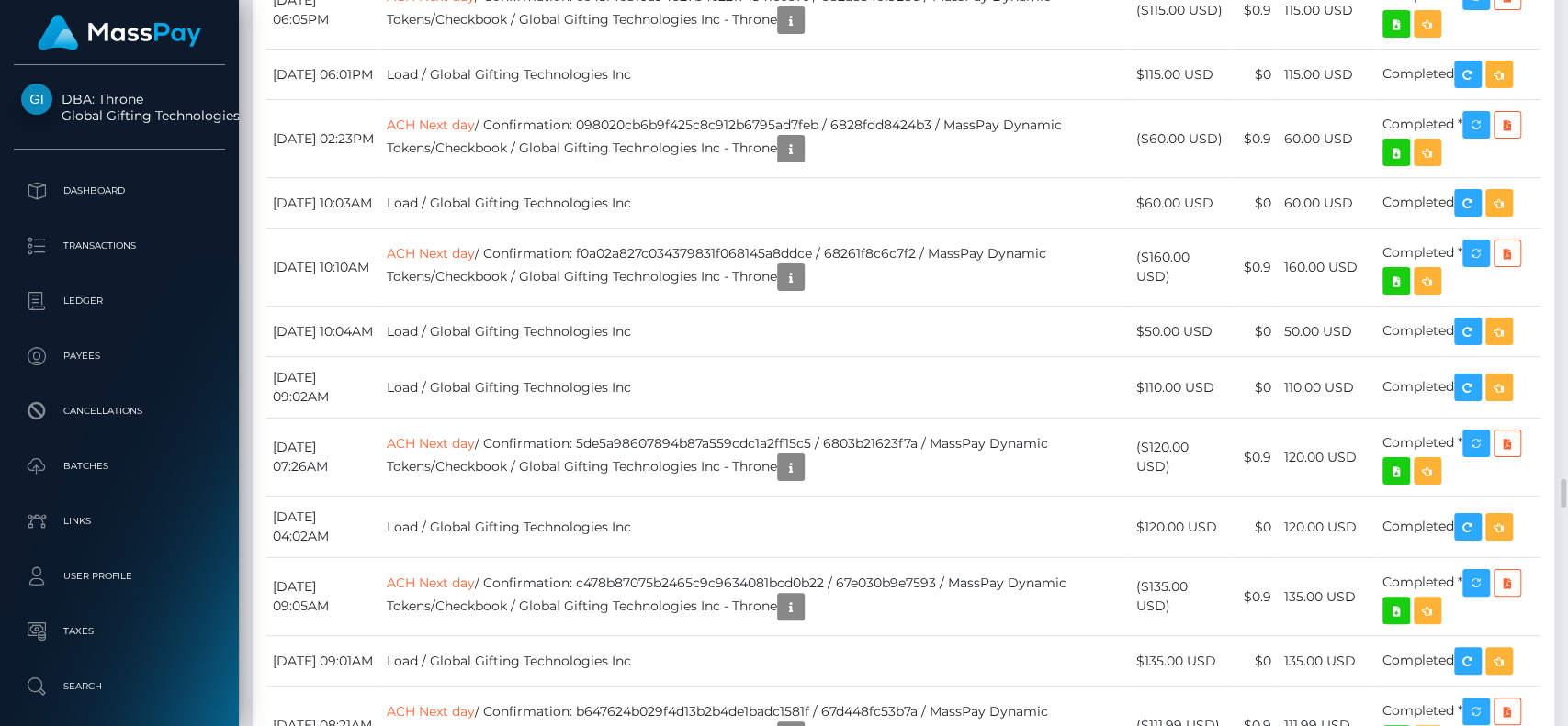
scroll to position [11630, 0]
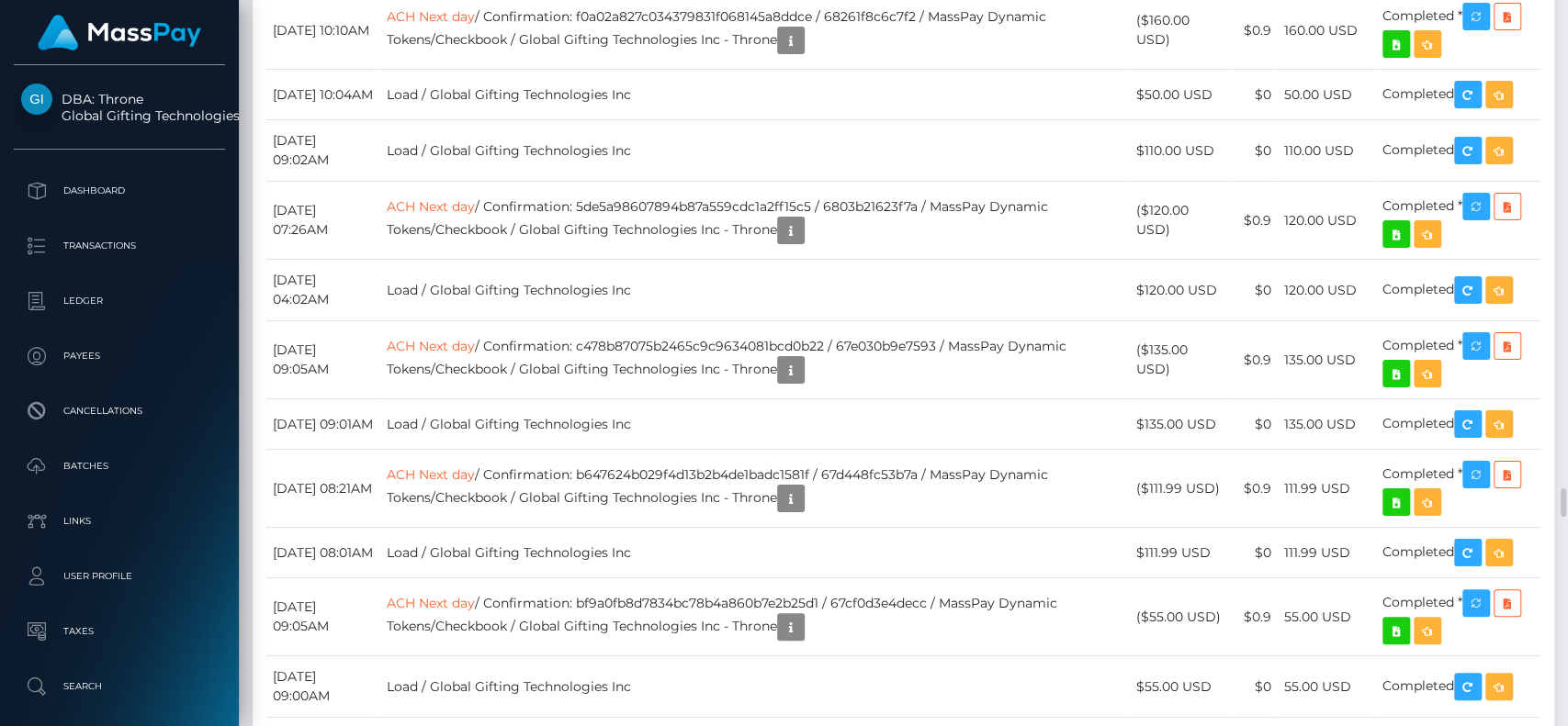
drag, startPoint x: 1554, startPoint y: 476, endPoint x: 1566, endPoint y: -17, distance: 493.1
click at [1566, 0] on html "DBA: Throne Global Gifting Technologies Inc Dashboard Transactions Ledger Payee…" at bounding box center [784, 363] width 1568 height 726
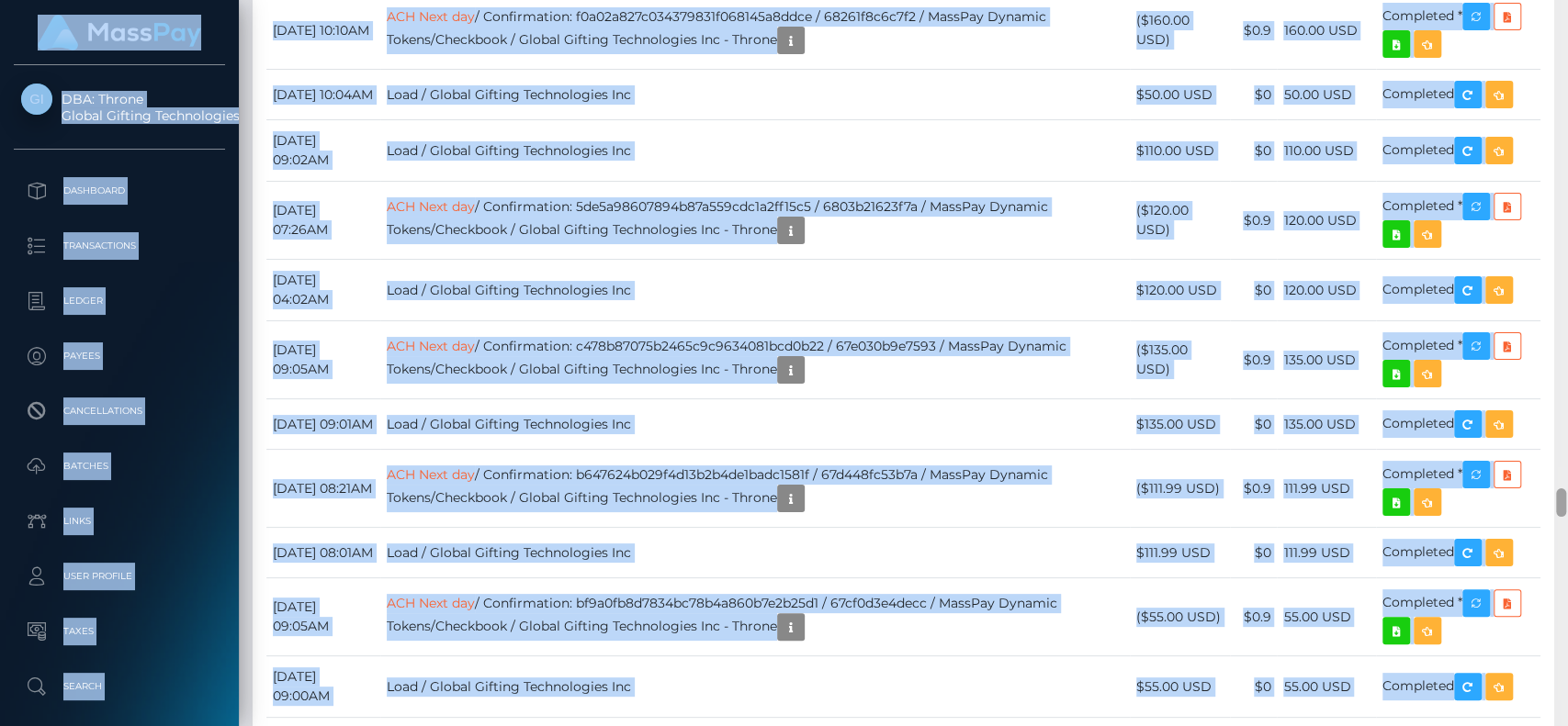
click at [1566, 184] on div at bounding box center [1561, 363] width 14 height 727
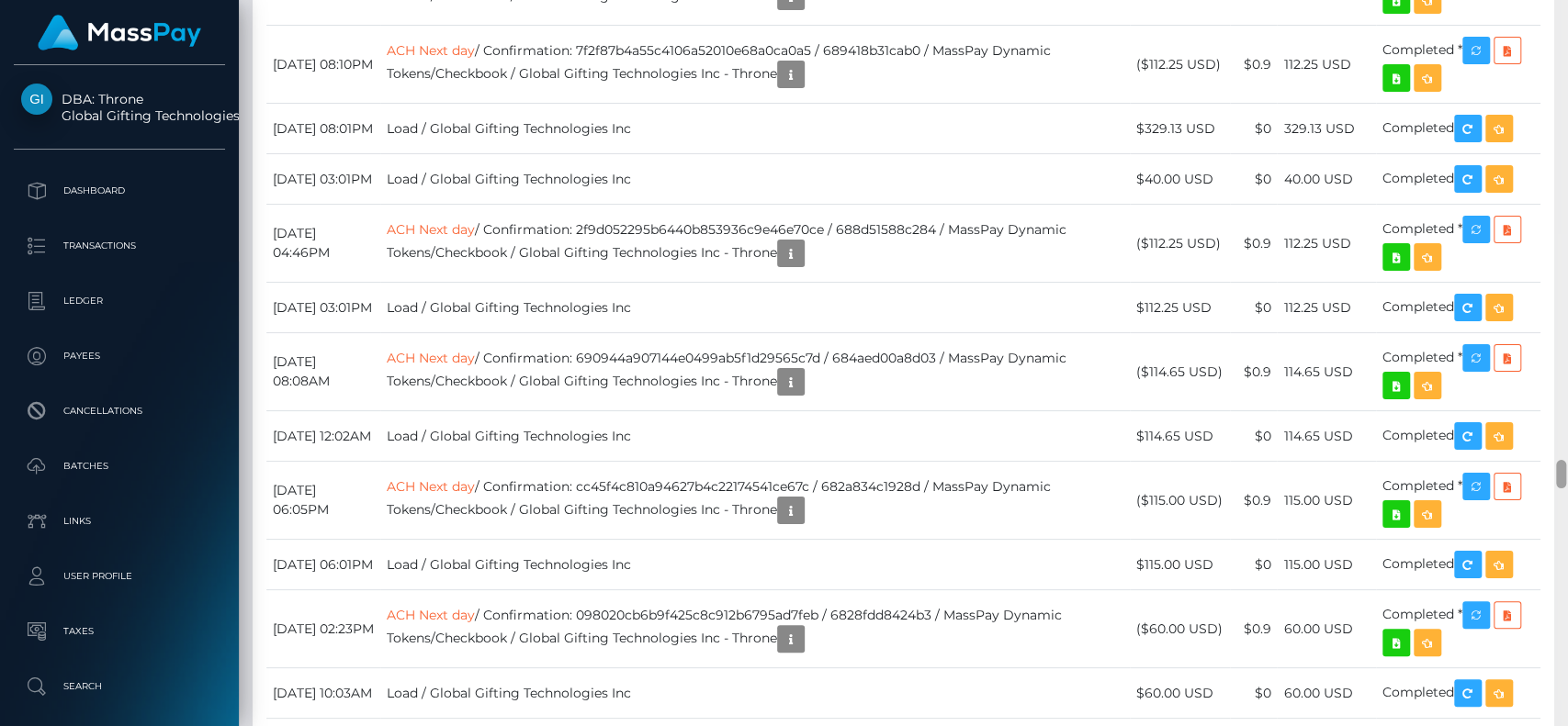
click at [1565, 284] on div at bounding box center [1561, 363] width 14 height 727
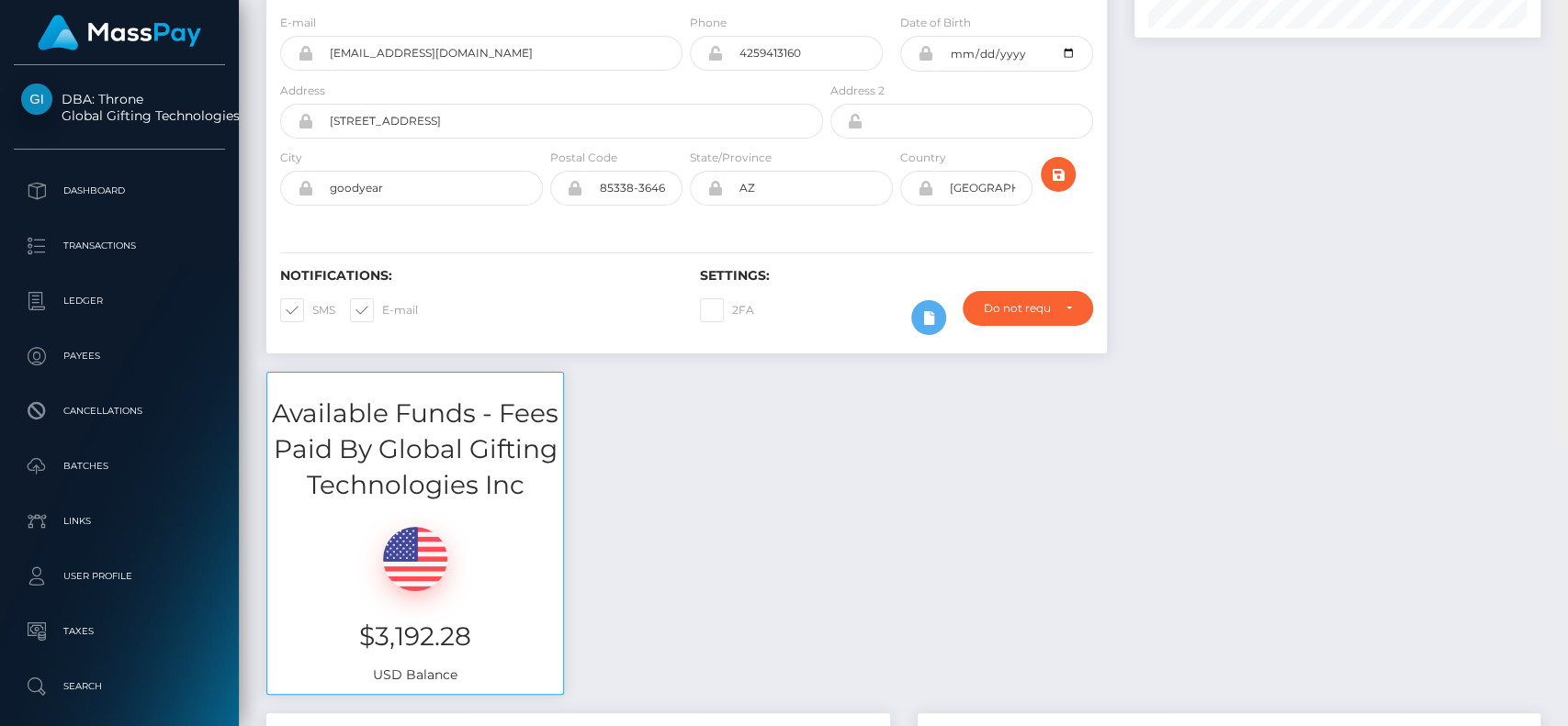
scroll to position [0, 0]
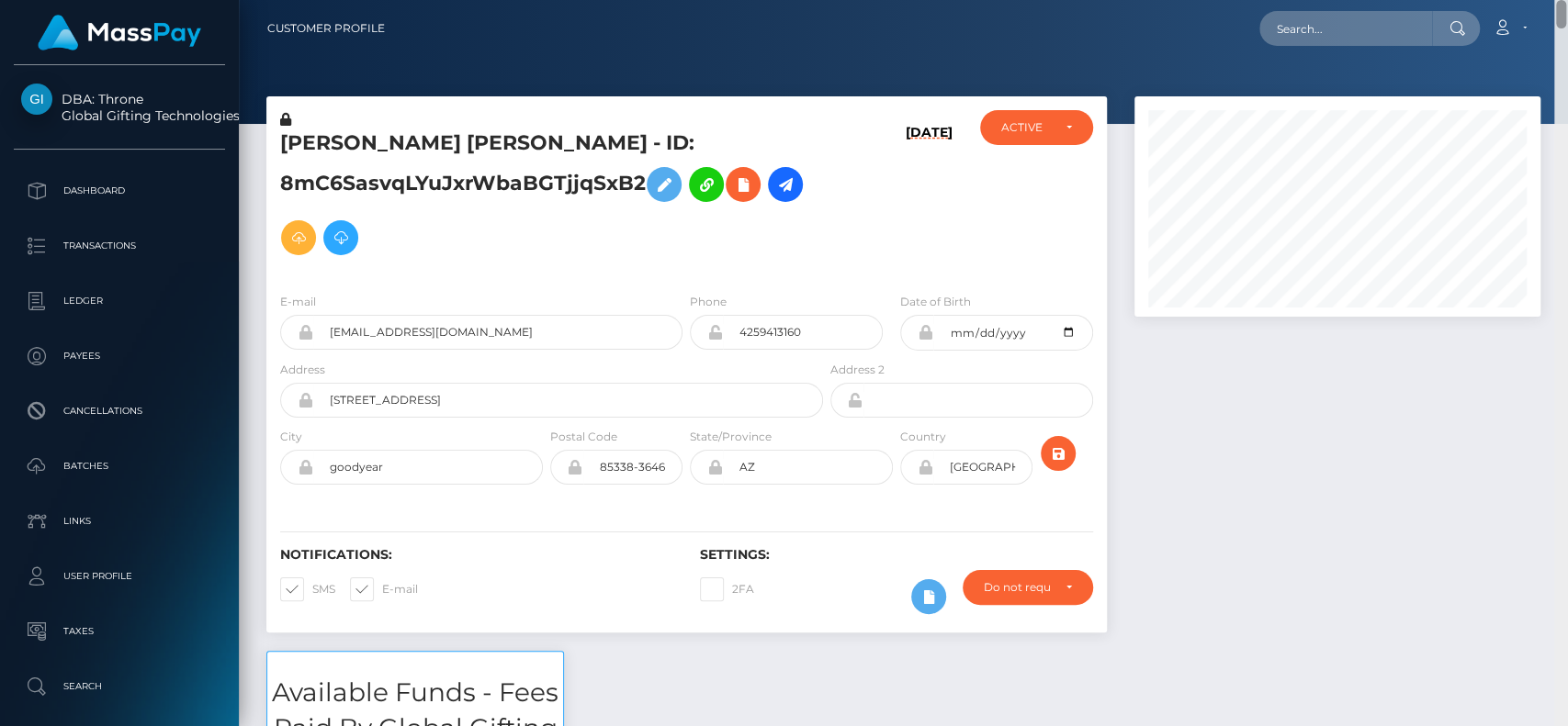
drag, startPoint x: 1565, startPoint y: 446, endPoint x: 1566, endPoint y: -13, distance: 459.0
click at [1566, 0] on html "DBA: Throne Global Gifting Technologies Inc Dashboard Transactions Ledger Payee…" at bounding box center [784, 363] width 1568 height 726
click at [1328, 41] on input "text" at bounding box center [1345, 29] width 173 height 35
paste input "ChiChiVex@gmail.com"
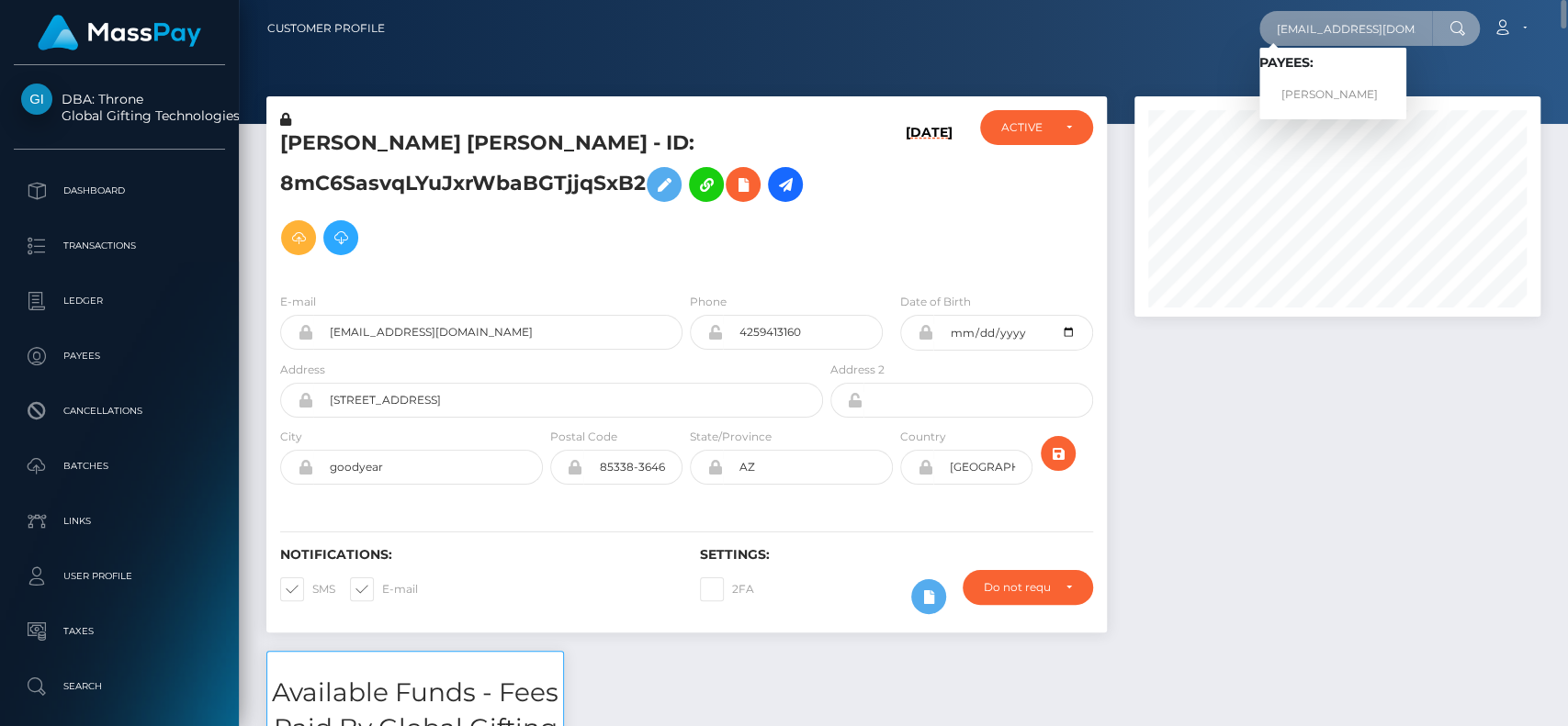
type input "ChiChiVex@gmail.com"
click at [1316, 79] on link "CHERIE MARIE BARTLEY" at bounding box center [1332, 94] width 147 height 34
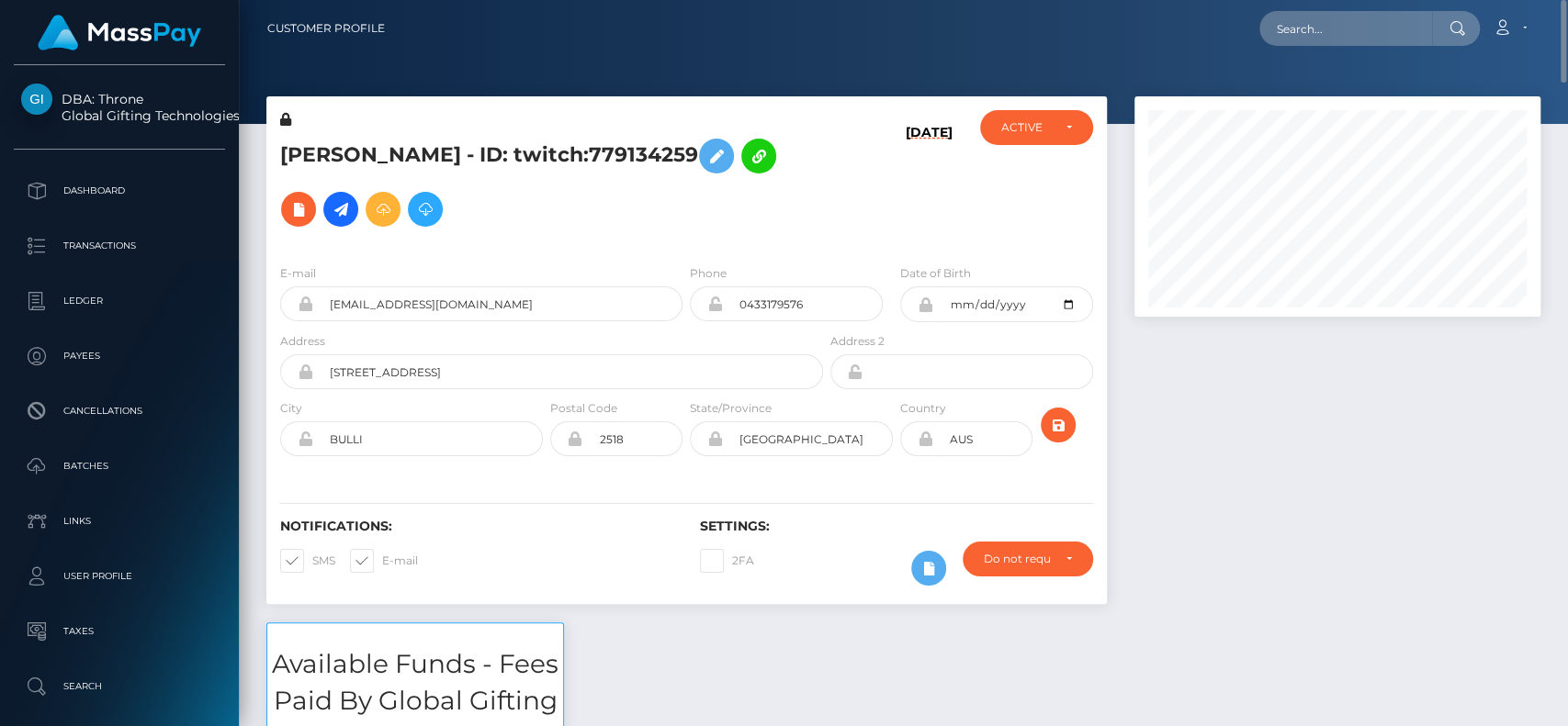
click at [332, 140] on h5 "[PERSON_NAME] - ID: twitch:779134259" at bounding box center [546, 182] width 533 height 106
click at [332, 140] on h5 "CHERIE MARIE BARTLEY - ID: twitch:779134259" at bounding box center [546, 182] width 533 height 106
copy h5 "CHERIE"
click at [1380, 48] on nav "Customer Profile Loading... Loading... Account" at bounding box center [903, 29] width 1329 height 57
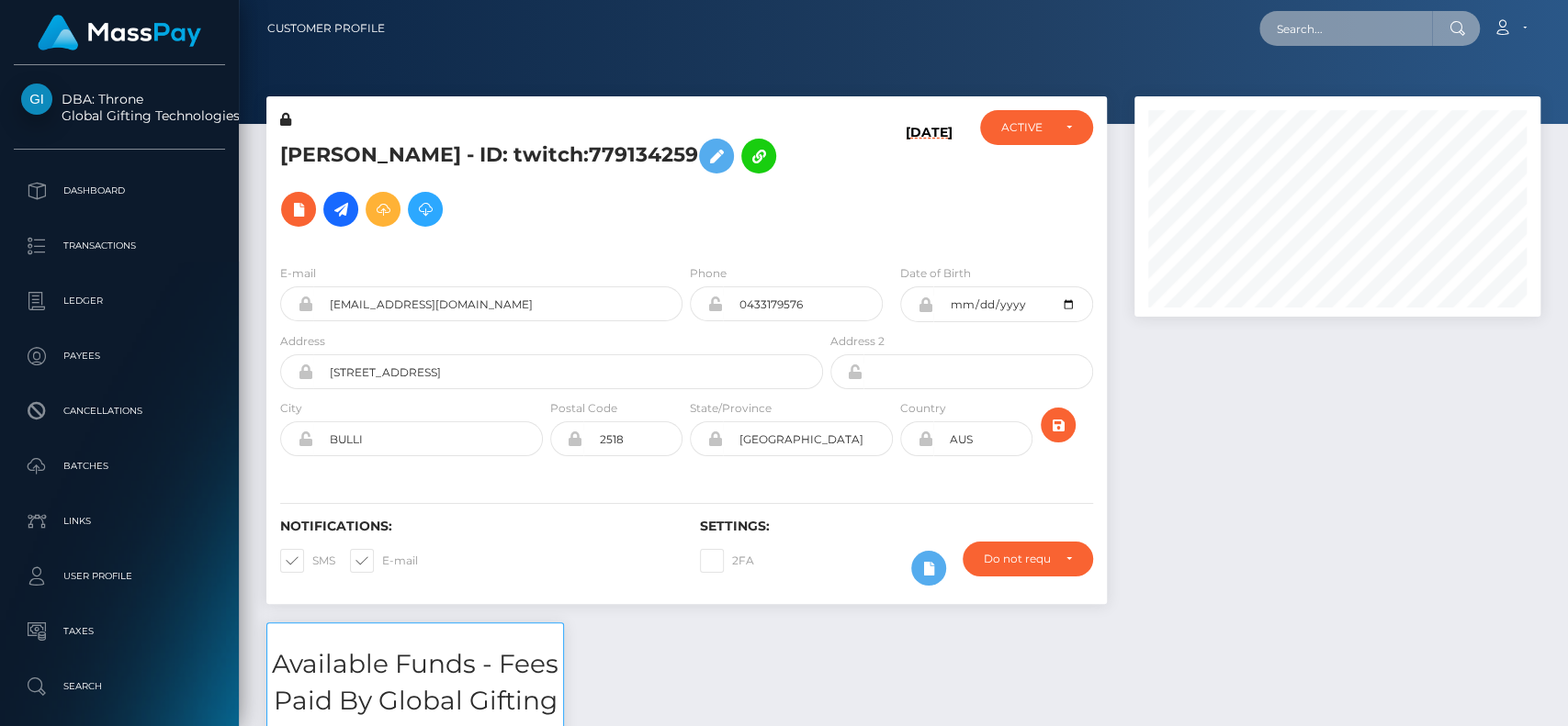
click at [1374, 40] on input "text" at bounding box center [1345, 29] width 173 height 35
paste input "[EMAIL_ADDRESS][DOMAIN_NAME]"
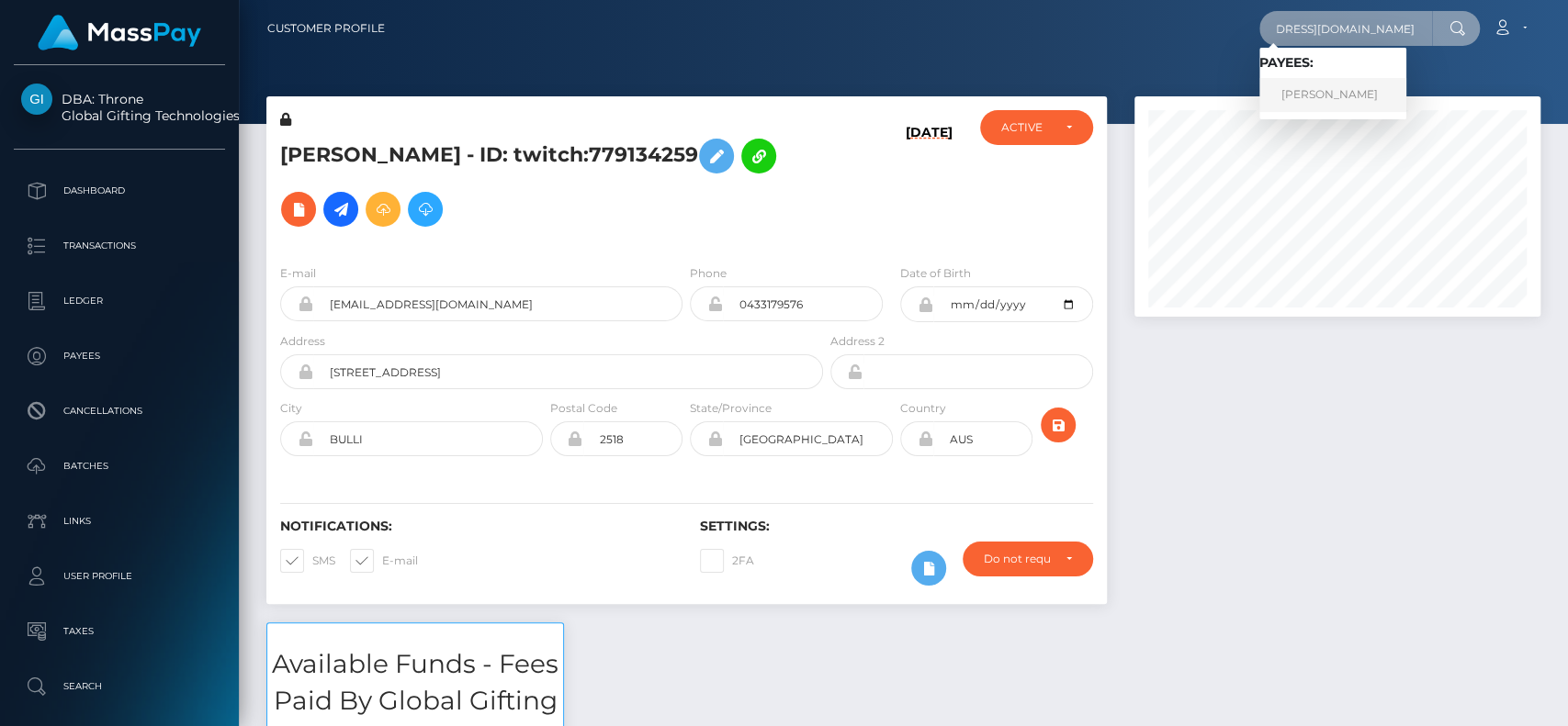
type input "[EMAIL_ADDRESS][DOMAIN_NAME]"
click at [1322, 82] on link "MAKENNA KATHRYN SMITH" at bounding box center [1332, 94] width 147 height 34
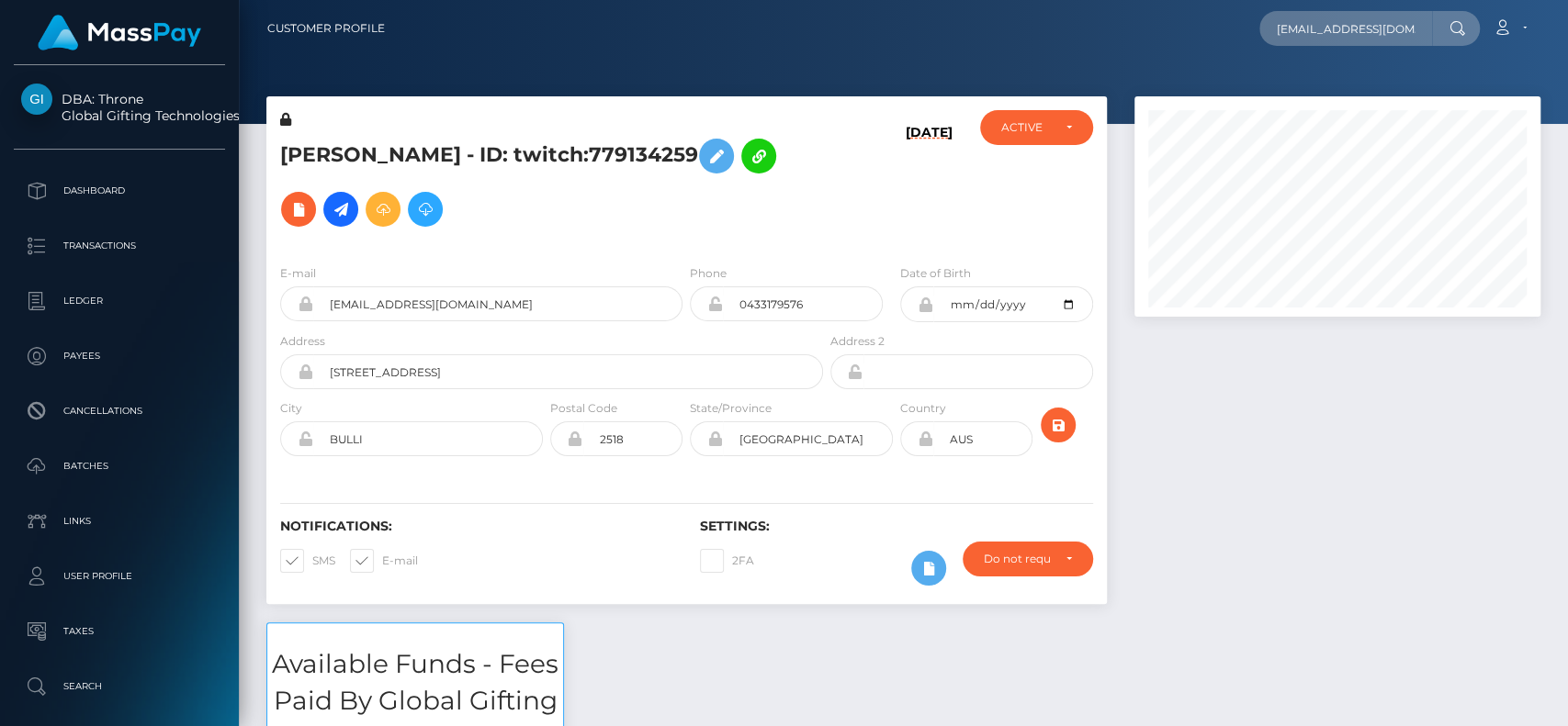
scroll to position [611, 0]
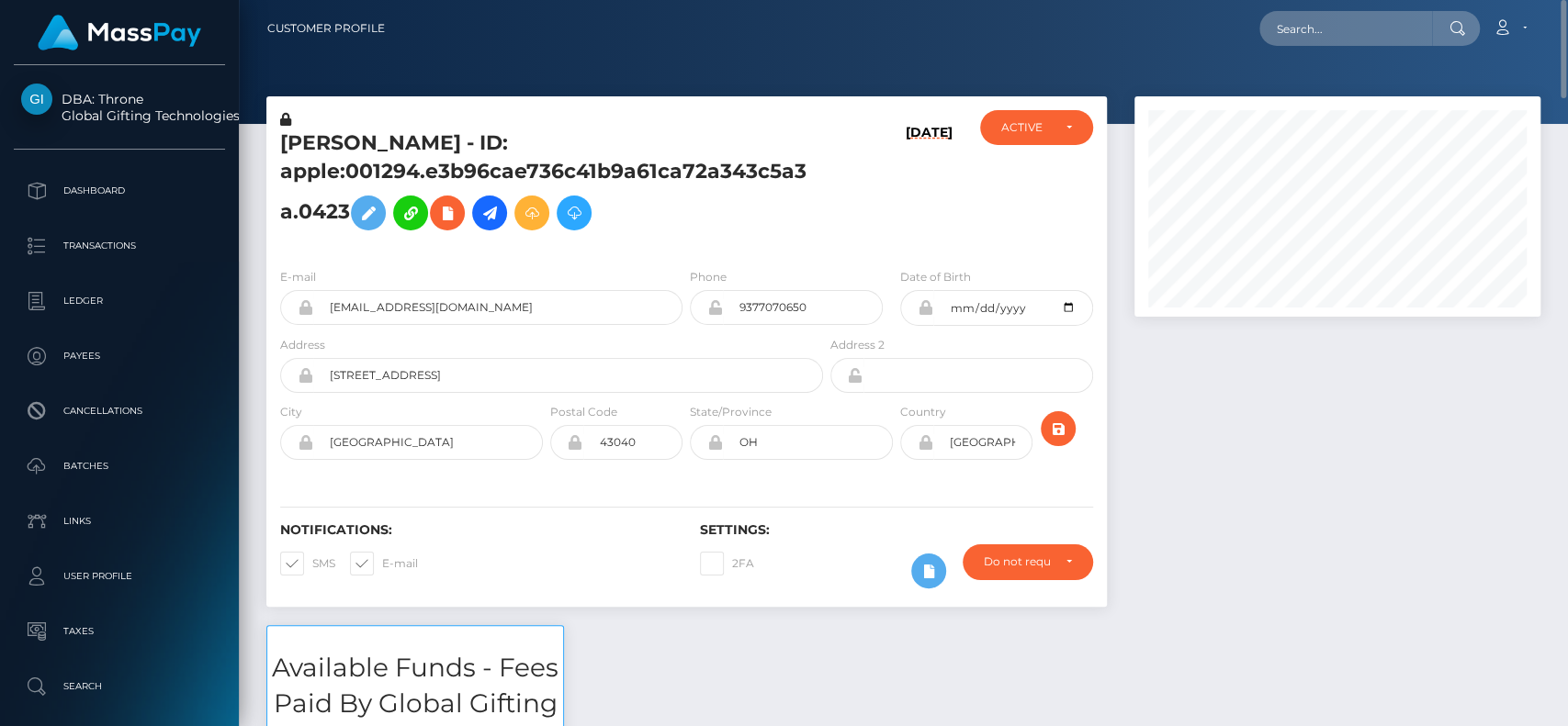
click at [320, 139] on h5 "[PERSON_NAME] - ID: apple:001294.e3b96cae736c41b9a61ca72a343c5a3a.0423" at bounding box center [546, 184] width 533 height 110
copy h5 "MAKENNA"
